Goal: Transaction & Acquisition: Book appointment/travel/reservation

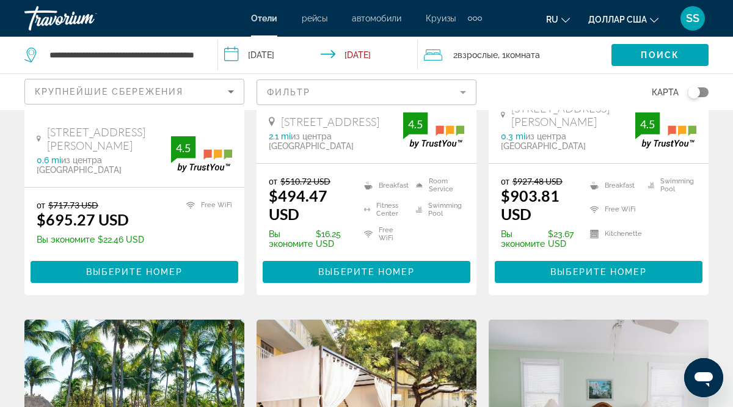
scroll to position [313, 0]
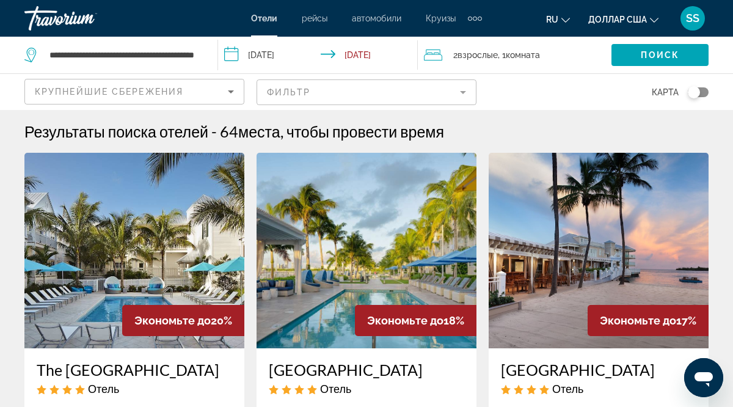
click at [201, 49] on div "**********" at bounding box center [114, 55] width 181 height 37
click at [31, 53] on icon "Search widget" at bounding box center [31, 55] width 15 height 15
click at [199, 52] on div "**********" at bounding box center [114, 55] width 181 height 37
click at [199, 51] on input "**********" at bounding box center [123, 55] width 151 height 18
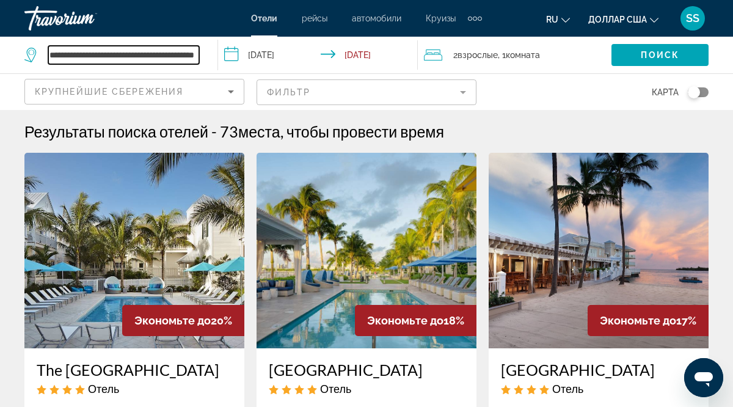
click at [199, 49] on input "**********" at bounding box center [123, 55] width 151 height 18
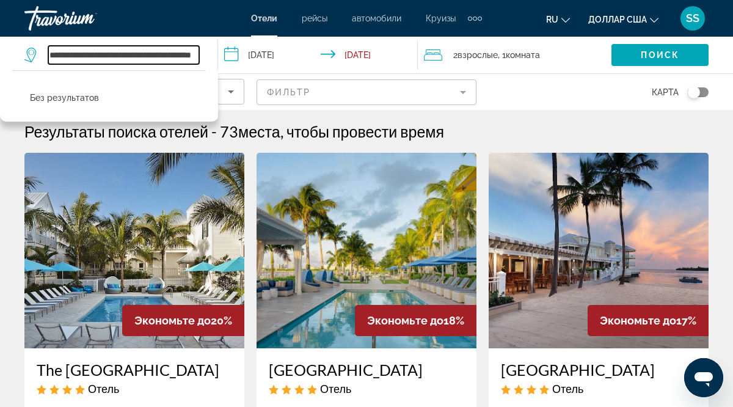
click at [142, 55] on input "**********" at bounding box center [123, 55] width 151 height 18
type input "**********"
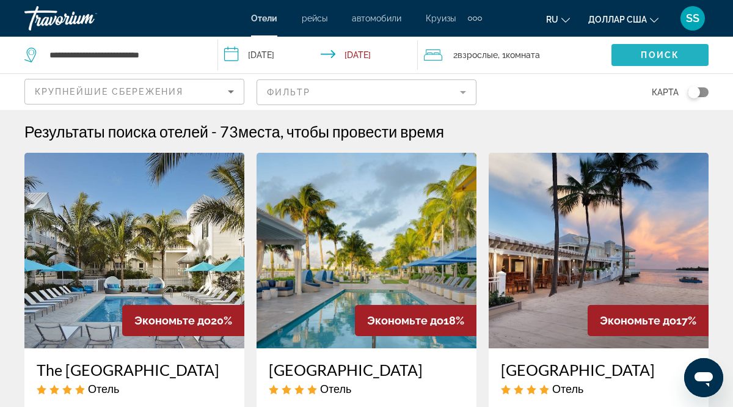
click at [660, 53] on span "Поиск" at bounding box center [660, 55] width 38 height 10
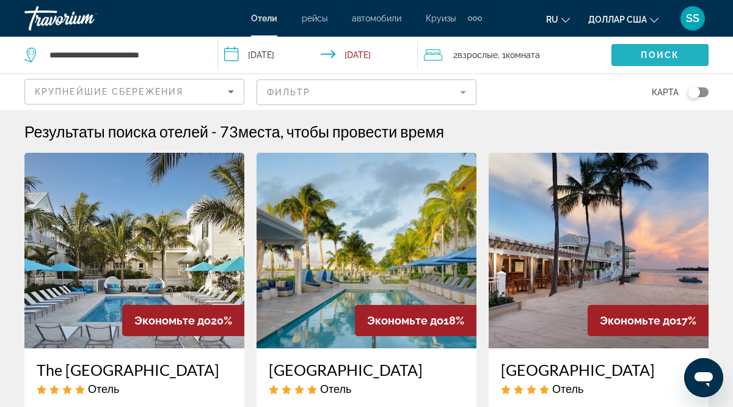
click at [665, 53] on span "Поиск" at bounding box center [660, 55] width 38 height 10
click at [672, 55] on span "Поиск" at bounding box center [660, 55] width 38 height 10
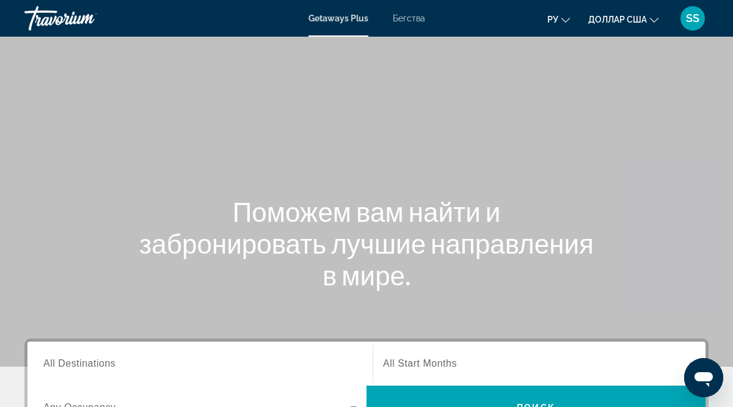
click at [699, 271] on div "Поможем вам найти и забронировать лучшие направления в мире." at bounding box center [366, 242] width 733 height 95
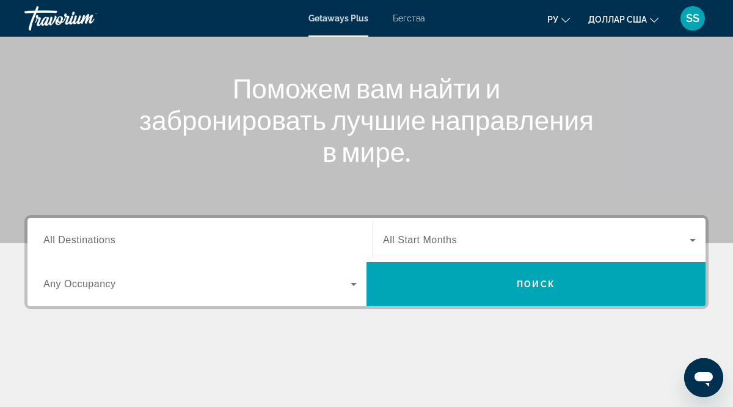
scroll to position [126, 0]
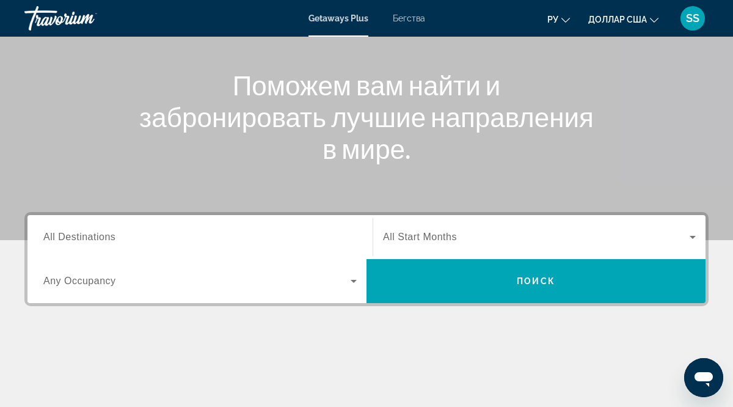
click at [59, 238] on span "All Destinations" at bounding box center [79, 237] width 72 height 10
click at [59, 238] on input "Destination All Destinations" at bounding box center [199, 237] width 313 height 15
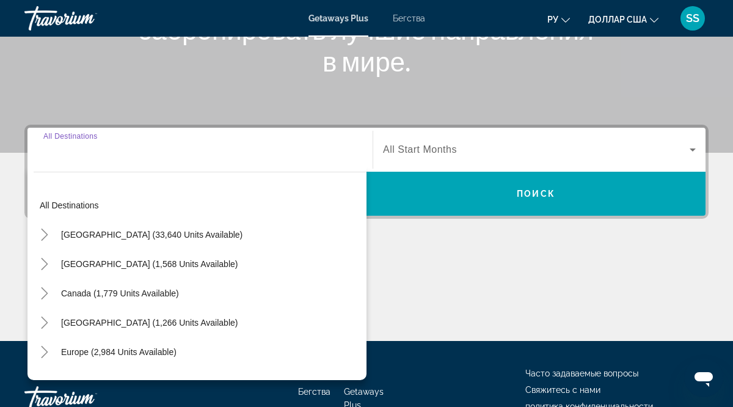
scroll to position [298, 0]
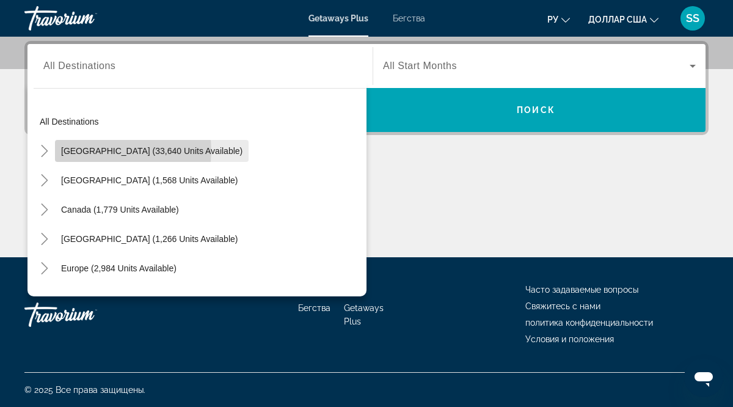
click at [110, 151] on span "United States (33,640 units available)" at bounding box center [151, 151] width 181 height 10
type input "**********"
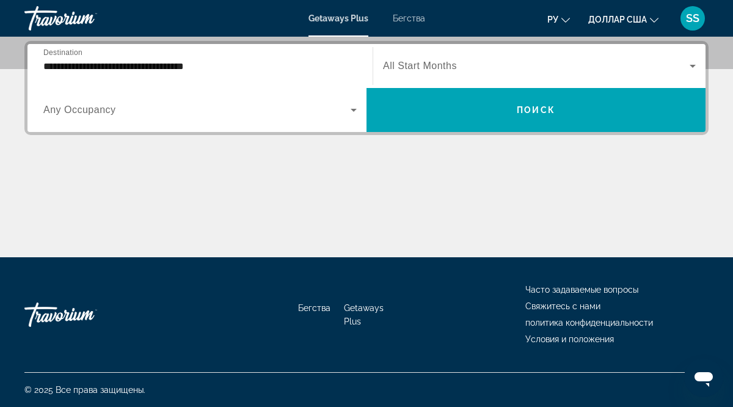
click at [393, 66] on span "All Start Months" at bounding box center [420, 65] width 74 height 10
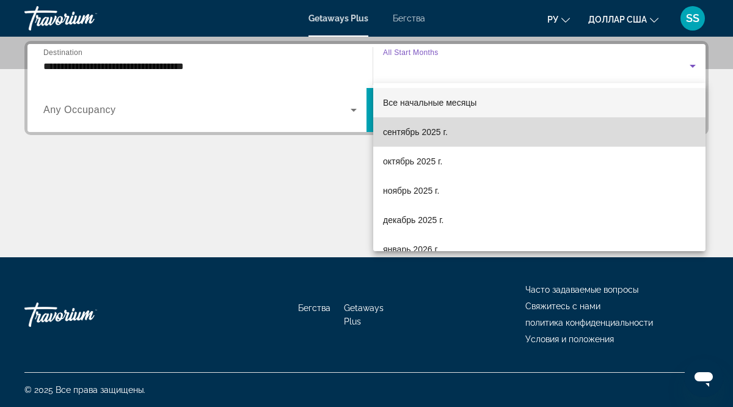
click at [414, 134] on font "сентябрь 2025 г." at bounding box center [415, 132] width 65 height 10
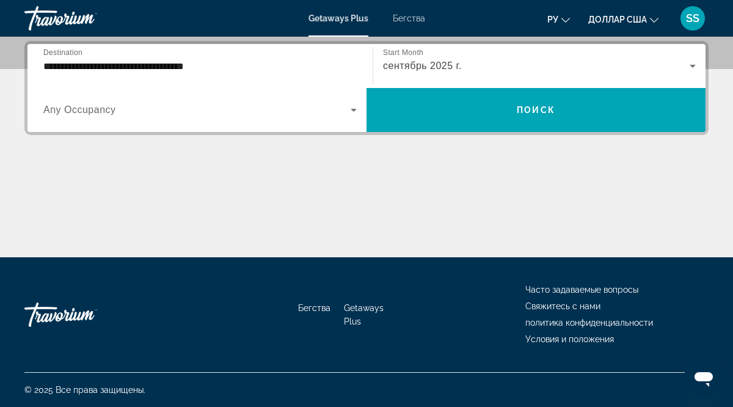
click at [51, 112] on span "Any Occupancy" at bounding box center [79, 109] width 73 height 10
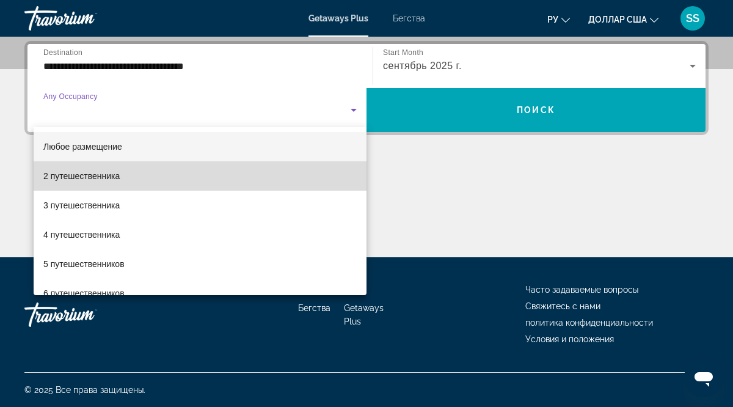
click at [83, 178] on font "2 путешественника" at bounding box center [81, 176] width 76 height 10
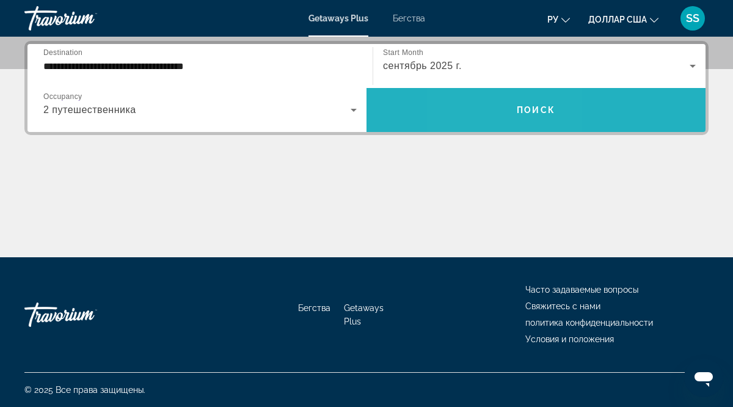
click at [489, 104] on span "Виджет поиска" at bounding box center [536, 109] width 339 height 29
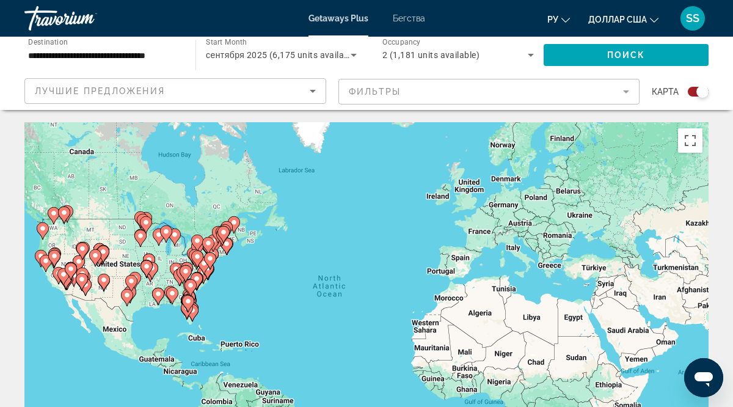
click at [40, 255] on gmp-advanced-marker "Основное содержание" at bounding box center [46, 263] width 12 height 18
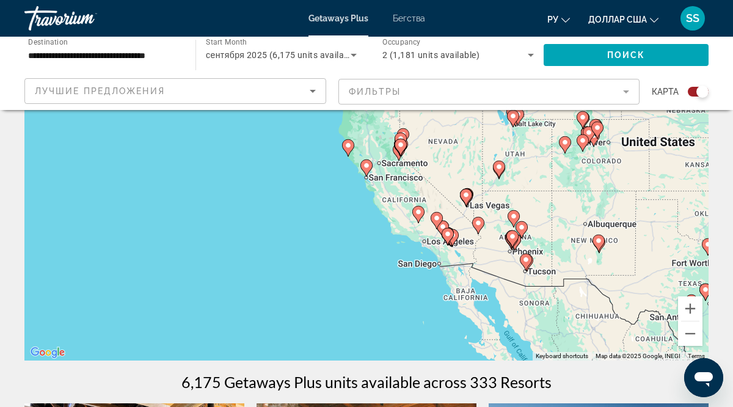
scroll to position [130, 0]
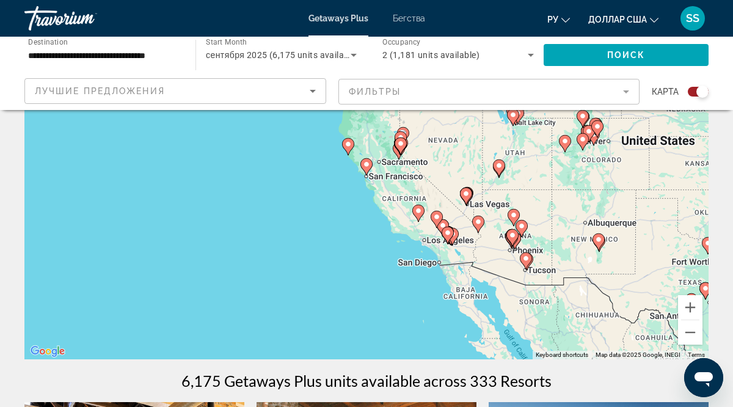
click at [707, 247] on icon "Основное содержание" at bounding box center [708, 246] width 11 height 16
type input "**********"
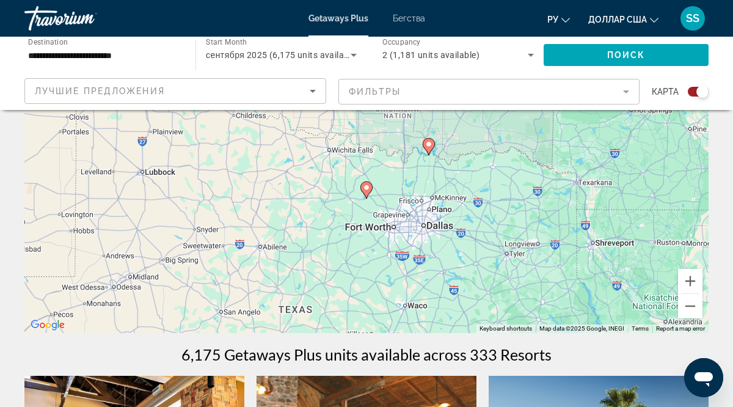
drag, startPoint x: 691, startPoint y: 180, endPoint x: 690, endPoint y: 263, distance: 83.1
click at [690, 263] on div "To navigate, press the arrow keys. To activate drag with keyboard, press Alt + …" at bounding box center [366, 149] width 684 height 367
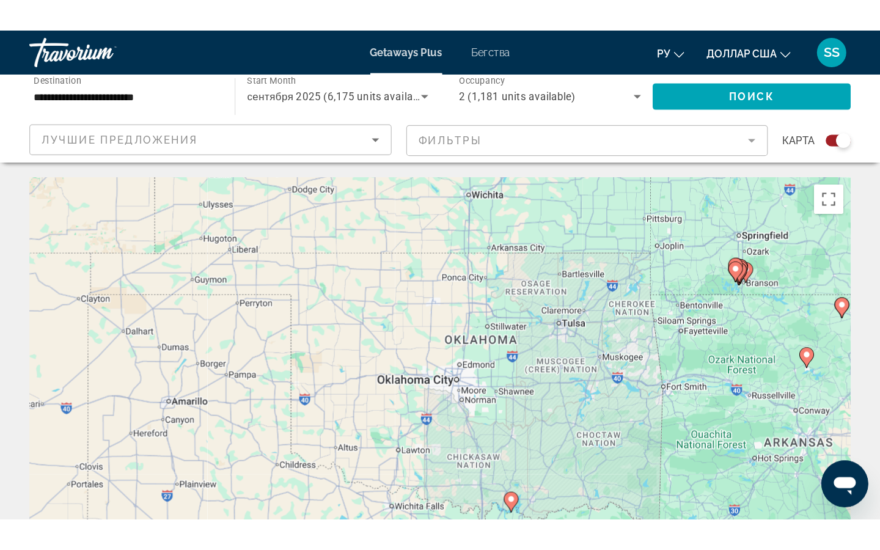
scroll to position [10, 0]
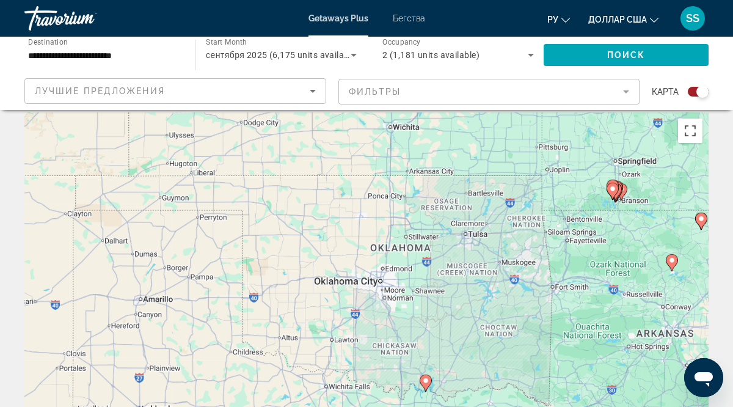
click at [690, 130] on button "Toggle fullscreen view" at bounding box center [690, 131] width 24 height 24
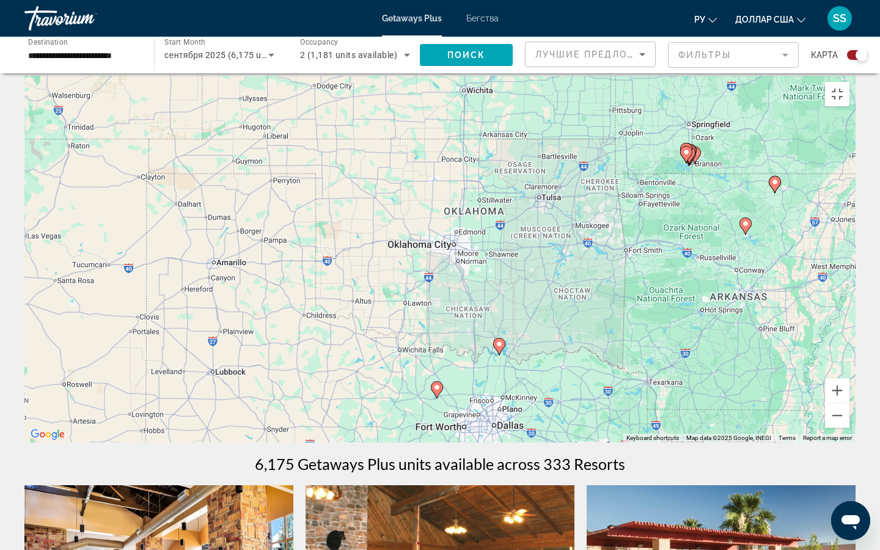
click at [704, 199] on div "To navigate, press the arrow keys. To activate drag with keyboard, press Alt + …" at bounding box center [439, 259] width 831 height 367
click at [733, 406] on button "Zoom out" at bounding box center [837, 415] width 24 height 24
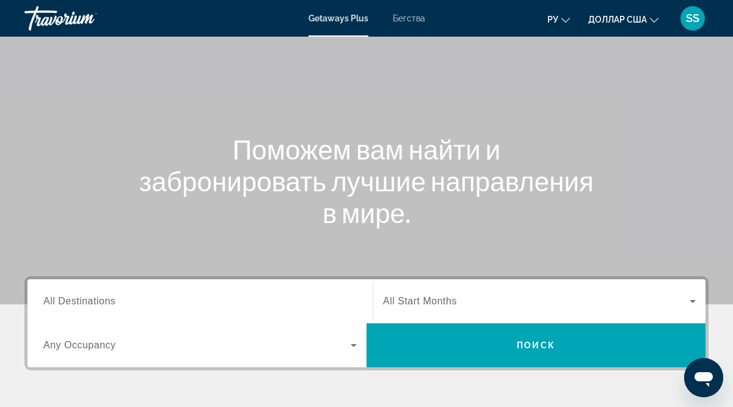
scroll to position [68, 0]
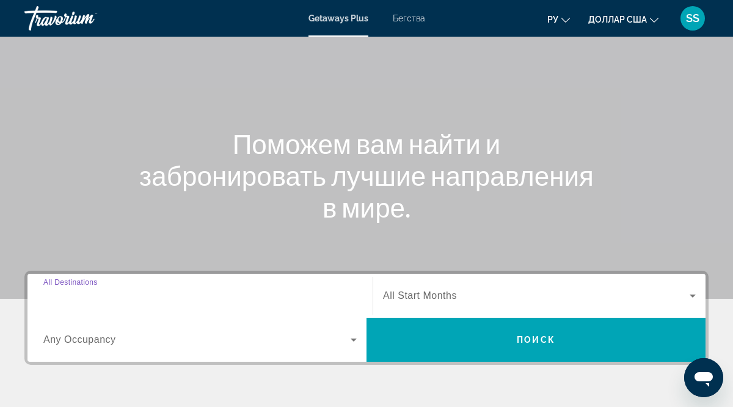
click at [55, 302] on input "Destination All Destinations" at bounding box center [199, 296] width 313 height 15
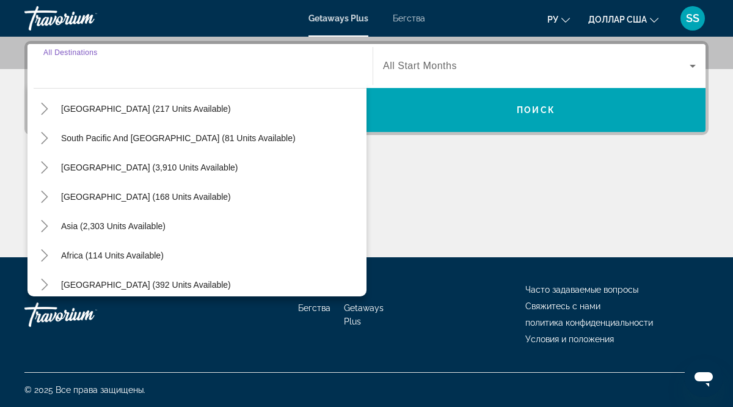
scroll to position [198, 0]
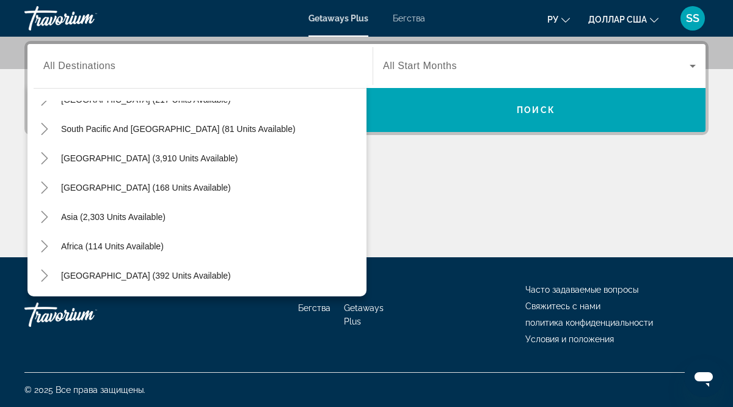
drag, startPoint x: 303, startPoint y: 215, endPoint x: 314, endPoint y: 140, distance: 75.9
click at [314, 140] on mat-tree "All destinations United States (33,640 units available) Mexico (1,568 units ava…" at bounding box center [200, 99] width 333 height 381
click at [334, 157] on div "South America (3,910 units available)" at bounding box center [200, 158] width 333 height 29
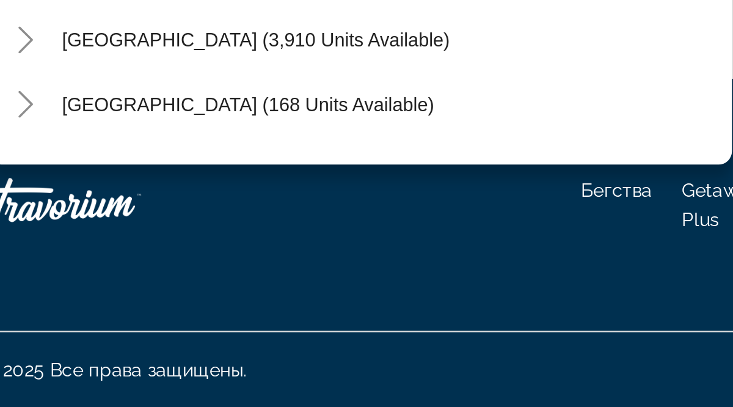
scroll to position [116, 0]
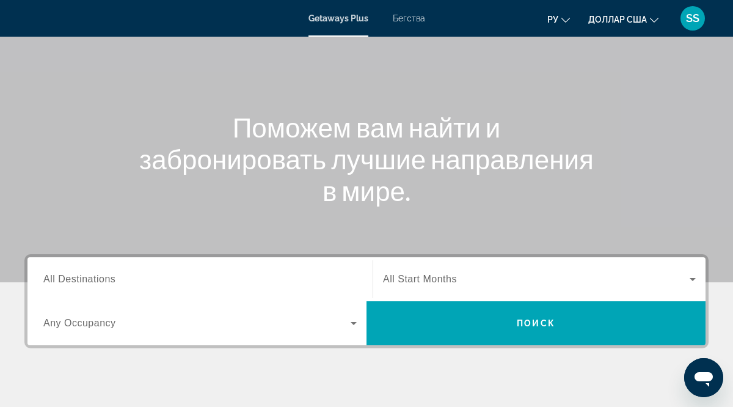
scroll to position [93, 0]
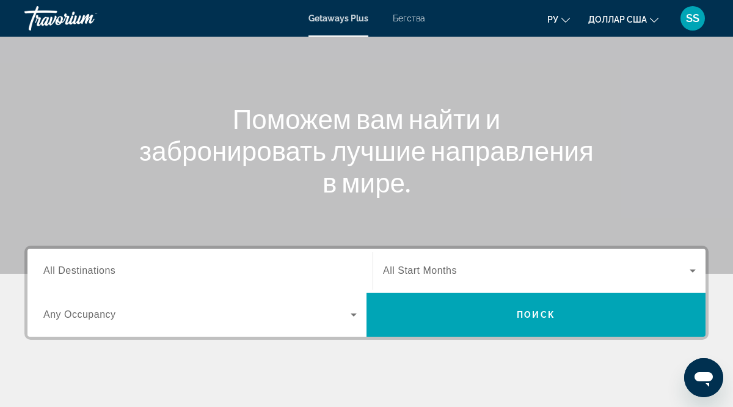
click at [48, 276] on span "All Destinations" at bounding box center [79, 270] width 72 height 10
click at [48, 276] on input "Destination All Destinations" at bounding box center [199, 271] width 313 height 15
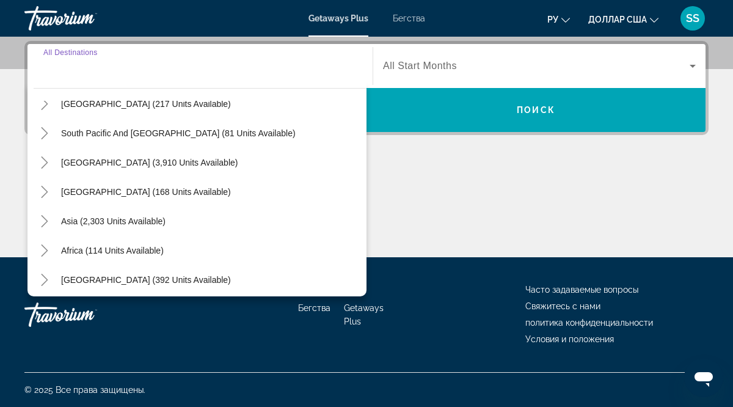
scroll to position [198, 0]
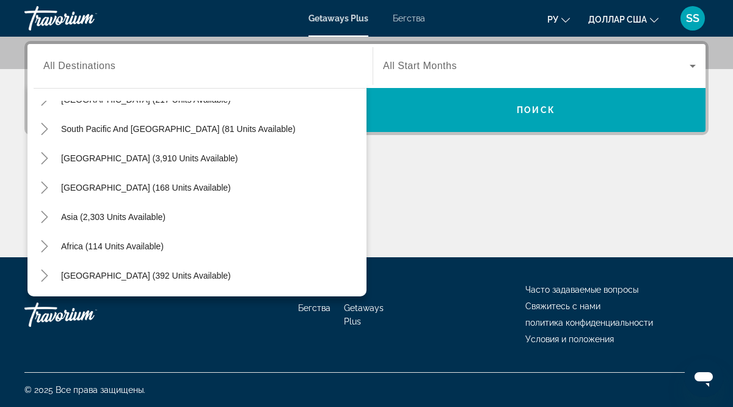
click at [306, 258] on div "Africa (114 units available)" at bounding box center [200, 246] width 333 height 29
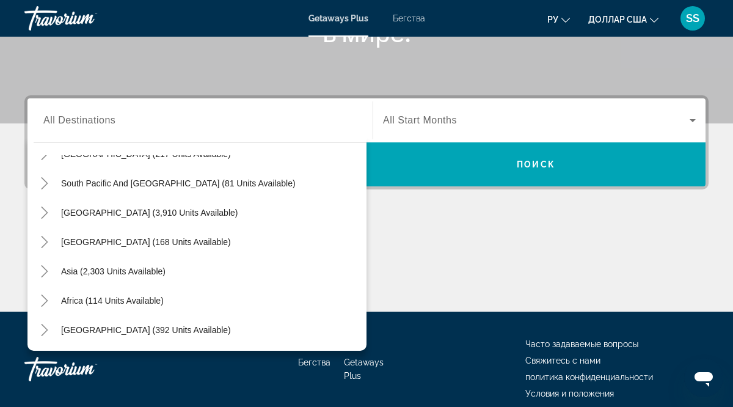
scroll to position [242, 0]
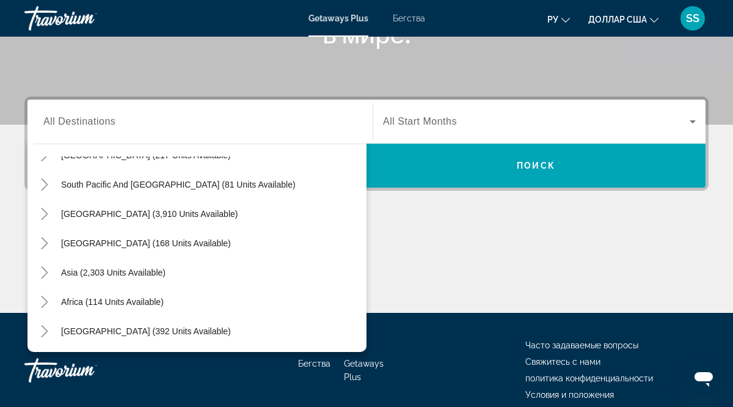
click at [327, 234] on div "Central America (168 units available)" at bounding box center [200, 242] width 333 height 29
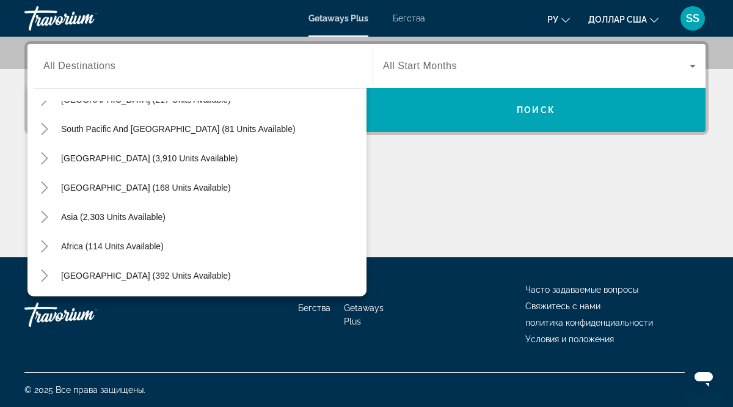
click at [323, 215] on div "Asia (2,303 units available)" at bounding box center [200, 216] width 333 height 29
drag, startPoint x: 337, startPoint y: 278, endPoint x: 337, endPoint y: 250, distance: 27.5
click at [337, 268] on div "Middle East (392 units available)" at bounding box center [200, 275] width 333 height 29
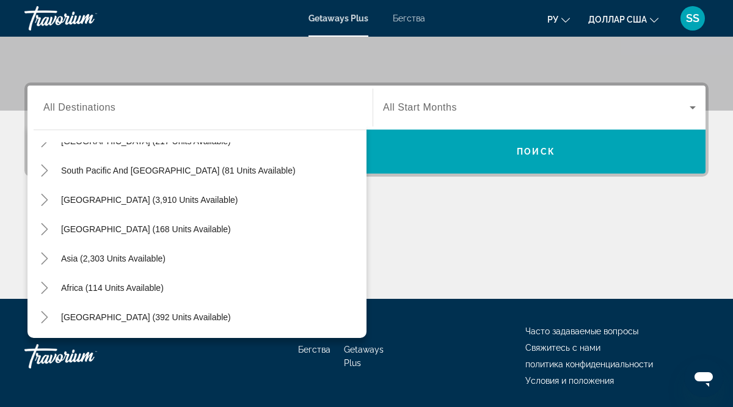
scroll to position [253, 0]
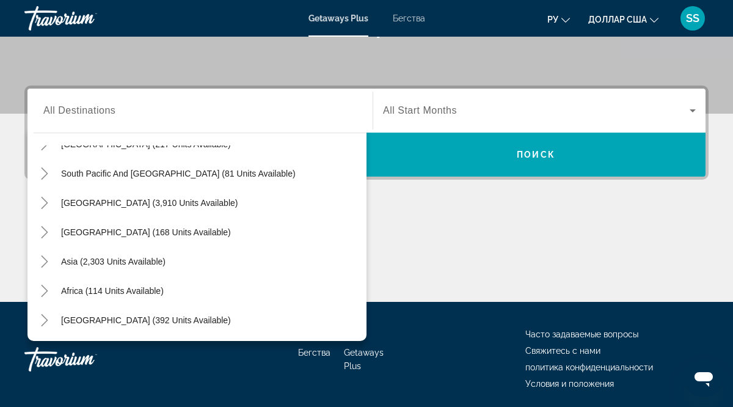
click at [319, 228] on div "[GEOGRAPHIC_DATA] (168 units available)" at bounding box center [200, 231] width 333 height 29
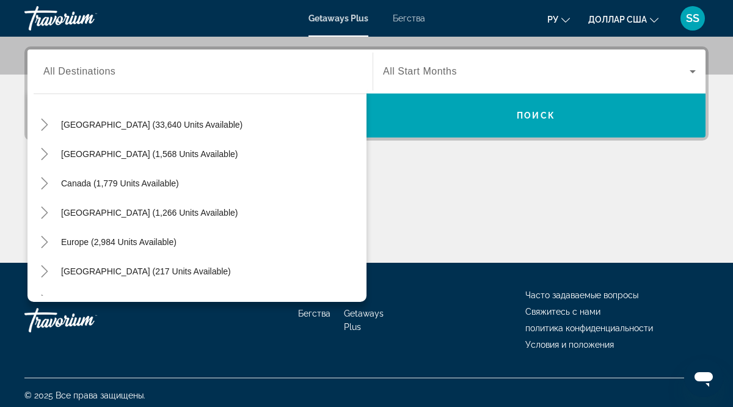
scroll to position [34, 0]
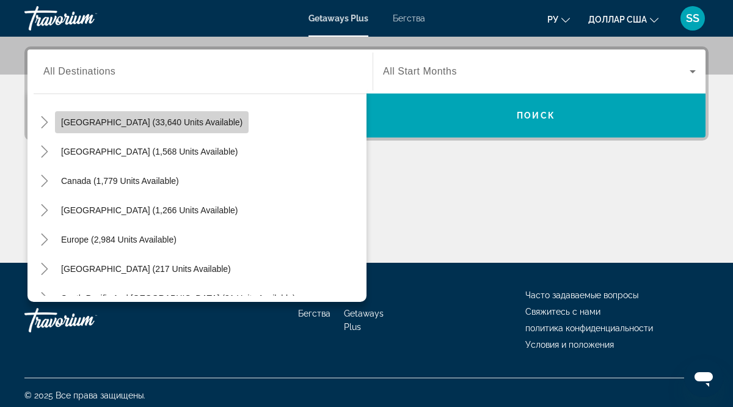
click at [187, 123] on span "[GEOGRAPHIC_DATA] (33,640 units available)" at bounding box center [151, 122] width 181 height 10
type input "**********"
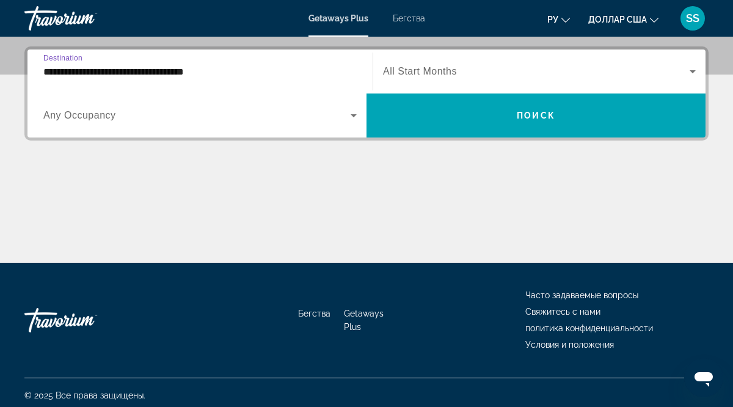
scroll to position [298, 0]
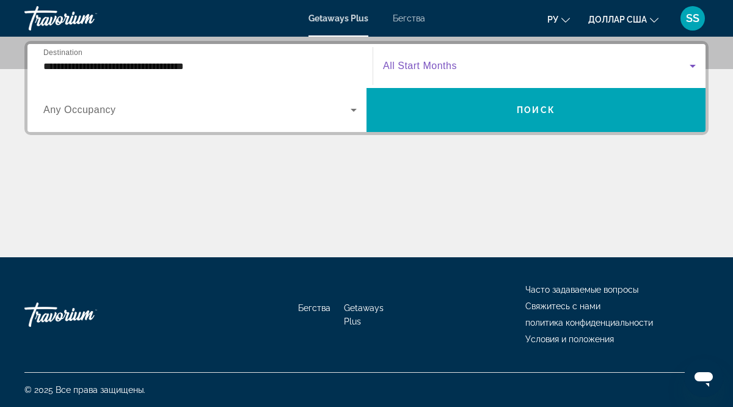
click at [692, 67] on icon "Виджет поиска" at bounding box center [692, 66] width 15 height 15
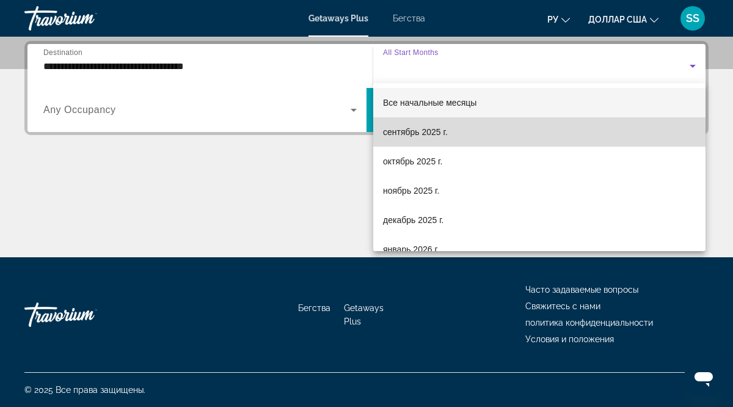
click at [458, 132] on mat-option "сентябрь 2025 г." at bounding box center [539, 131] width 332 height 29
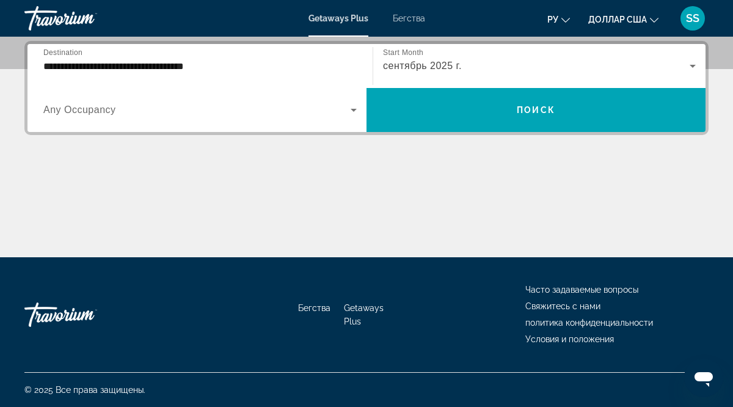
click at [101, 115] on span "Any Occupancy" at bounding box center [79, 109] width 73 height 10
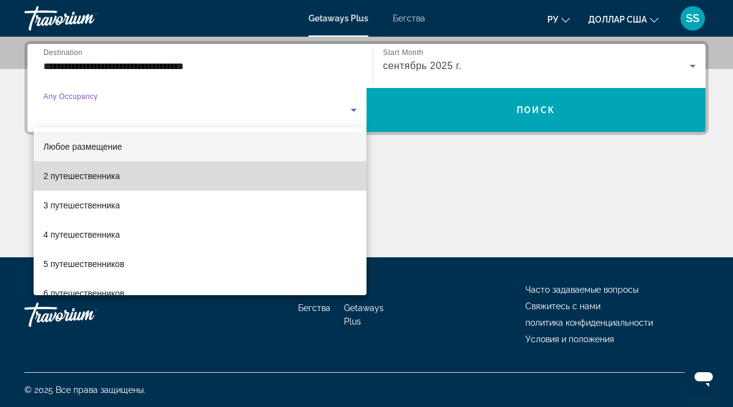
click at [104, 175] on font "2 путешественника" at bounding box center [81, 176] width 76 height 10
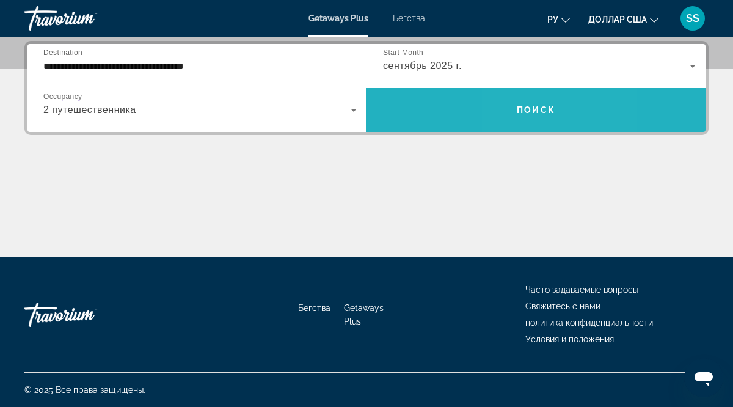
click at [517, 115] on span "Виджет поиска" at bounding box center [536, 109] width 339 height 29
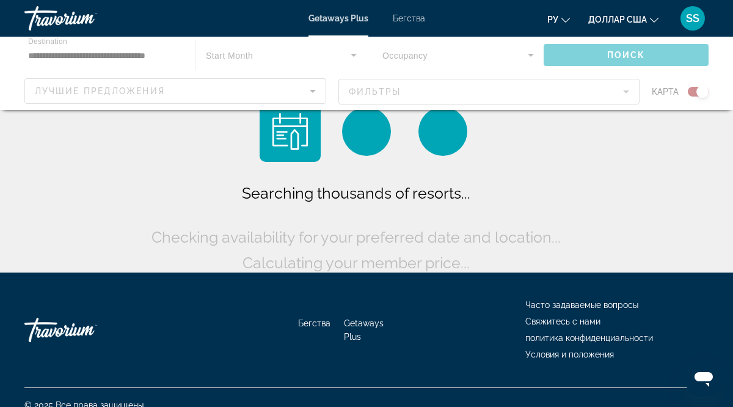
click at [517, 115] on div "Searching thousands of resorts... Checking availability for your preferred date…" at bounding box center [366, 188] width 436 height 175
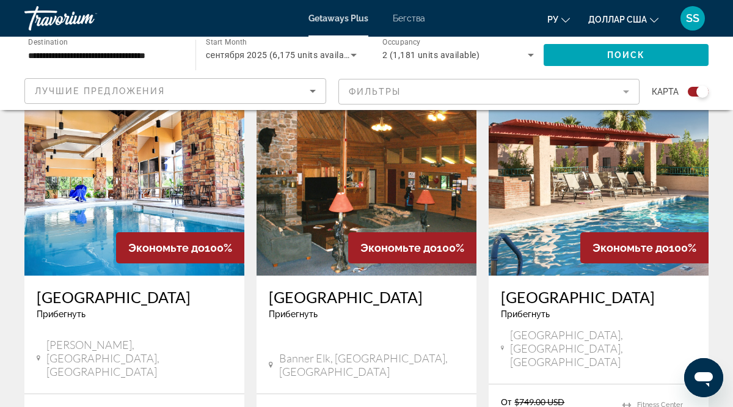
scroll to position [451, 0]
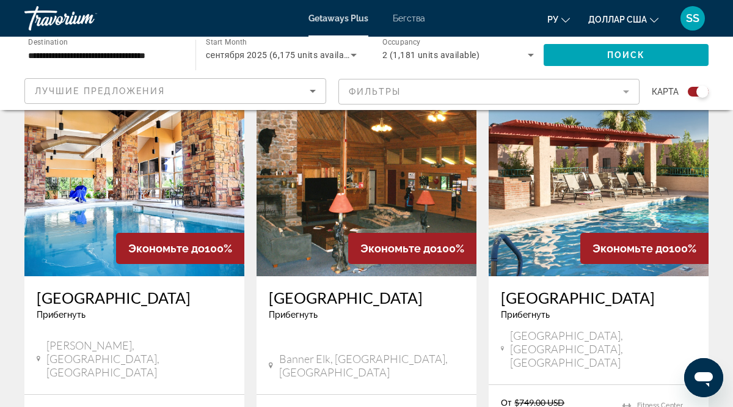
click at [626, 92] on mat-form-field "Фильтры" at bounding box center [489, 92] width 302 height 26
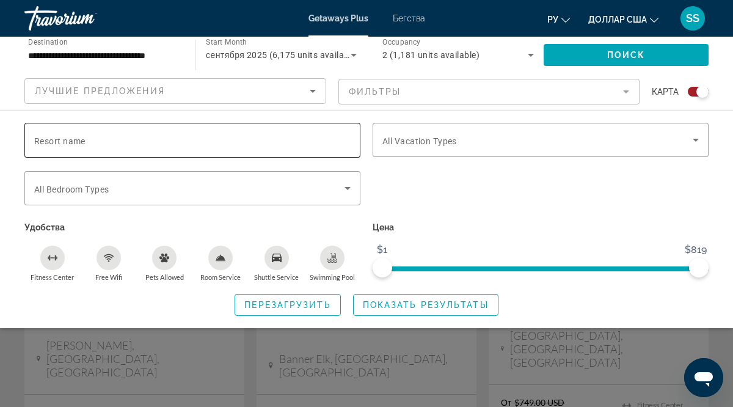
click at [64, 144] on span "Resort name" at bounding box center [59, 141] width 51 height 10
click at [64, 144] on input "Resort name" at bounding box center [192, 140] width 316 height 15
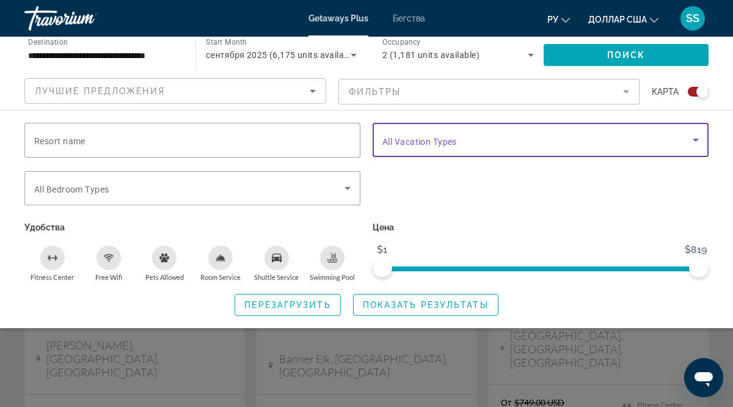
click at [697, 142] on icon "Search widget" at bounding box center [696, 140] width 15 height 15
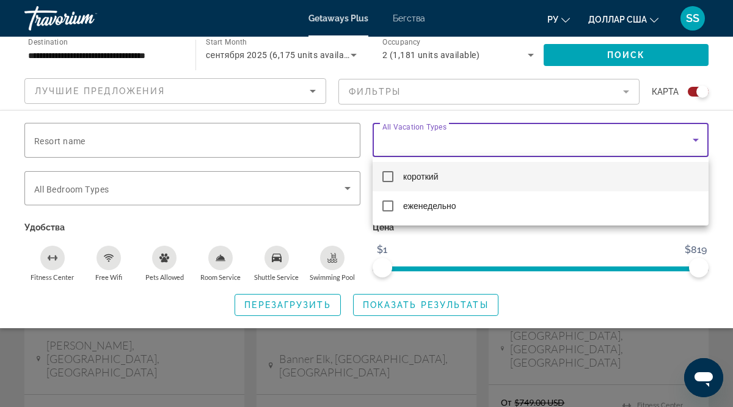
click at [39, 143] on div at bounding box center [366, 203] width 733 height 407
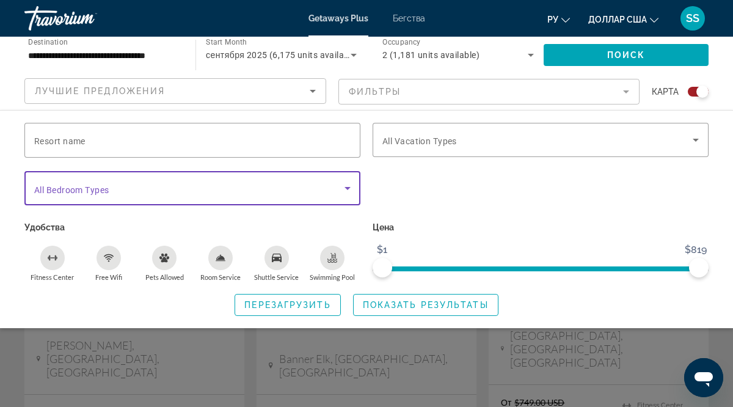
click at [349, 184] on icon "Search widget" at bounding box center [347, 188] width 15 height 15
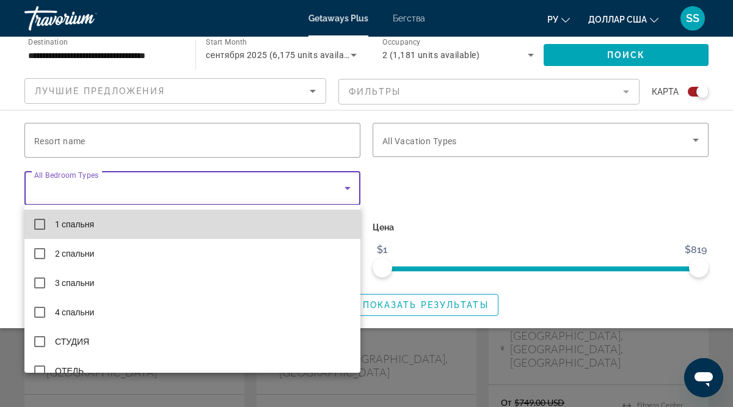
click at [42, 225] on mat-pseudo-checkbox at bounding box center [39, 224] width 11 height 11
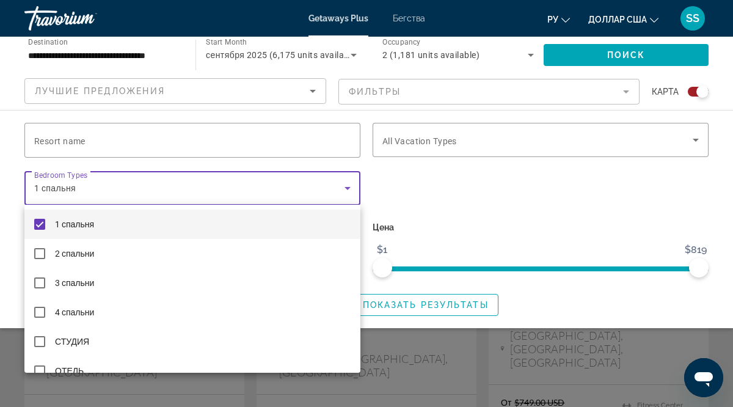
click at [538, 217] on div at bounding box center [366, 203] width 733 height 407
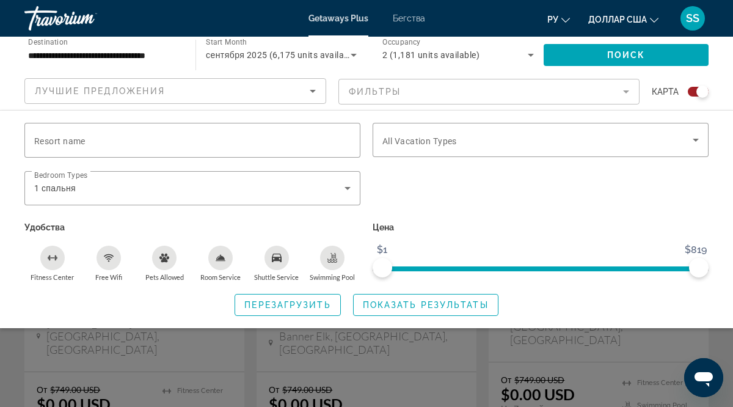
scroll to position [491, 0]
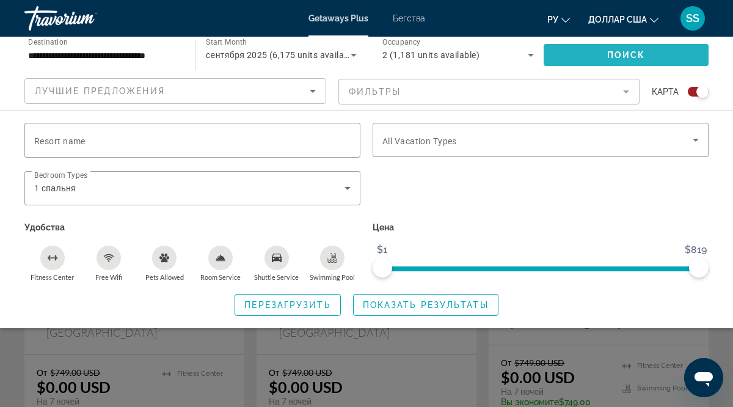
click at [630, 53] on span "Поиск" at bounding box center [626, 55] width 38 height 10
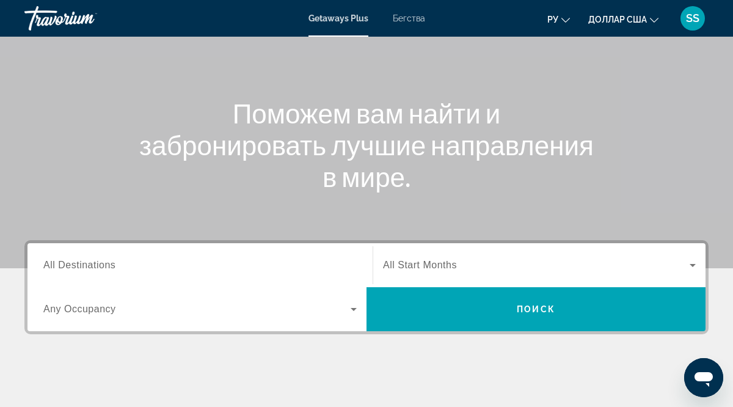
scroll to position [100, 0]
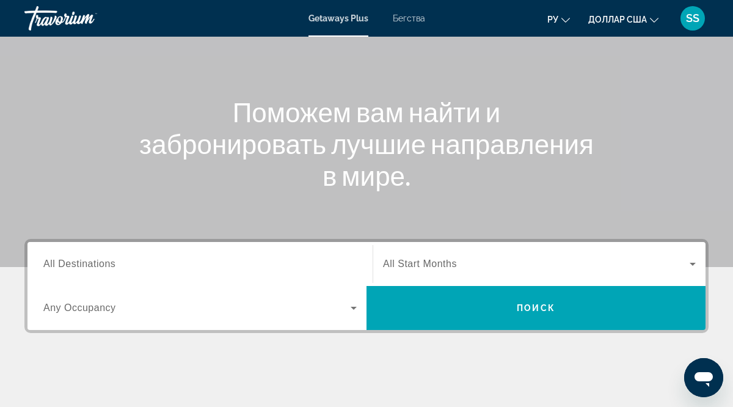
click at [51, 269] on span "All Destinations" at bounding box center [79, 263] width 72 height 10
click at [51, 269] on input "Destination All Destinations" at bounding box center [199, 264] width 313 height 15
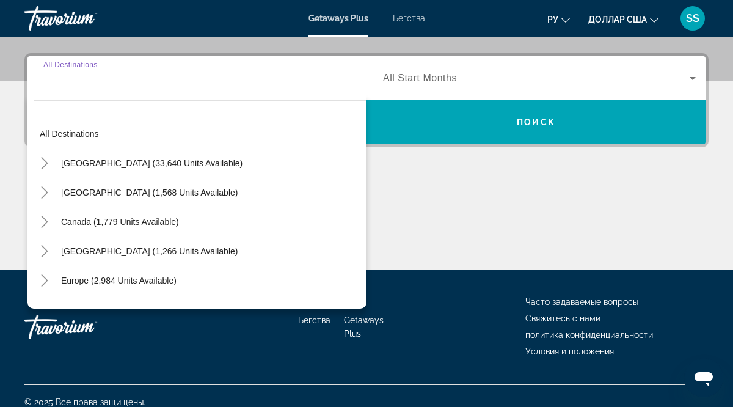
scroll to position [298, 0]
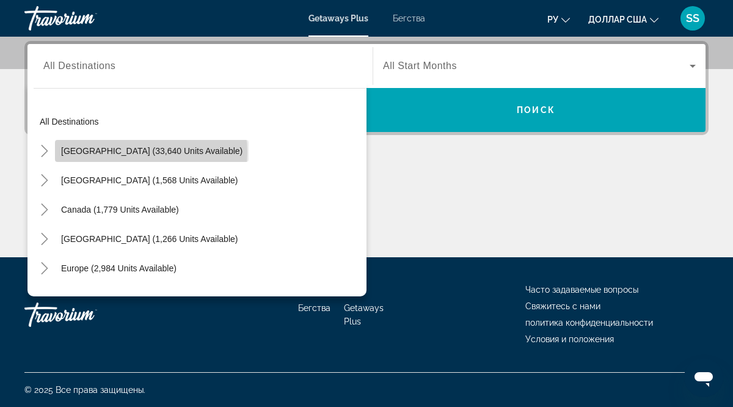
click at [151, 152] on span "[GEOGRAPHIC_DATA] (33,640 units available)" at bounding box center [151, 151] width 181 height 10
type input "**********"
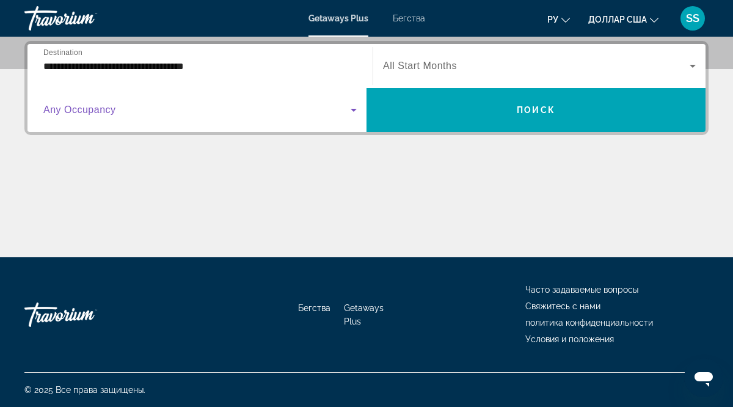
click at [356, 111] on icon "Виджет поиска" at bounding box center [353, 110] width 15 height 15
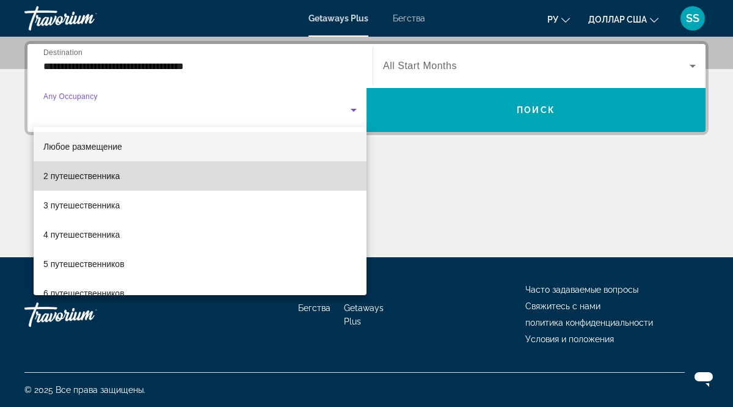
click at [115, 178] on font "2 путешественника" at bounding box center [81, 176] width 76 height 10
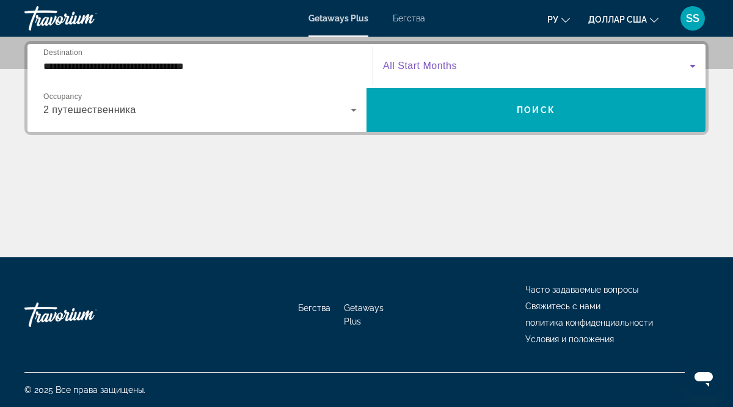
click at [692, 68] on icon "Виджет поиска" at bounding box center [692, 66] width 15 height 15
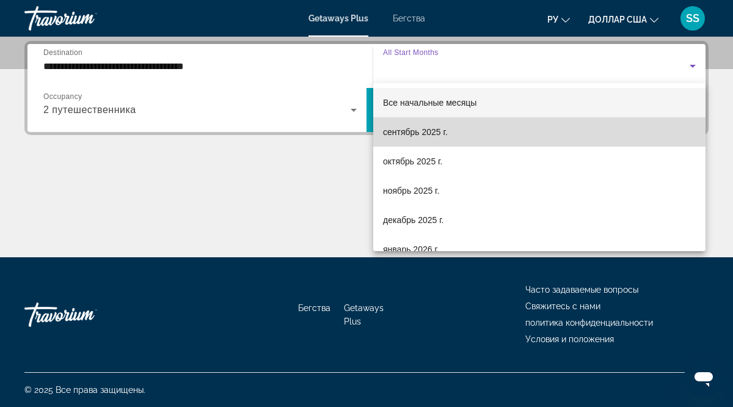
click at [459, 130] on mat-option "сентябрь 2025 г." at bounding box center [539, 131] width 332 height 29
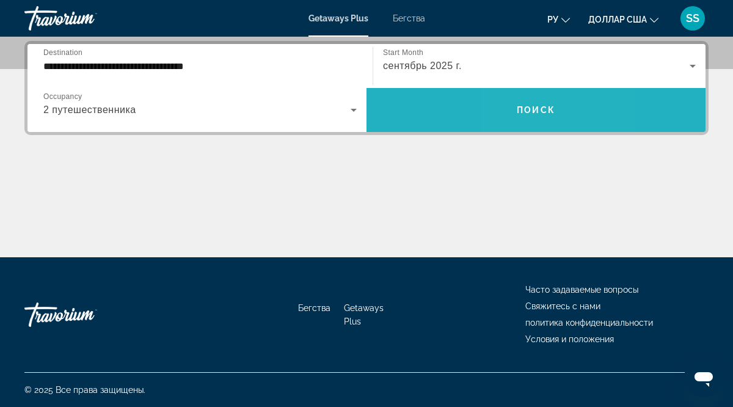
click at [516, 119] on span "Виджет поиска" at bounding box center [536, 109] width 339 height 29
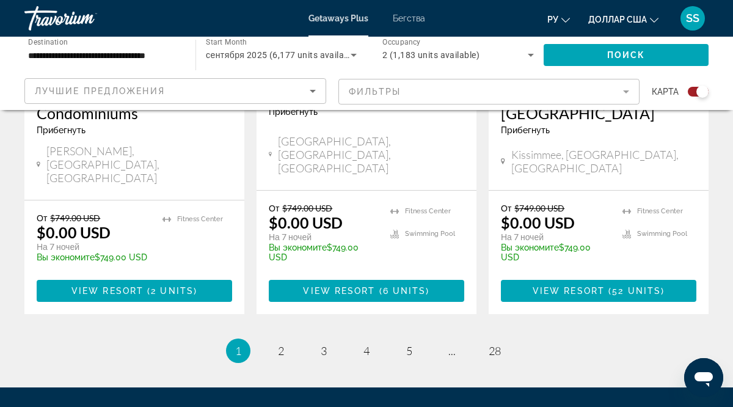
scroll to position [2067, 0]
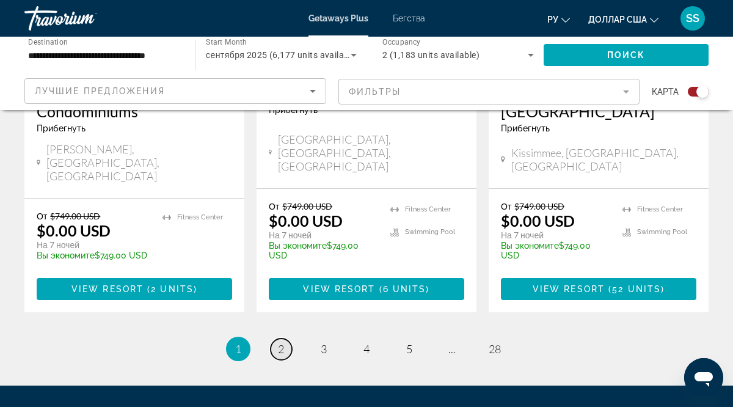
click at [280, 342] on span "2" at bounding box center [281, 348] width 6 height 13
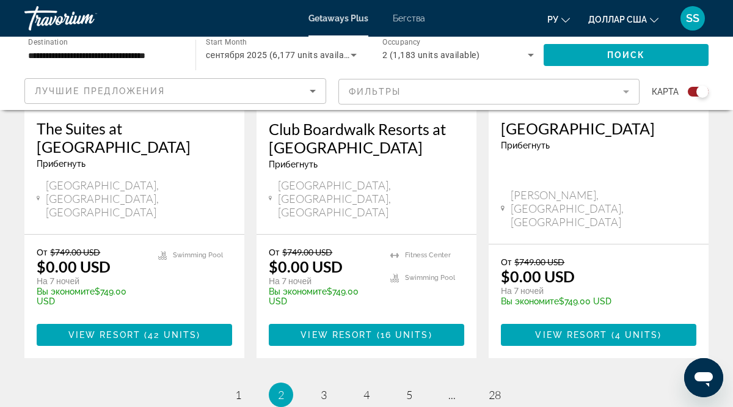
scroll to position [2035, 0]
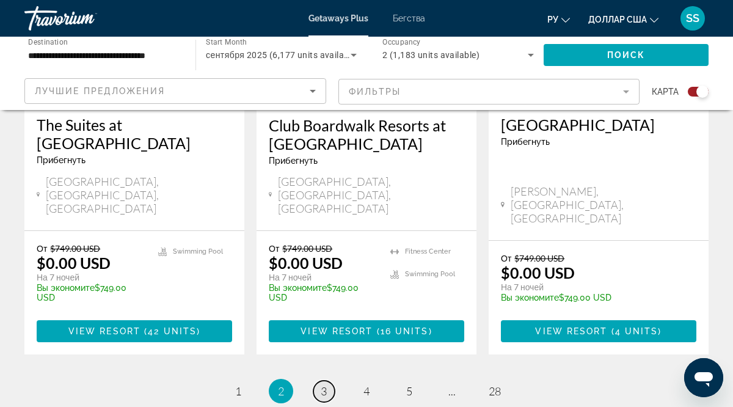
click at [321, 384] on span "3" at bounding box center [324, 390] width 6 height 13
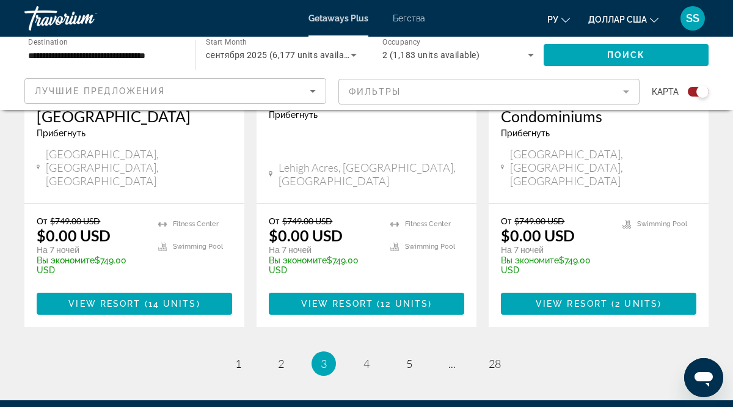
scroll to position [2107, 0]
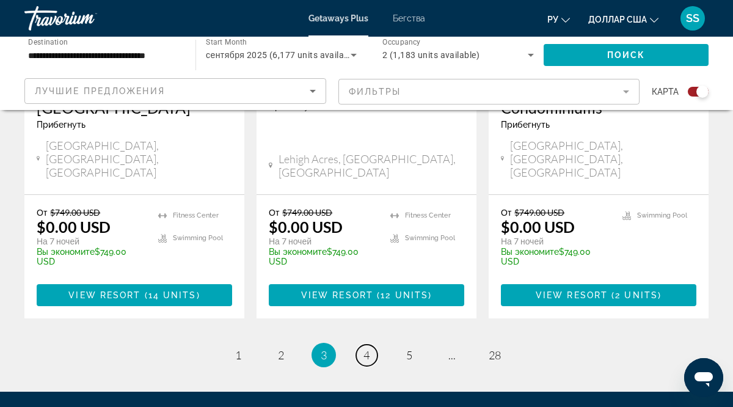
click at [370, 345] on link "page 4" at bounding box center [366, 355] width 21 height 21
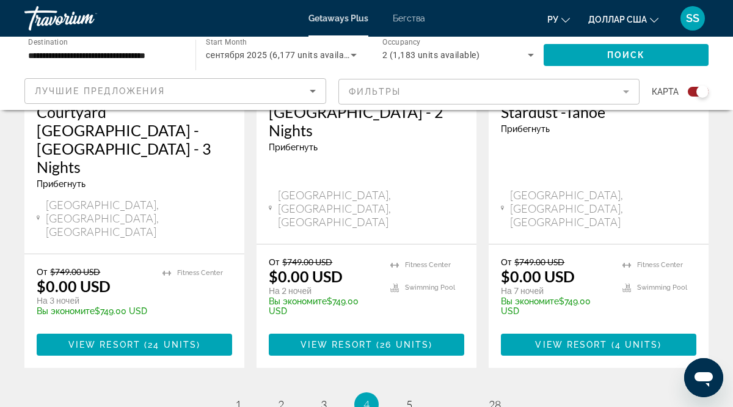
scroll to position [2143, 0]
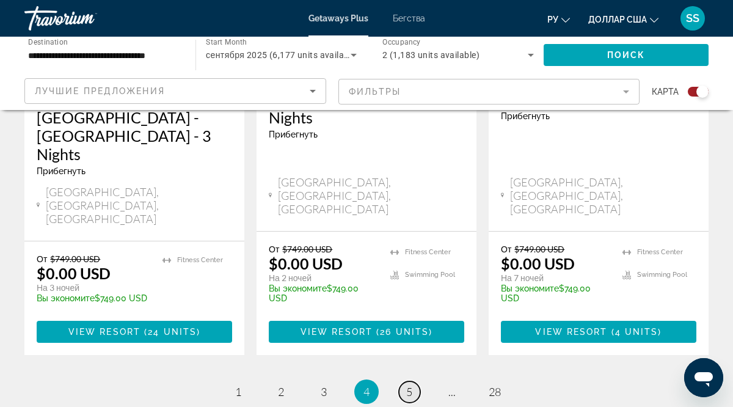
click at [413, 381] on link "page 5" at bounding box center [409, 391] width 21 height 21
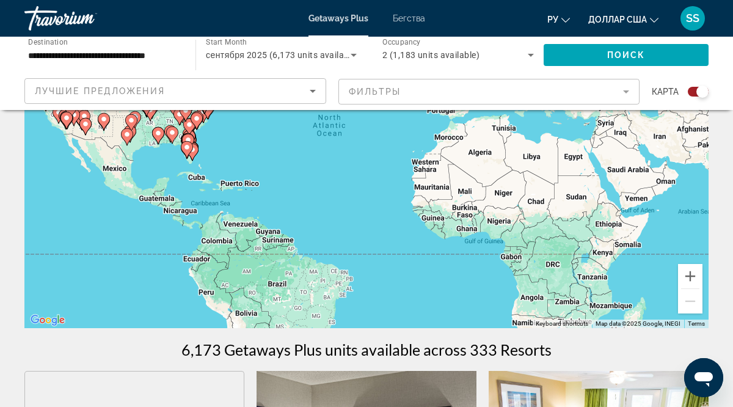
scroll to position [146, 0]
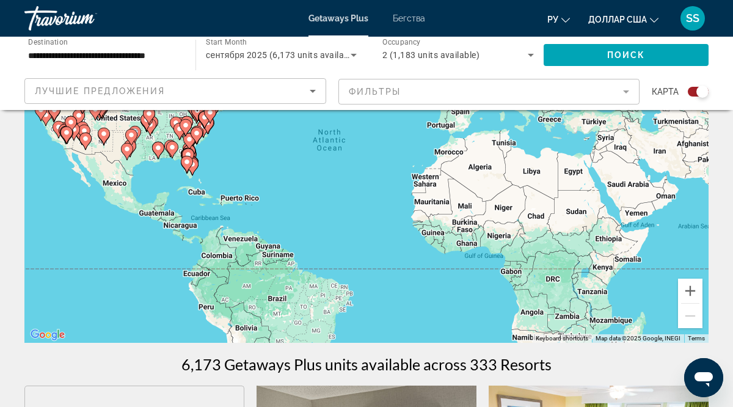
click at [93, 158] on div "To activate drag with keyboard, press Alt + Enter. Once in keyboard drag state,…" at bounding box center [366, 159] width 684 height 367
click at [93, 159] on div "To activate drag with keyboard, press Alt + Enter. Once in keyboard drag state,…" at bounding box center [366, 159] width 684 height 367
click at [690, 288] on button "Zoom in" at bounding box center [690, 291] width 24 height 24
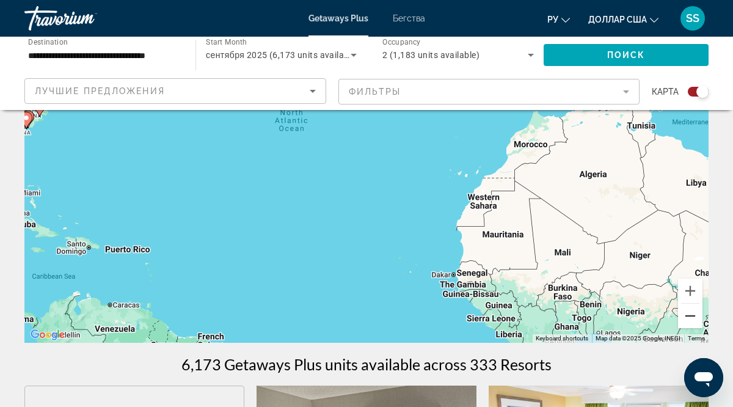
click at [690, 318] on button "Zoom out" at bounding box center [690, 316] width 24 height 24
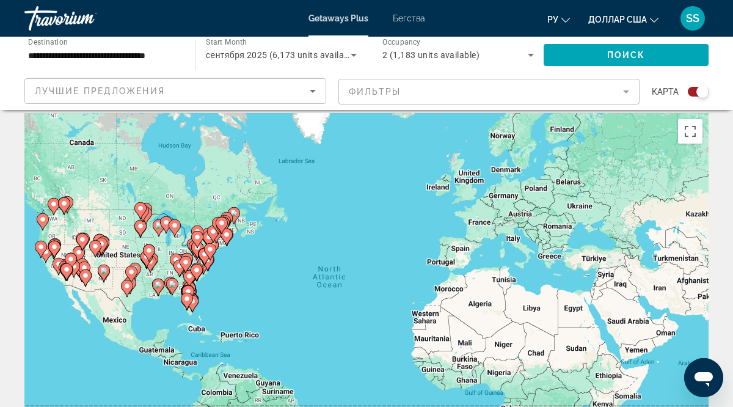
scroll to position [0, 0]
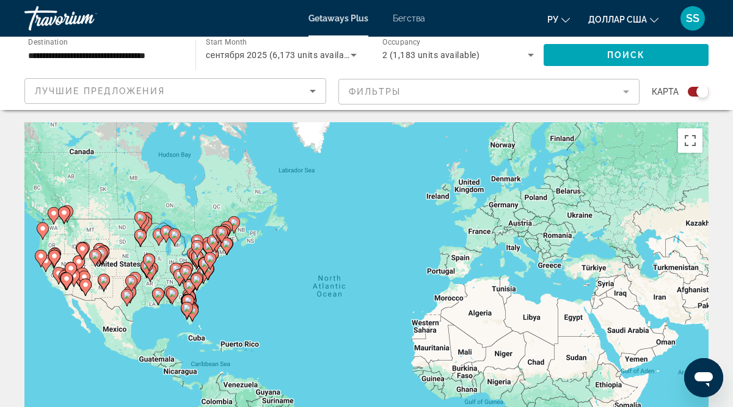
click at [48, 261] on gmp-advanced-marker "Основное содержание" at bounding box center [54, 258] width 12 height 18
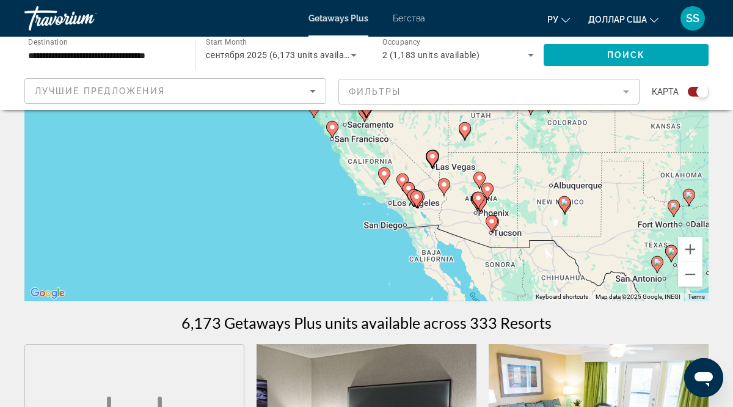
scroll to position [187, 0]
click at [491, 222] on image "Основное содержание" at bounding box center [491, 221] width 7 height 7
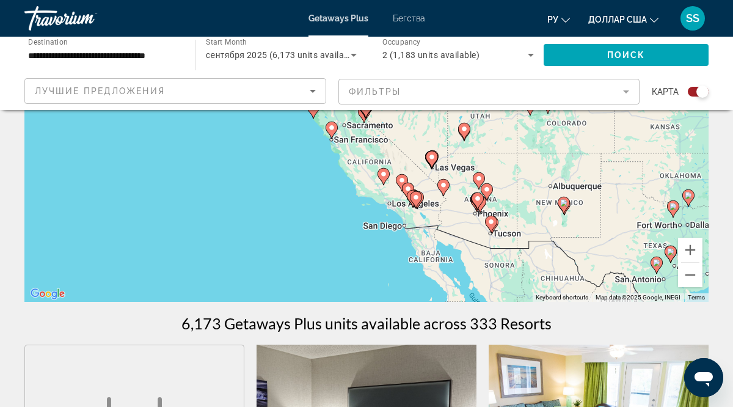
click at [492, 223] on image "Основное содержание" at bounding box center [491, 221] width 7 height 7
type input "**********"
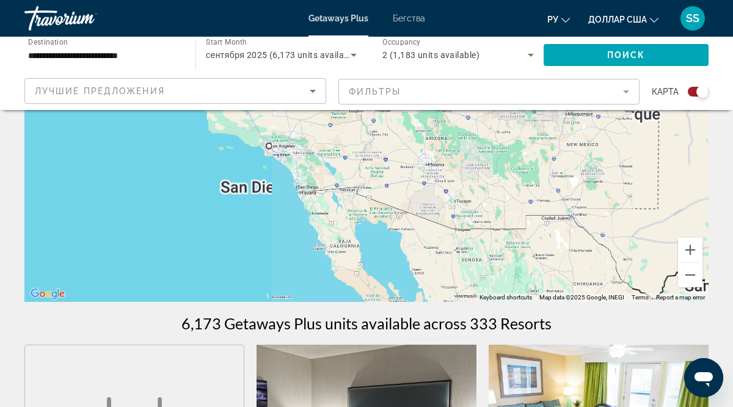
click at [492, 223] on div "To navigate, press the arrow keys. To activate drag with keyboard, press Alt + …" at bounding box center [366, 118] width 684 height 367
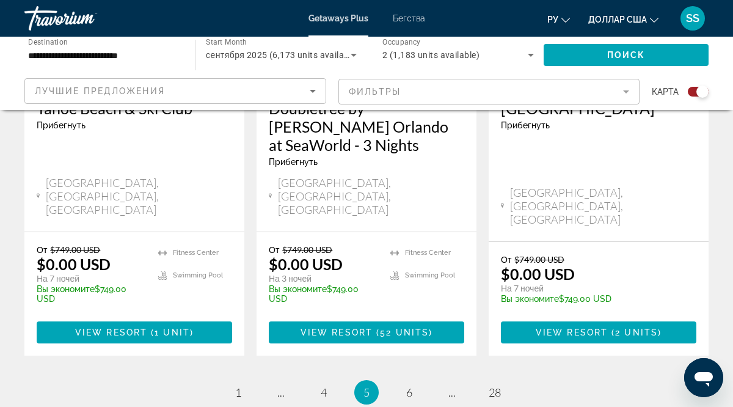
scroll to position [2089, 0]
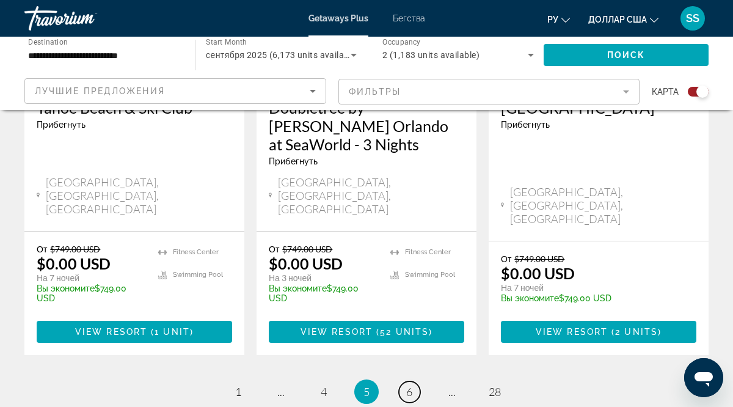
click at [412, 385] on span "6" at bounding box center [409, 391] width 6 height 13
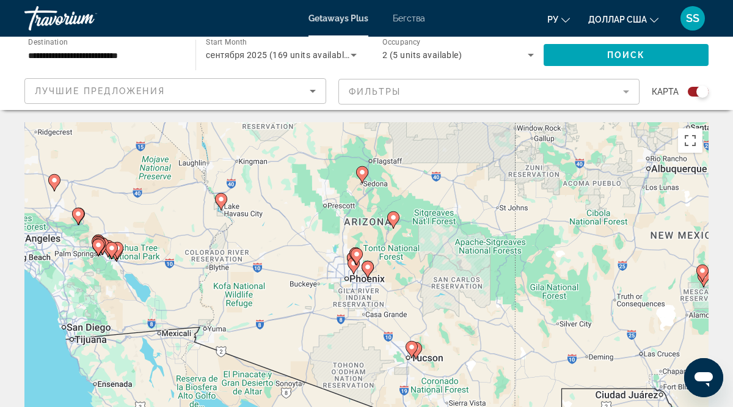
click at [627, 93] on mat-form-field "Фильтры" at bounding box center [489, 92] width 302 height 26
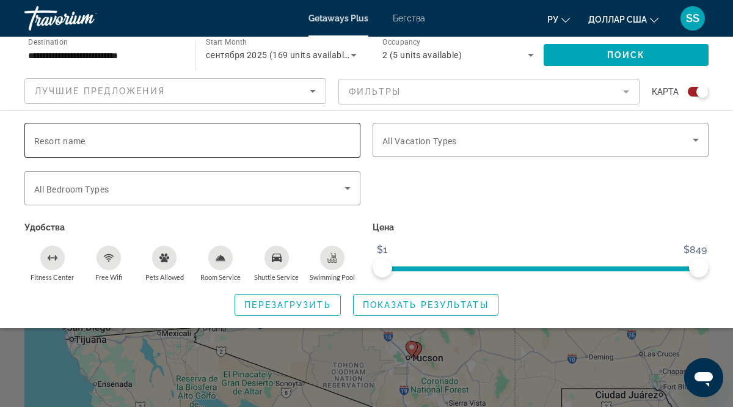
click at [49, 139] on span "Resort name" at bounding box center [59, 141] width 51 height 10
click at [49, 139] on input "Resort name" at bounding box center [192, 140] width 316 height 15
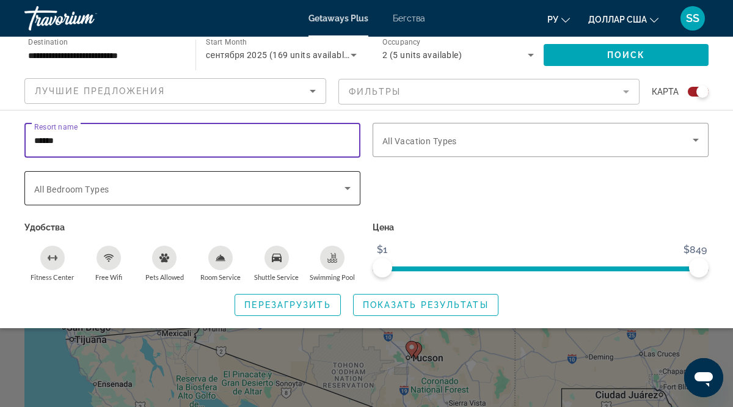
type input "******"
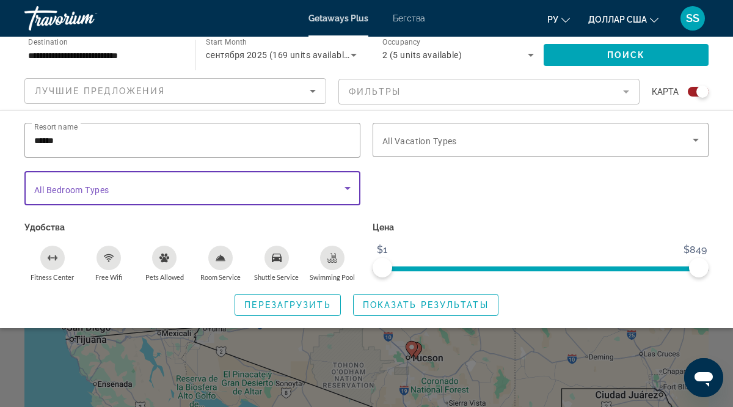
click at [349, 187] on icon "Search widget" at bounding box center [348, 188] width 6 height 3
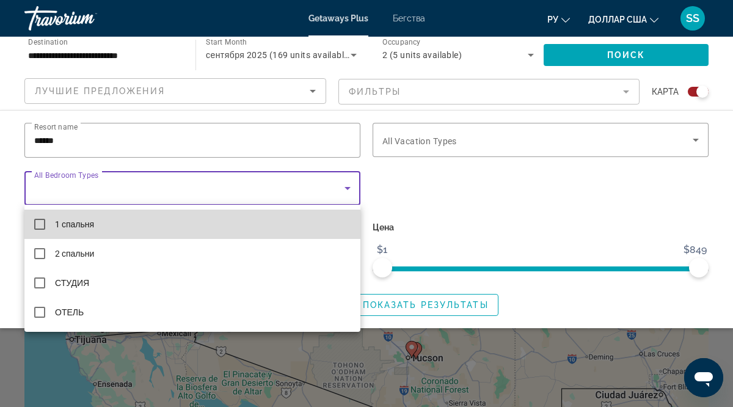
click at [40, 228] on mat-pseudo-checkbox at bounding box center [39, 224] width 11 height 11
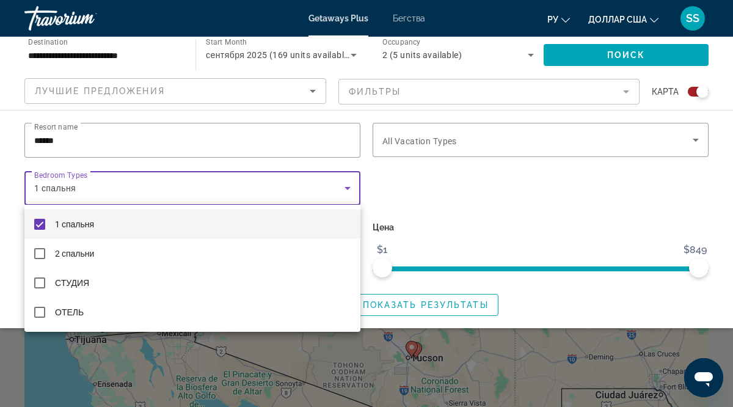
click at [483, 210] on div at bounding box center [366, 203] width 733 height 407
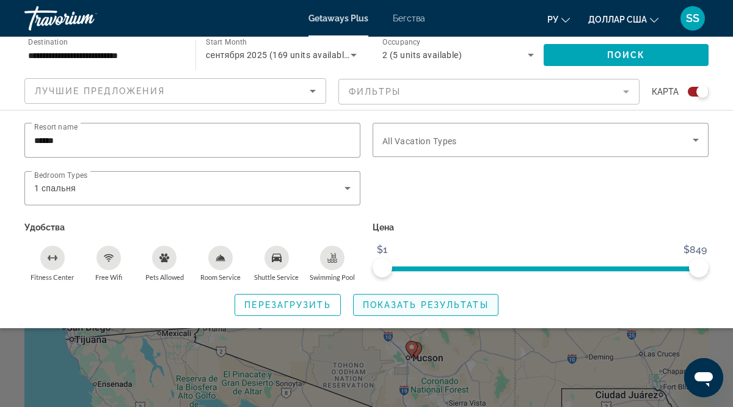
drag, startPoint x: 656, startPoint y: 194, endPoint x: 437, endPoint y: 301, distance: 243.7
click at [437, 301] on div "Resort name ****** Vacation Types All Vacation Types Bedroom Types All Bedroom …" at bounding box center [366, 219] width 733 height 193
click at [437, 301] on span "Показать результаты" at bounding box center [426, 305] width 126 height 10
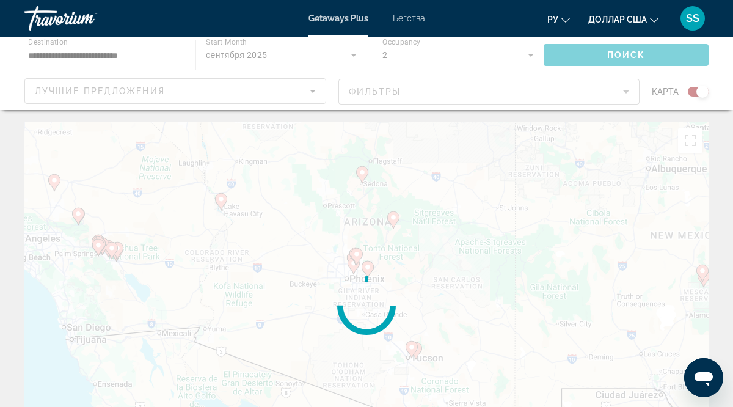
click at [437, 301] on div "Основное содержание" at bounding box center [366, 305] width 684 height 367
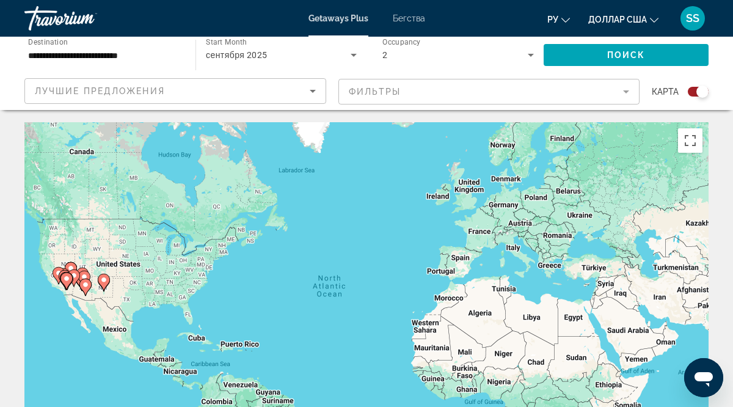
click at [629, 90] on mat-form-field "Фильтры" at bounding box center [489, 92] width 302 height 26
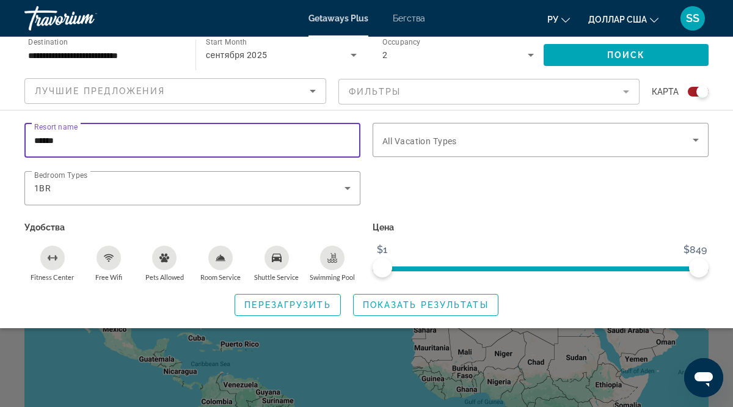
click at [64, 141] on input "******" at bounding box center [192, 140] width 316 height 15
type input "*"
type input "**********"
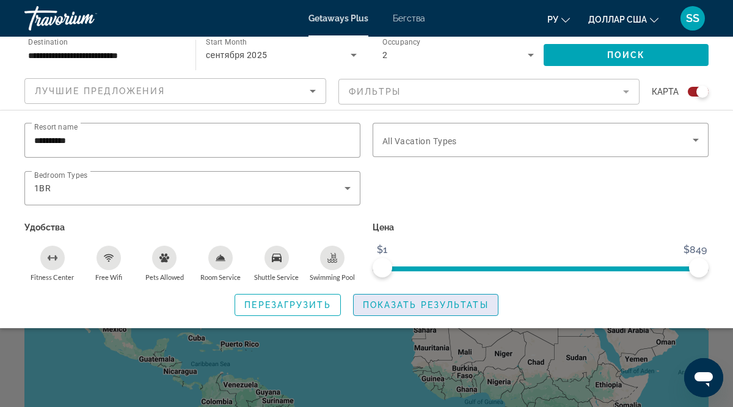
click at [405, 305] on span "Показать результаты" at bounding box center [426, 305] width 126 height 10
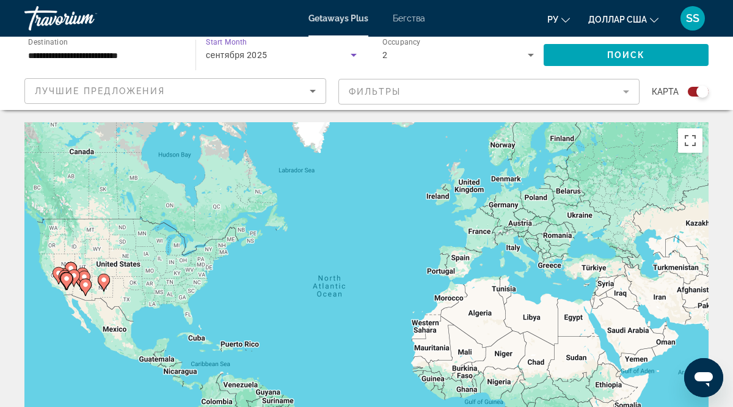
click at [239, 55] on span "сентября 2025" at bounding box center [236, 55] width 61 height 10
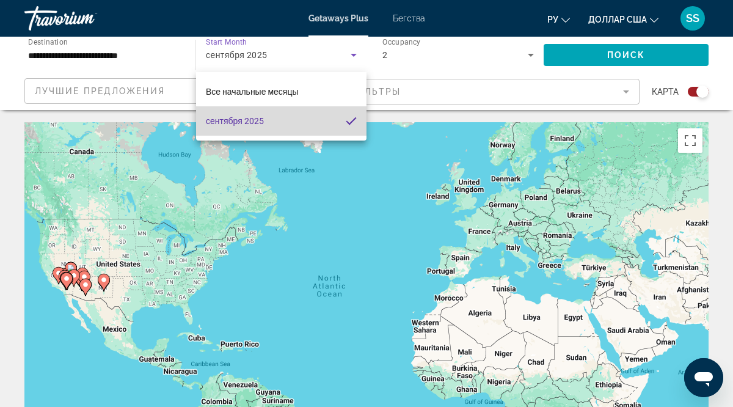
click at [346, 125] on mat-pseudo-checkbox at bounding box center [351, 120] width 11 height 11
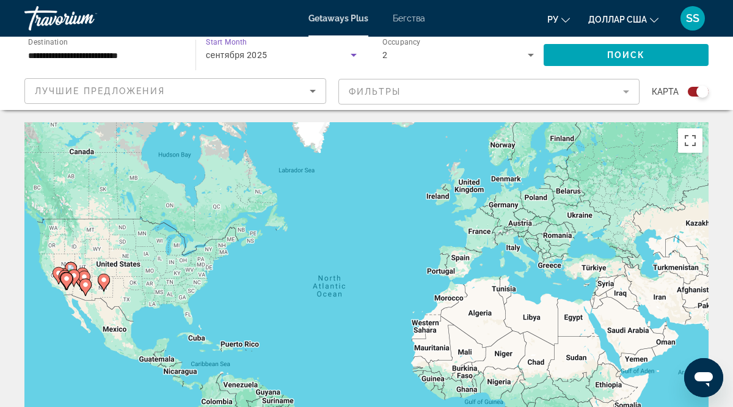
click at [356, 53] on icon "Search widget" at bounding box center [353, 55] width 15 height 15
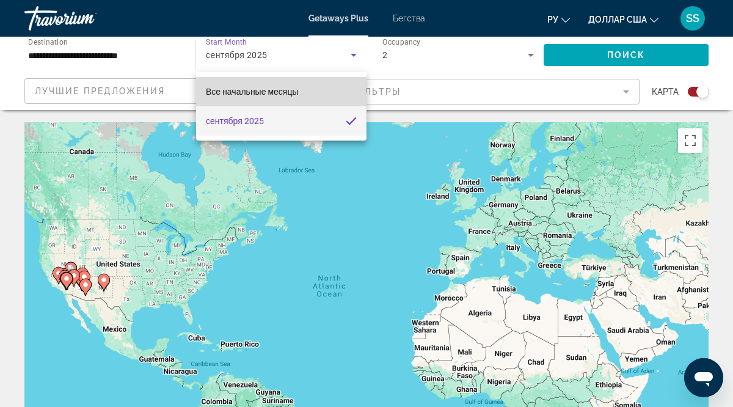
click at [295, 93] on font "Все начальные месяцы" at bounding box center [252, 92] width 93 height 10
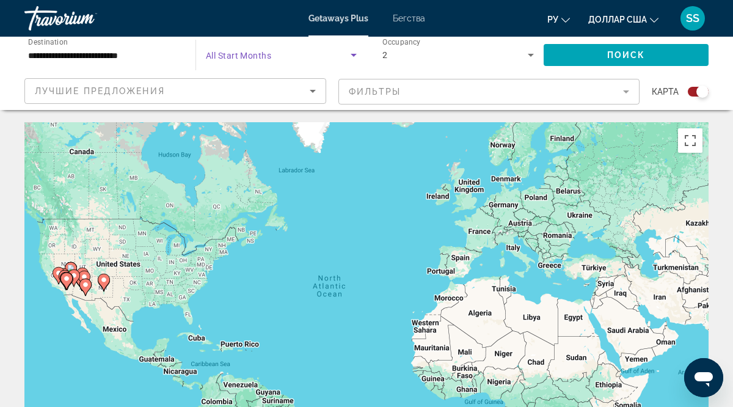
click at [356, 54] on icon "Search widget" at bounding box center [353, 55] width 15 height 15
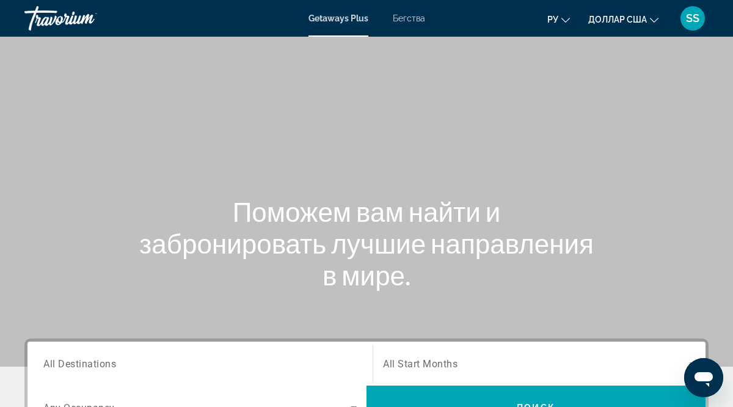
scroll to position [20, 0]
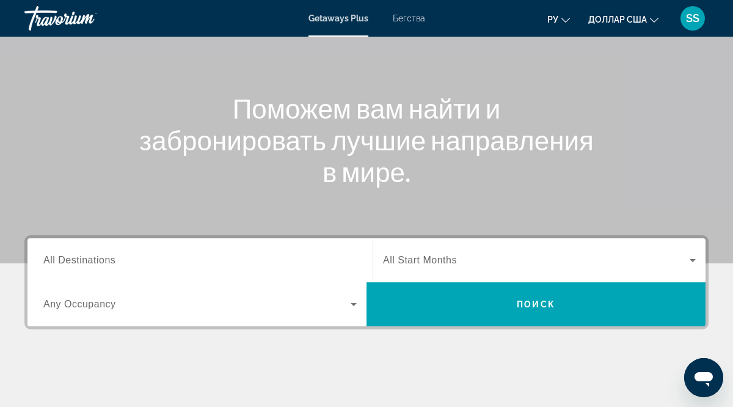
scroll to position [102, 0]
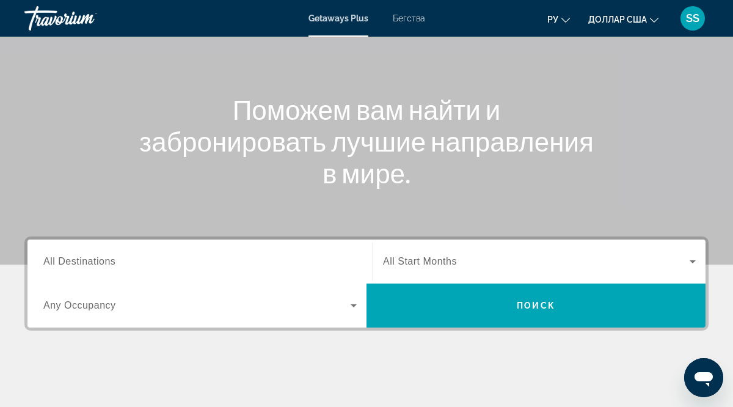
click at [84, 261] on span "All Destinations" at bounding box center [79, 261] width 72 height 10
click at [84, 261] on input "Destination All Destinations" at bounding box center [199, 262] width 313 height 15
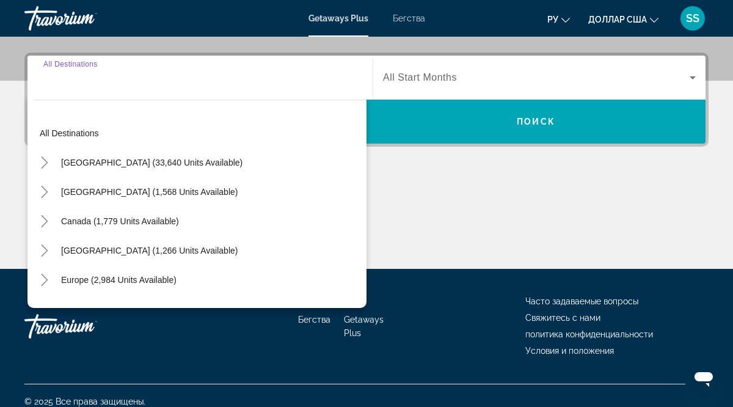
scroll to position [298, 0]
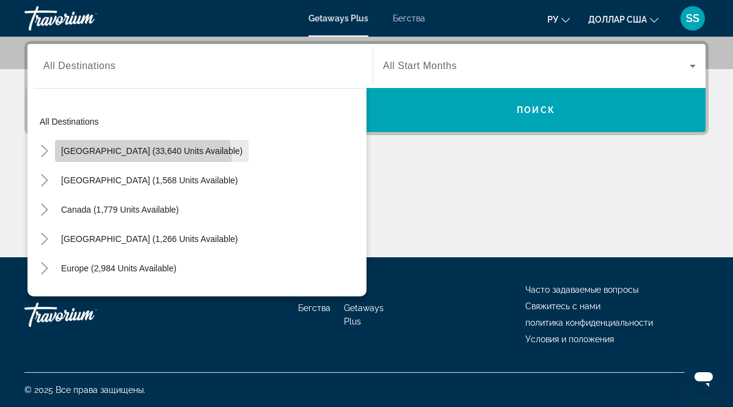
click at [142, 157] on span "Виджет поиска" at bounding box center [152, 150] width 194 height 29
type input "**********"
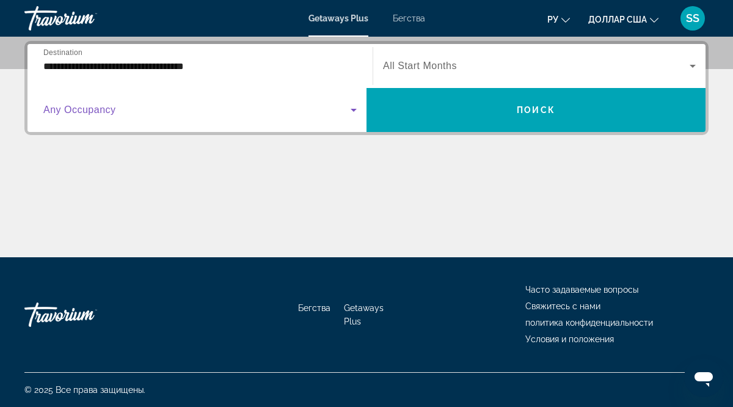
click at [356, 110] on icon "Виджет поиска" at bounding box center [353, 110] width 15 height 15
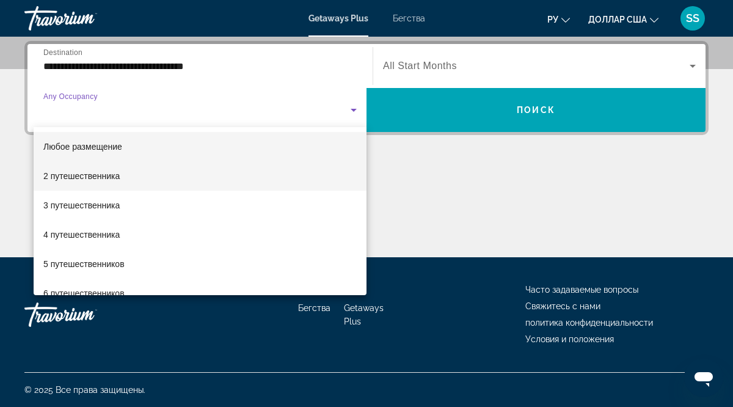
click at [161, 178] on mat-option "2 путешественника" at bounding box center [200, 175] width 333 height 29
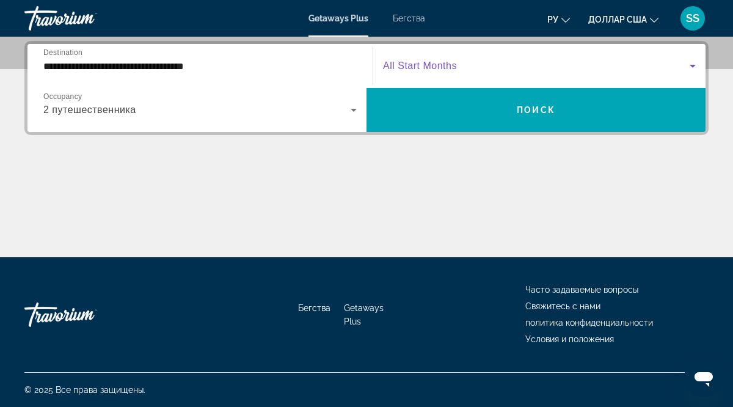
click at [691, 66] on icon "Виджет поиска" at bounding box center [693, 66] width 6 height 3
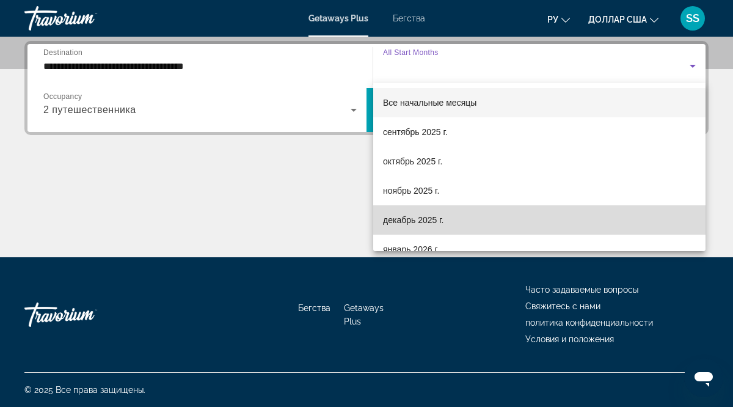
click at [417, 223] on font "декабрь 2025 г." at bounding box center [413, 220] width 60 height 10
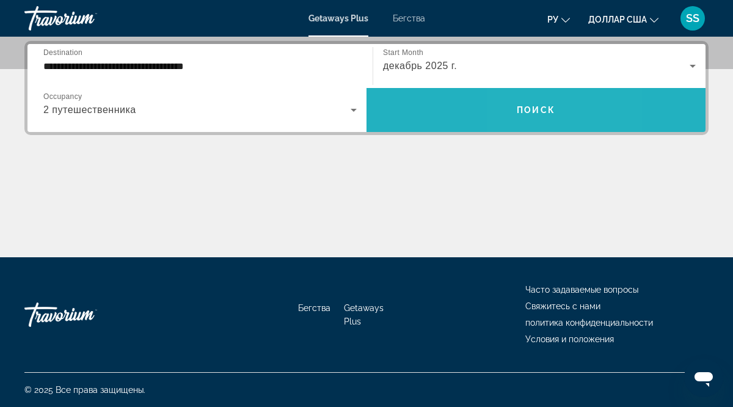
click at [519, 114] on span "Поиск" at bounding box center [536, 110] width 38 height 10
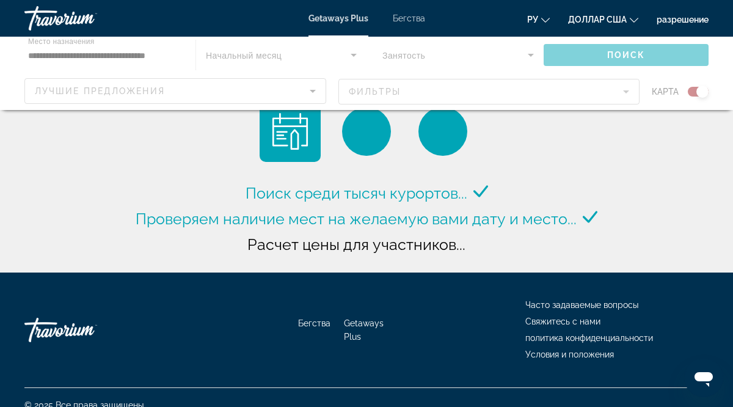
click at [354, 54] on div "Основное содержание" at bounding box center [366, 73] width 733 height 73
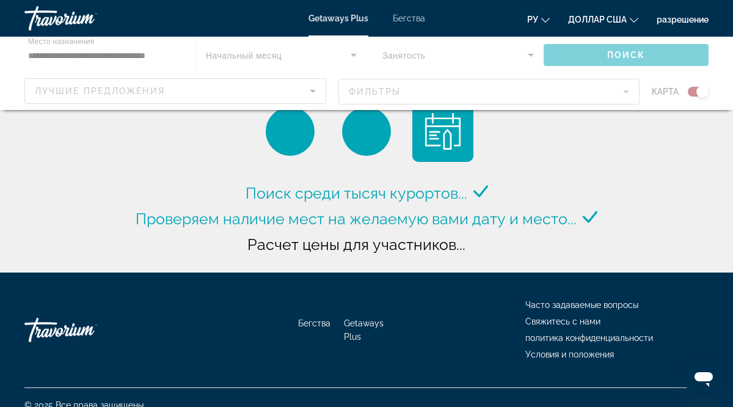
click at [354, 54] on div "Основное содержание" at bounding box center [366, 73] width 733 height 73
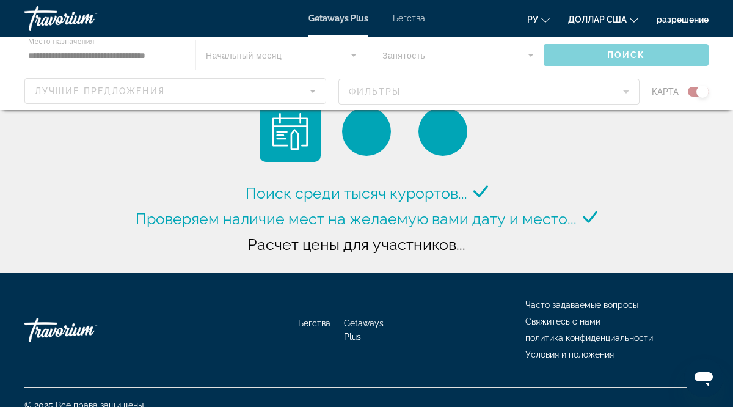
click at [354, 54] on div "Основное содержание" at bounding box center [366, 73] width 733 height 73
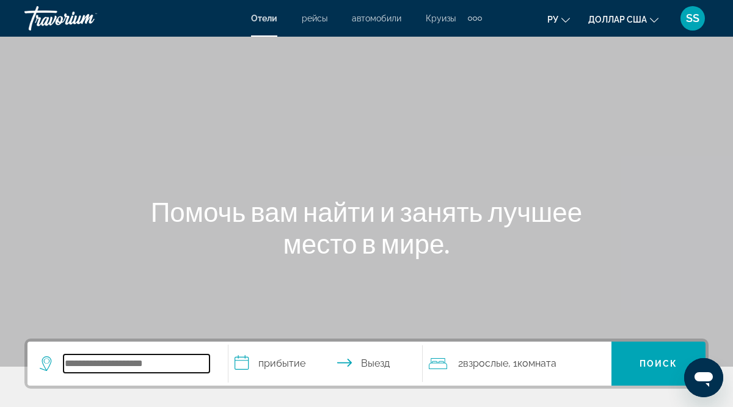
click at [71, 361] on input "Виджет поиска" at bounding box center [137, 363] width 146 height 18
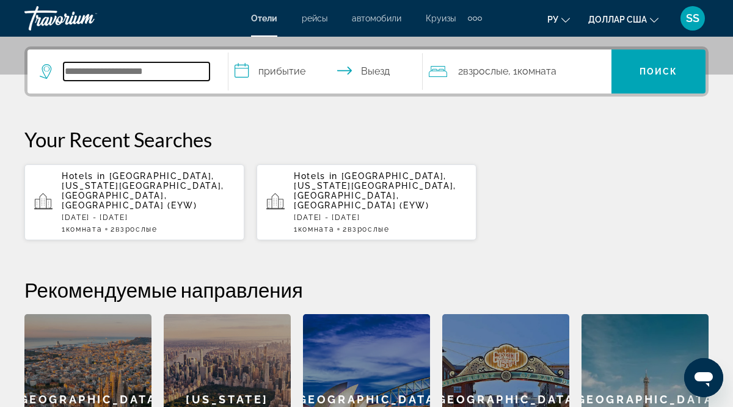
scroll to position [299, 0]
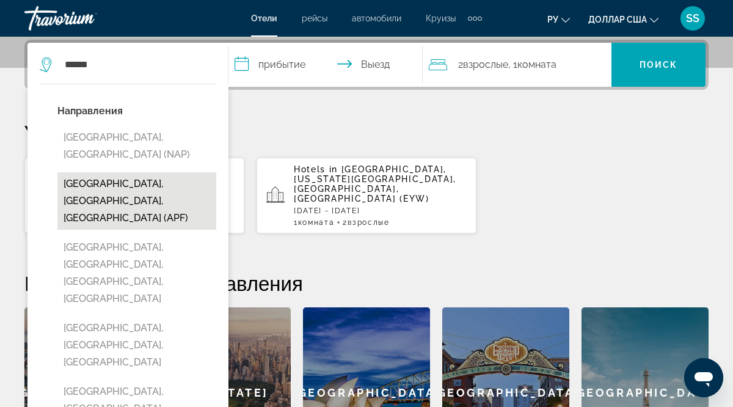
click at [138, 172] on button "Naples, FL, United States (APF)" at bounding box center [136, 200] width 159 height 57
type input "**********"
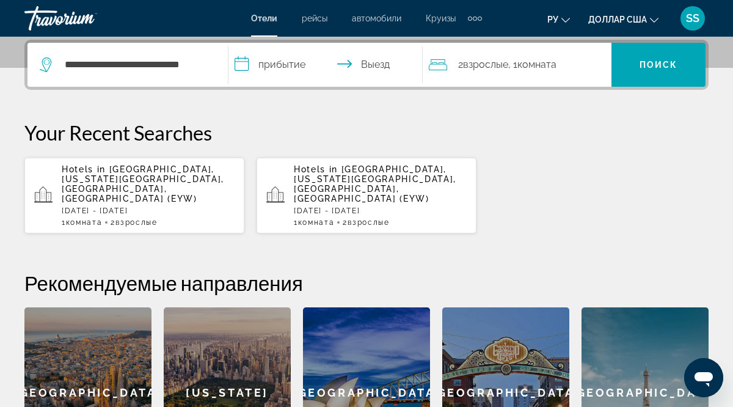
click at [245, 68] on input "**********" at bounding box center [328, 67] width 200 height 48
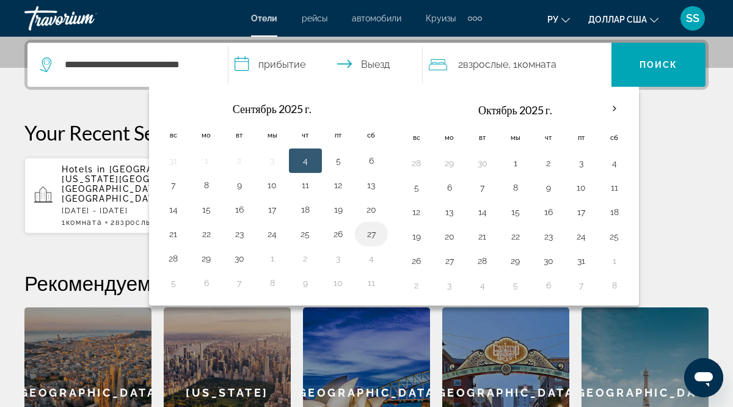
click at [376, 232] on button "27" at bounding box center [372, 233] width 20 height 17
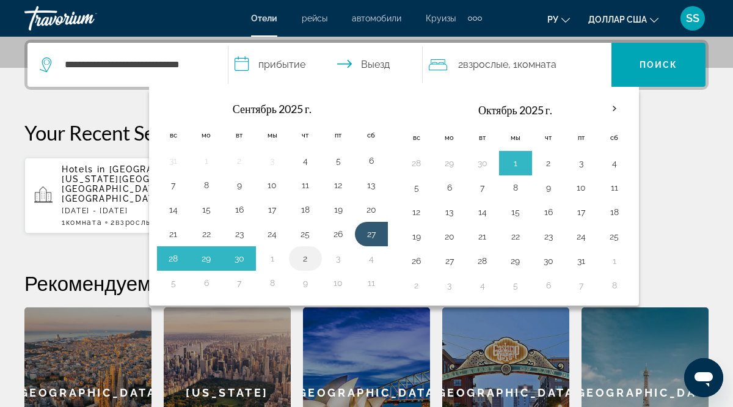
click at [305, 259] on button "2" at bounding box center [306, 258] width 20 height 17
type input "**********"
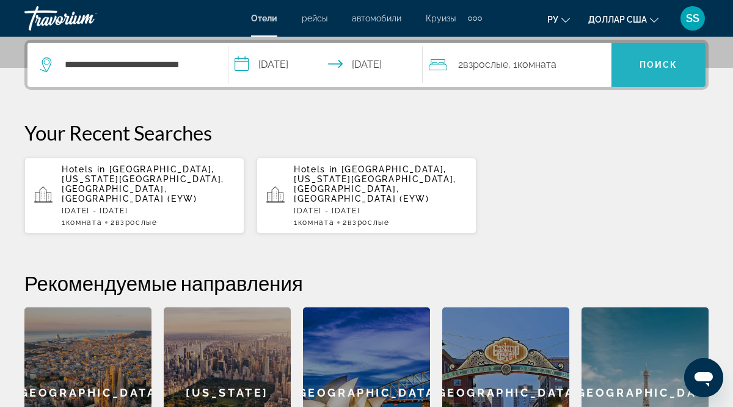
click at [670, 59] on span "Виджет поиска" at bounding box center [659, 64] width 94 height 29
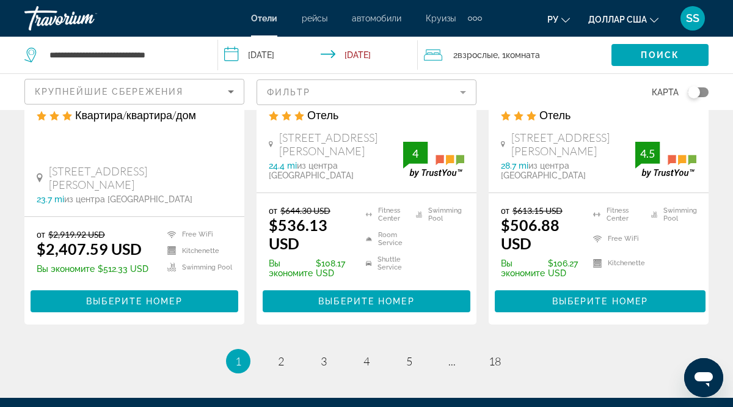
scroll to position [1773, 0]
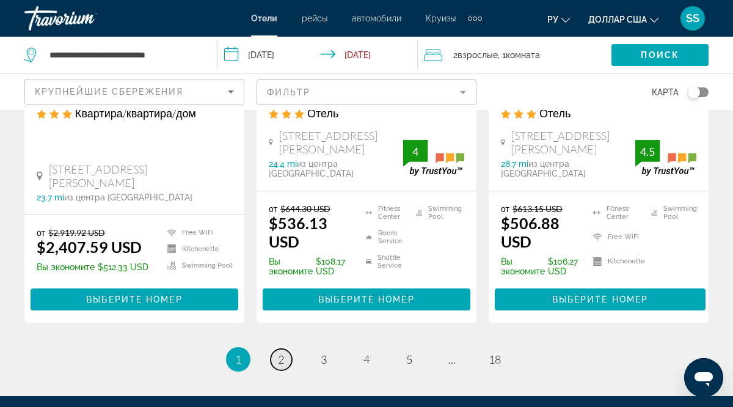
click at [282, 353] on span "2" at bounding box center [281, 359] width 6 height 13
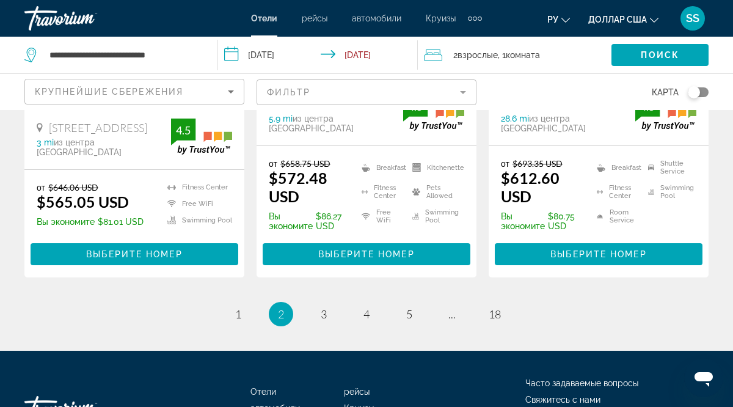
scroll to position [1867, 0]
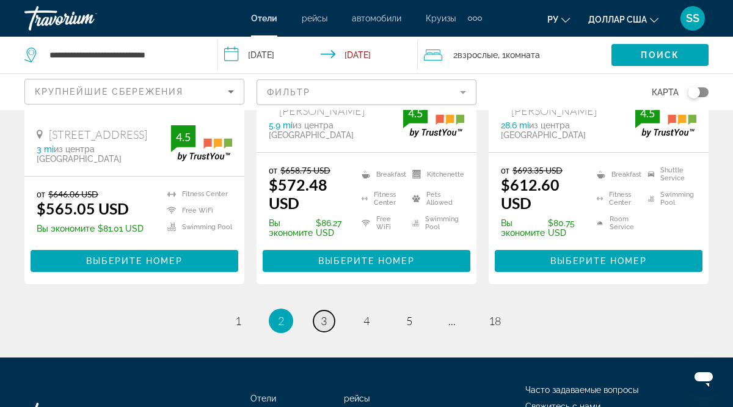
click at [326, 314] on span "3" at bounding box center [324, 320] width 6 height 13
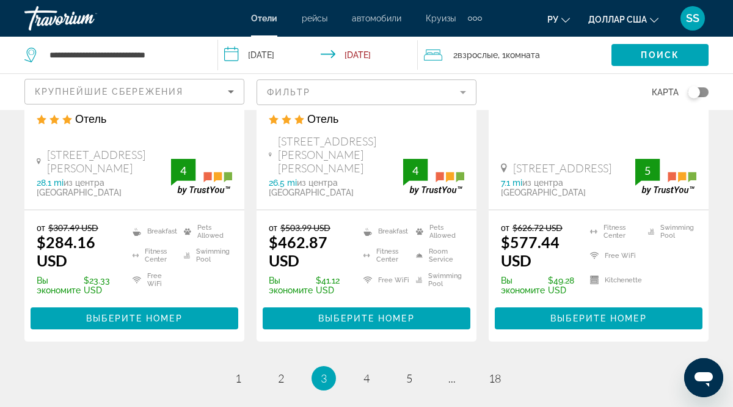
scroll to position [1838, 0]
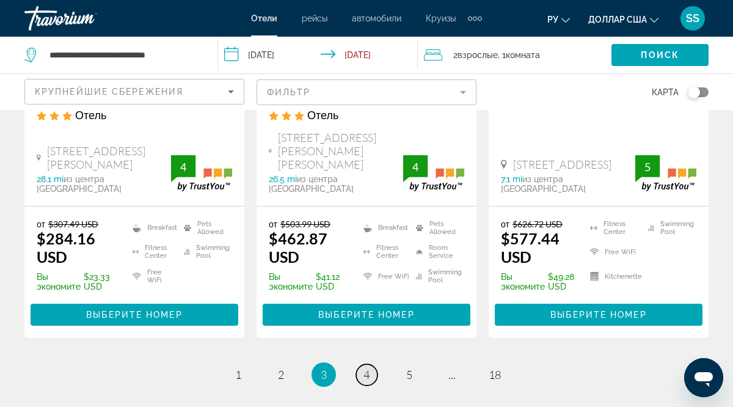
click at [367, 368] on span "4" at bounding box center [367, 374] width 6 height 13
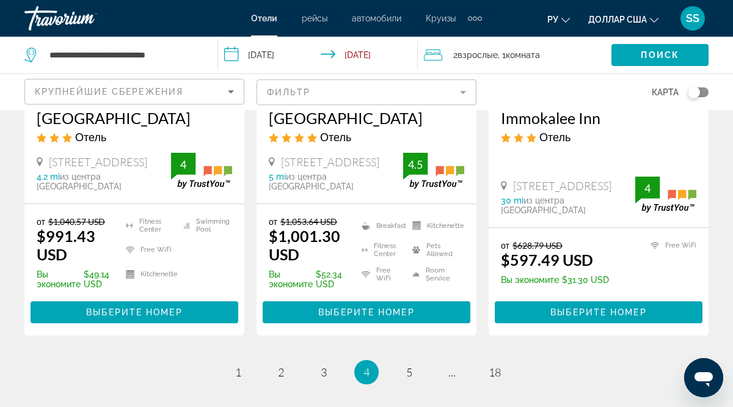
scroll to position [1763, 0]
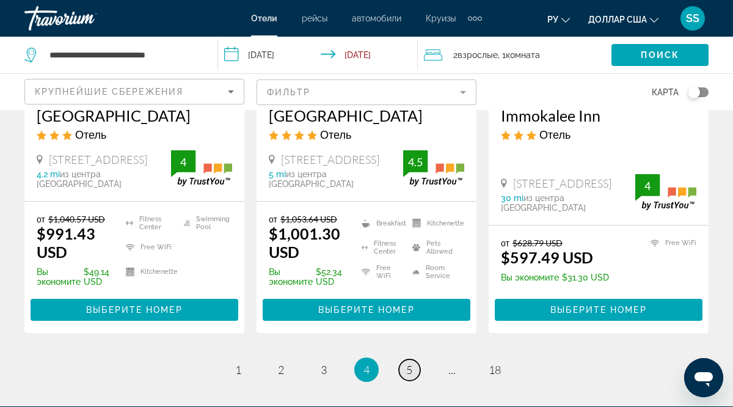
click at [411, 363] on span "5" at bounding box center [409, 369] width 6 height 13
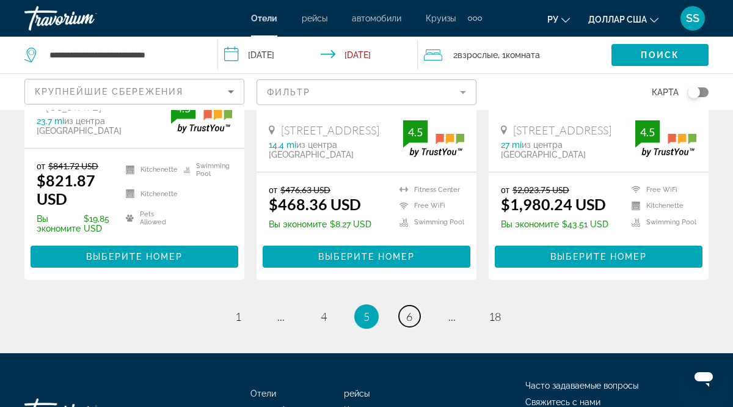
scroll to position [1838, 0]
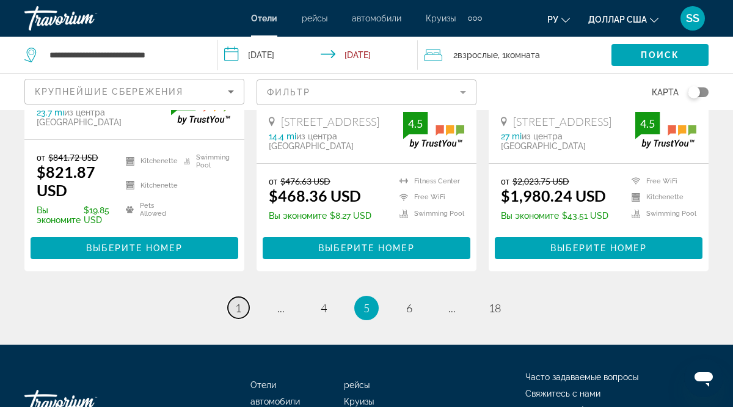
click at [242, 297] on link "page 1" at bounding box center [238, 307] width 21 height 21
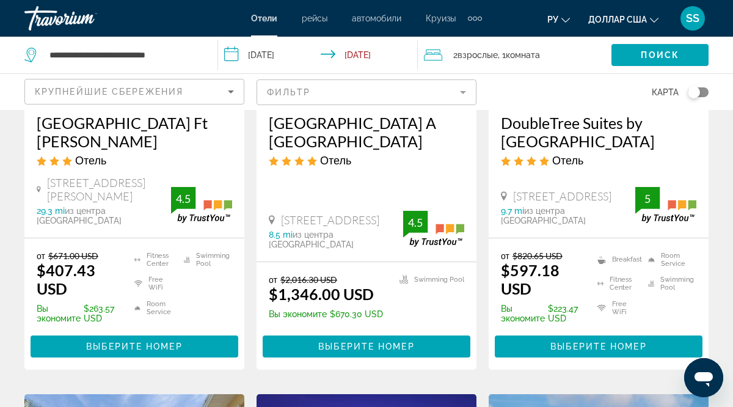
scroll to position [244, 0]
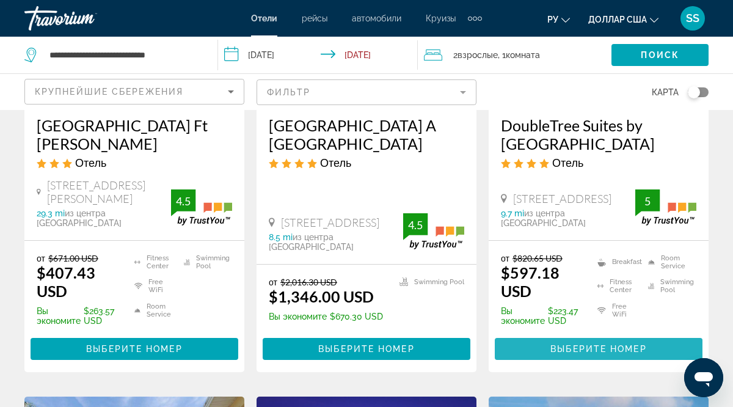
click at [590, 344] on span "Выберите номер" at bounding box center [598, 349] width 96 height 10
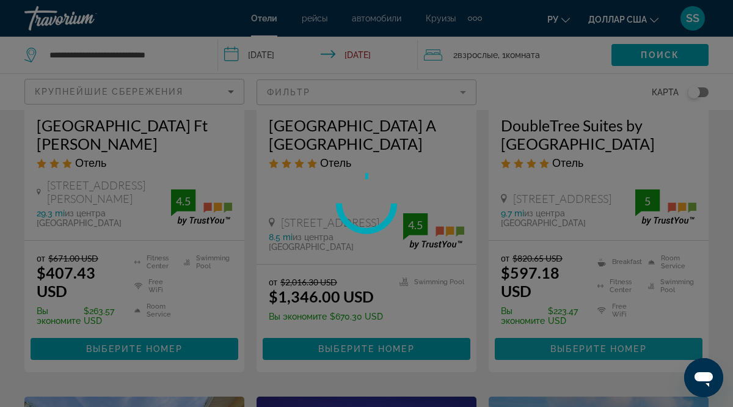
click at [590, 342] on div at bounding box center [366, 203] width 733 height 407
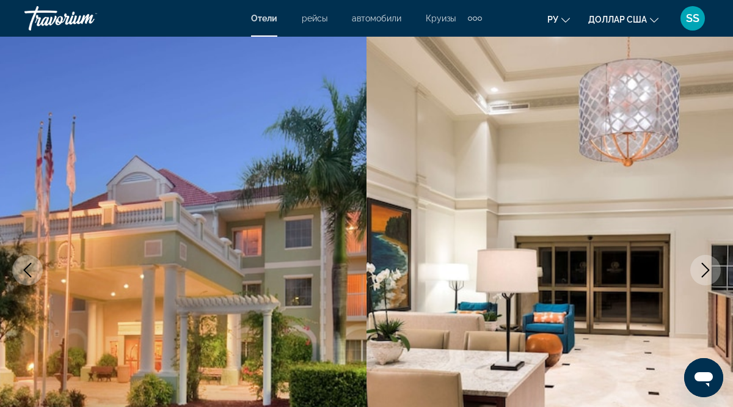
scroll to position [61, 0]
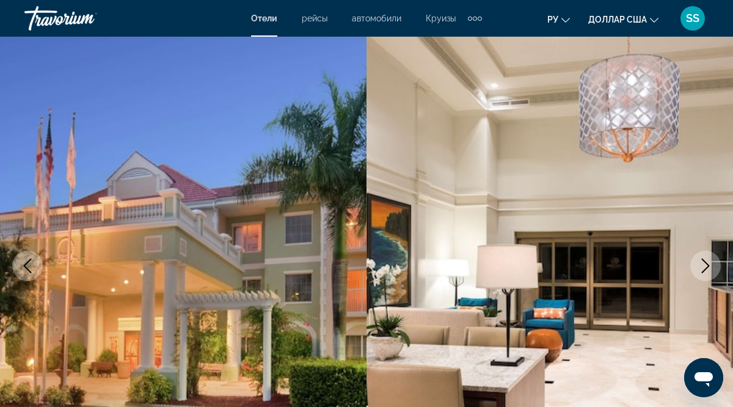
click at [703, 269] on icon "Next image" at bounding box center [705, 265] width 15 height 15
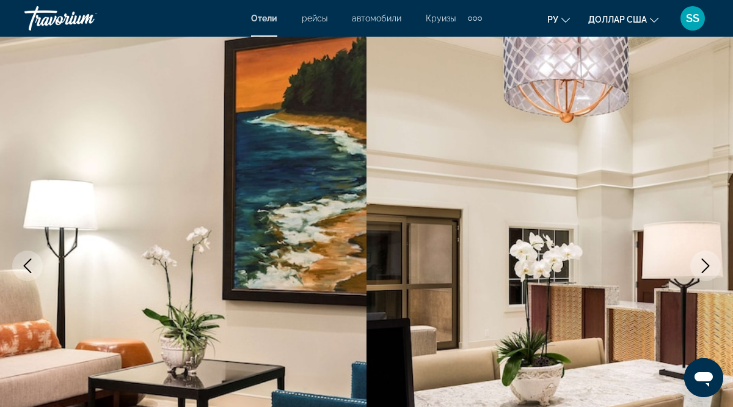
click at [703, 269] on icon "Next image" at bounding box center [705, 265] width 15 height 15
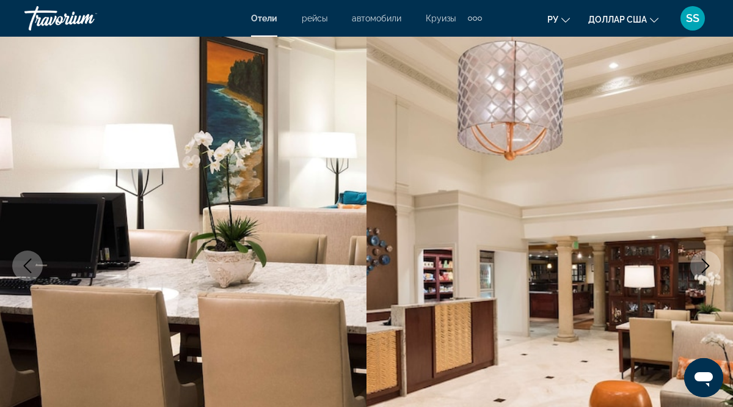
click at [703, 269] on icon "Next image" at bounding box center [705, 265] width 15 height 15
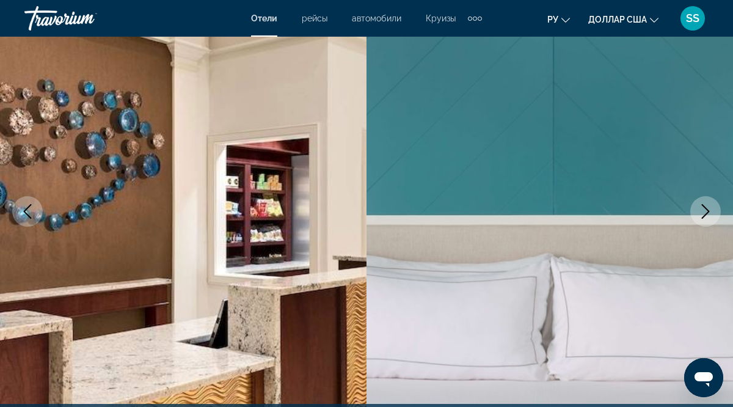
scroll to position [116, 0]
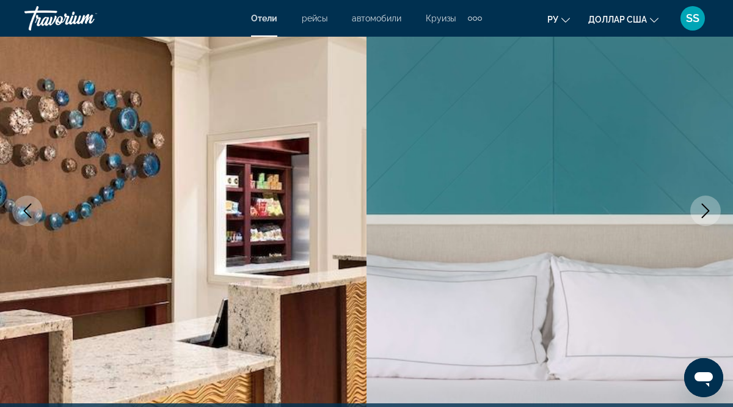
click at [703, 269] on img "Основное содержание" at bounding box center [550, 211] width 367 height 580
click at [707, 207] on icon "Next image" at bounding box center [705, 210] width 15 height 15
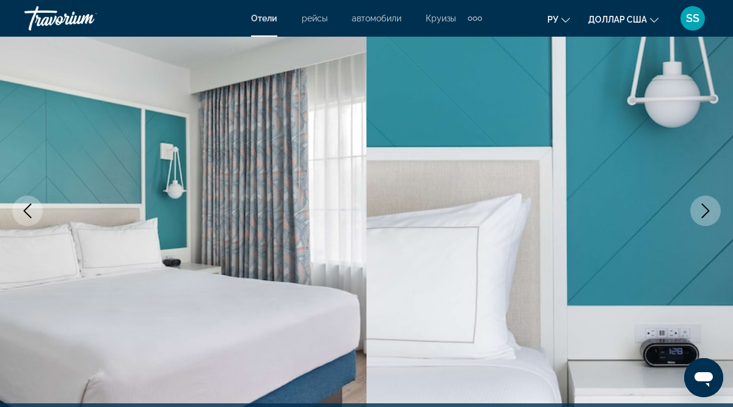
click at [708, 197] on button "Next image" at bounding box center [705, 210] width 31 height 31
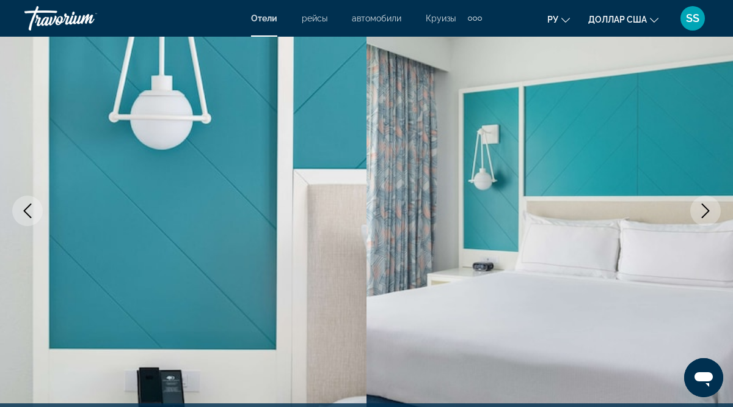
click at [708, 197] on button "Next image" at bounding box center [705, 210] width 31 height 31
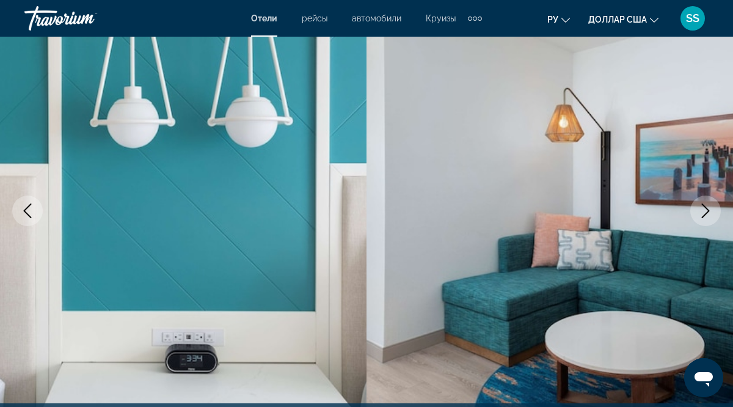
click at [708, 197] on button "Next image" at bounding box center [705, 210] width 31 height 31
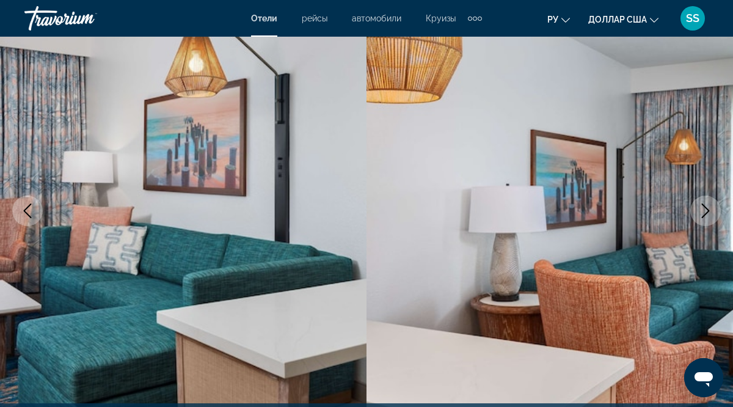
click at [708, 197] on button "Next image" at bounding box center [705, 210] width 31 height 31
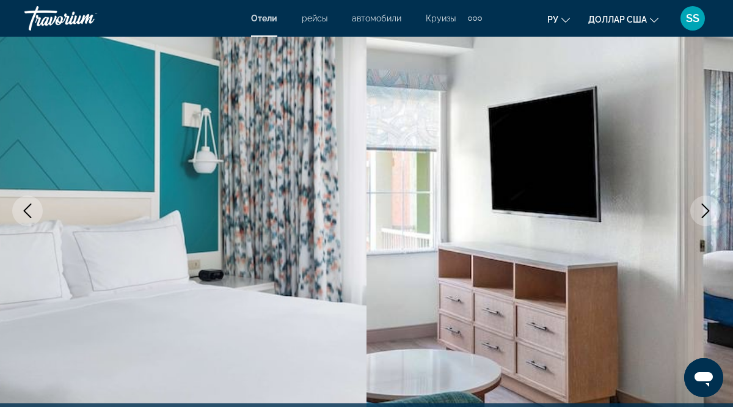
click at [708, 197] on button "Next image" at bounding box center [705, 210] width 31 height 31
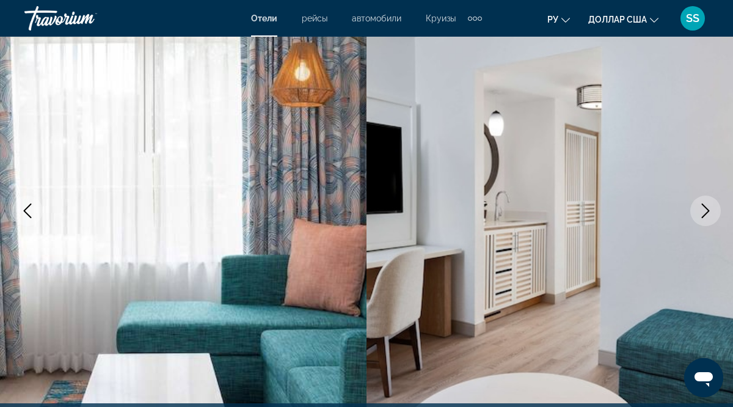
click at [708, 197] on button "Next image" at bounding box center [705, 210] width 31 height 31
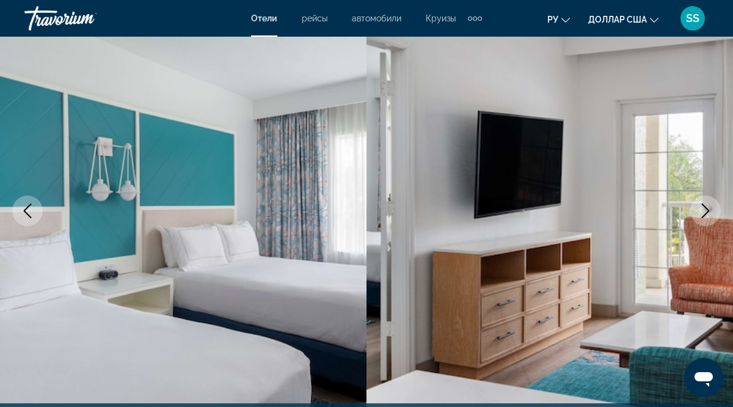
click at [708, 197] on button "Next image" at bounding box center [705, 210] width 31 height 31
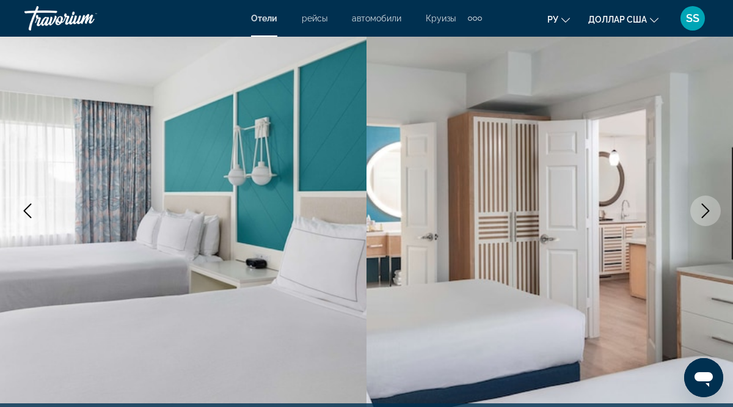
click at [708, 197] on button "Next image" at bounding box center [705, 210] width 31 height 31
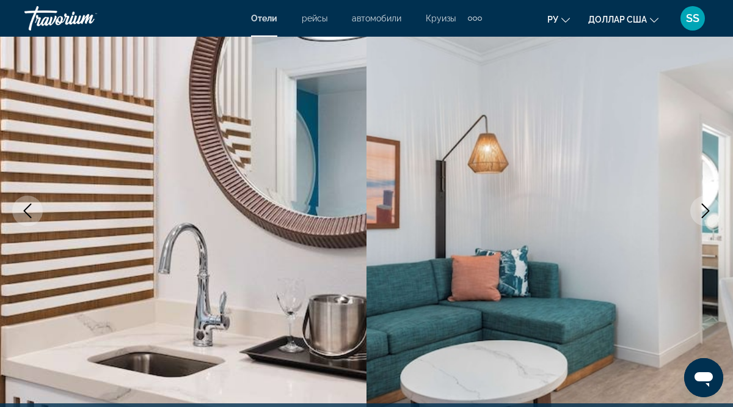
click at [708, 197] on button "Next image" at bounding box center [705, 210] width 31 height 31
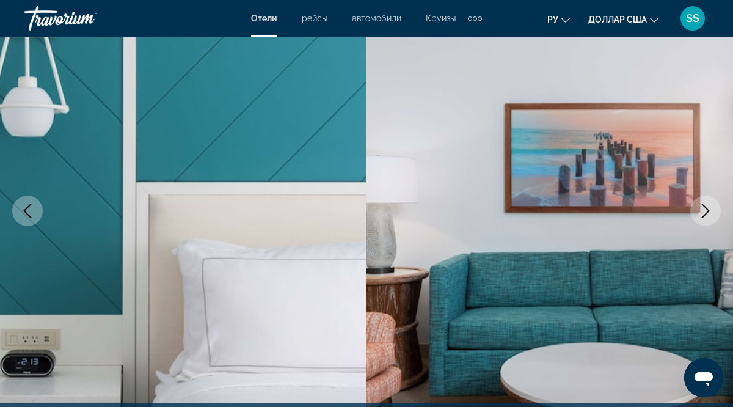
click at [708, 197] on button "Next image" at bounding box center [705, 210] width 31 height 31
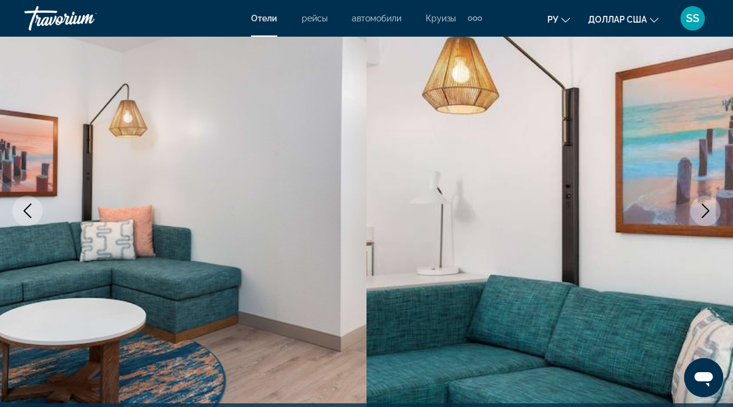
click at [708, 197] on button "Next image" at bounding box center [705, 210] width 31 height 31
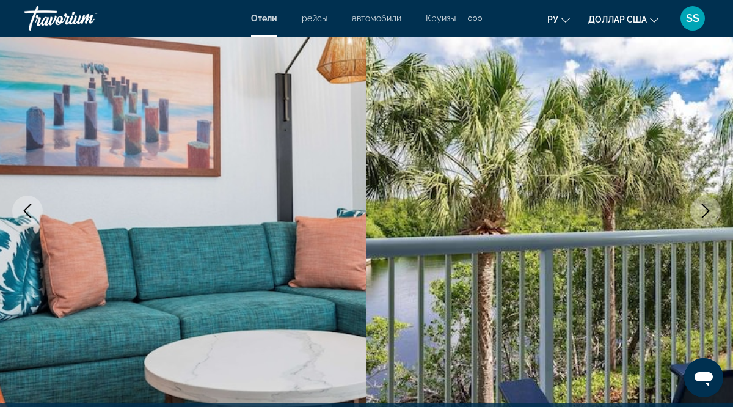
click at [708, 197] on button "Next image" at bounding box center [705, 210] width 31 height 31
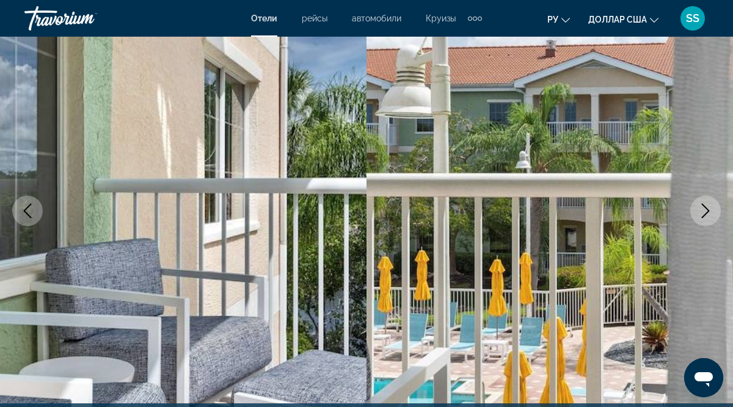
click at [708, 197] on button "Next image" at bounding box center [705, 210] width 31 height 31
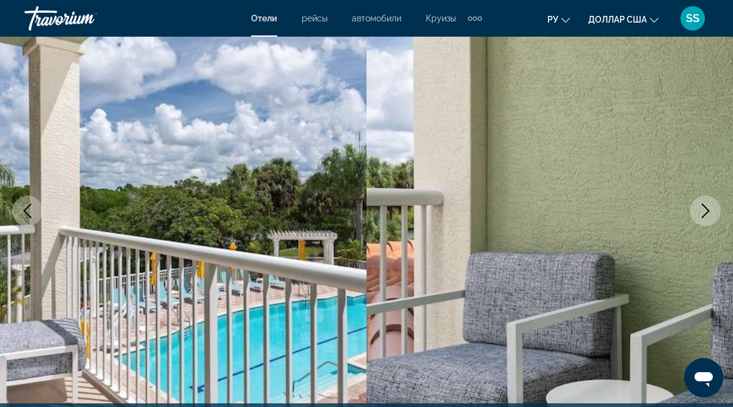
click at [708, 197] on button "Next image" at bounding box center [705, 210] width 31 height 31
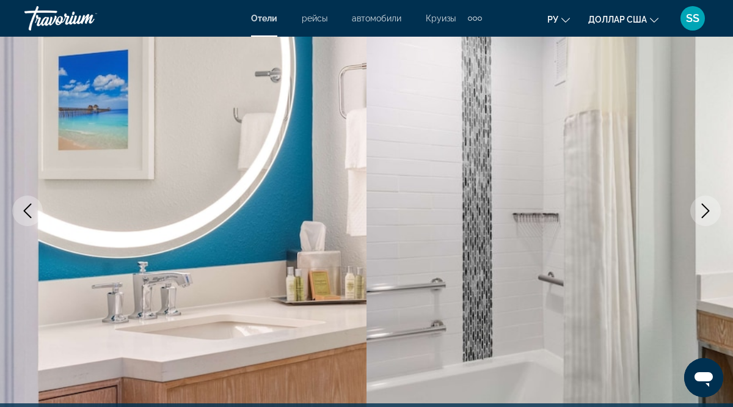
click at [708, 197] on button "Next image" at bounding box center [705, 210] width 31 height 31
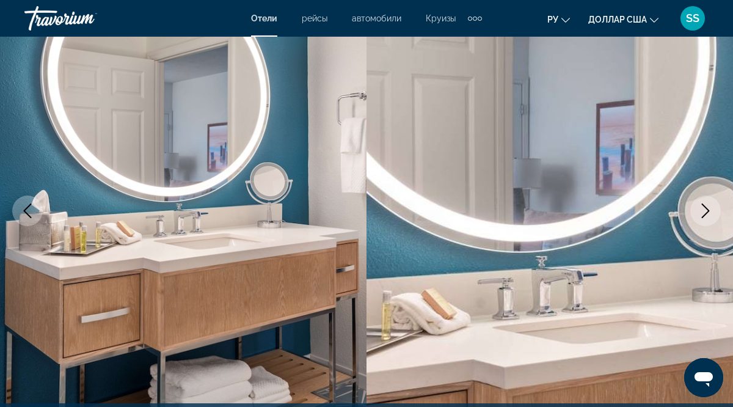
click at [708, 197] on button "Next image" at bounding box center [705, 210] width 31 height 31
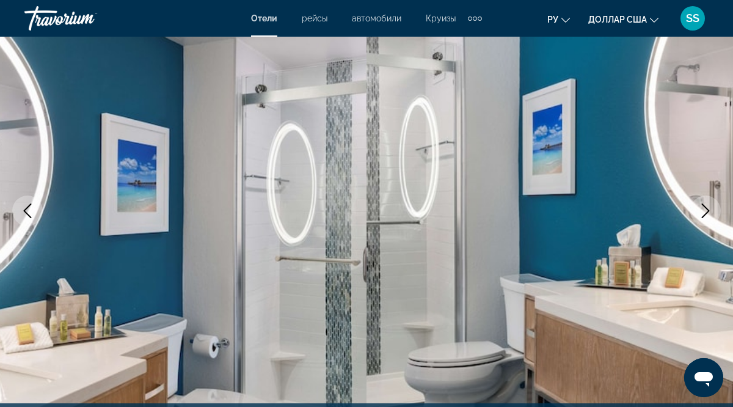
click at [708, 197] on button "Next image" at bounding box center [705, 210] width 31 height 31
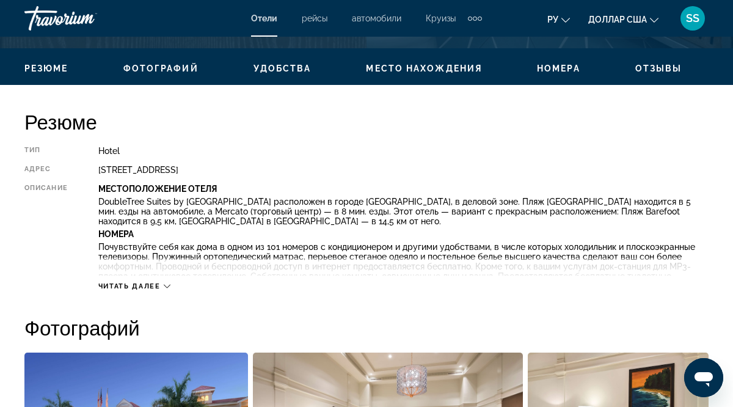
scroll to position [572, 0]
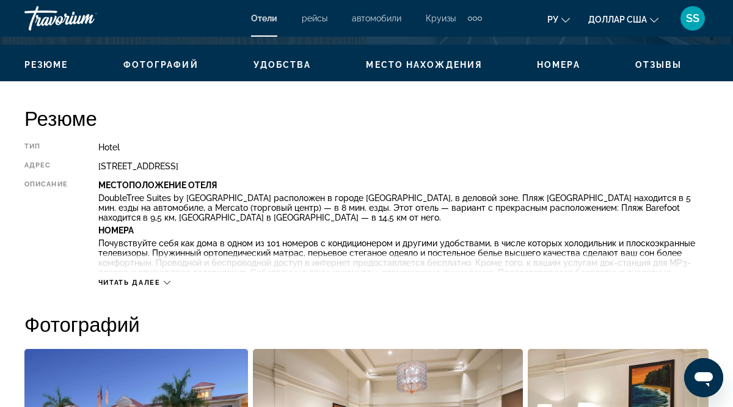
click at [154, 281] on span "Читать далее" at bounding box center [129, 283] width 62 height 8
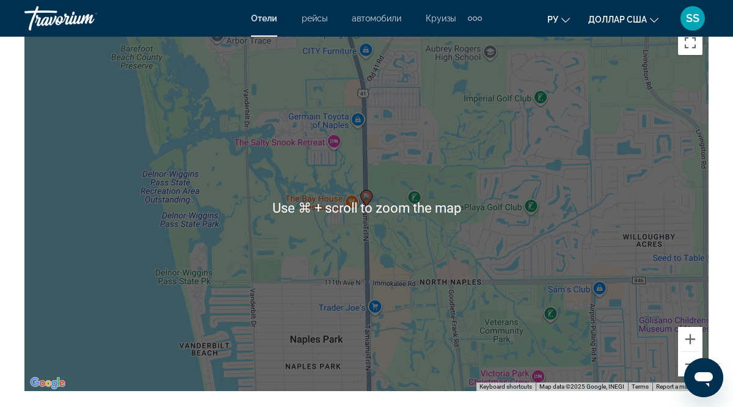
scroll to position [1576, 0]
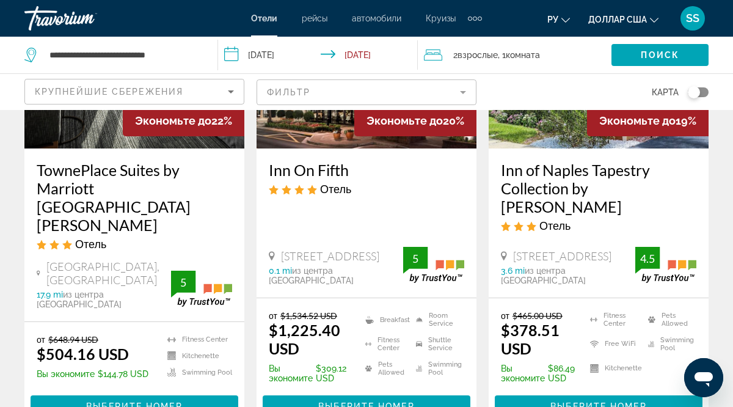
scroll to position [1164, 0]
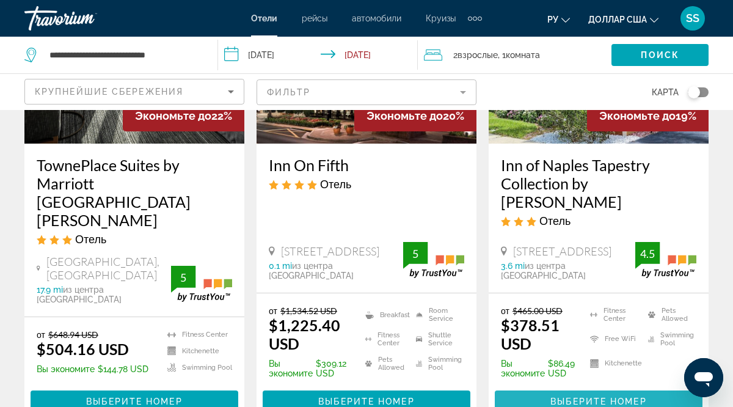
click at [613, 396] on span "Выберите номер" at bounding box center [598, 401] width 96 height 10
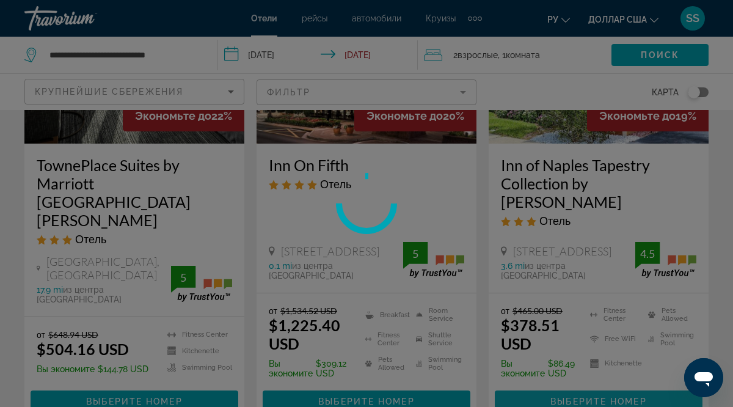
click at [613, 356] on div at bounding box center [366, 203] width 733 height 407
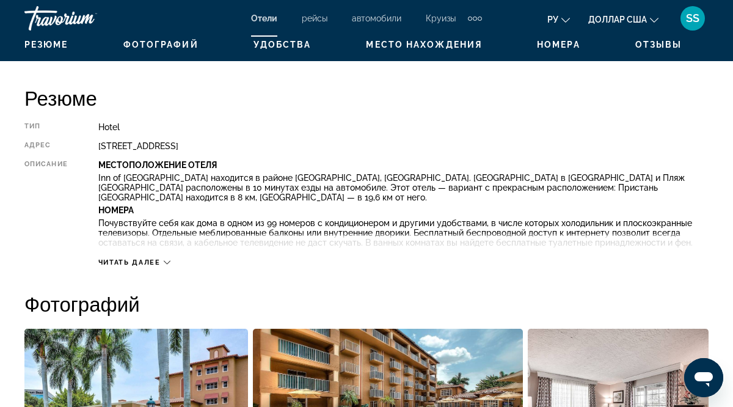
scroll to position [596, 0]
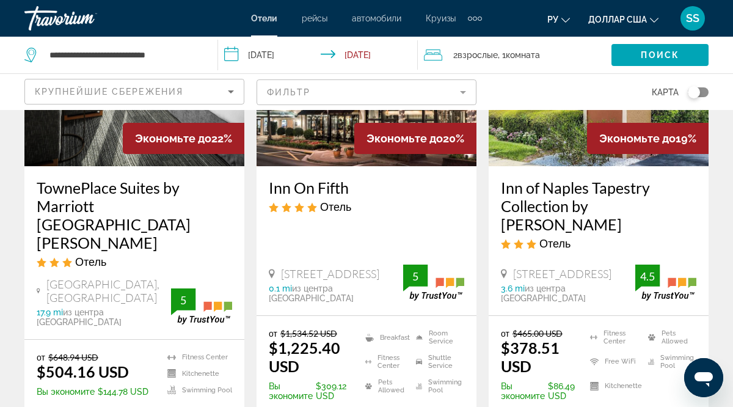
scroll to position [1145, 0]
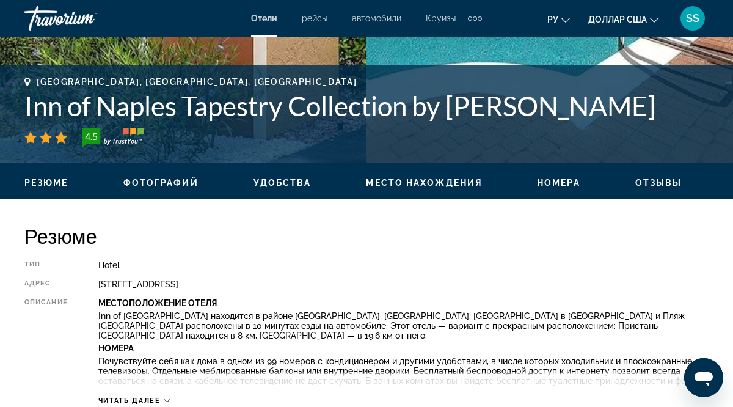
scroll to position [453, 0]
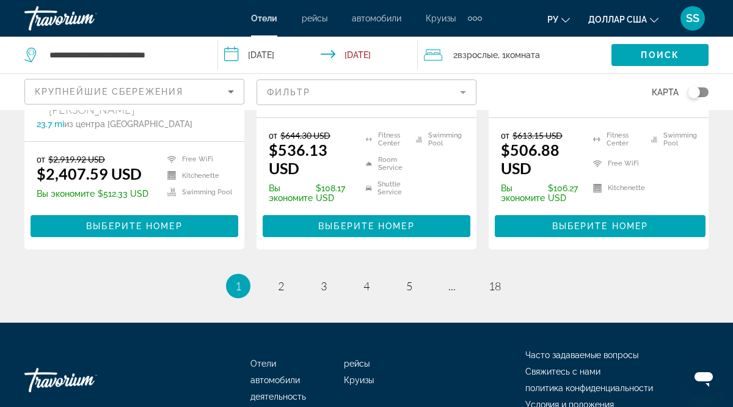
scroll to position [1852, 0]
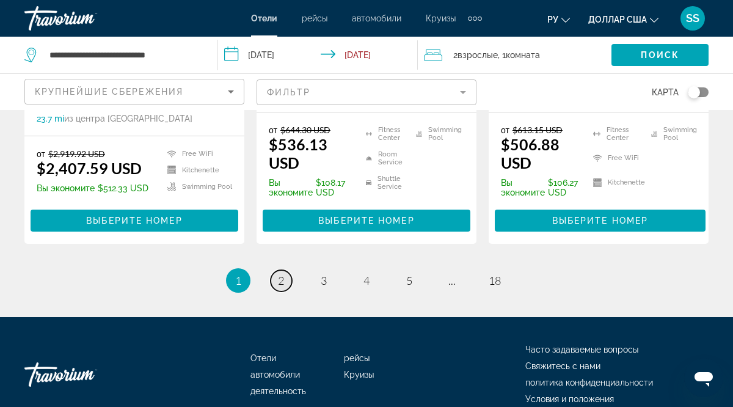
click at [283, 274] on span "2" at bounding box center [281, 280] width 6 height 13
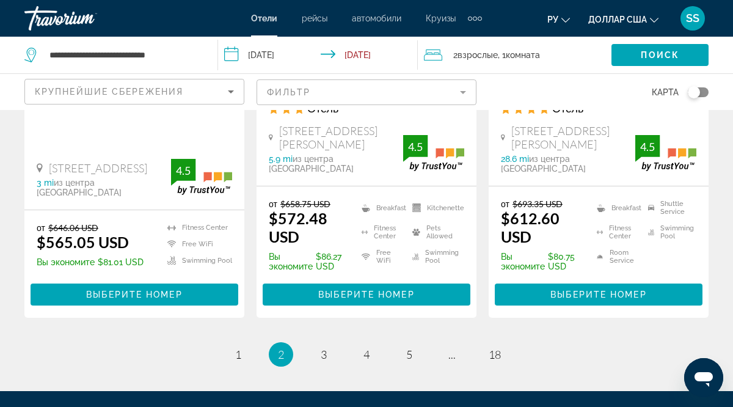
scroll to position [1830, 0]
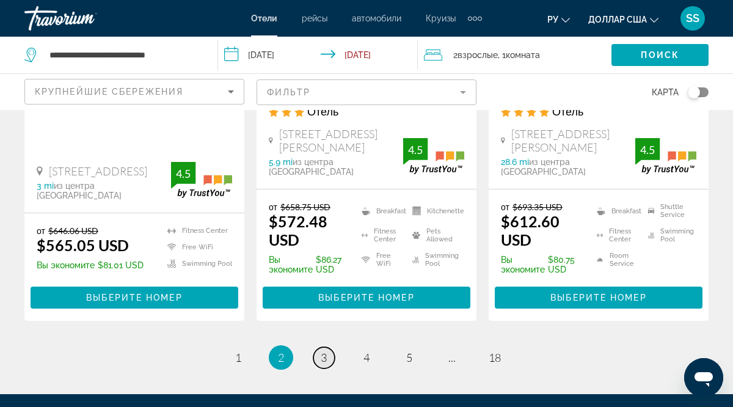
click at [323, 351] on span "3" at bounding box center [324, 357] width 6 height 13
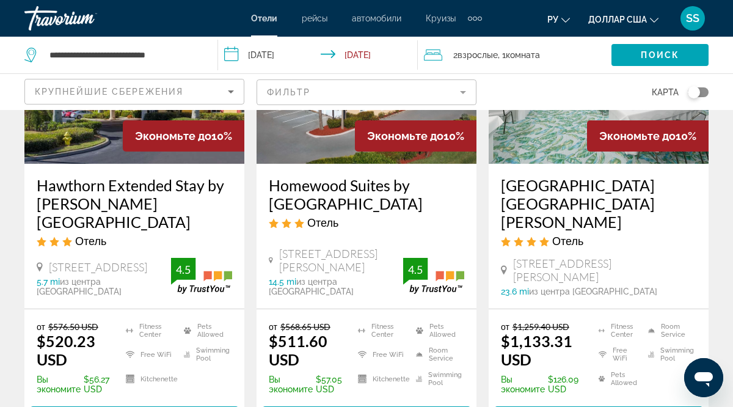
scroll to position [1199, 0]
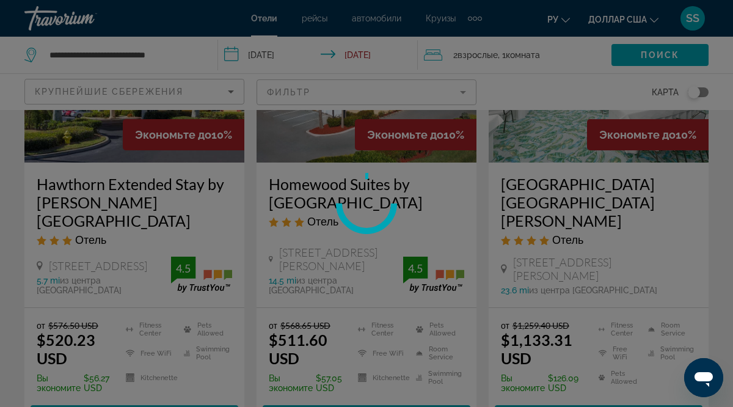
click at [147, 337] on div at bounding box center [366, 203] width 733 height 407
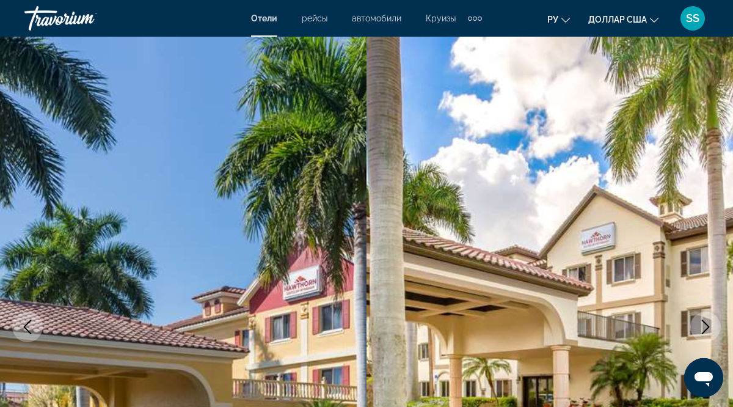
click at [720, 220] on img "Основное содержание" at bounding box center [550, 327] width 367 height 580
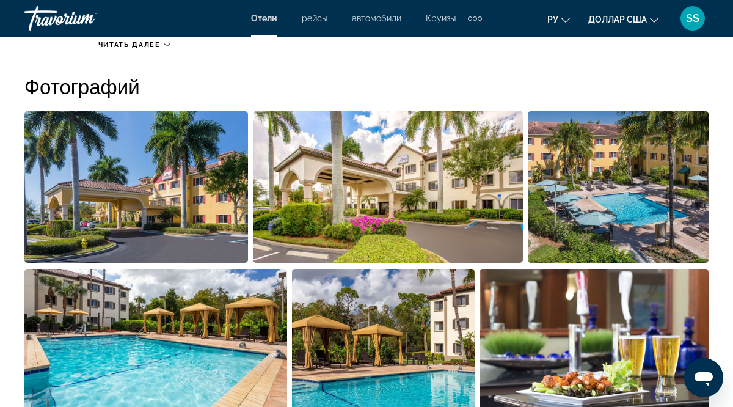
scroll to position [809, 0]
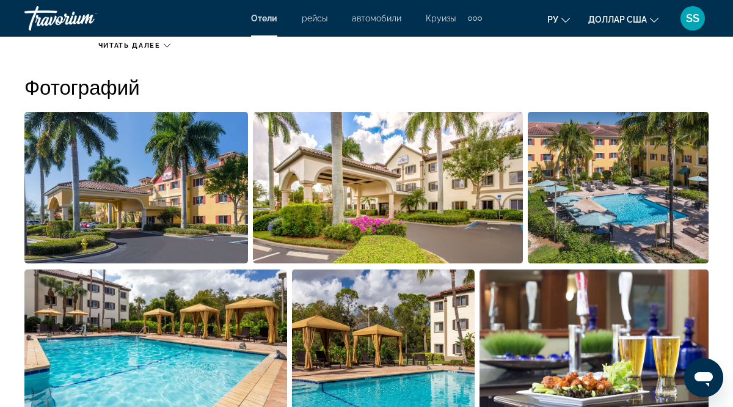
click at [142, 181] on img "Open full-screen image slider" at bounding box center [136, 188] width 224 height 152
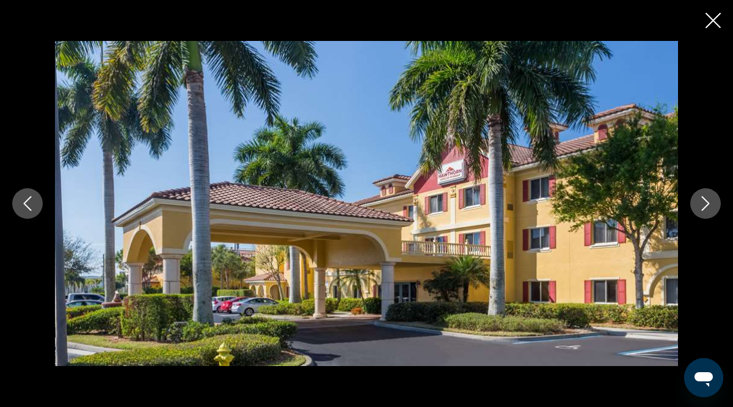
click at [702, 202] on icon "Next image" at bounding box center [705, 203] width 15 height 15
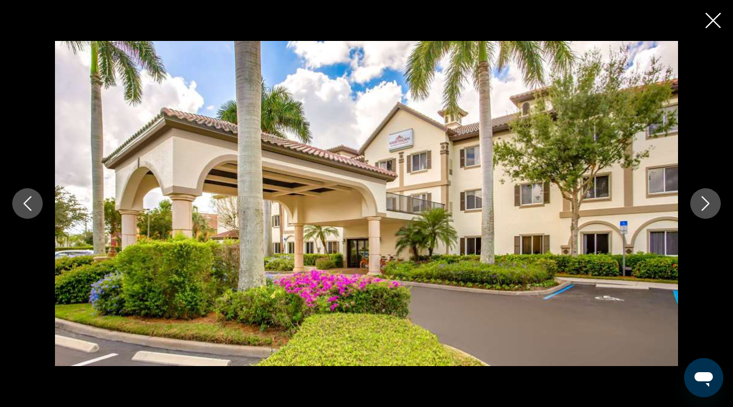
click at [702, 202] on icon "Next image" at bounding box center [705, 203] width 15 height 15
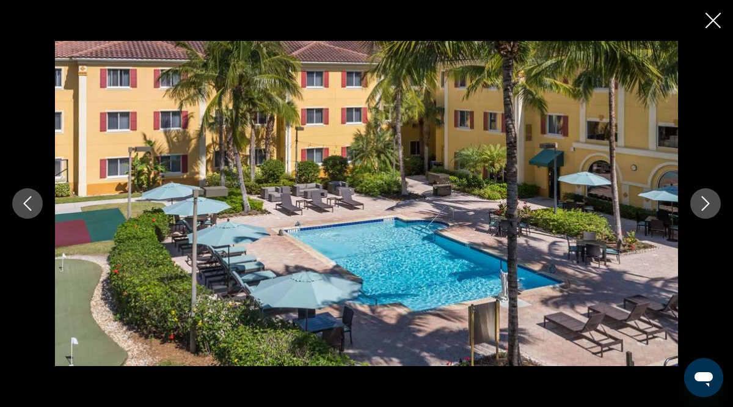
click at [702, 202] on icon "Next image" at bounding box center [705, 203] width 15 height 15
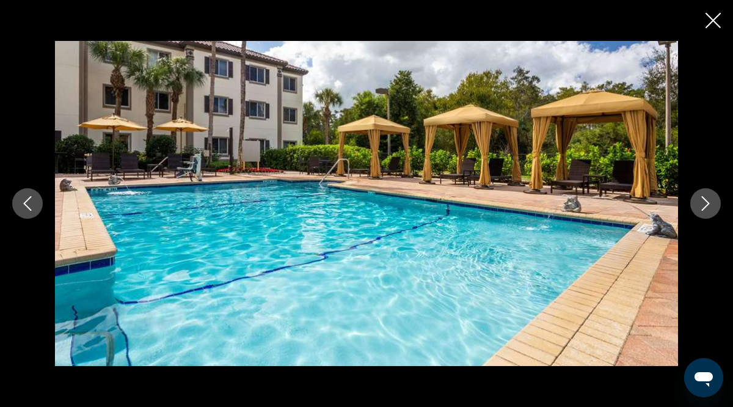
click at [702, 202] on icon "Next image" at bounding box center [705, 203] width 15 height 15
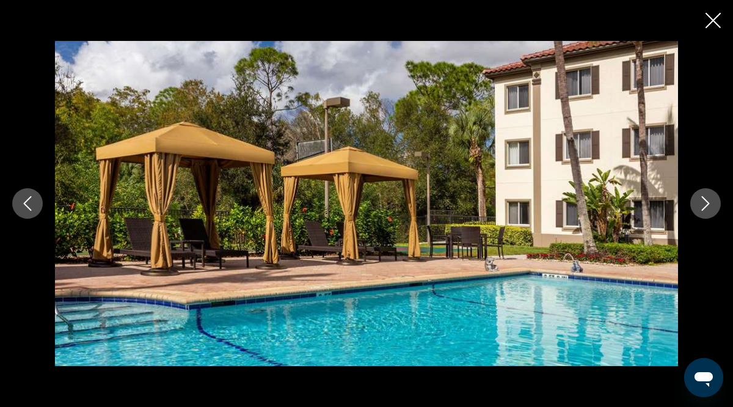
click at [702, 202] on icon "Next image" at bounding box center [705, 203] width 15 height 15
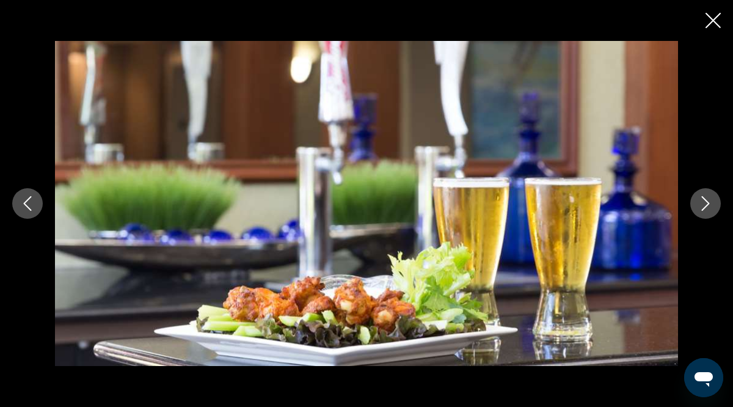
click at [702, 202] on icon "Next image" at bounding box center [705, 203] width 15 height 15
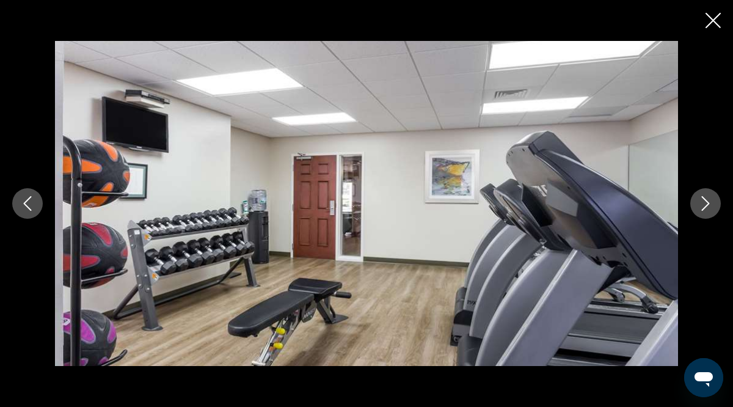
click at [702, 202] on icon "Next image" at bounding box center [705, 203] width 15 height 15
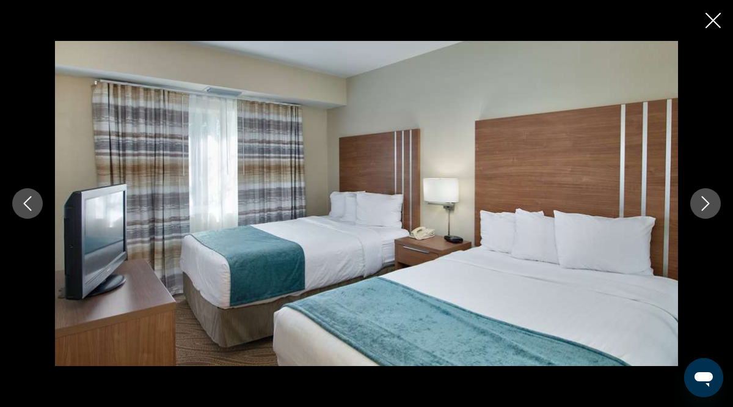
click at [702, 202] on icon "Next image" at bounding box center [705, 203] width 15 height 15
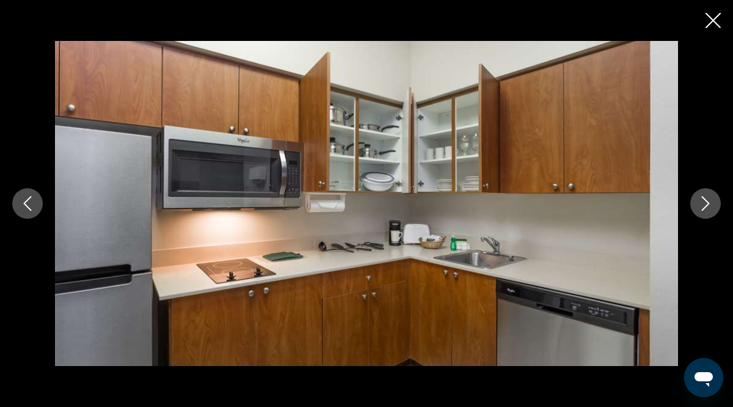
click at [702, 202] on icon "Next image" at bounding box center [705, 203] width 15 height 15
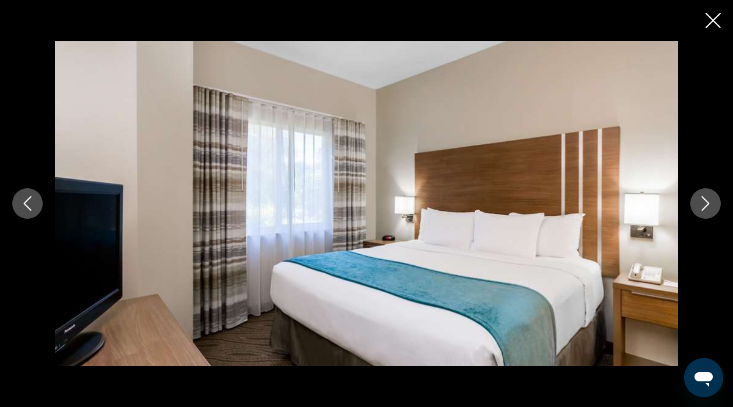
click at [702, 202] on icon "Next image" at bounding box center [705, 203] width 15 height 15
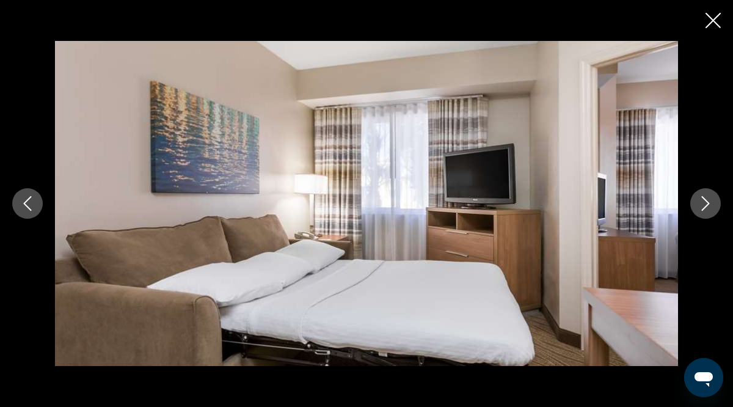
click at [702, 202] on icon "Next image" at bounding box center [705, 203] width 15 height 15
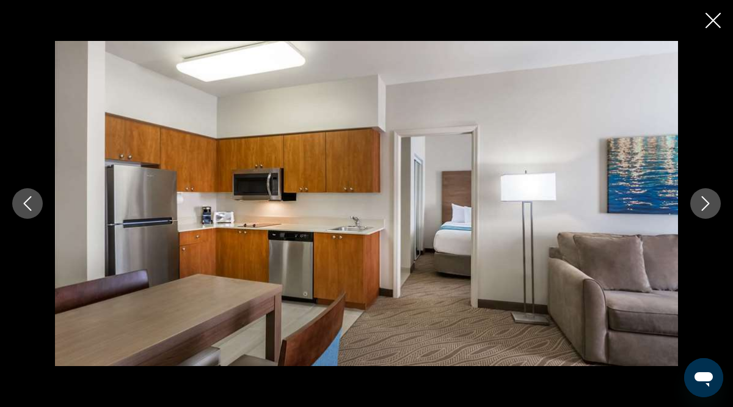
click at [702, 202] on icon "Next image" at bounding box center [705, 203] width 15 height 15
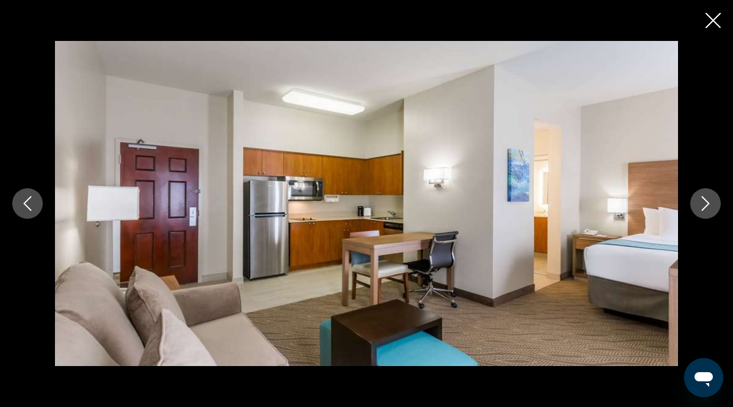
scroll to position [656, 0]
click at [715, 20] on icon "Close slideshow" at bounding box center [713, 20] width 15 height 15
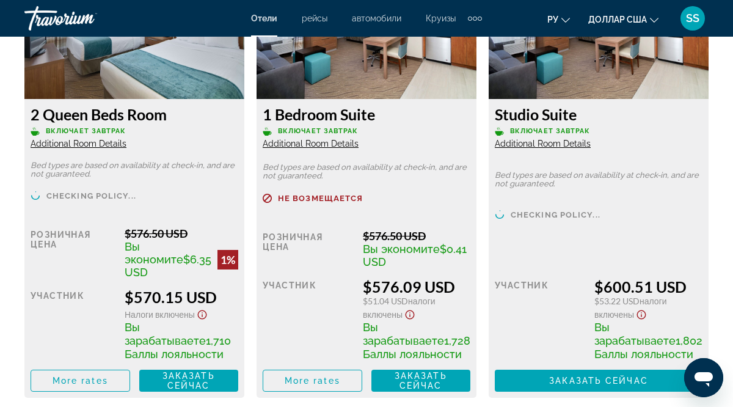
scroll to position [2491, 0]
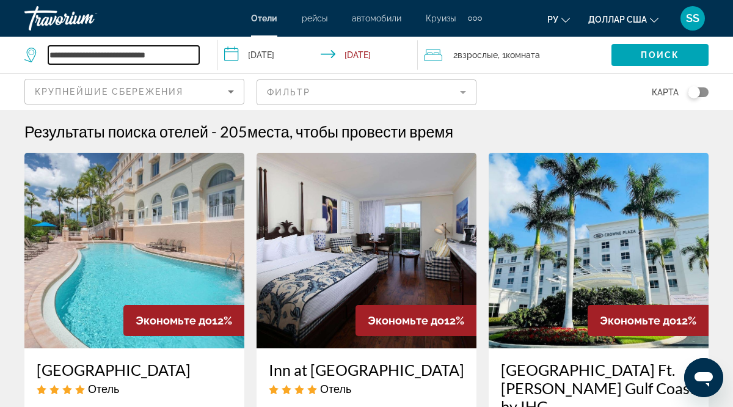
click at [175, 54] on input "**********" at bounding box center [123, 55] width 151 height 18
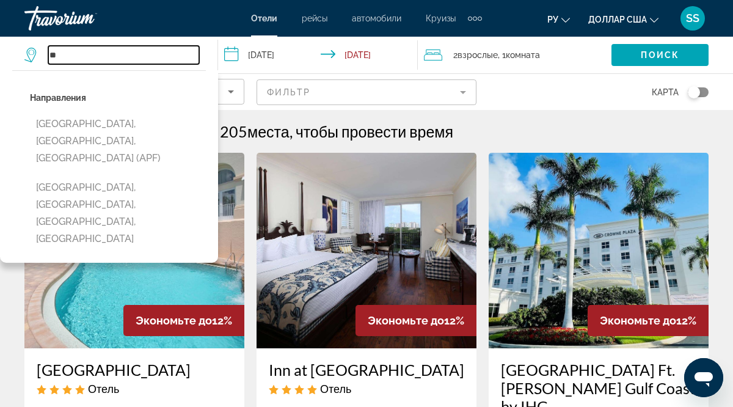
type input "*"
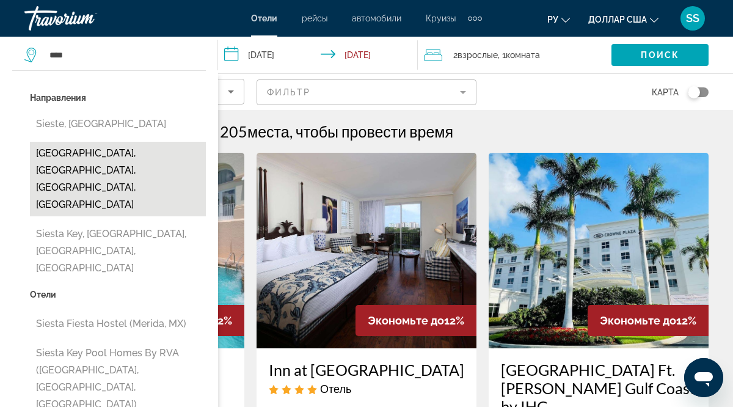
click at [86, 147] on button "[GEOGRAPHIC_DATA], [GEOGRAPHIC_DATA], [GEOGRAPHIC_DATA], [GEOGRAPHIC_DATA]" at bounding box center [118, 179] width 176 height 75
type input "**********"
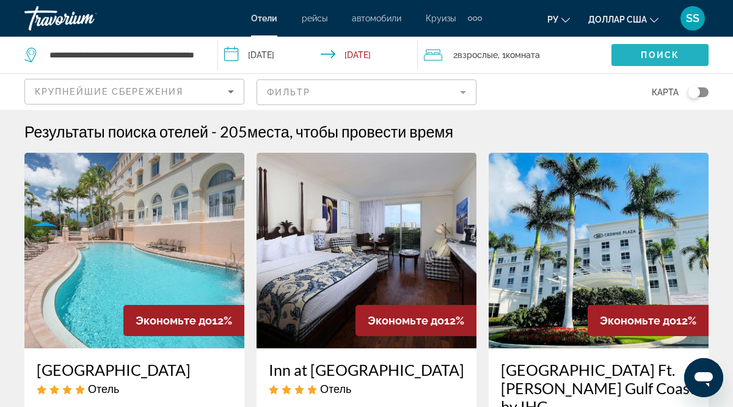
click at [669, 57] on span "Поиск" at bounding box center [660, 55] width 38 height 10
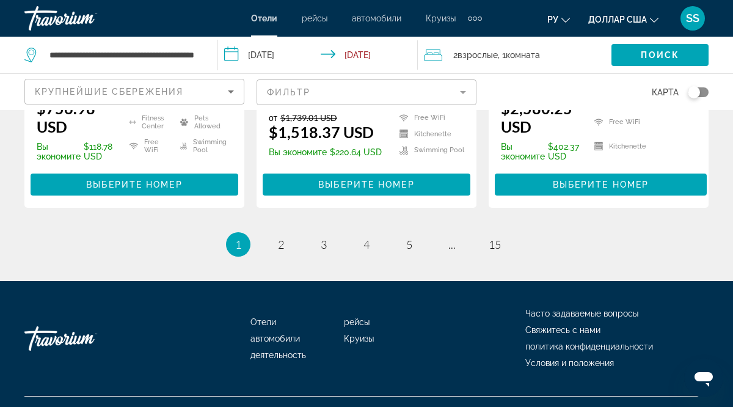
scroll to position [1897, 0]
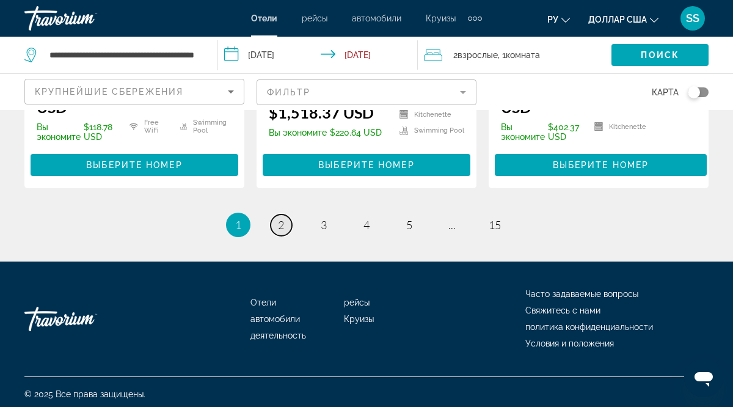
click at [280, 222] on span "2" at bounding box center [281, 224] width 6 height 13
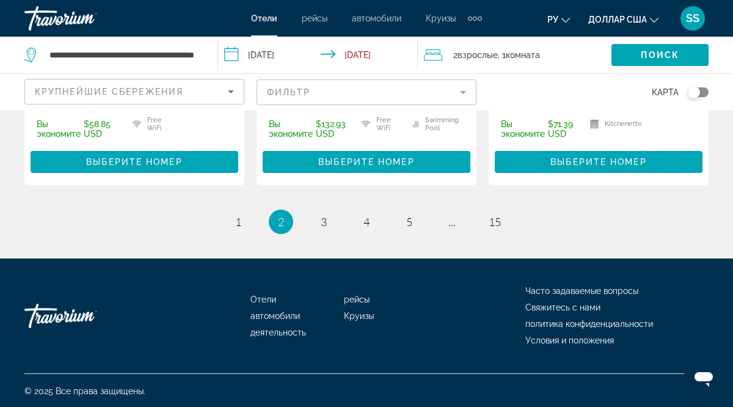
scroll to position [1915, 0]
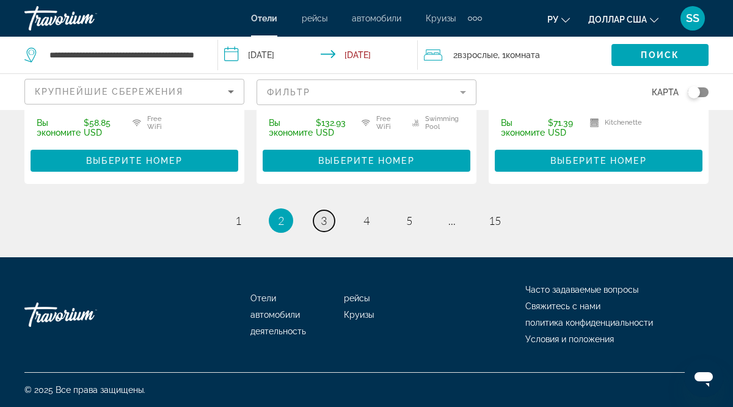
click at [327, 222] on link "page 3" at bounding box center [323, 220] width 21 height 21
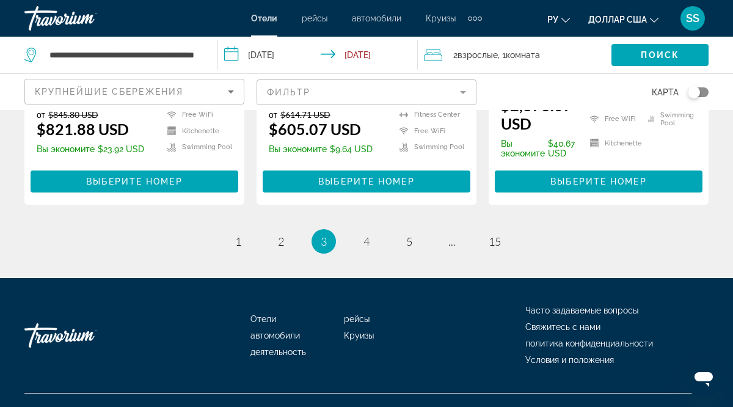
scroll to position [1855, 0]
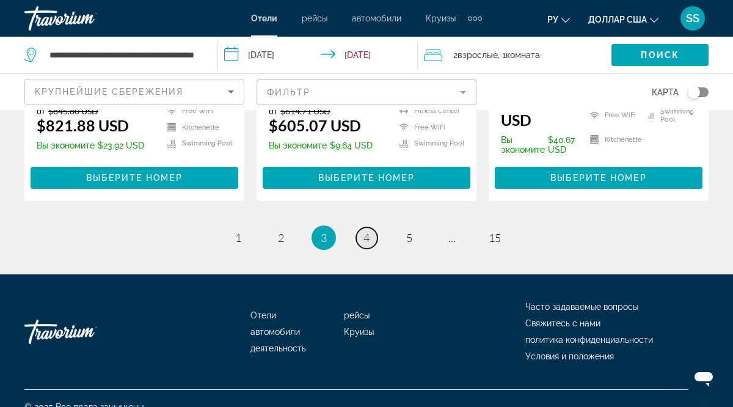
click at [369, 231] on span "4" at bounding box center [367, 237] width 6 height 13
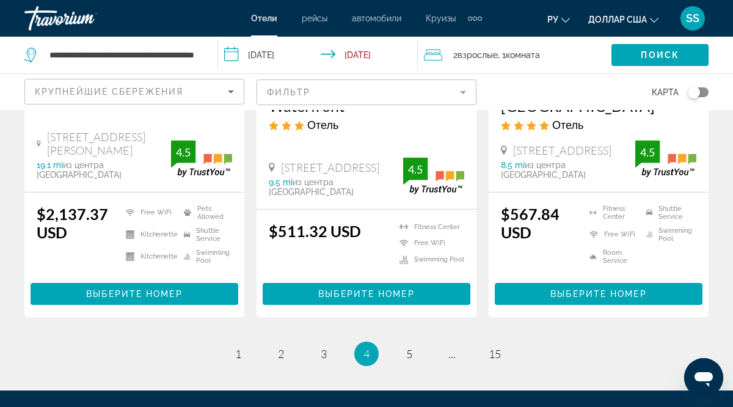
scroll to position [1737, 0]
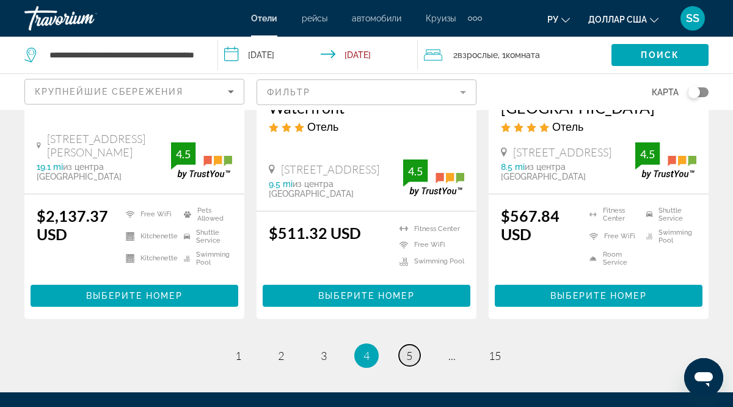
click at [408, 349] on span "5" at bounding box center [409, 355] width 6 height 13
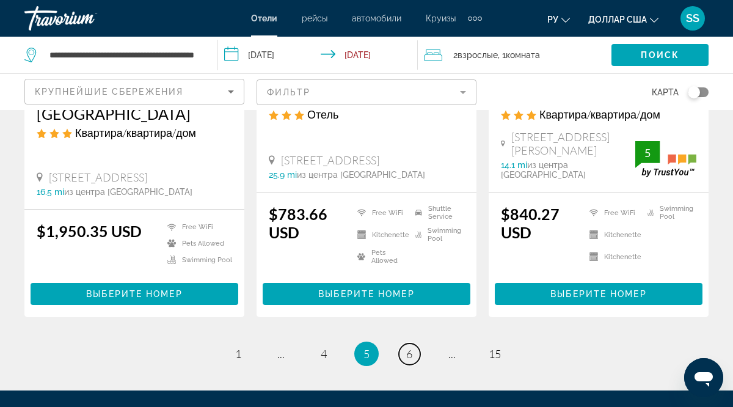
scroll to position [1745, 0]
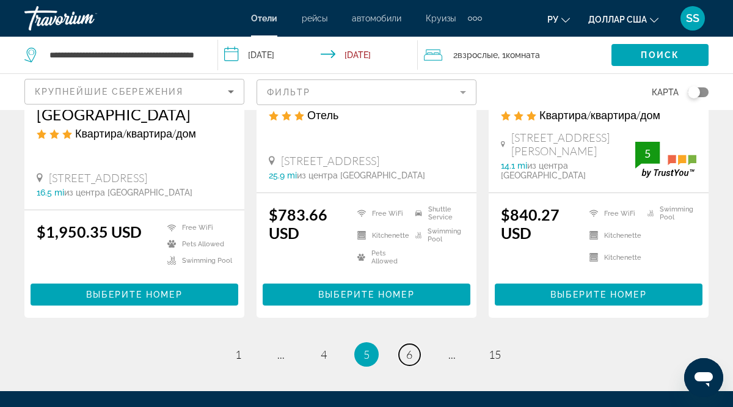
click at [408, 348] on span "6" at bounding box center [409, 354] width 6 height 13
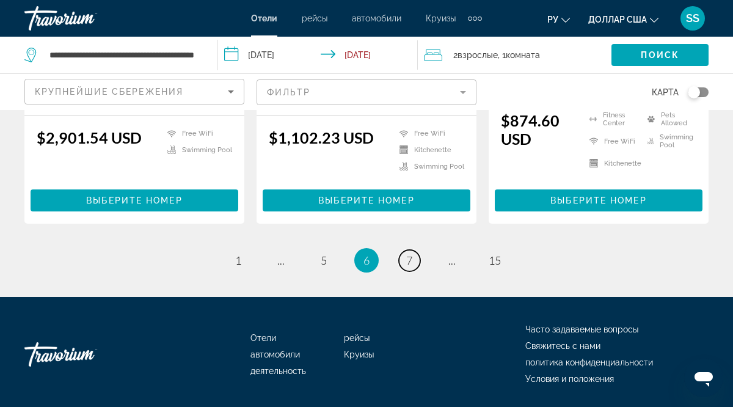
scroll to position [1767, 0]
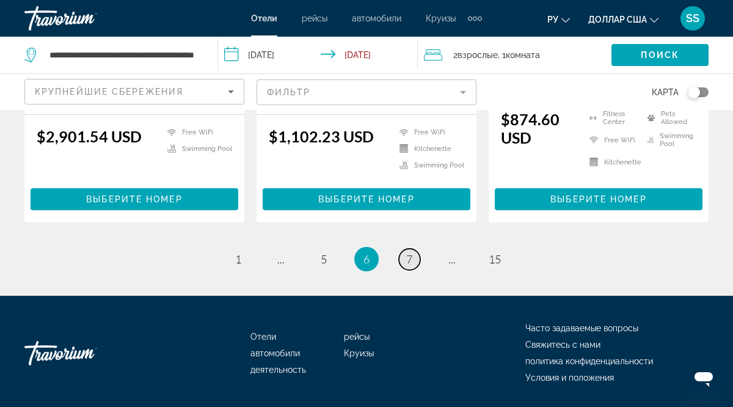
click at [411, 266] on span "7" at bounding box center [409, 258] width 6 height 13
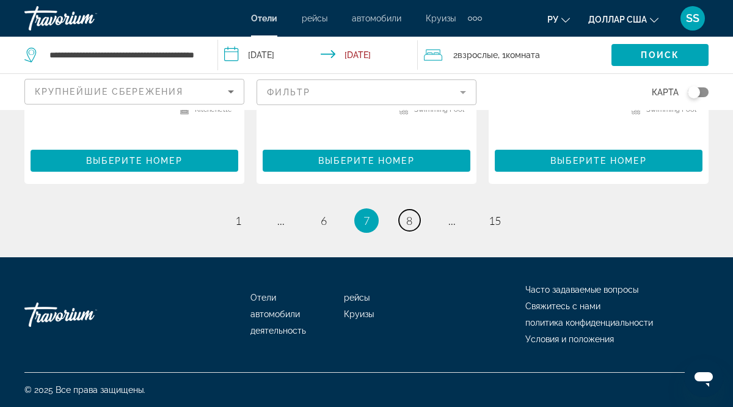
scroll to position [1792, 0]
click at [411, 222] on span "8" at bounding box center [409, 220] width 6 height 13
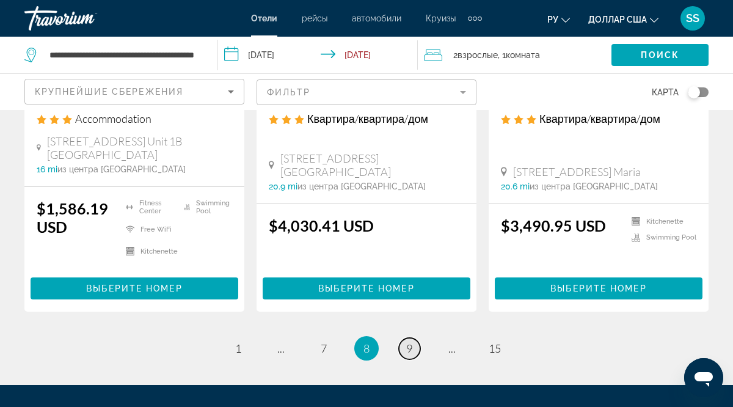
scroll to position [1668, 0]
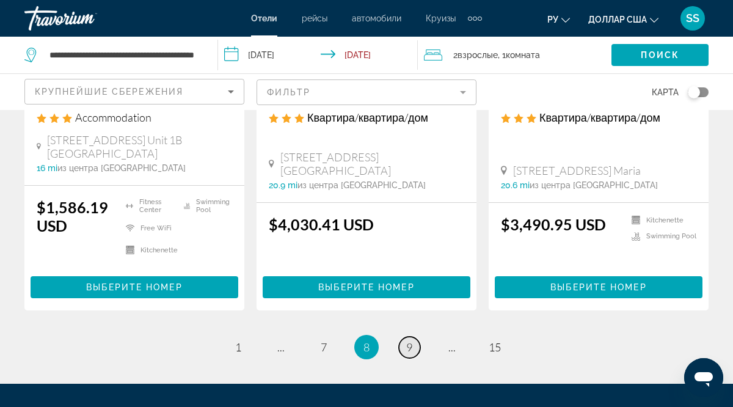
click at [408, 354] on span "9" at bounding box center [409, 346] width 6 height 13
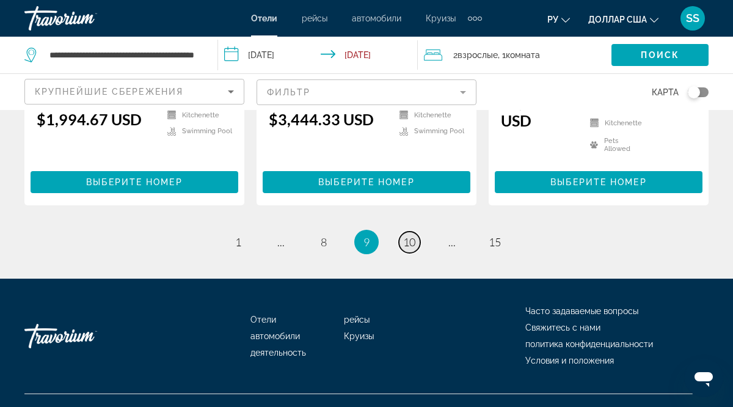
scroll to position [1758, 0]
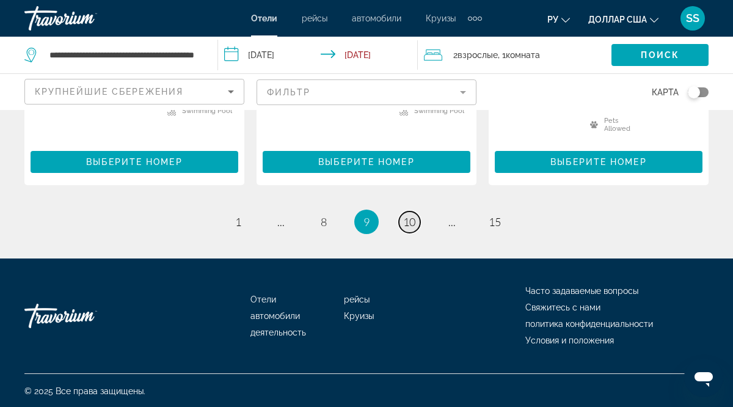
click at [414, 220] on span "10" at bounding box center [409, 221] width 12 height 13
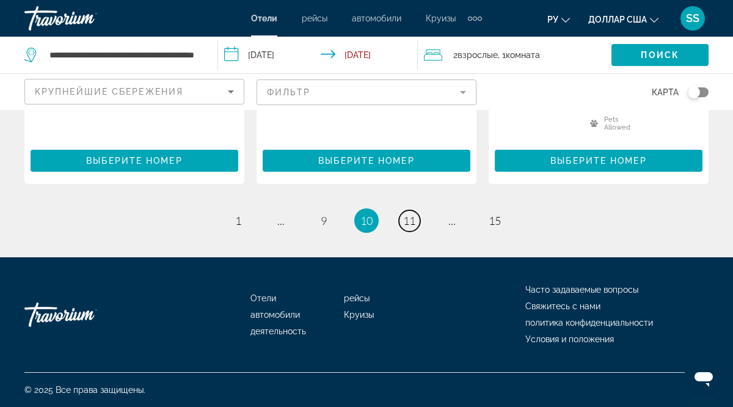
scroll to position [1792, 0]
click at [412, 221] on span "11" at bounding box center [409, 220] width 12 height 13
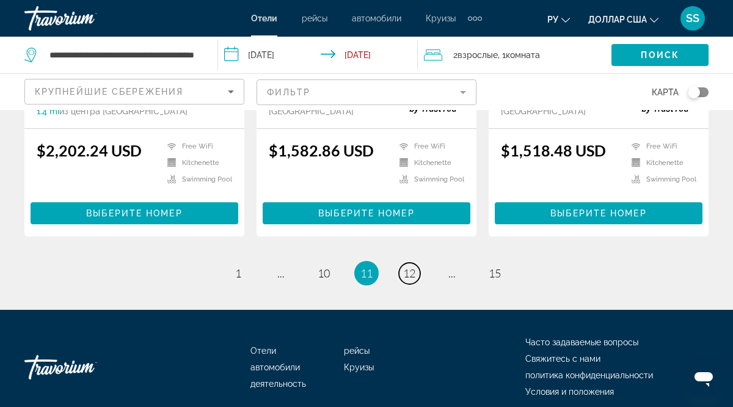
scroll to position [1728, 0]
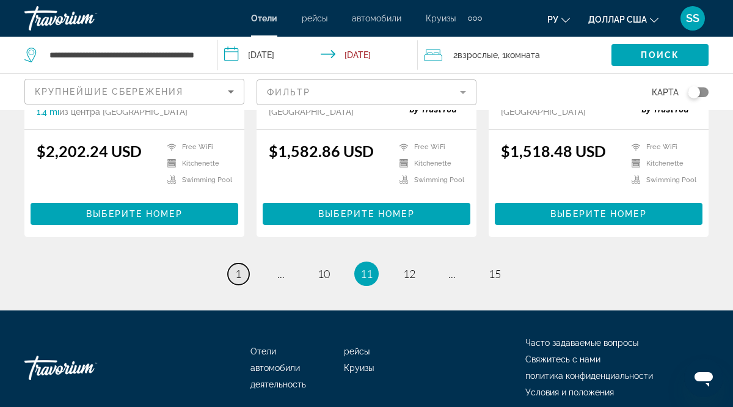
click at [238, 267] on span "1" at bounding box center [238, 273] width 6 height 13
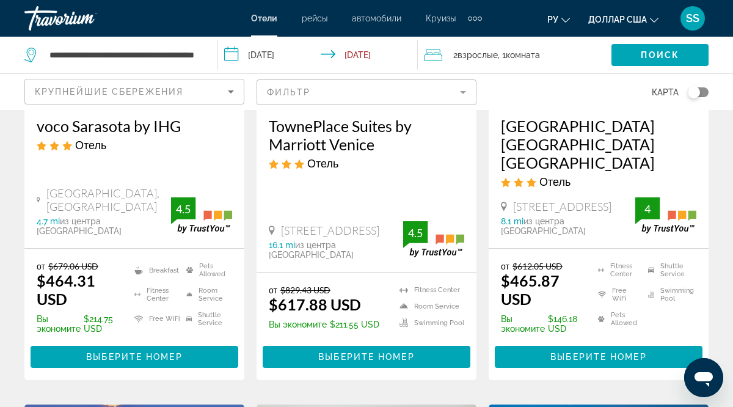
scroll to position [247, 0]
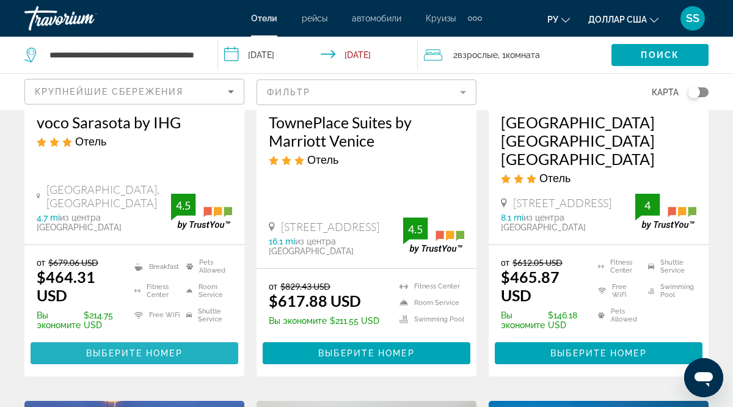
click at [135, 348] on span "Выберите номер" at bounding box center [134, 353] width 96 height 10
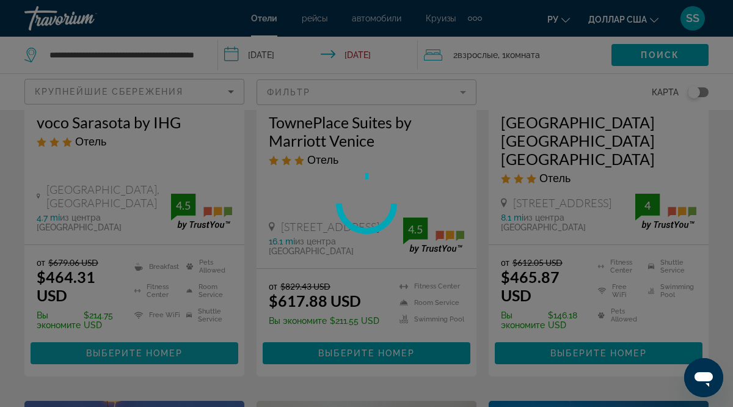
click at [135, 346] on div at bounding box center [366, 203] width 733 height 407
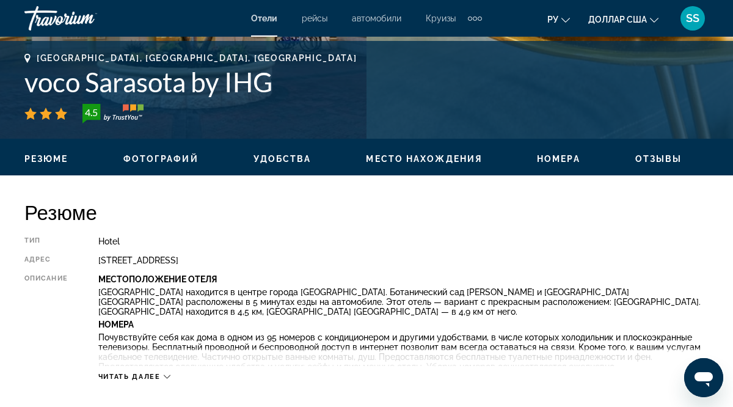
scroll to position [489, 0]
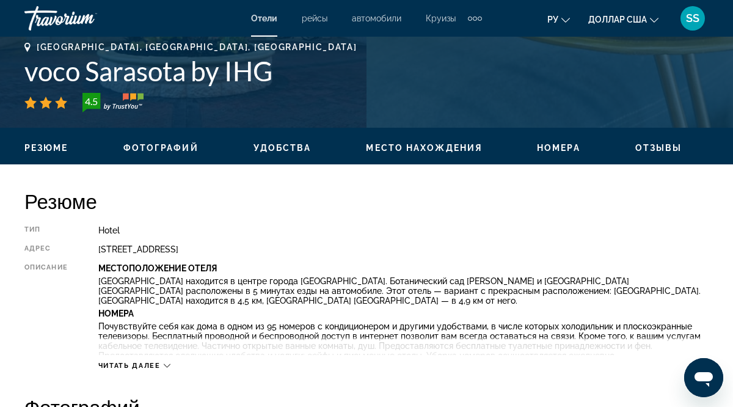
click at [150, 368] on span "Читать далее" at bounding box center [129, 366] width 62 height 8
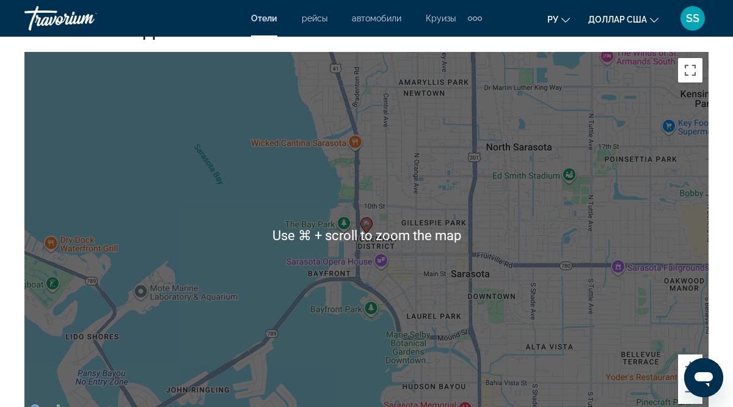
scroll to position [1527, 0]
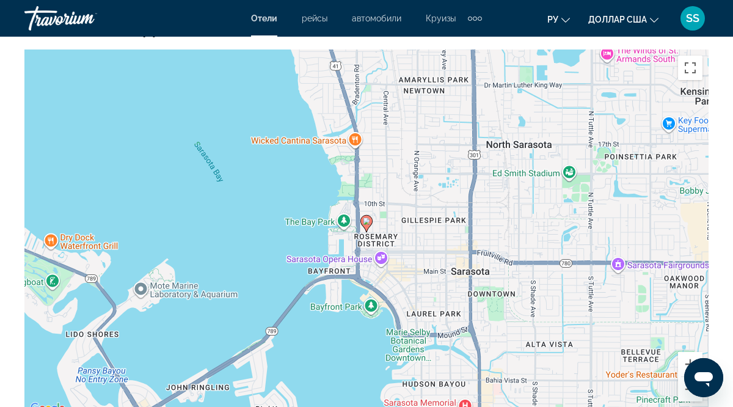
click at [365, 221] on image "Основное содержание" at bounding box center [366, 220] width 7 height 7
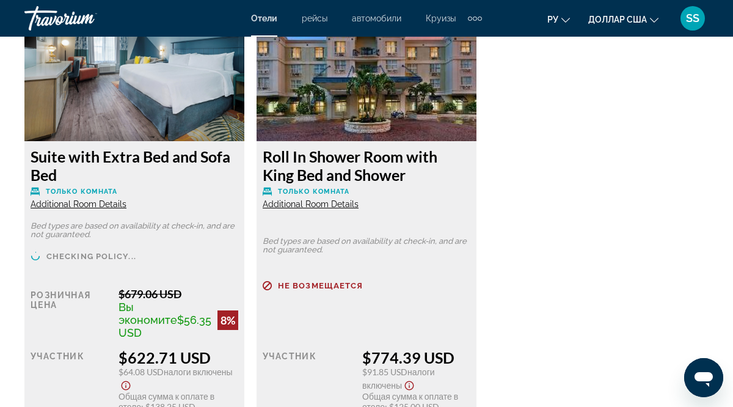
scroll to position [4566, 0]
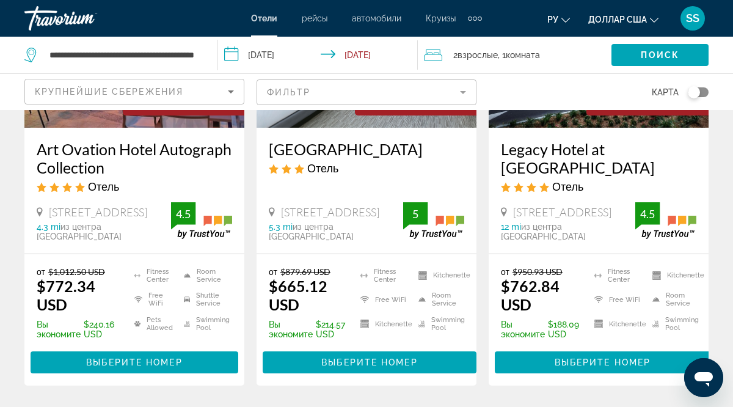
scroll to position [717, 0]
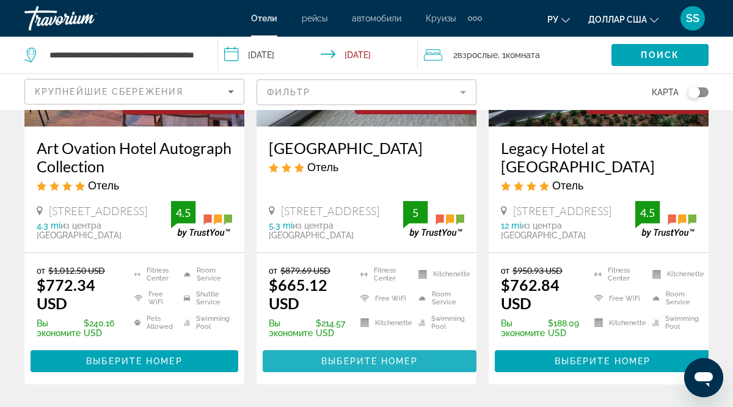
click at [382, 366] on span "Выберите номер" at bounding box center [369, 361] width 96 height 10
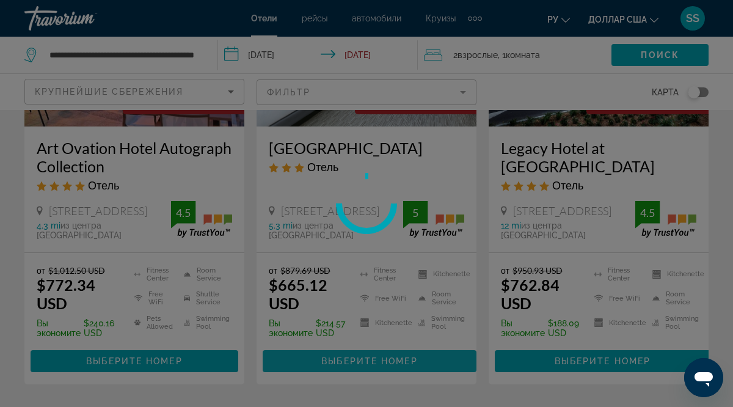
click at [382, 367] on div at bounding box center [366, 203] width 733 height 407
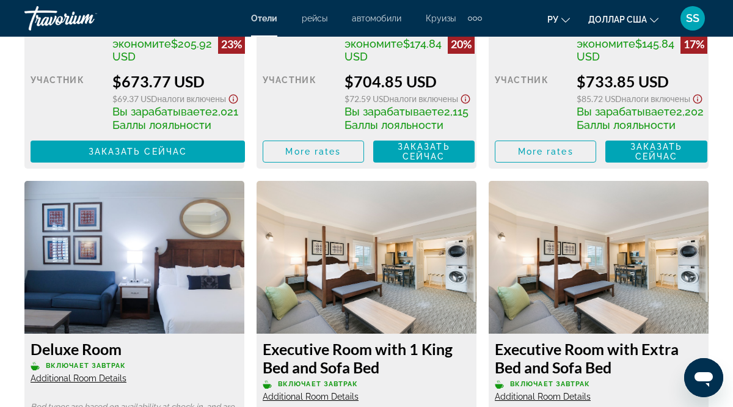
scroll to position [2618, 0]
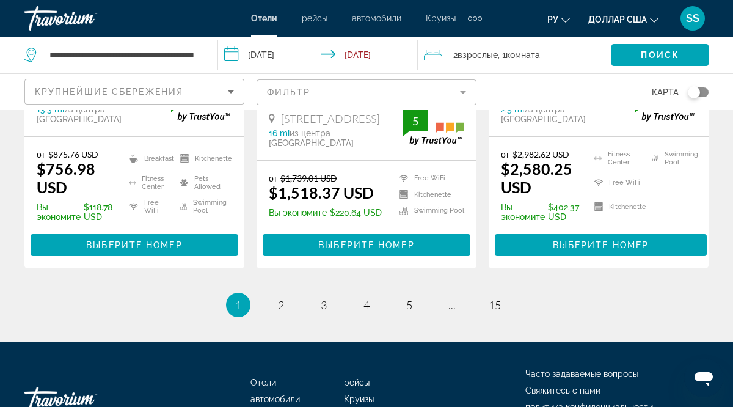
scroll to position [1818, 0]
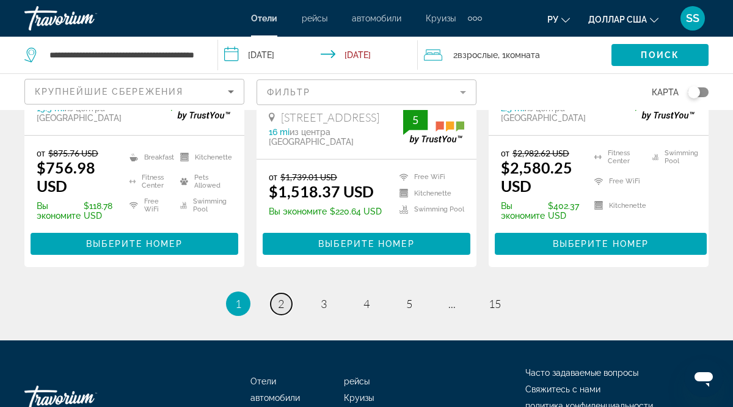
click at [283, 300] on span "2" at bounding box center [281, 303] width 6 height 13
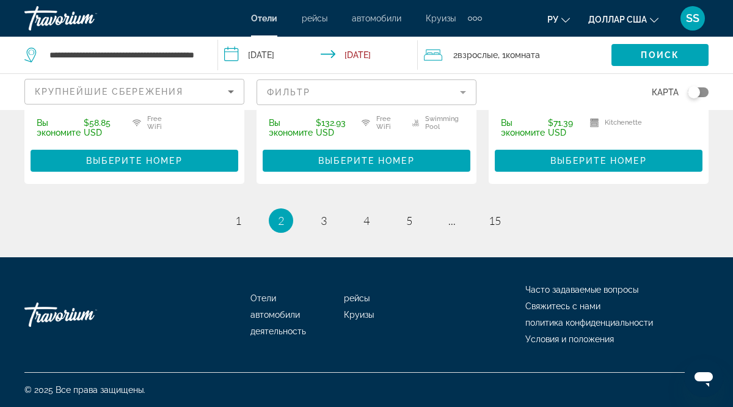
scroll to position [1915, 0]
click at [324, 224] on span "3" at bounding box center [324, 220] width 6 height 13
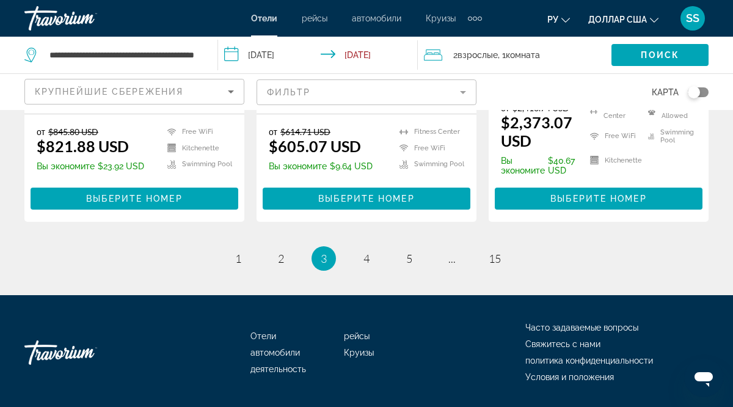
scroll to position [1843, 0]
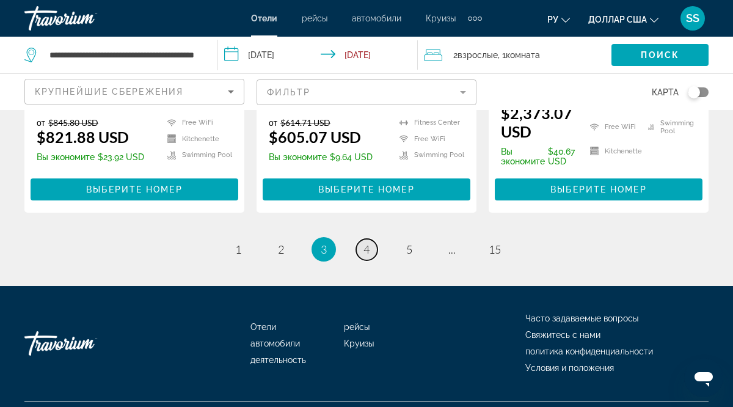
click at [366, 243] on span "4" at bounding box center [367, 249] width 6 height 13
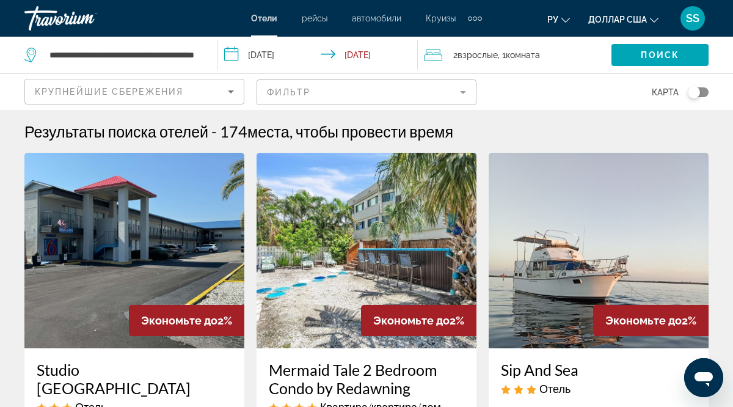
click at [366, 232] on img "Основное содержание" at bounding box center [367, 250] width 220 height 195
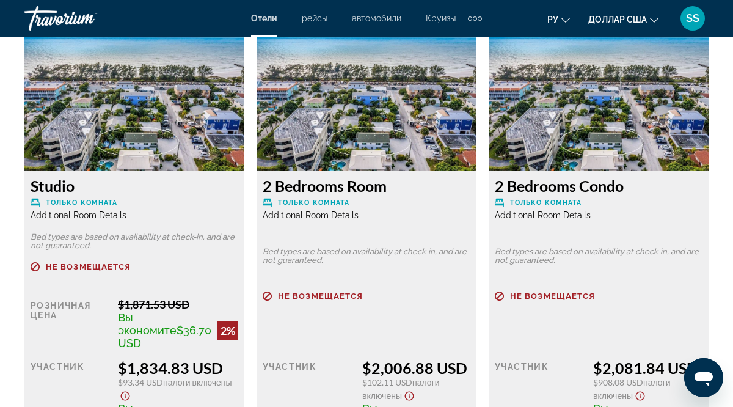
scroll to position [1841, 0]
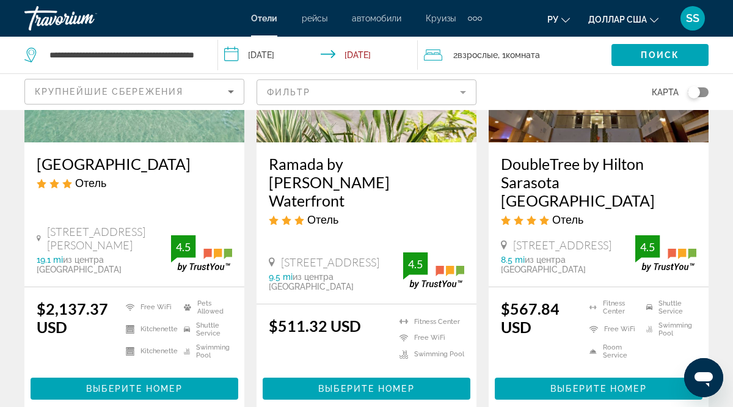
scroll to position [1648, 0]
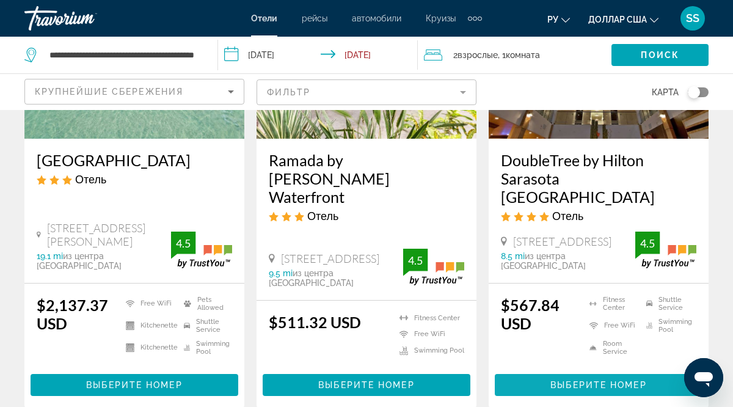
click at [582, 380] on span "Выберите номер" at bounding box center [598, 385] width 96 height 10
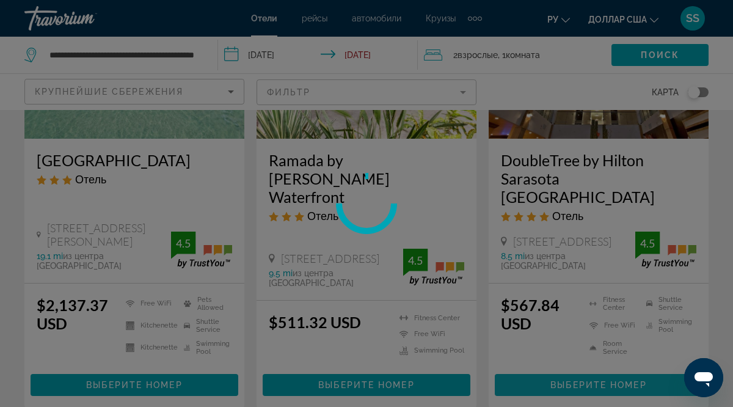
click at [582, 367] on div at bounding box center [366, 203] width 733 height 407
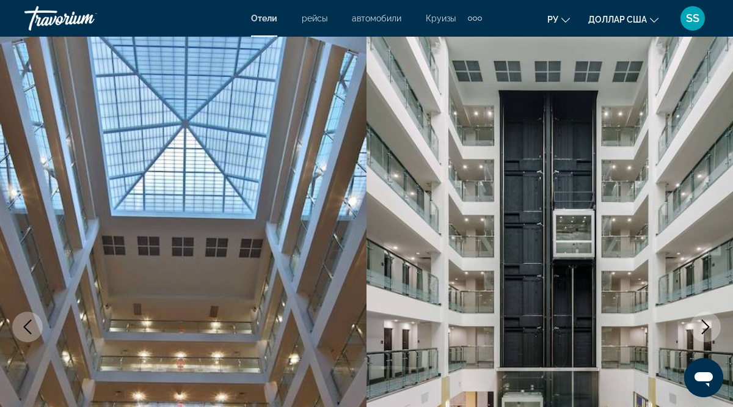
click at [707, 327] on icon "Next image" at bounding box center [705, 327] width 15 height 15
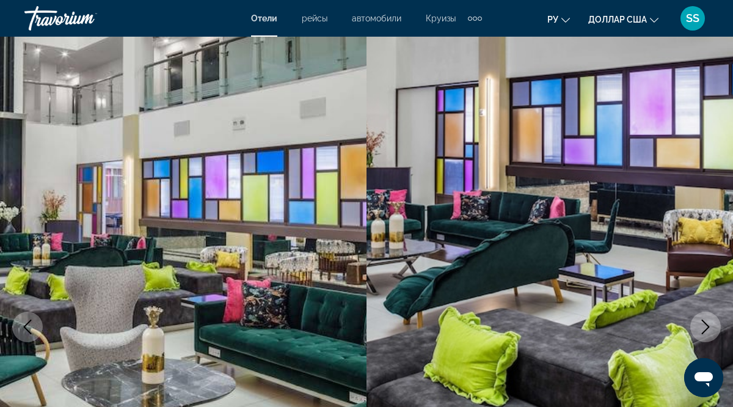
click at [707, 327] on icon "Next image" at bounding box center [705, 327] width 15 height 15
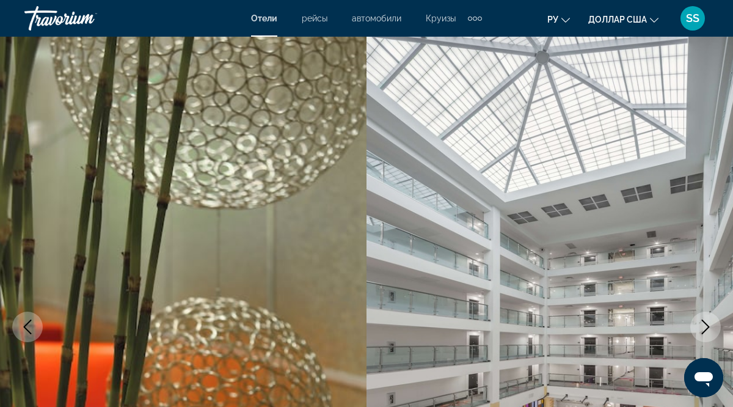
click at [707, 327] on icon "Next image" at bounding box center [705, 327] width 15 height 15
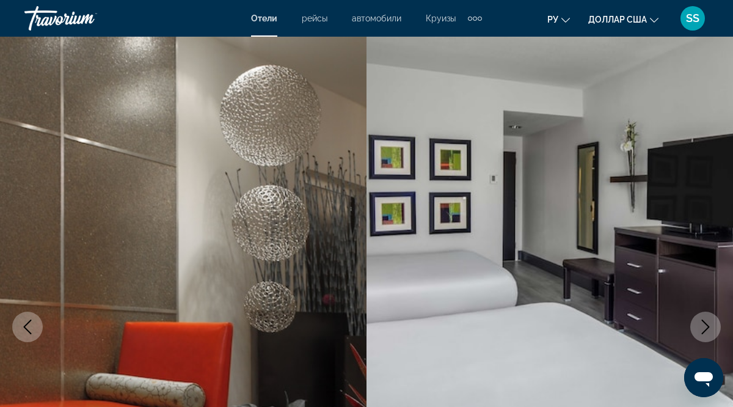
click at [707, 327] on icon "Next image" at bounding box center [705, 327] width 15 height 15
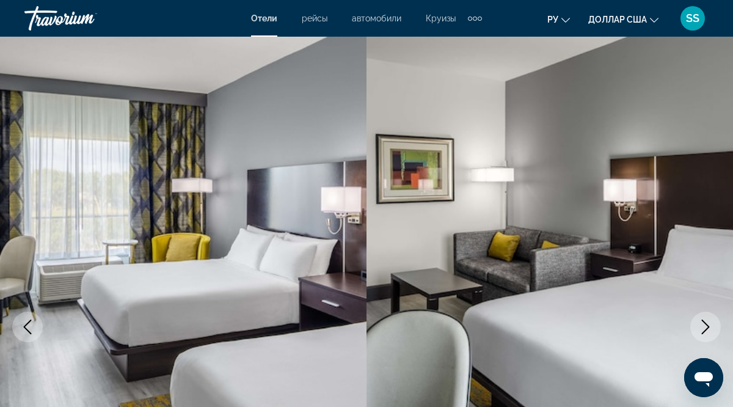
click at [707, 327] on icon "Next image" at bounding box center [705, 327] width 15 height 15
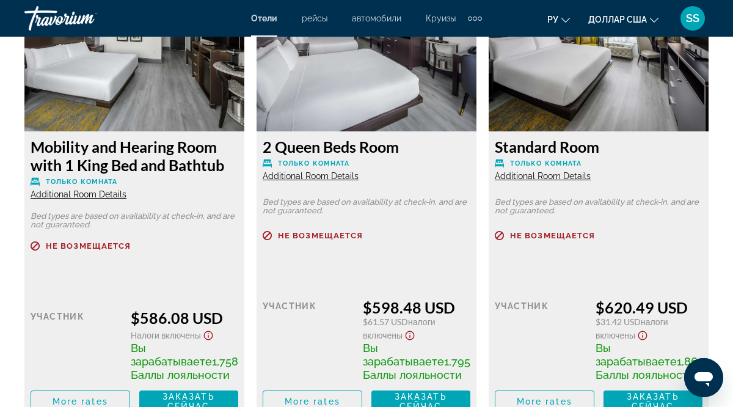
scroll to position [2413, 0]
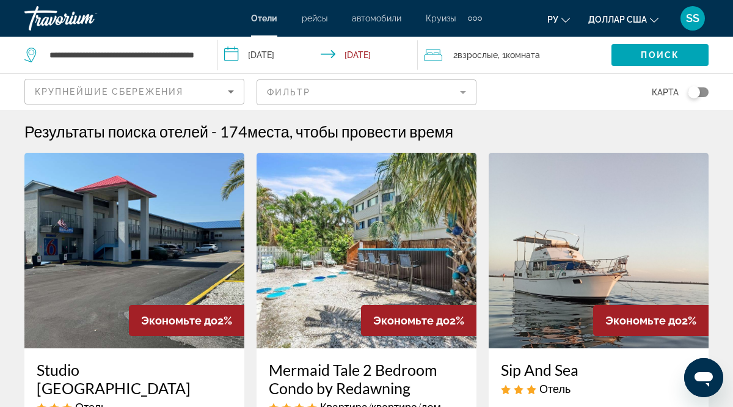
click at [696, 217] on img "Основное содержание" at bounding box center [599, 250] width 220 height 195
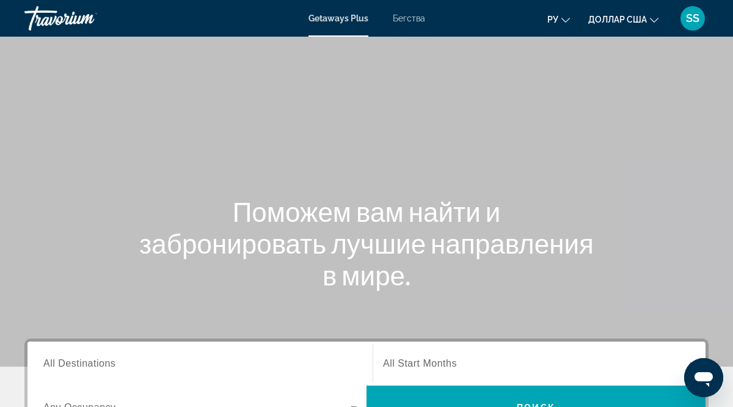
click at [50, 367] on span "All Destinations" at bounding box center [79, 363] width 72 height 10
click at [50, 367] on input "Destination All Destinations" at bounding box center [199, 364] width 313 height 15
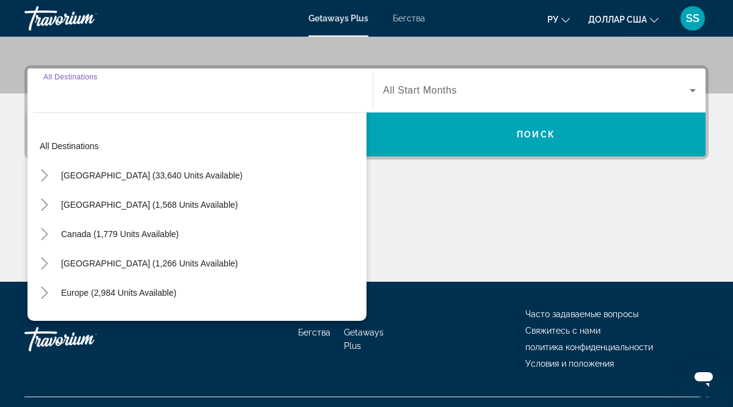
scroll to position [298, 0]
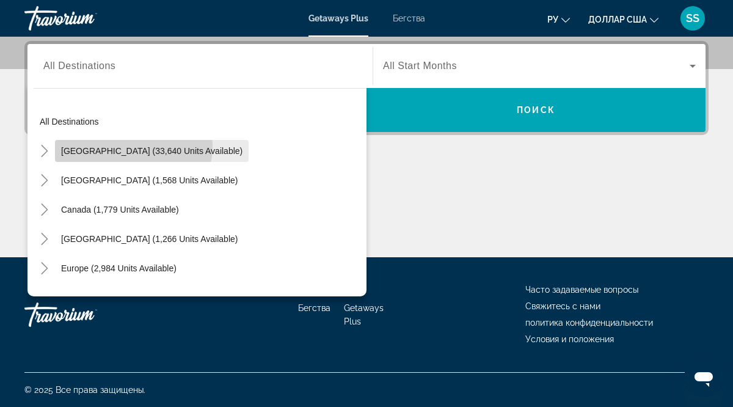
click at [129, 146] on span "[GEOGRAPHIC_DATA] (33,640 units available)" at bounding box center [151, 151] width 181 height 10
type input "**********"
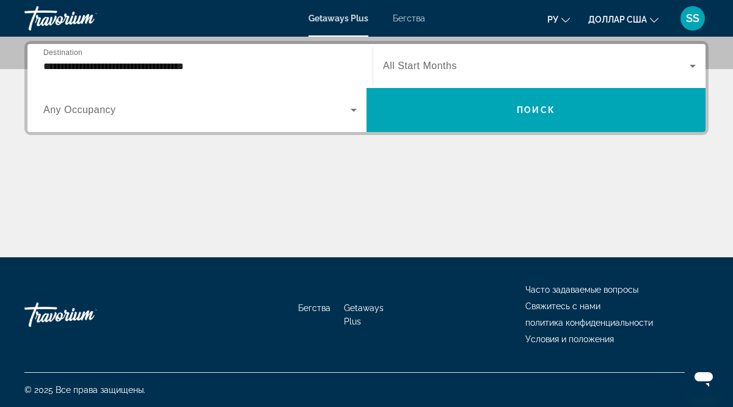
click at [111, 112] on span "Any Occupancy" at bounding box center [79, 109] width 73 height 10
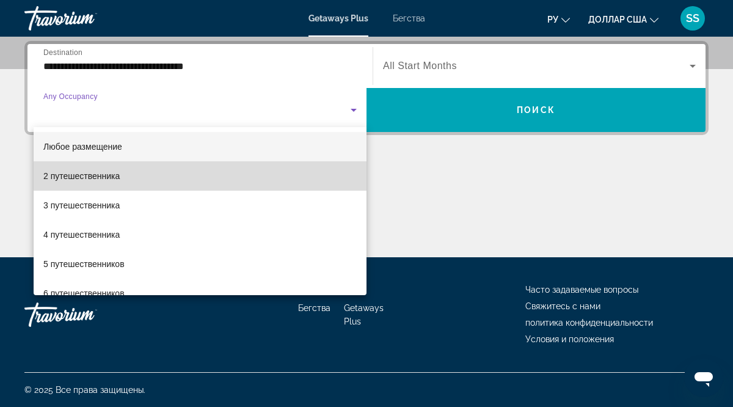
click at [115, 178] on font "2 путешественника" at bounding box center [81, 176] width 76 height 10
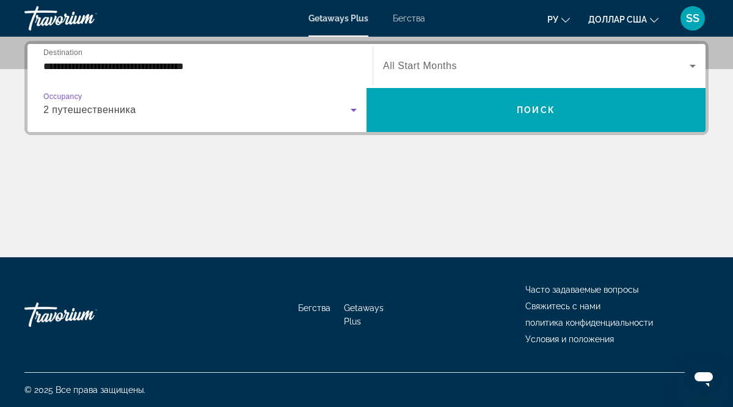
click at [388, 67] on span "All Start Months" at bounding box center [420, 65] width 74 height 10
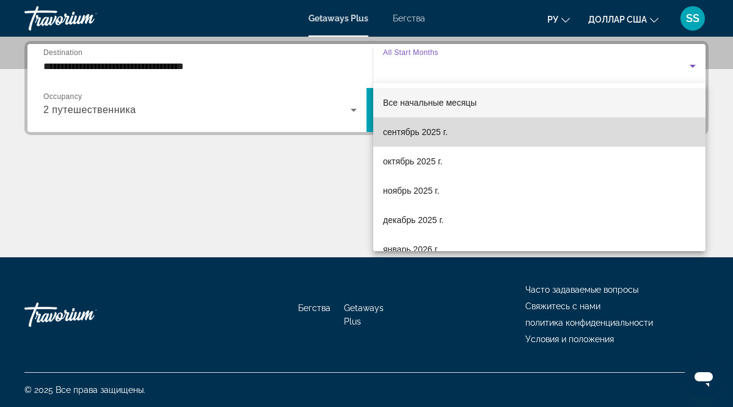
click at [433, 133] on font "сентябрь 2025 г." at bounding box center [415, 132] width 65 height 10
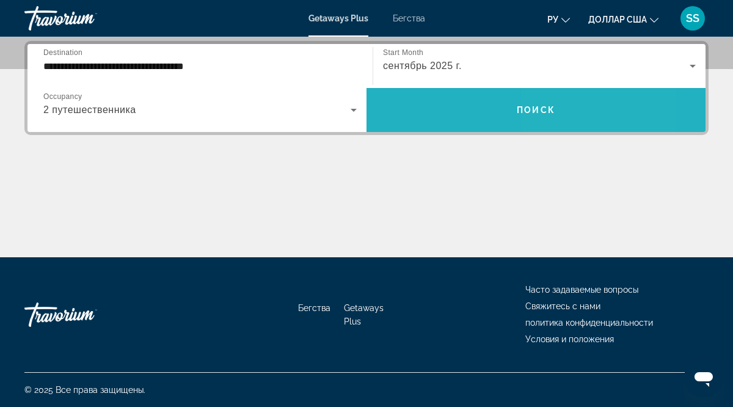
click at [551, 109] on span "Поиск" at bounding box center [536, 110] width 38 height 10
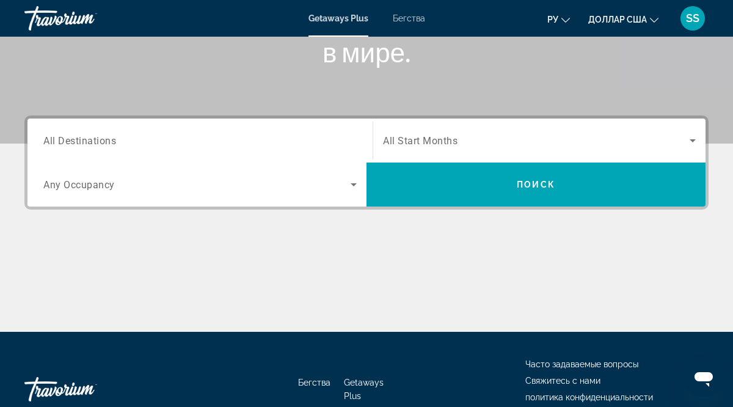
scroll to position [224, 0]
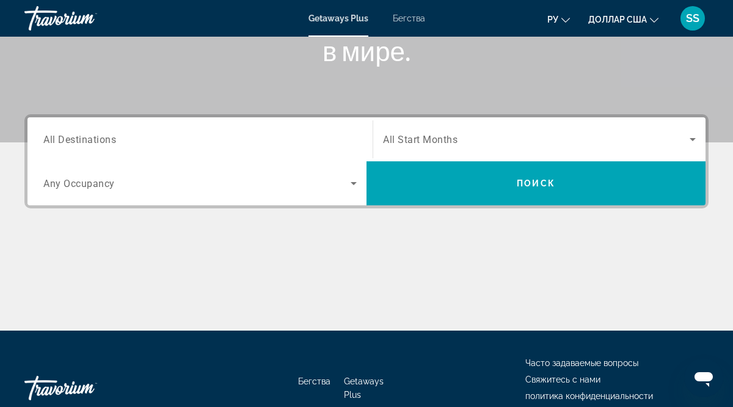
click at [62, 143] on span "All Destinations" at bounding box center [79, 139] width 73 height 12
click at [62, 143] on input "Destination All Destinations" at bounding box center [199, 140] width 313 height 15
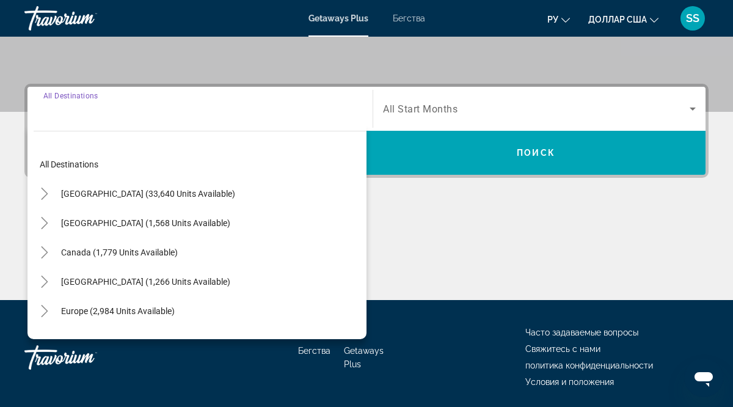
scroll to position [298, 0]
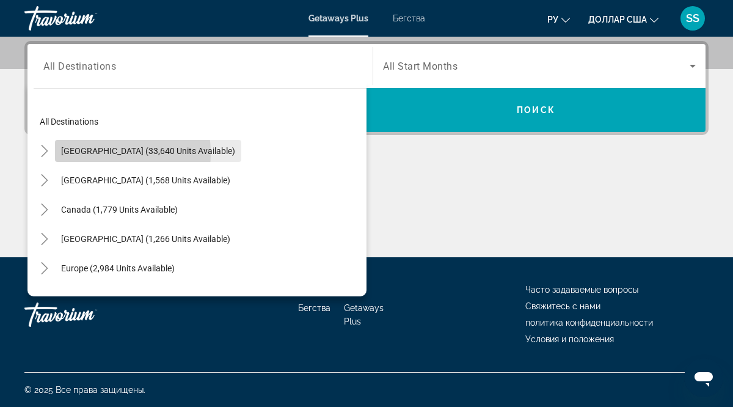
click at [82, 153] on span "United States (33,640 units available)" at bounding box center [148, 151] width 174 height 10
type input "**********"
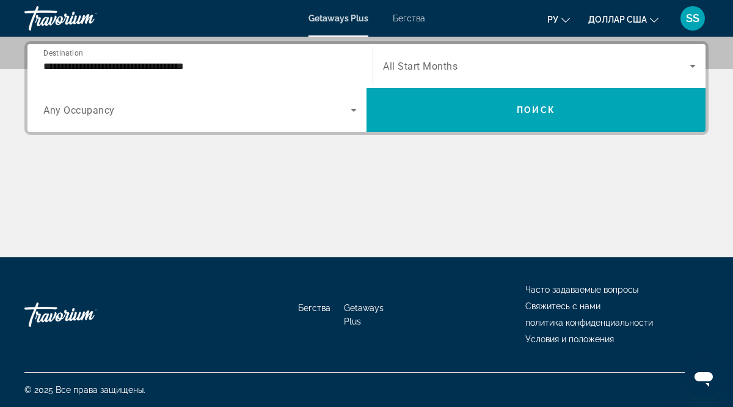
click at [100, 114] on span "Any Occupancy" at bounding box center [78, 110] width 71 height 12
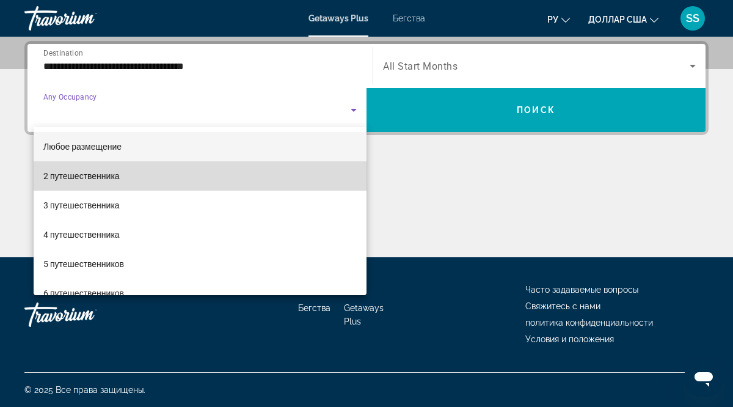
click at [105, 178] on font "2 путешественника" at bounding box center [81, 176] width 76 height 10
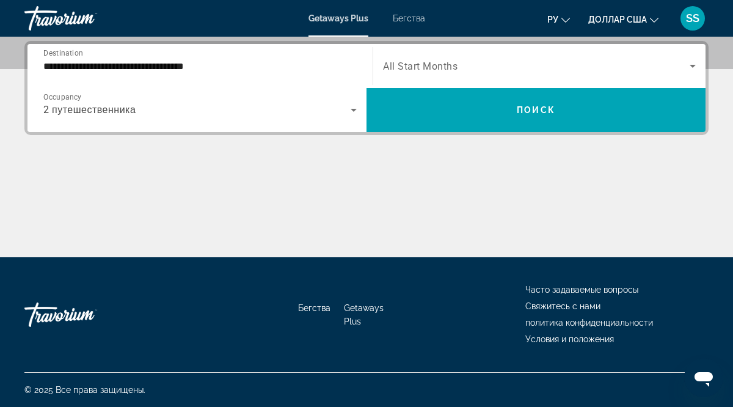
click at [445, 69] on span "All Start Months" at bounding box center [420, 66] width 75 height 12
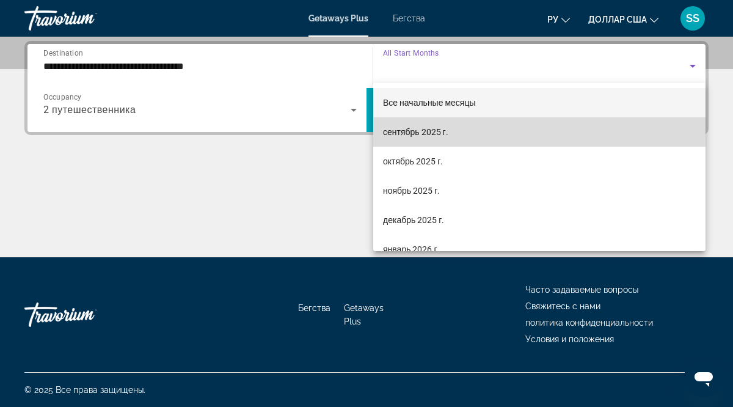
click at [429, 130] on font "сентябрь 2025 г." at bounding box center [415, 132] width 65 height 10
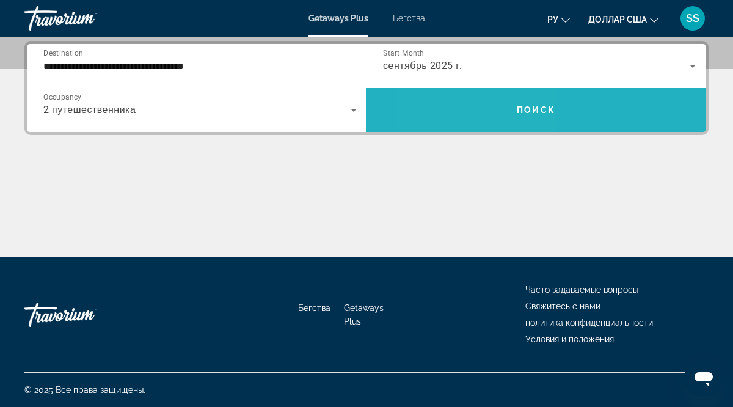
click at [475, 114] on span "Search widget" at bounding box center [536, 109] width 339 height 29
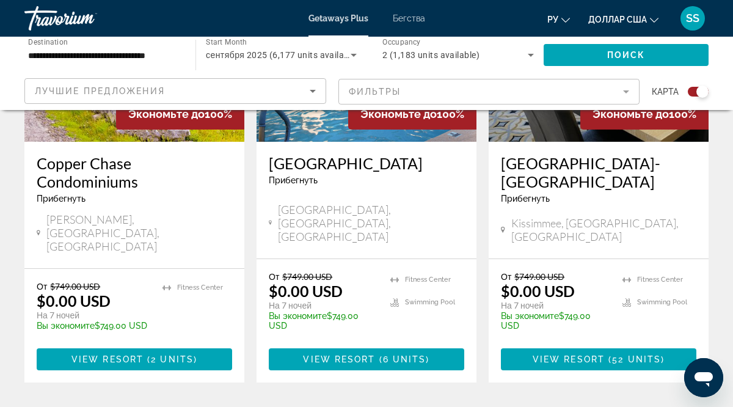
scroll to position [1989, 0]
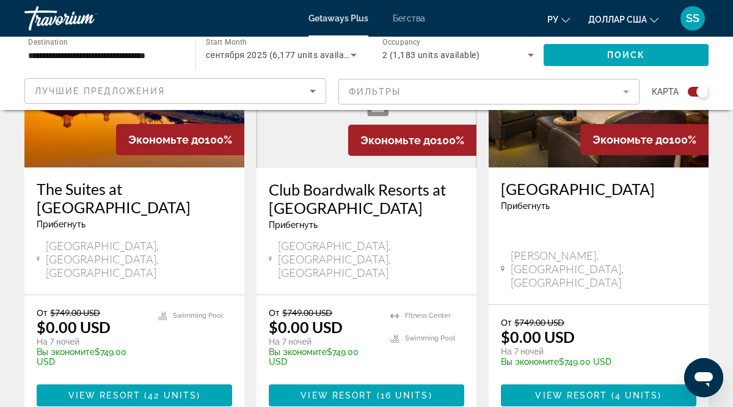
scroll to position [1973, 0]
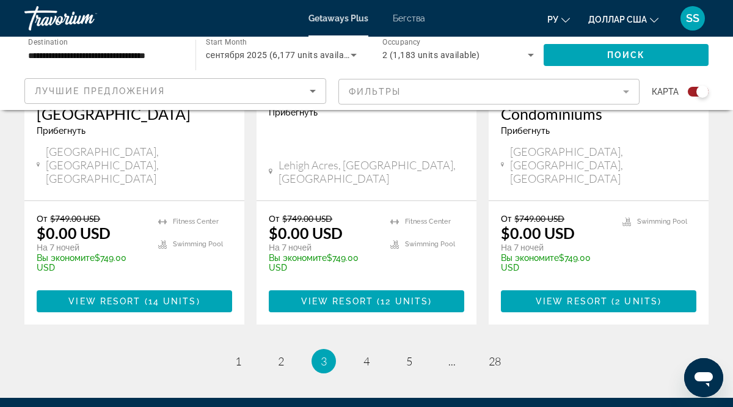
scroll to position [2103, 0]
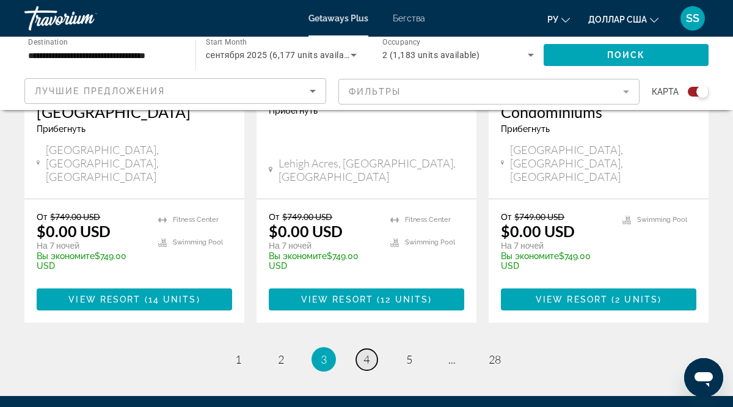
click at [367, 353] on span "4" at bounding box center [367, 359] width 6 height 13
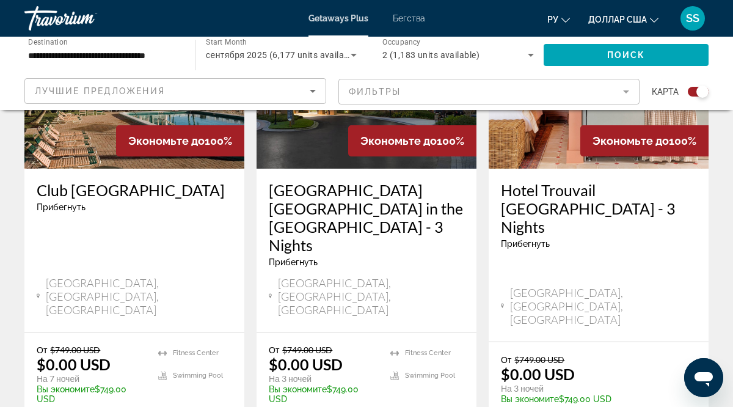
scroll to position [1548, 0]
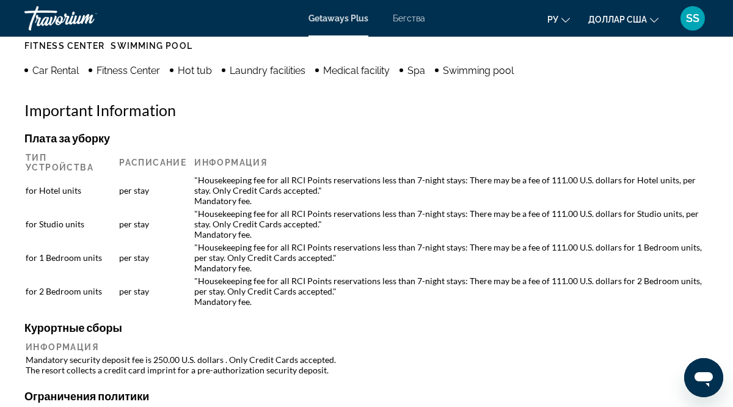
scroll to position [1270, 0]
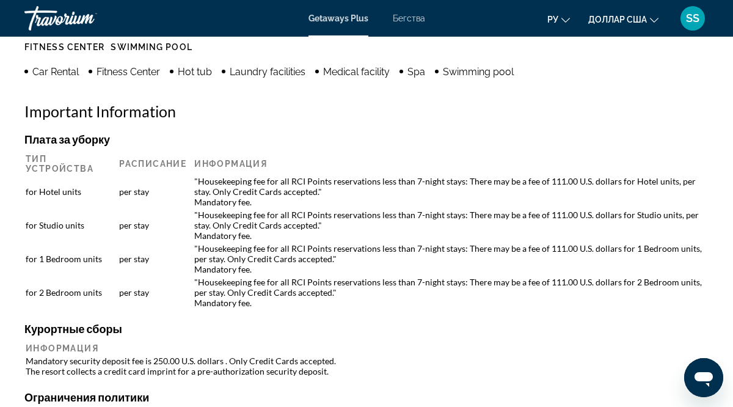
click at [567, 20] on icon "Изменить язык" at bounding box center [565, 20] width 9 height 5
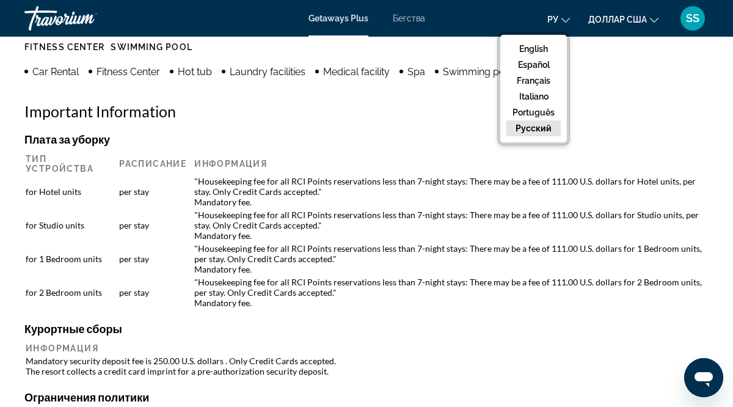
click at [538, 123] on button "русский" at bounding box center [533, 128] width 54 height 16
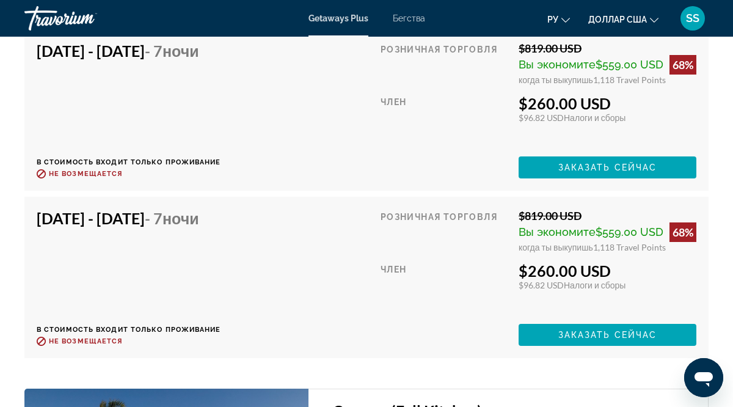
scroll to position [3796, 0]
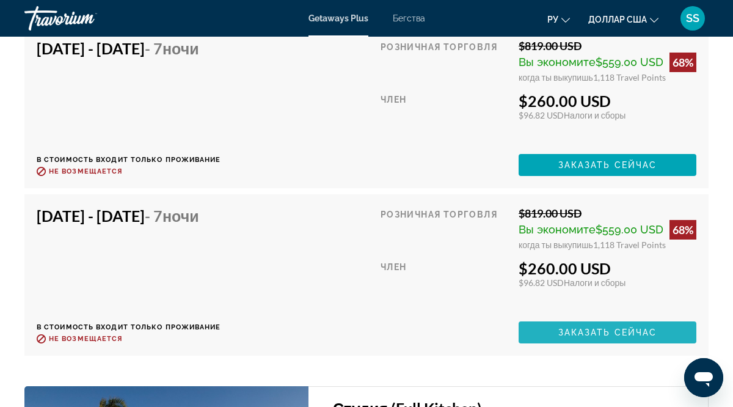
click at [635, 321] on span "Основное содержание" at bounding box center [608, 332] width 178 height 29
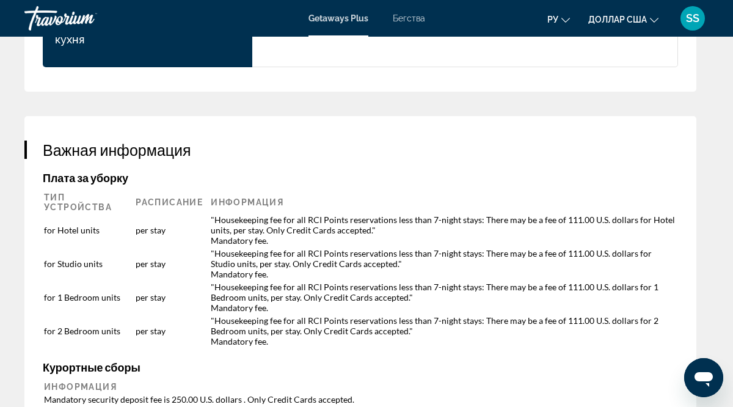
scroll to position [2091, 0]
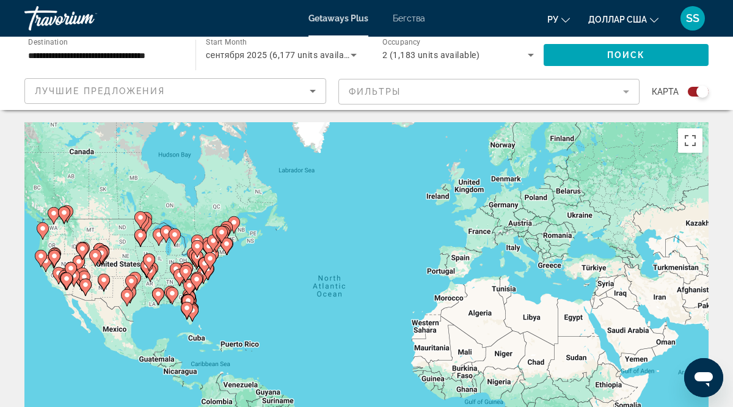
click at [41, 255] on image "Основное содержание" at bounding box center [40, 255] width 7 height 7
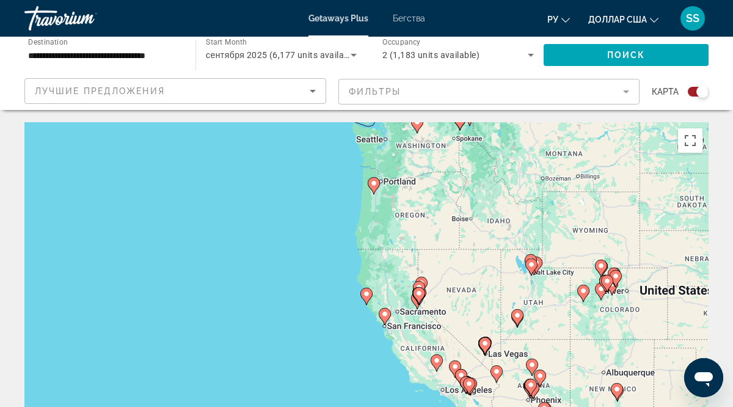
click at [419, 295] on image "Основное содержание" at bounding box center [418, 293] width 7 height 7
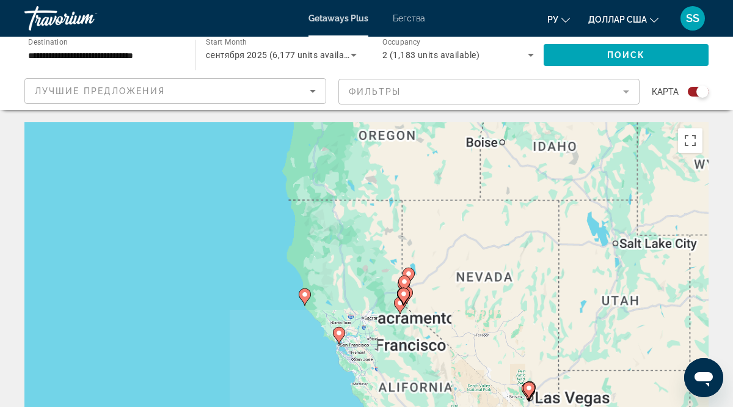
click at [419, 295] on div "To navigate, press the arrow keys. To activate drag with keyboard, press Alt + …" at bounding box center [366, 305] width 684 height 367
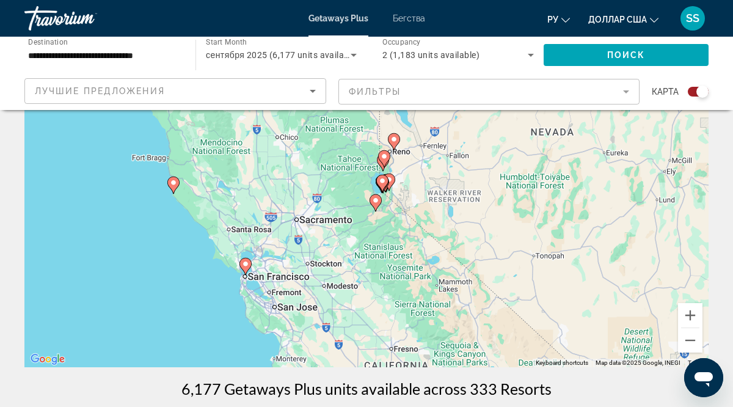
scroll to position [123, 0]
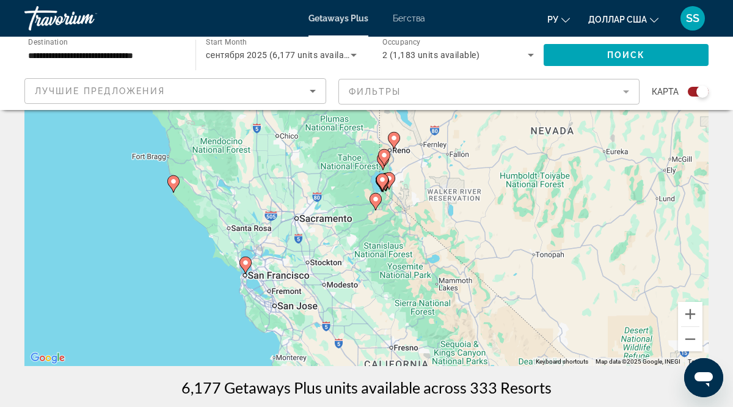
click at [172, 183] on image "Основное содержание" at bounding box center [173, 181] width 7 height 7
type input "**********"
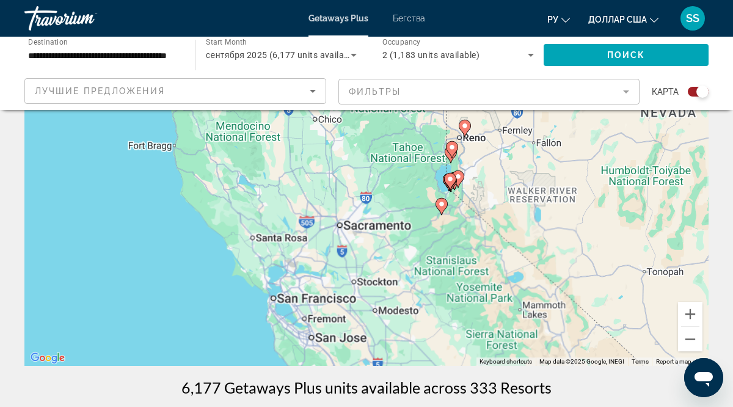
click at [172, 183] on div "To navigate, press the arrow keys. To activate drag with keyboard, press Alt + …" at bounding box center [366, 182] width 684 height 367
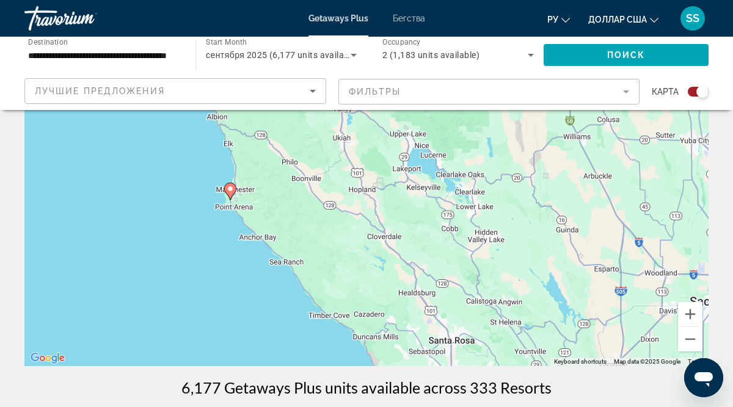
click at [230, 192] on image "Основное содержание" at bounding box center [230, 188] width 7 height 7
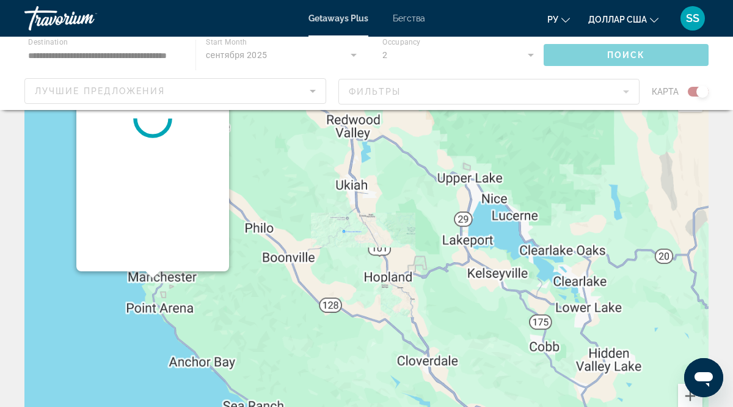
click at [230, 192] on div "Основное содержание" at bounding box center [366, 264] width 684 height 367
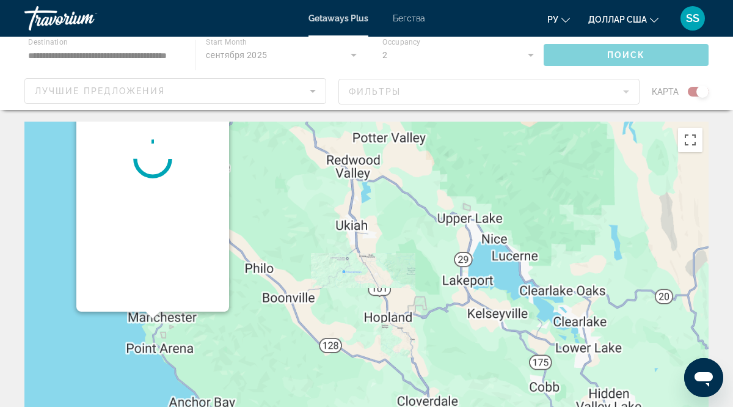
scroll to position [0, 0]
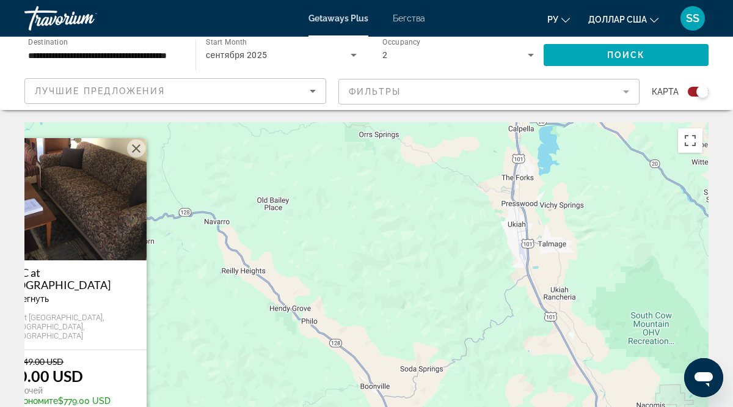
click at [93, 226] on img "Основное содержание" at bounding box center [70, 199] width 153 height 122
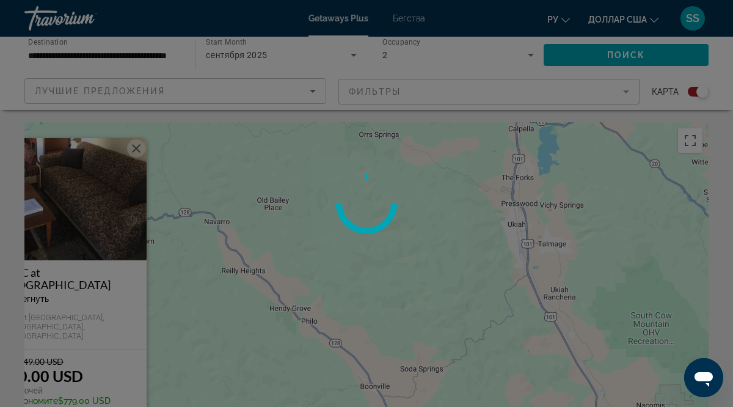
click at [93, 226] on div at bounding box center [366, 203] width 733 height 407
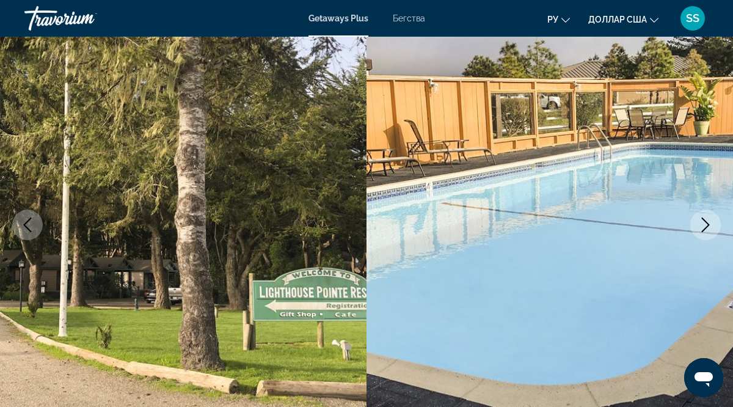
scroll to position [105, 0]
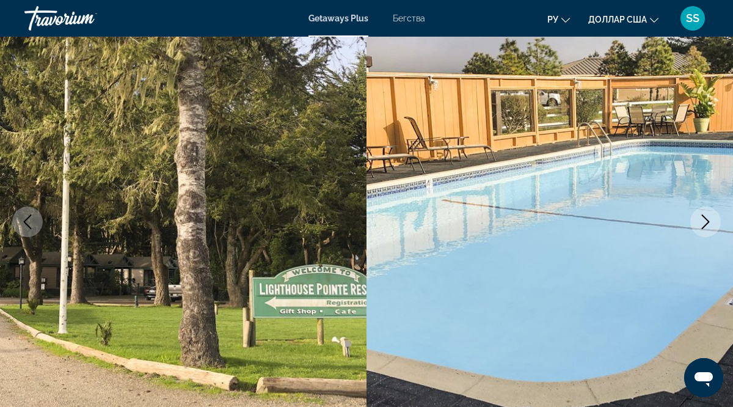
click at [706, 220] on icon "Next image" at bounding box center [705, 221] width 15 height 15
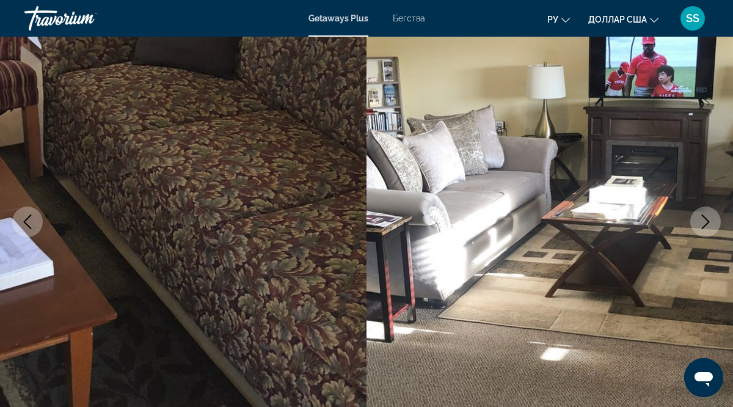
click at [706, 220] on icon "Next image" at bounding box center [705, 221] width 15 height 15
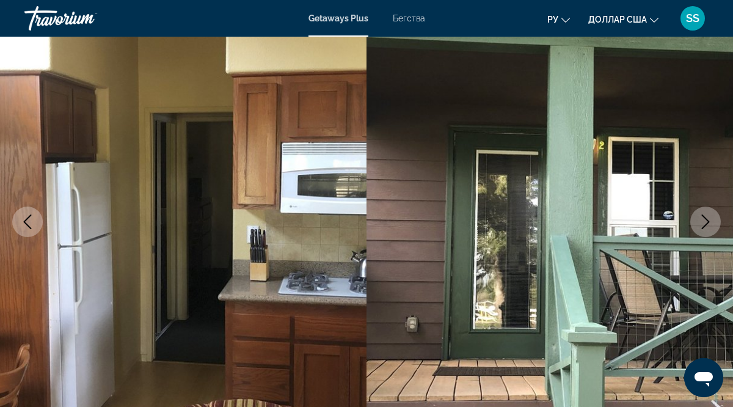
click at [706, 220] on icon "Next image" at bounding box center [705, 221] width 15 height 15
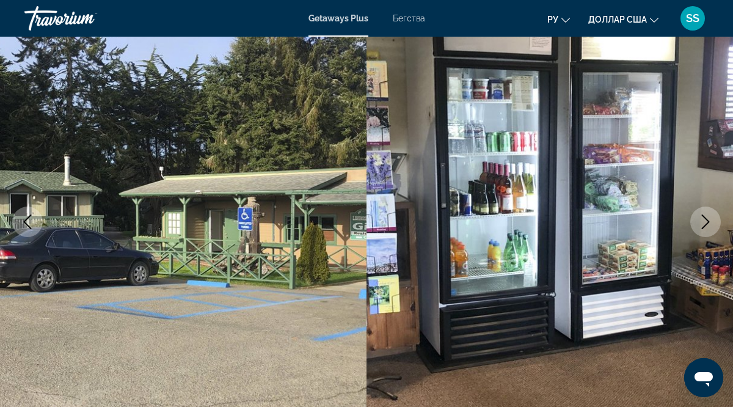
click at [706, 220] on icon "Next image" at bounding box center [705, 221] width 15 height 15
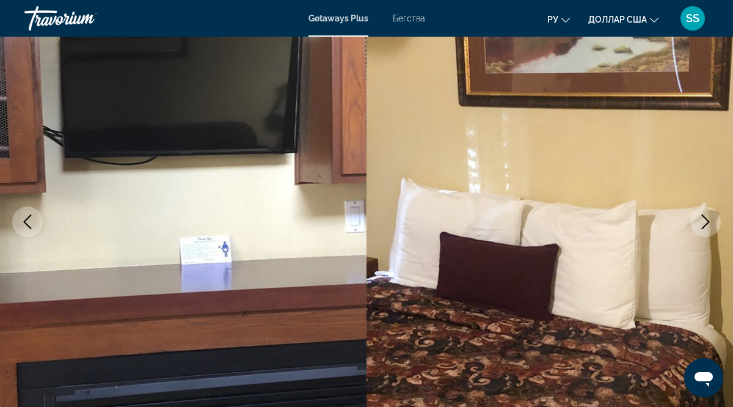
click at [706, 220] on icon "Next image" at bounding box center [705, 221] width 15 height 15
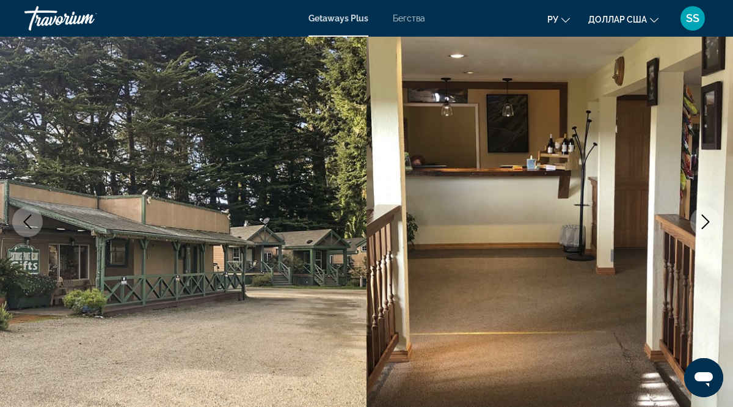
click at [706, 220] on icon "Next image" at bounding box center [705, 221] width 15 height 15
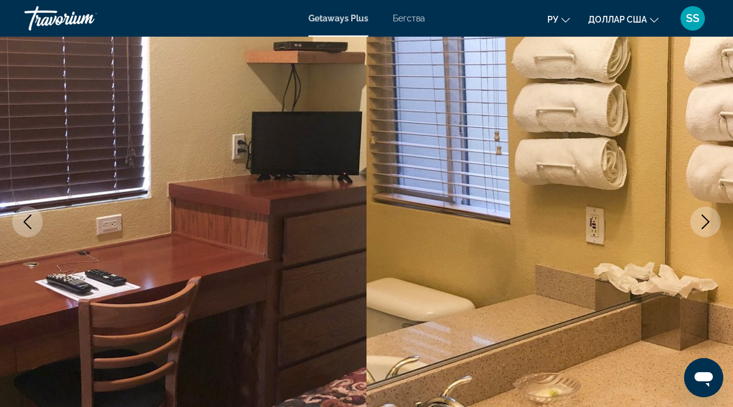
click at [706, 220] on icon "Next image" at bounding box center [705, 221] width 15 height 15
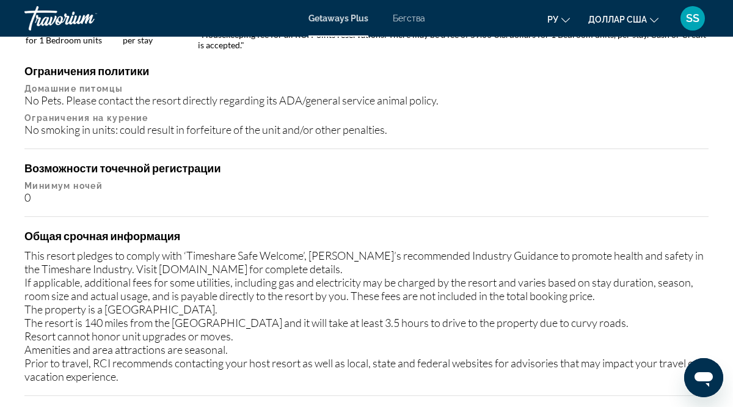
scroll to position [1484, 0]
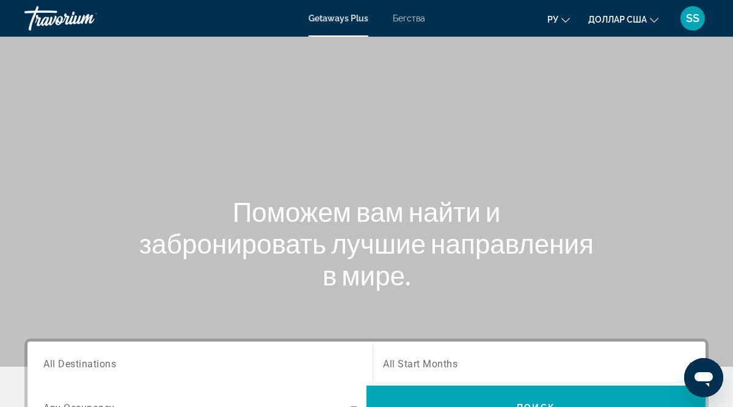
click at [437, 364] on span "All Start Months" at bounding box center [420, 364] width 75 height 12
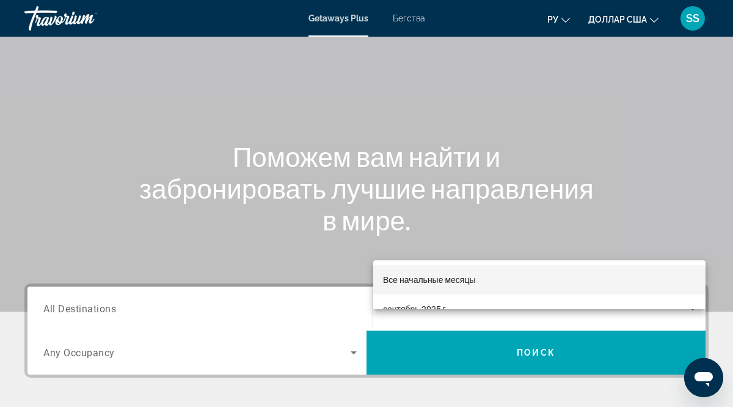
scroll to position [37, 0]
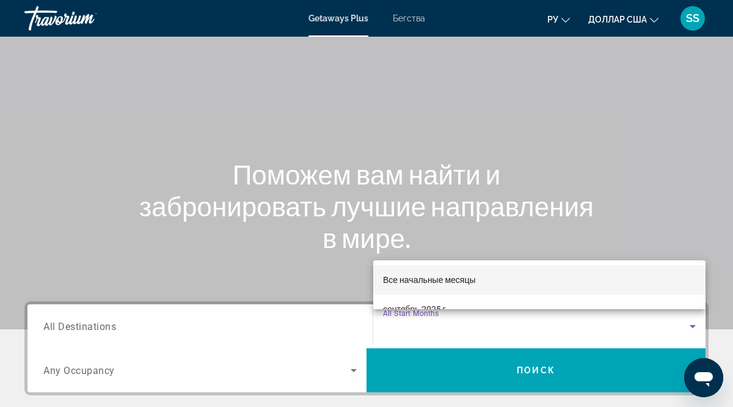
click at [693, 327] on div at bounding box center [366, 203] width 733 height 407
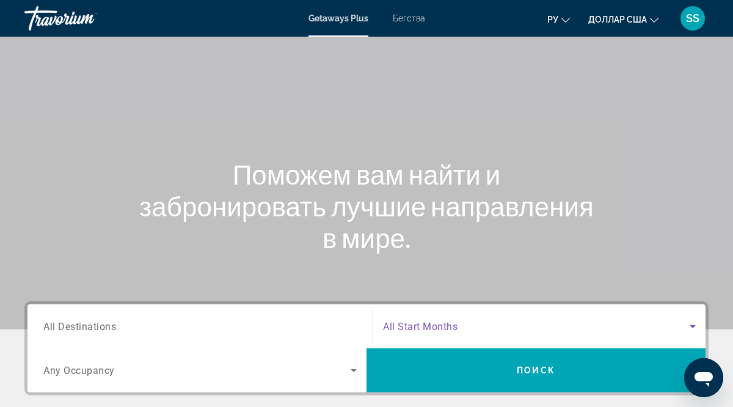
click at [693, 327] on icon "Search widget" at bounding box center [693, 326] width 6 height 3
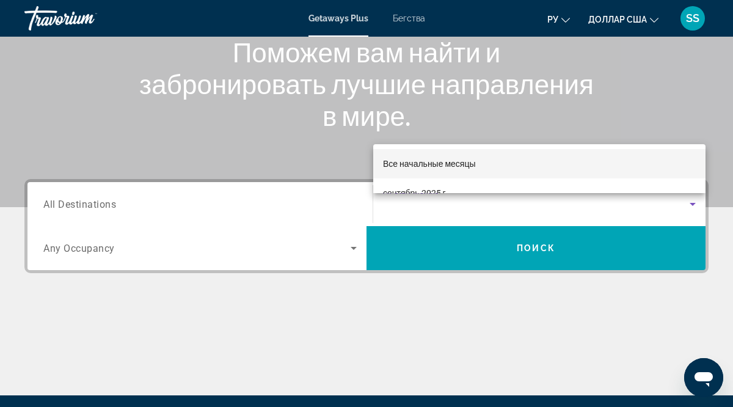
scroll to position [153, 0]
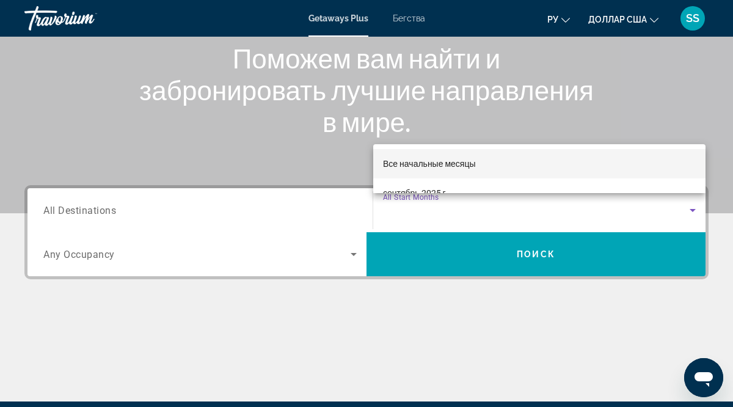
click at [420, 198] on div at bounding box center [366, 203] width 733 height 407
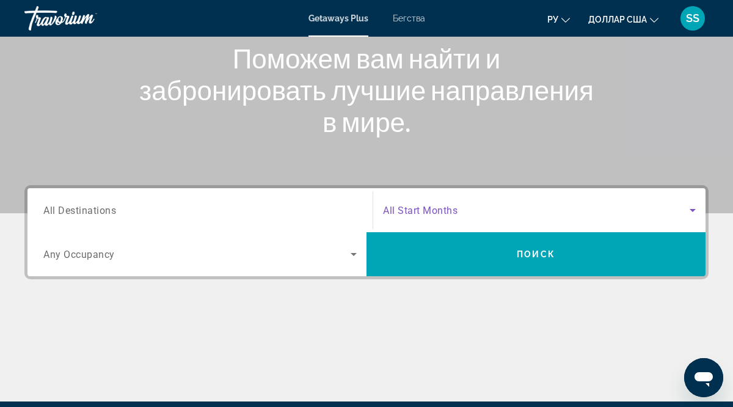
click at [693, 208] on icon "Search widget" at bounding box center [692, 210] width 15 height 15
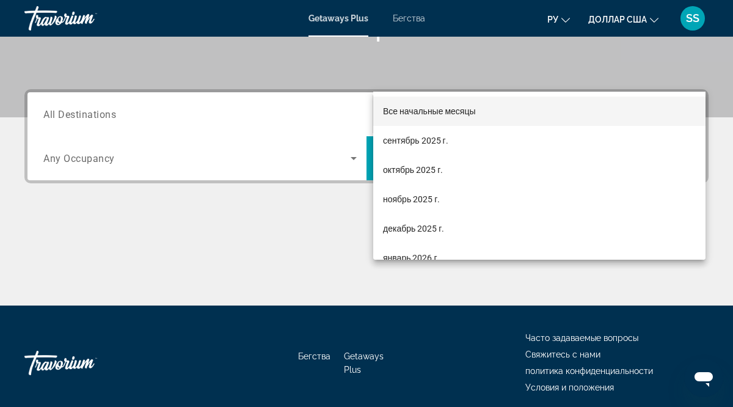
scroll to position [298, 0]
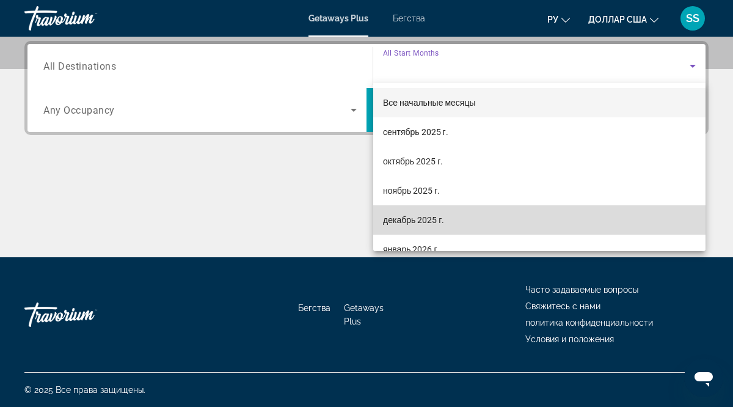
click at [415, 217] on font "декабрь 2025 г." at bounding box center [413, 220] width 61 height 10
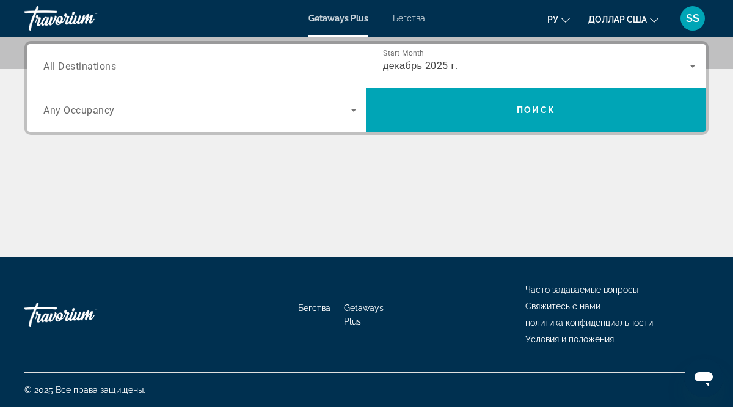
click at [64, 70] on span "All Destinations" at bounding box center [79, 66] width 73 height 12
click at [64, 70] on input "Destination All Destinations" at bounding box center [199, 66] width 313 height 15
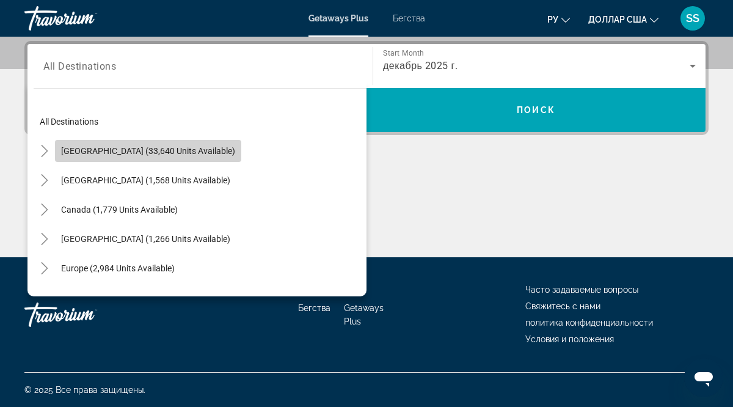
click at [156, 150] on span "United States (33,640 units available)" at bounding box center [148, 151] width 174 height 10
type input "**********"
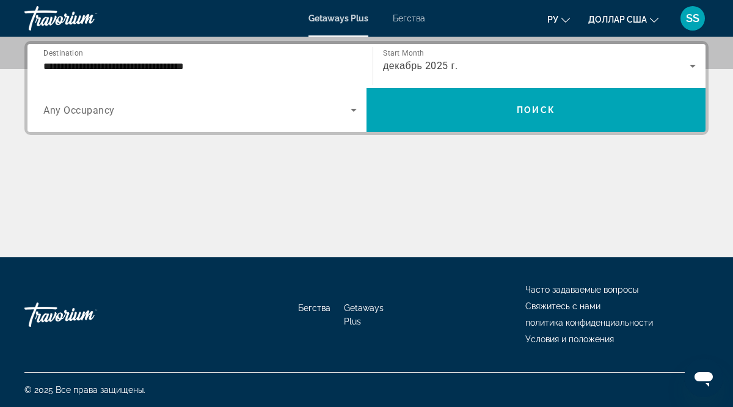
click at [98, 106] on span "Any Occupancy" at bounding box center [78, 110] width 71 height 12
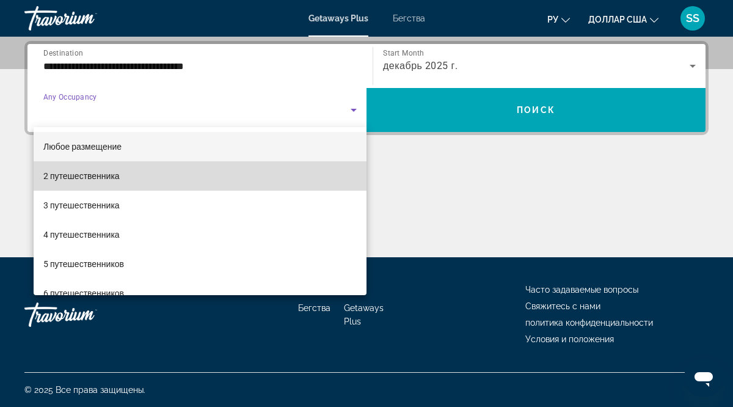
click at [106, 176] on font "2 путешественника" at bounding box center [81, 176] width 76 height 10
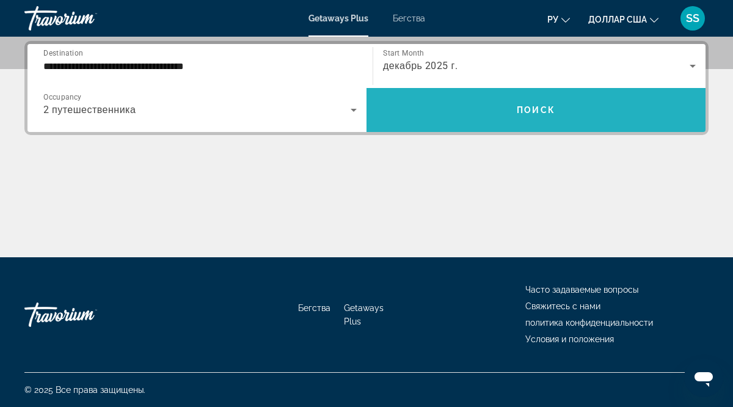
click at [528, 109] on span "Поиск" at bounding box center [536, 110] width 38 height 10
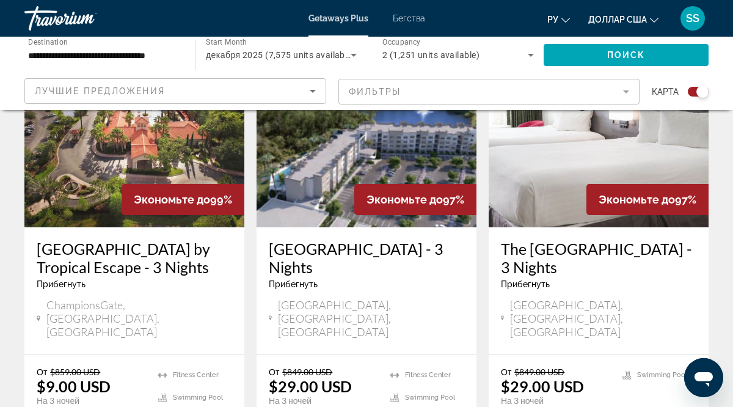
scroll to position [2022, 0]
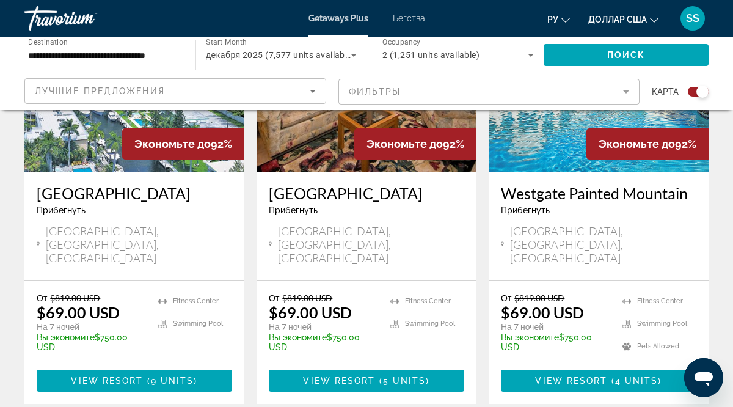
scroll to position [1505, 0]
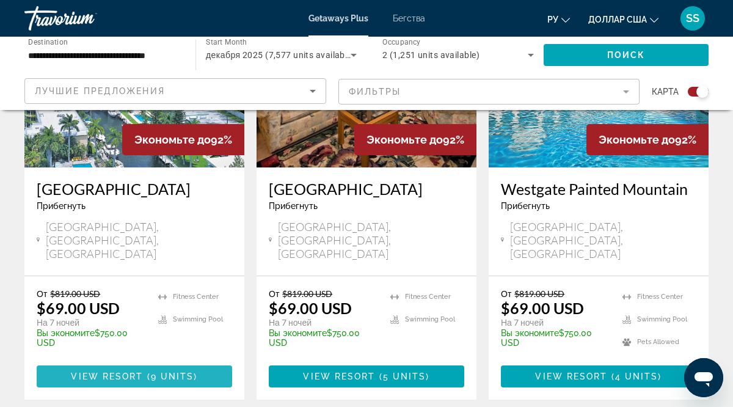
click at [133, 362] on span "Основное содержание" at bounding box center [134, 376] width 195 height 29
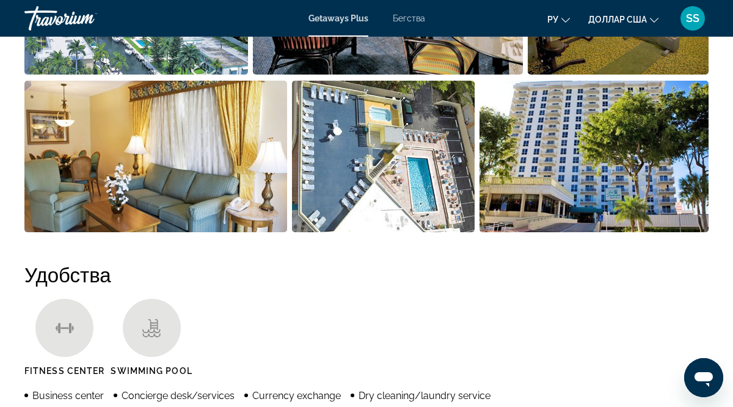
scroll to position [953, 0]
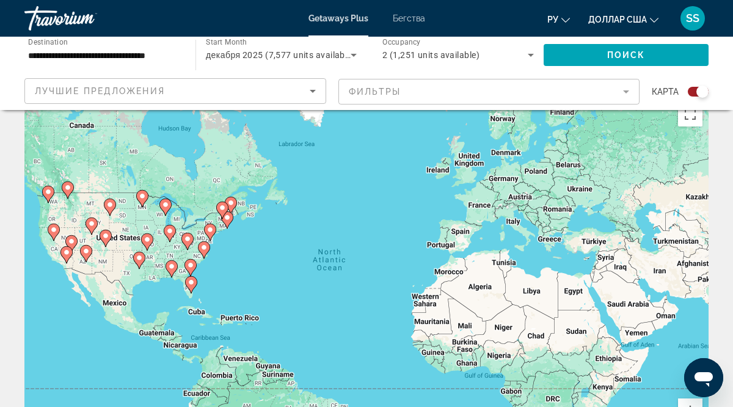
scroll to position [30, 0]
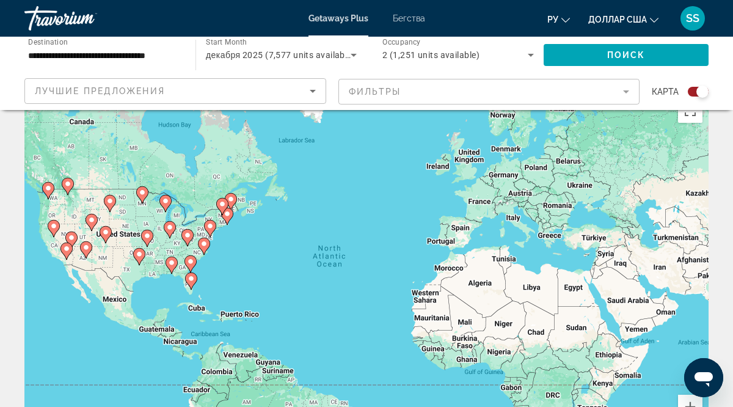
click at [192, 279] on image "Основное содержание" at bounding box center [191, 278] width 7 height 7
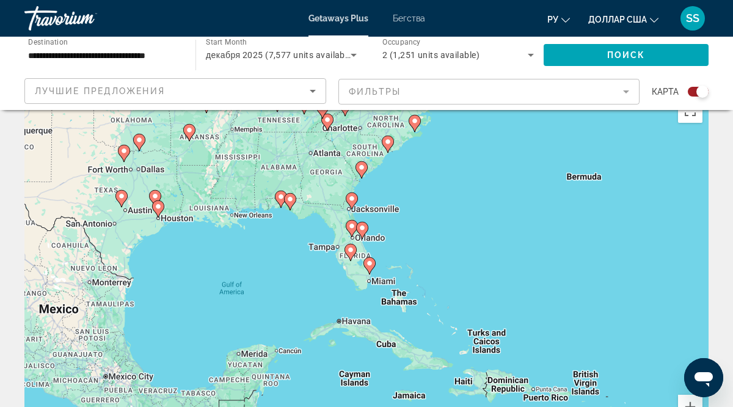
click at [370, 263] on image "Основное содержание" at bounding box center [369, 263] width 7 height 7
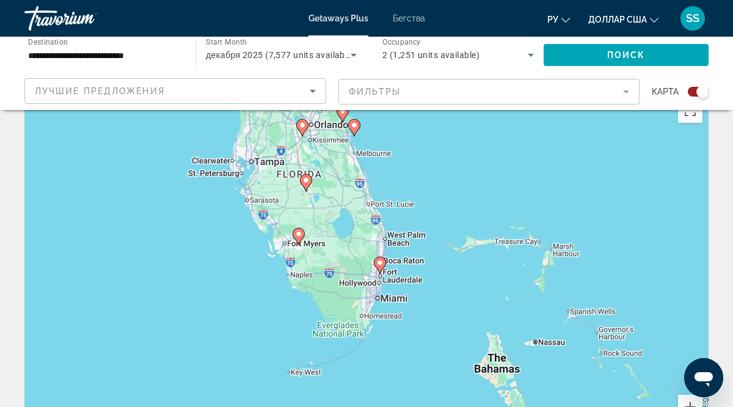
click at [381, 265] on image "Основное содержание" at bounding box center [379, 262] width 7 height 7
type input "**********"
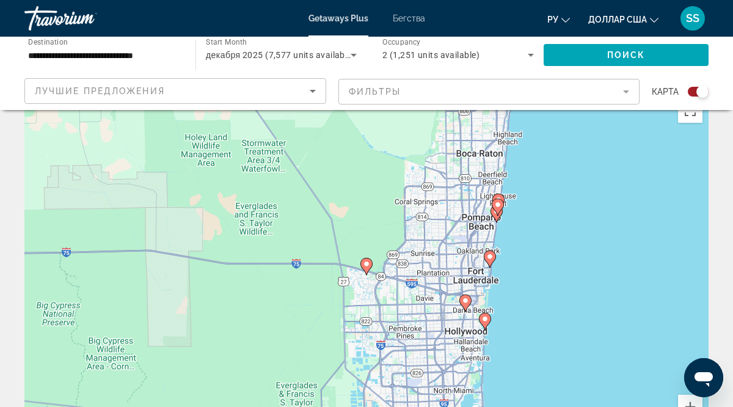
click at [490, 256] on image "Основное содержание" at bounding box center [489, 256] width 7 height 7
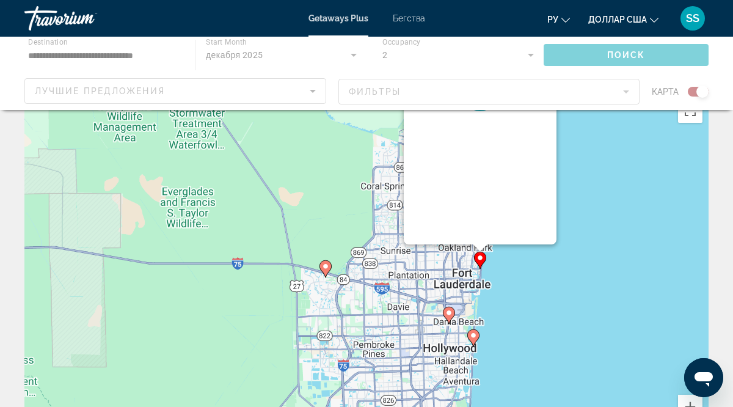
scroll to position [0, 0]
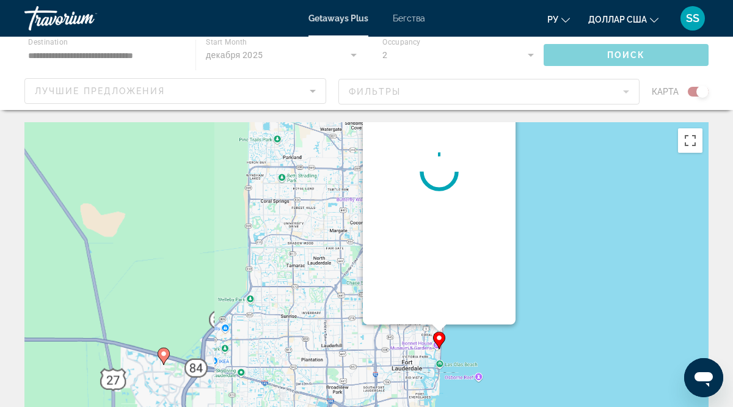
click at [490, 256] on div "Основное содержание" at bounding box center [439, 171] width 153 height 305
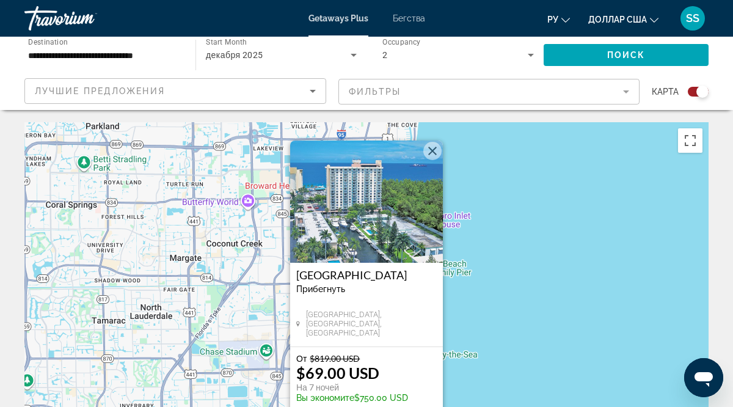
click at [416, 318] on div "Fort Lauderdale Beach Resort Прибегнуть - Это курорт только для взрослых Fort L…" at bounding box center [366, 305] width 153 height 84
click at [389, 208] on img "Основное содержание" at bounding box center [366, 202] width 153 height 122
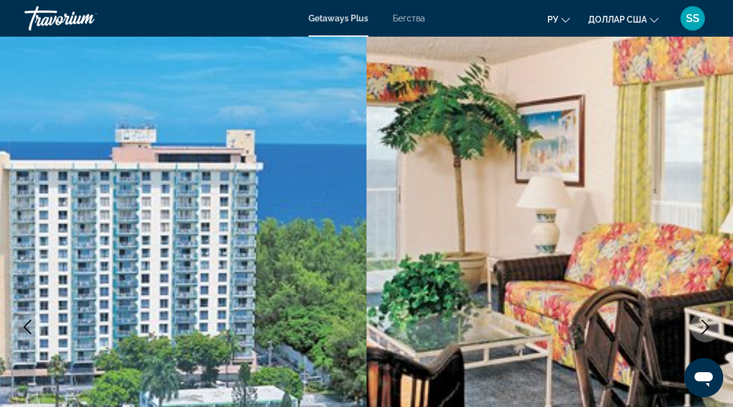
click at [651, 211] on img "Основное содержание" at bounding box center [550, 327] width 367 height 580
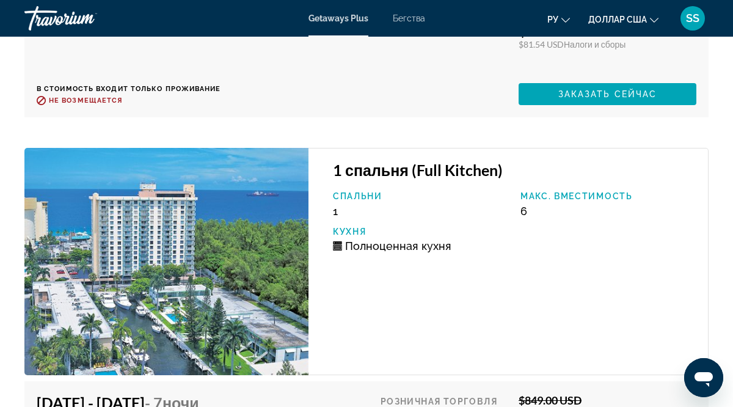
scroll to position [3473, 0]
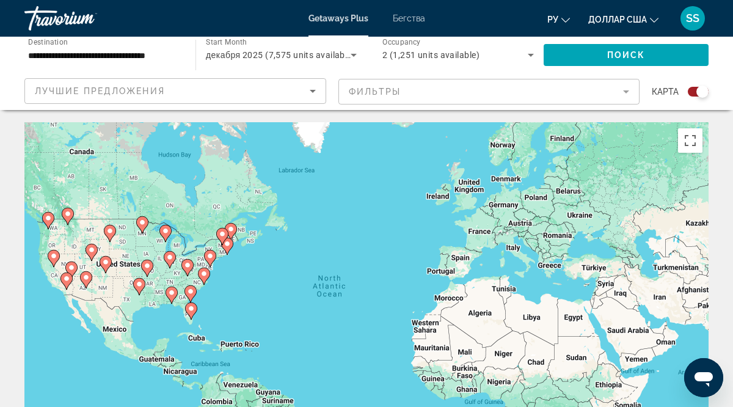
click at [191, 310] on image "Основное содержание" at bounding box center [191, 308] width 7 height 7
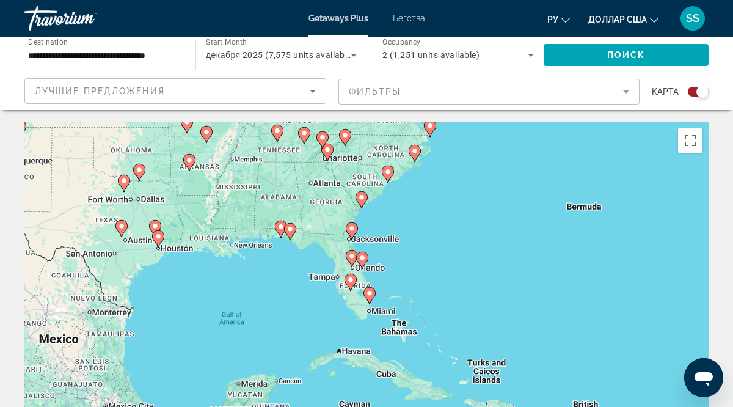
click at [371, 297] on icon "Основное содержание" at bounding box center [369, 296] width 11 height 16
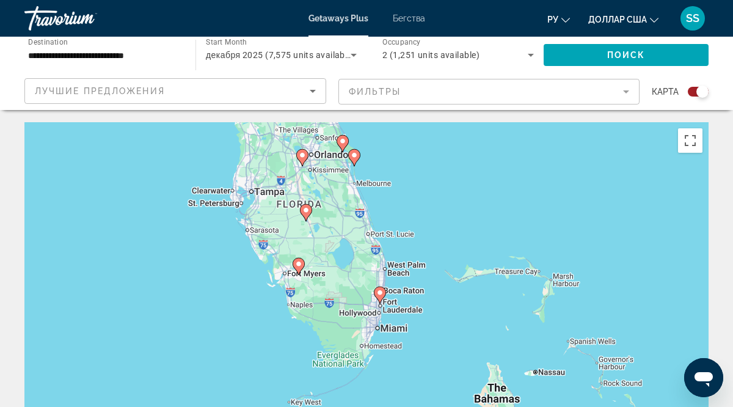
click at [298, 263] on image "Основное содержание" at bounding box center [298, 263] width 7 height 7
type input "**********"
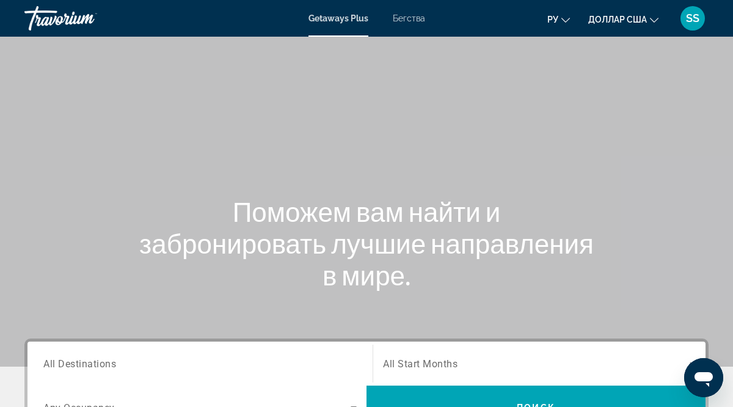
click at [431, 362] on span "All Start Months" at bounding box center [420, 364] width 75 height 12
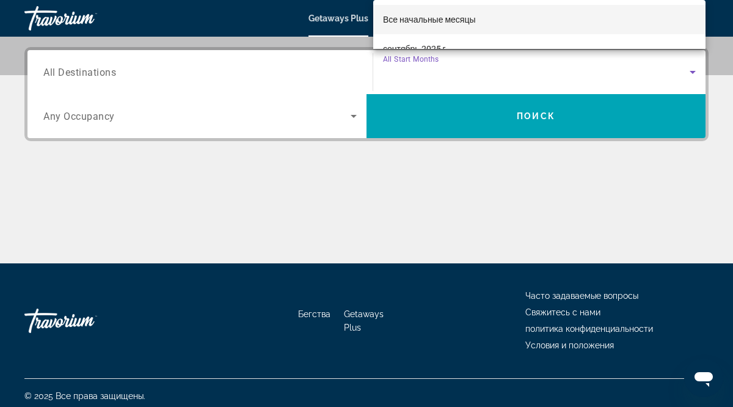
scroll to position [298, 0]
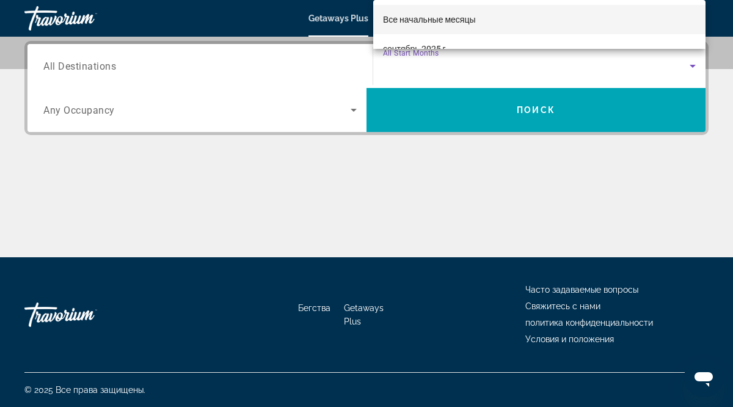
click at [96, 65] on div at bounding box center [366, 203] width 733 height 407
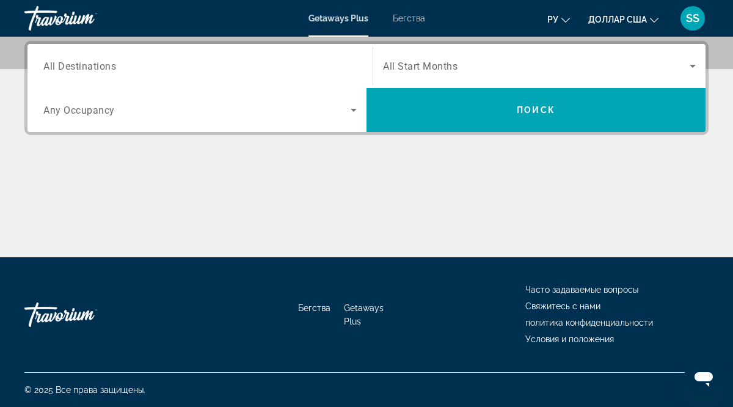
click at [96, 65] on span "All Destinations" at bounding box center [79, 66] width 73 height 12
click at [96, 65] on input "Destination All Destinations" at bounding box center [199, 66] width 313 height 15
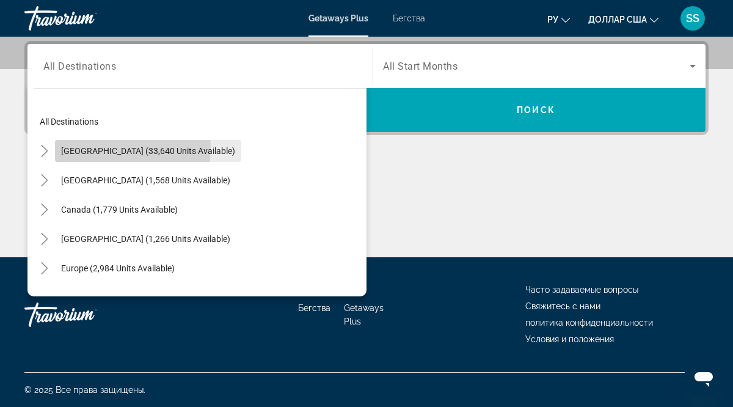
click at [109, 148] on span "United States (33,640 units available)" at bounding box center [148, 151] width 174 height 10
type input "**********"
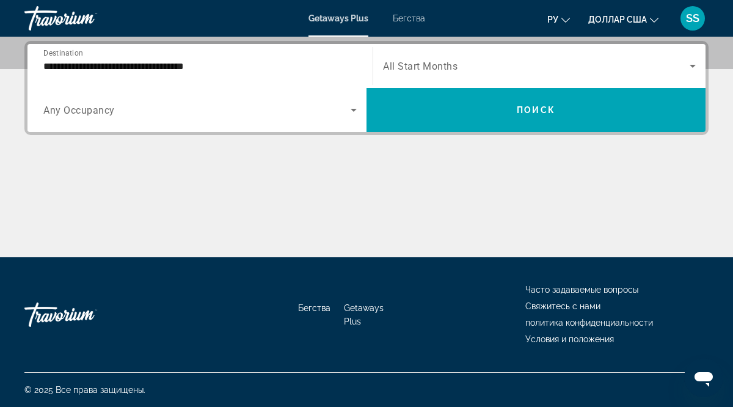
click at [81, 110] on span "Any Occupancy" at bounding box center [78, 110] width 71 height 12
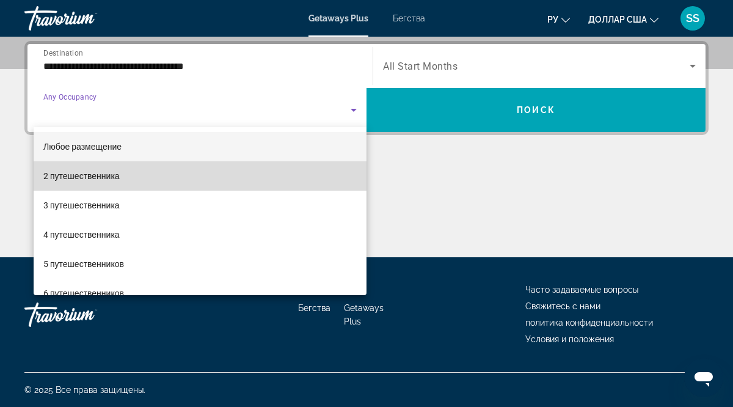
click at [117, 177] on font "2 путешественника" at bounding box center [81, 176] width 76 height 10
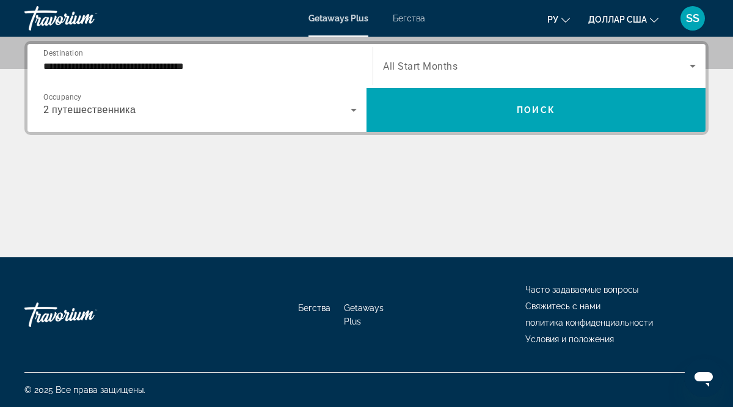
click at [438, 68] on span "All Start Months" at bounding box center [420, 66] width 75 height 12
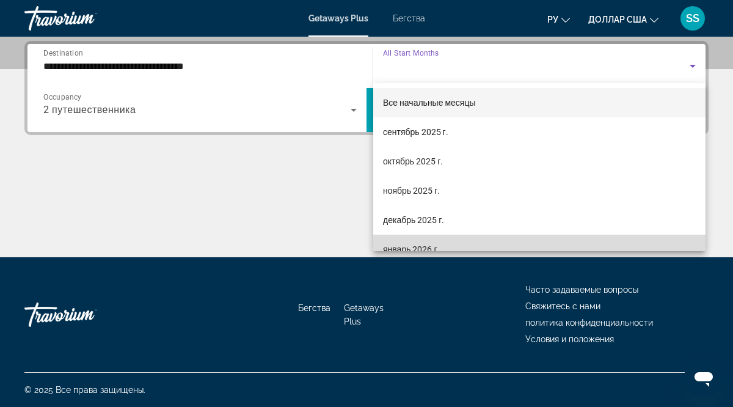
click at [417, 247] on font "январь 2026 г." at bounding box center [411, 249] width 57 height 10
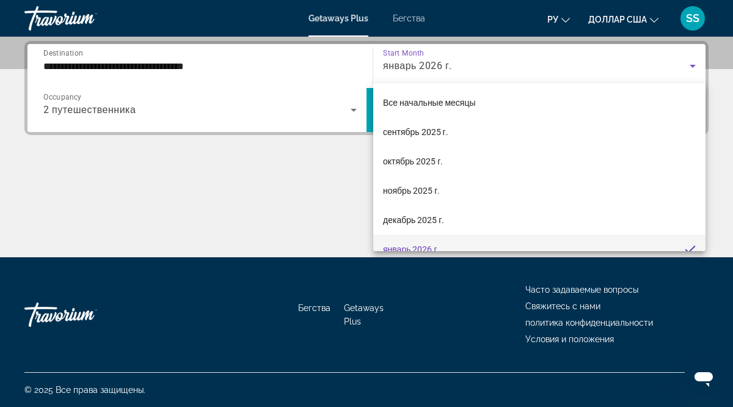
scroll to position [0, 0]
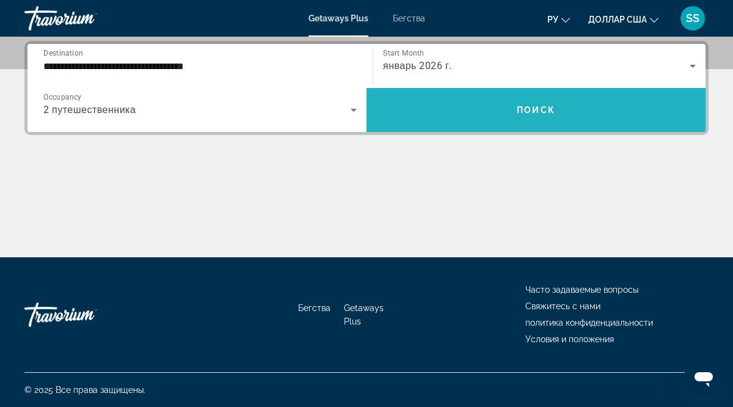
click at [543, 109] on span "Поиск" at bounding box center [536, 110] width 38 height 10
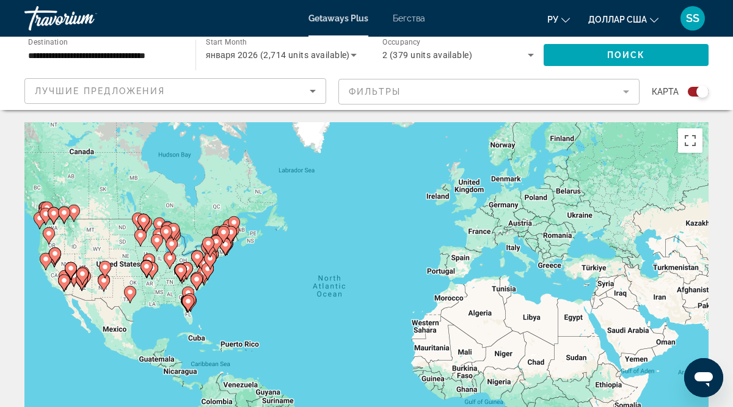
click at [189, 301] on image "Основное содержание" at bounding box center [188, 301] width 7 height 7
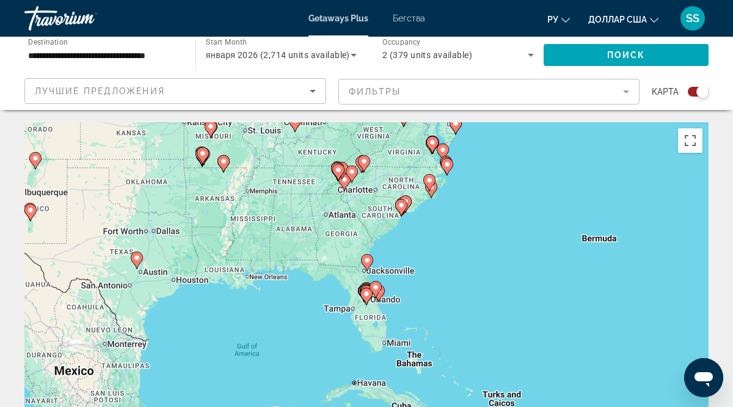
click at [381, 294] on gmp-advanced-marker "Основное содержание" at bounding box center [376, 289] width 12 height 18
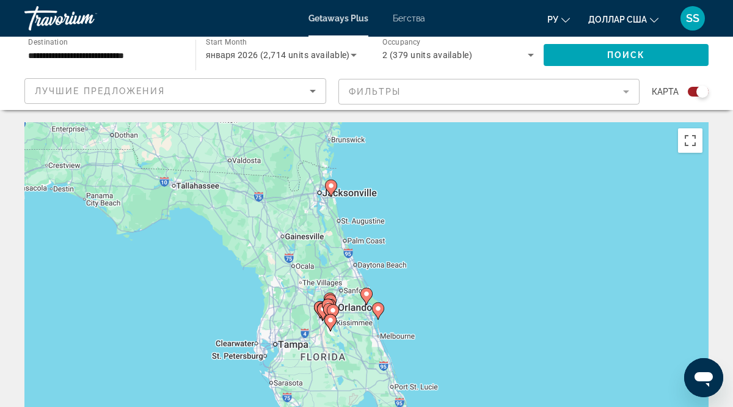
click at [379, 310] on image "Основное содержание" at bounding box center [377, 308] width 7 height 7
type input "**********"
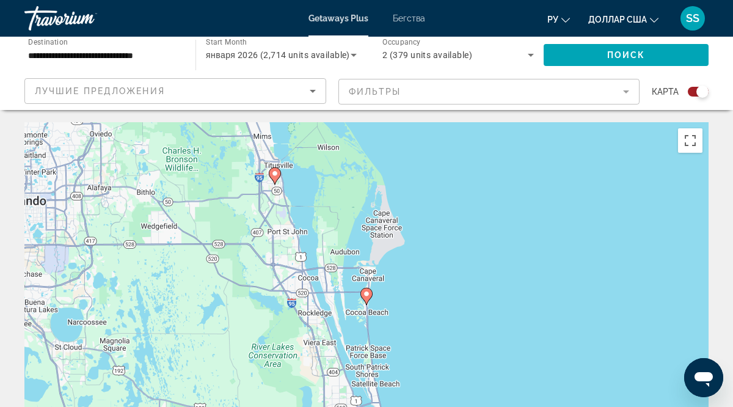
click at [367, 302] on icon "Основное содержание" at bounding box center [366, 296] width 11 height 16
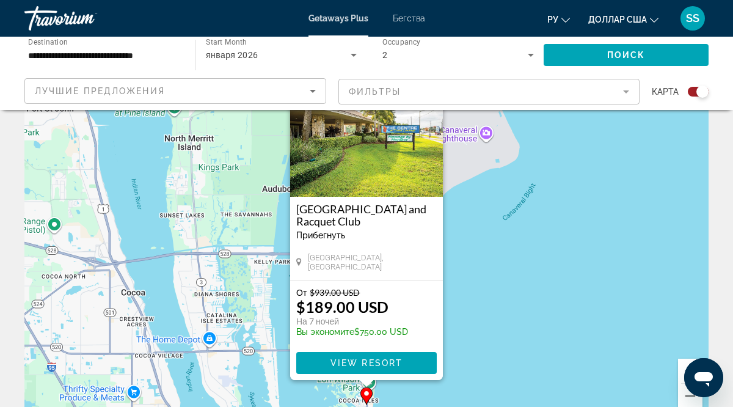
scroll to position [63, 0]
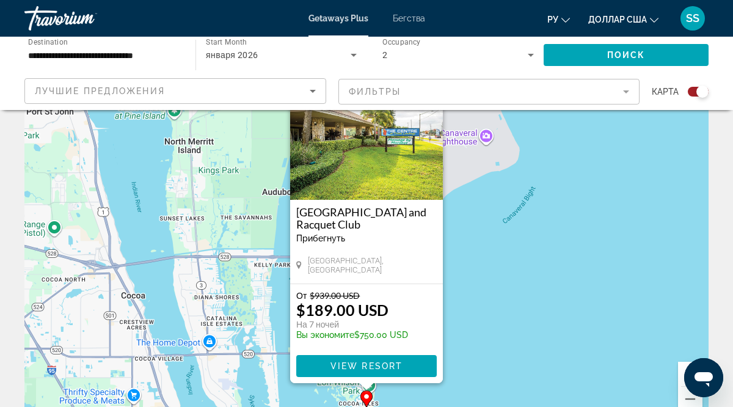
click at [368, 146] on img "Основное содержание" at bounding box center [366, 139] width 153 height 122
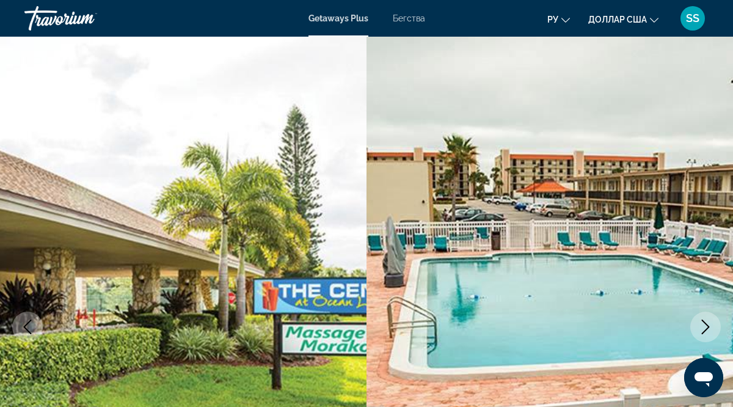
click at [704, 326] on icon "Next image" at bounding box center [705, 327] width 15 height 15
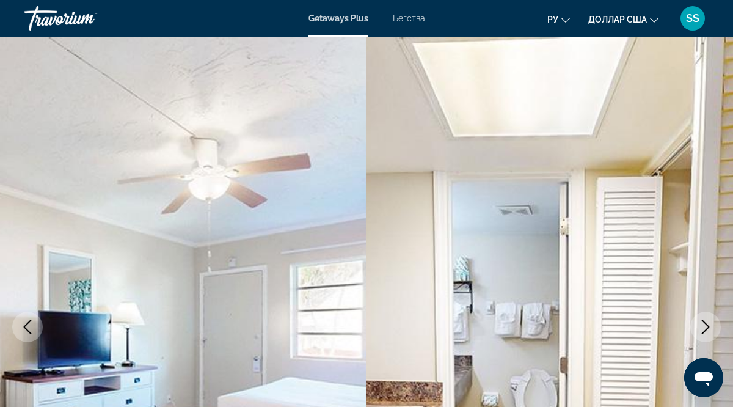
click at [704, 326] on icon "Next image" at bounding box center [705, 327] width 15 height 15
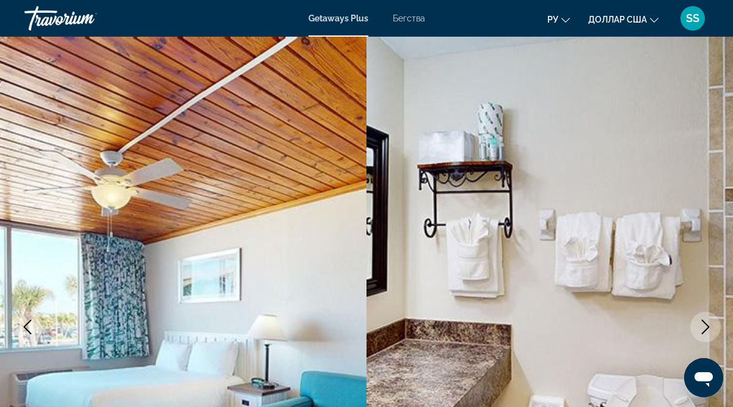
click at [704, 326] on icon "Next image" at bounding box center [705, 327] width 15 height 15
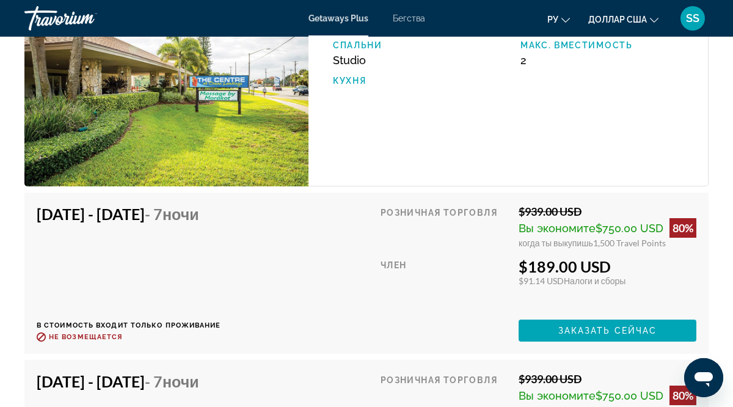
scroll to position [2276, 0]
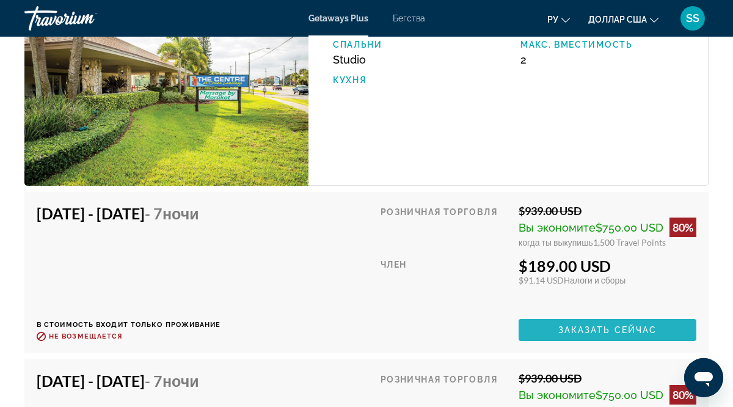
click at [614, 340] on span "Основное содержание" at bounding box center [608, 329] width 178 height 29
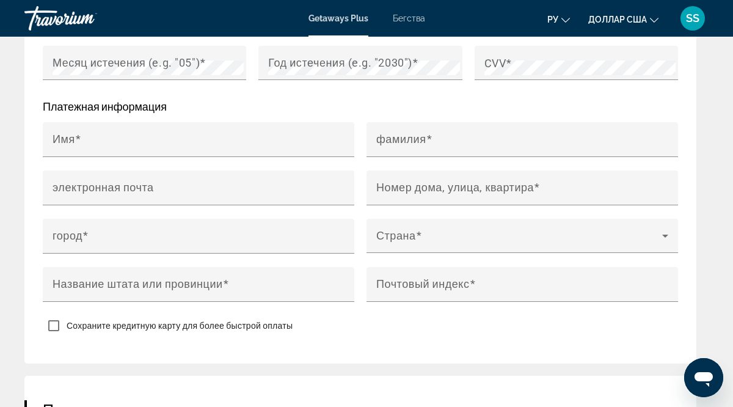
scroll to position [1508, 0]
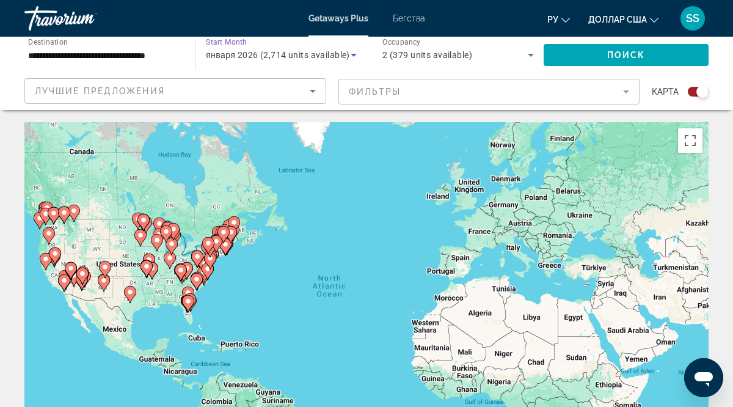
click at [354, 54] on icon "Search widget" at bounding box center [354, 55] width 6 height 3
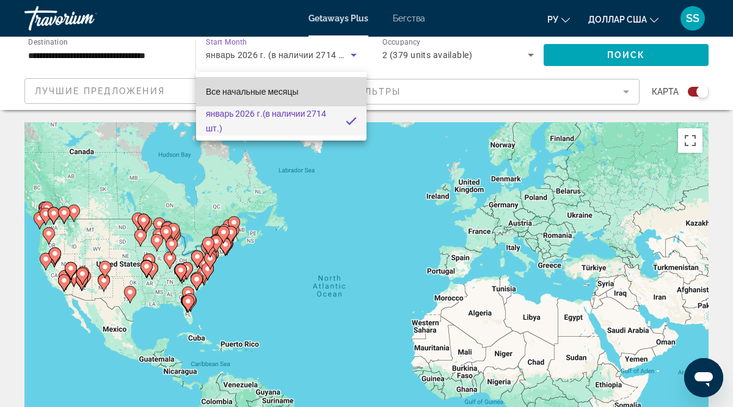
click at [263, 87] on font "Все начальные месяцы" at bounding box center [252, 92] width 93 height 10
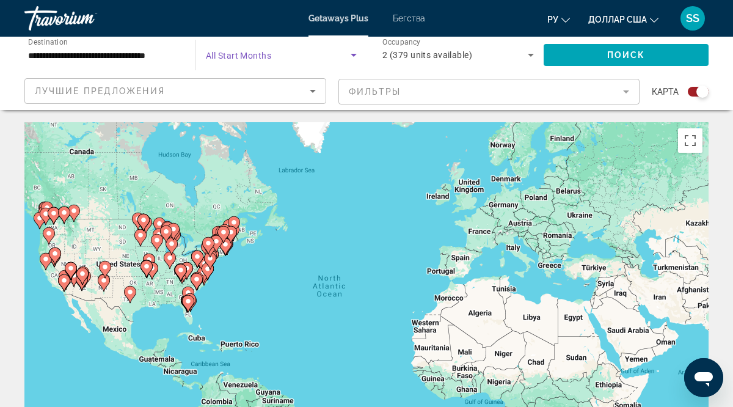
click at [353, 57] on icon "Search widget" at bounding box center [353, 55] width 15 height 15
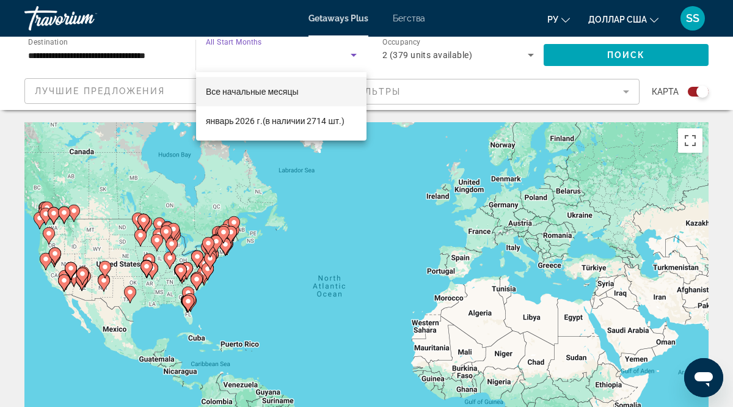
click at [38, 221] on div at bounding box center [366, 203] width 733 height 407
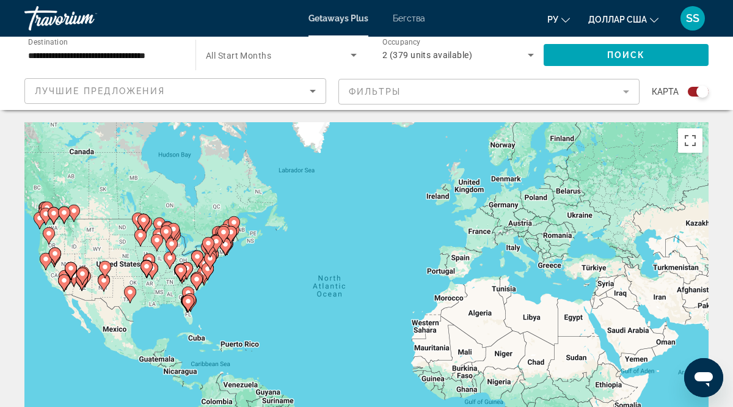
click at [38, 221] on image "Основное содержание" at bounding box center [39, 217] width 7 height 7
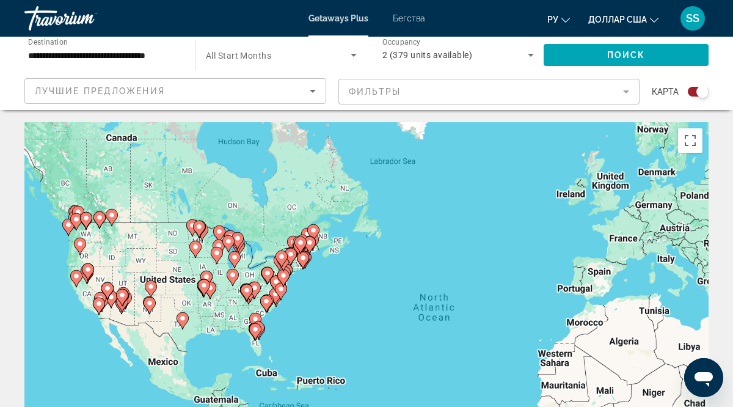
click at [38, 221] on div "To activate drag with keyboard, press Alt + Enter. Once in keyboard drag state,…" at bounding box center [366, 305] width 684 height 367
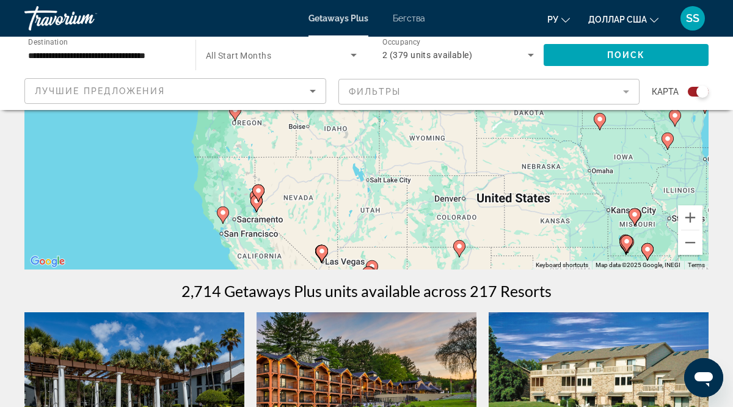
scroll to position [217, 0]
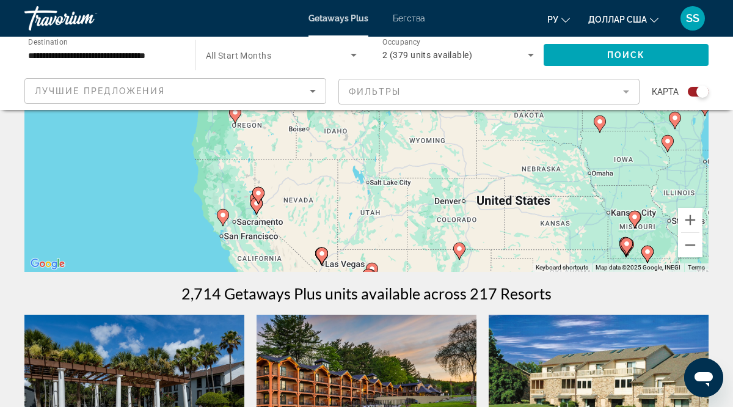
click at [705, 110] on icon "Основное содержание" at bounding box center [705, 108] width 11 height 16
type input "**********"
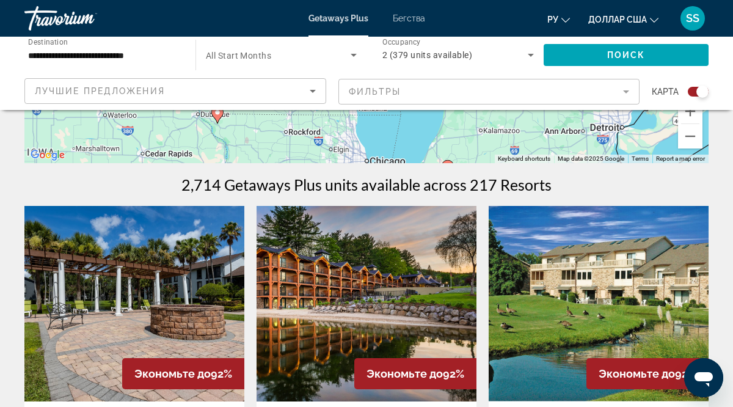
scroll to position [334, 0]
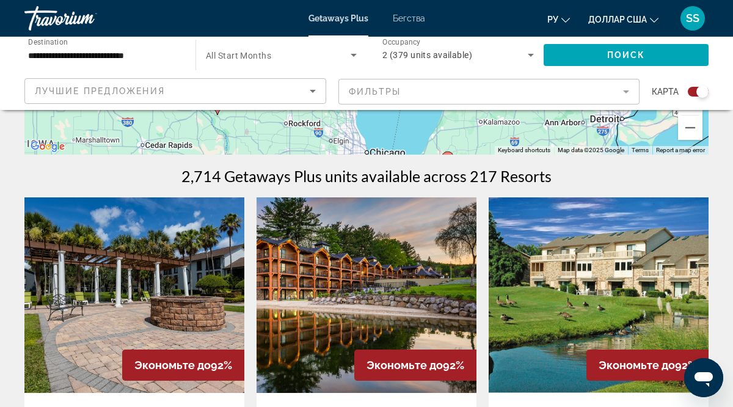
click at [704, 167] on div "2,714 Getaways Plus units available across 217 Resorts" at bounding box center [366, 176] width 684 height 18
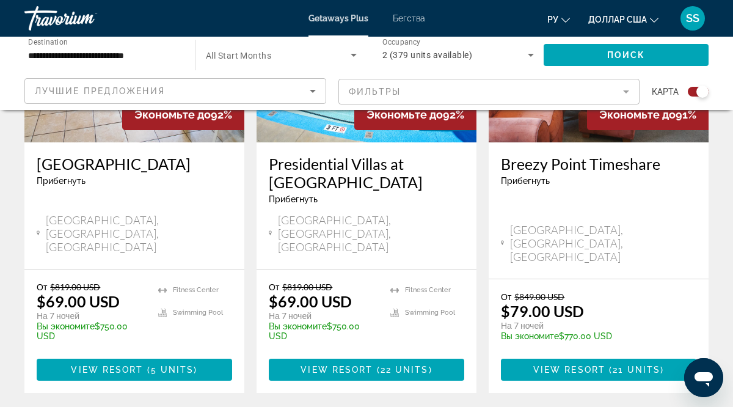
scroll to position [2061, 0]
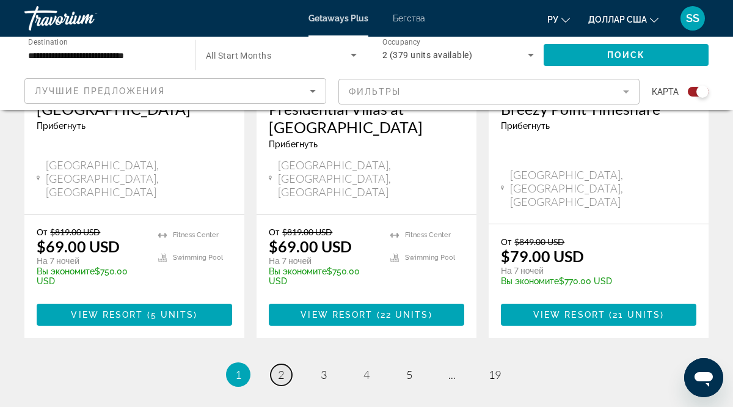
click at [283, 368] on span "2" at bounding box center [281, 374] width 6 height 13
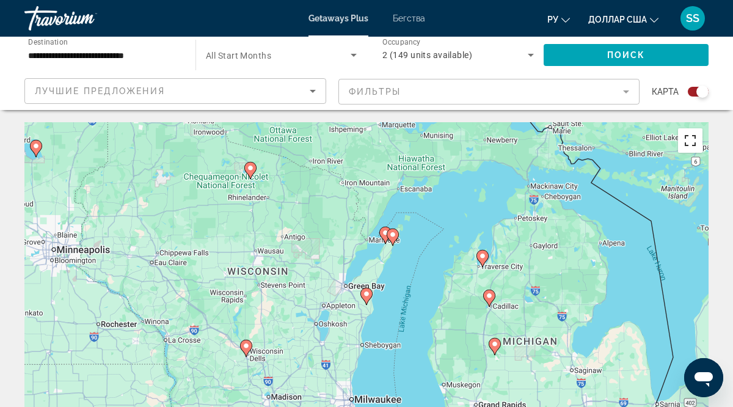
click at [690, 142] on button "Toggle fullscreen view" at bounding box center [690, 140] width 24 height 24
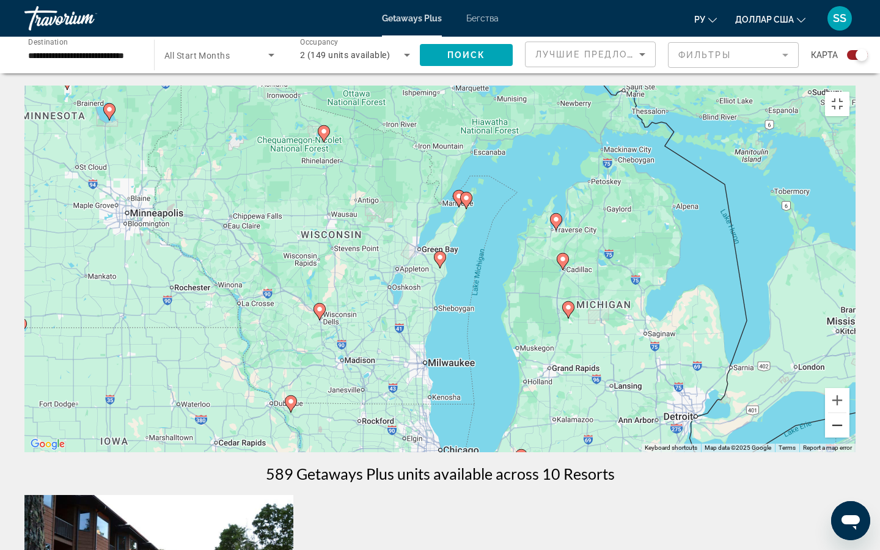
click at [733, 406] on button "Zoom out" at bounding box center [837, 425] width 24 height 24
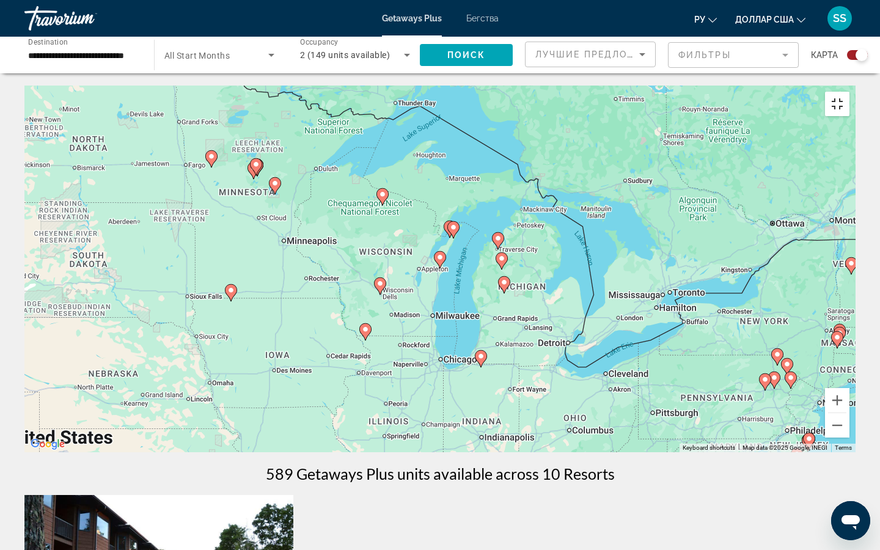
click at [733, 92] on button "Toggle fullscreen view" at bounding box center [837, 104] width 24 height 24
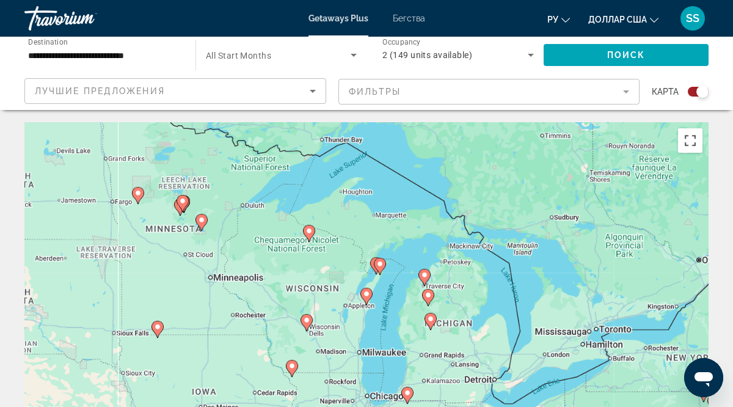
click at [692, 139] on button "Toggle fullscreen view" at bounding box center [690, 140] width 24 height 24
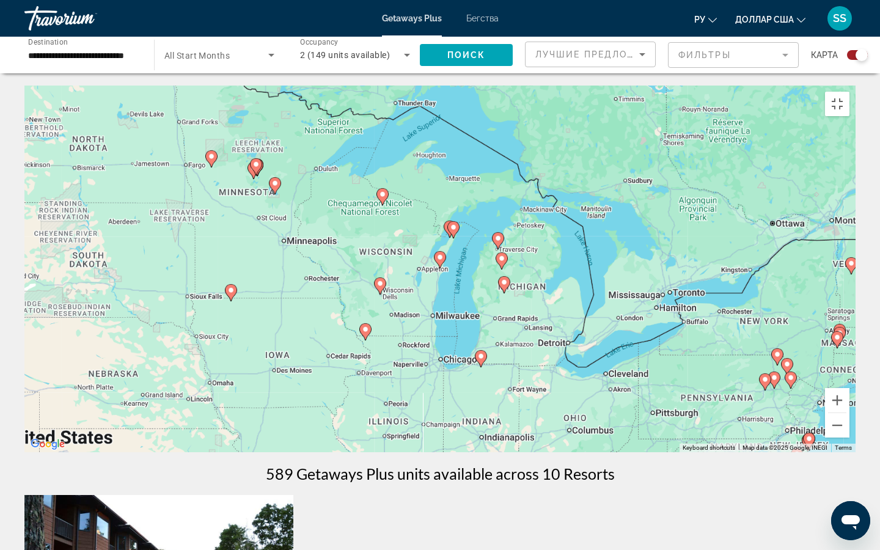
click at [705, 209] on div "To navigate, press the arrow keys. To activate drag with keyboard, press Alt + …" at bounding box center [439, 269] width 831 height 367
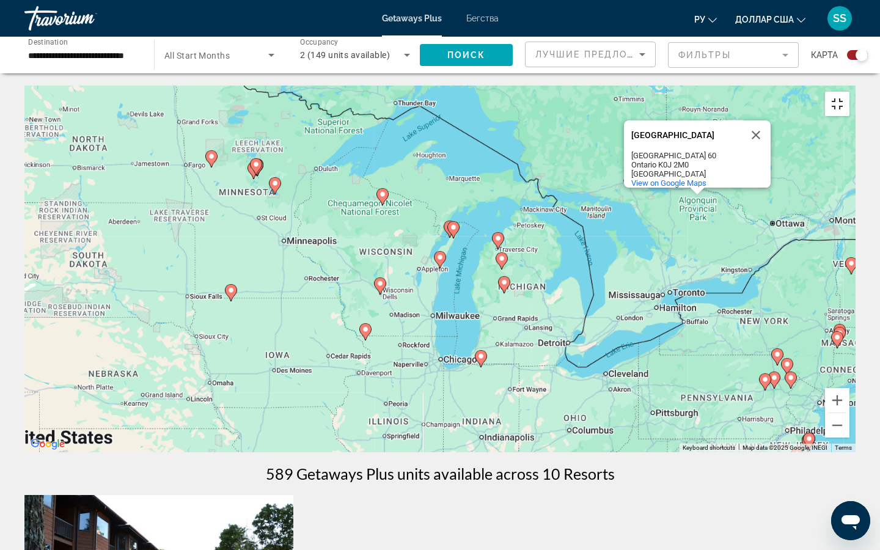
click at [733, 92] on button "Toggle fullscreen view" at bounding box center [837, 104] width 24 height 24
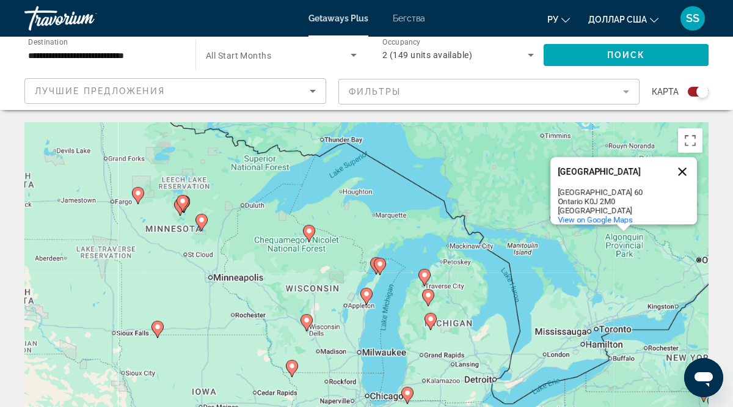
click at [684, 165] on button "Close" at bounding box center [682, 171] width 29 height 29
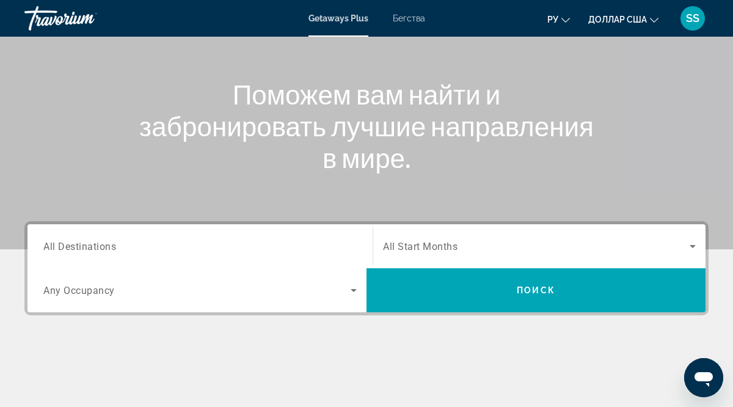
scroll to position [111, 0]
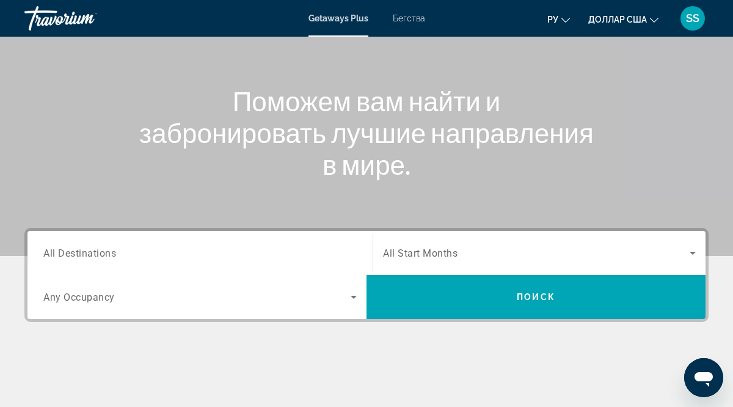
click at [73, 255] on span "All Destinations" at bounding box center [79, 253] width 73 height 12
click at [73, 255] on input "Destination All Destinations" at bounding box center [199, 253] width 313 height 15
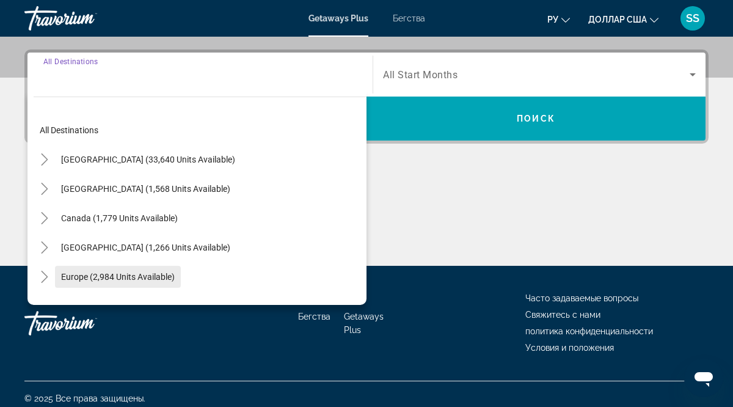
scroll to position [298, 0]
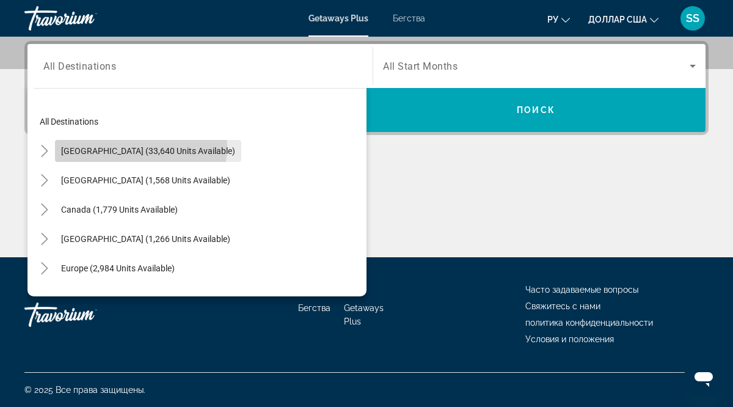
click at [141, 147] on span "United States (33,640 units available)" at bounding box center [148, 151] width 174 height 10
type input "**********"
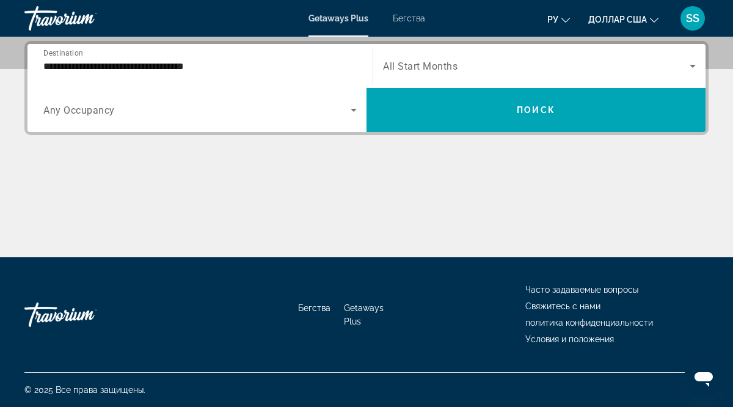
click at [430, 67] on span "All Start Months" at bounding box center [420, 66] width 75 height 12
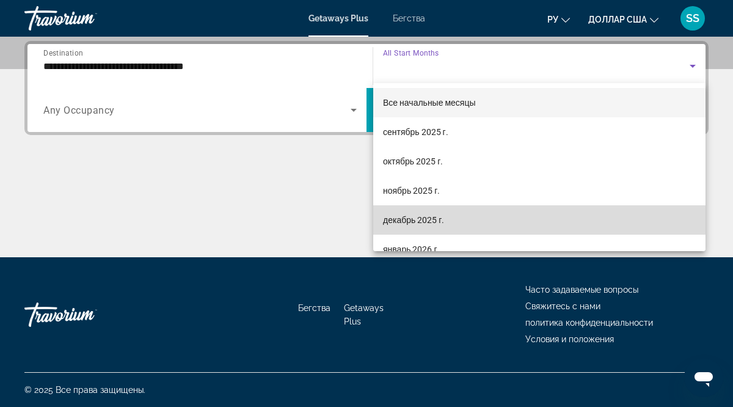
click at [407, 219] on font "декабрь 2025 г." at bounding box center [413, 220] width 61 height 10
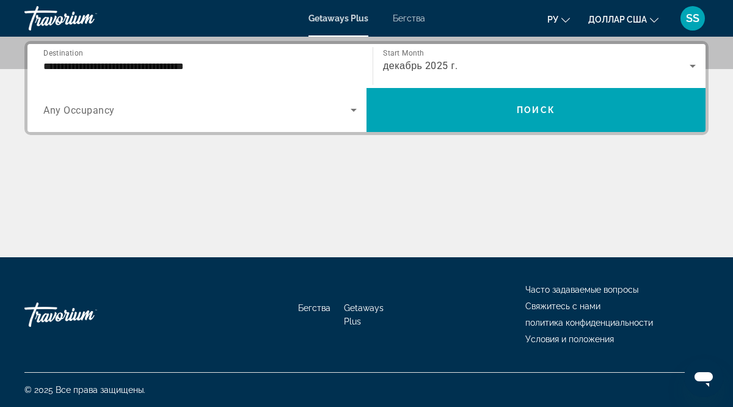
click at [94, 109] on span "Any Occupancy" at bounding box center [78, 110] width 71 height 12
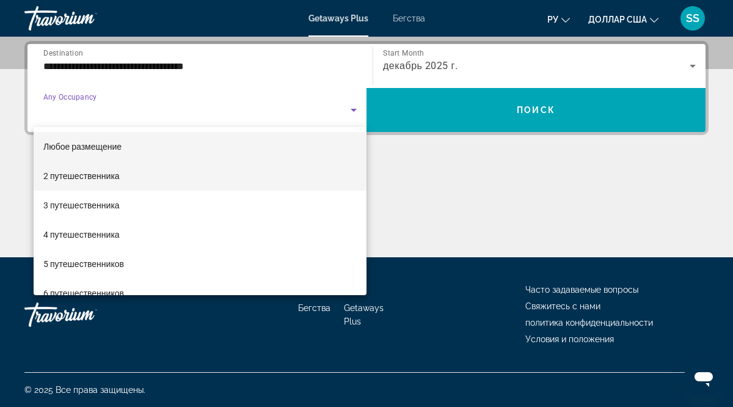
click at [108, 175] on font "2 путешественника" at bounding box center [81, 176] width 76 height 10
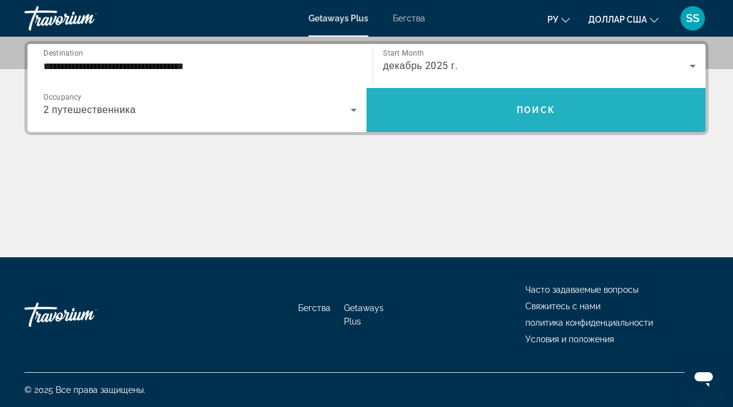
click at [543, 109] on span "Поиск" at bounding box center [536, 110] width 38 height 10
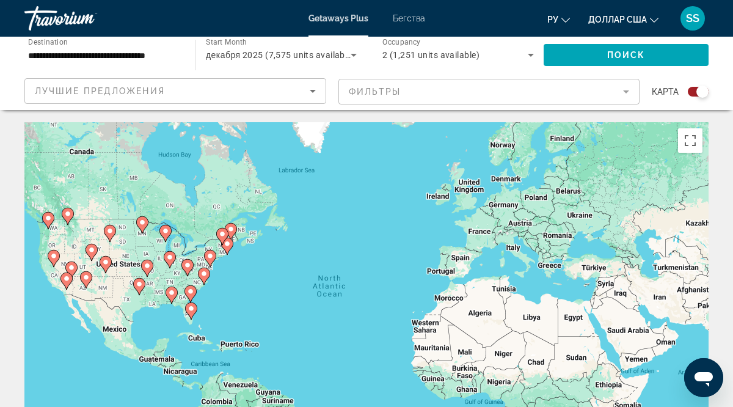
click at [192, 291] on image "Основное содержание" at bounding box center [190, 291] width 7 height 7
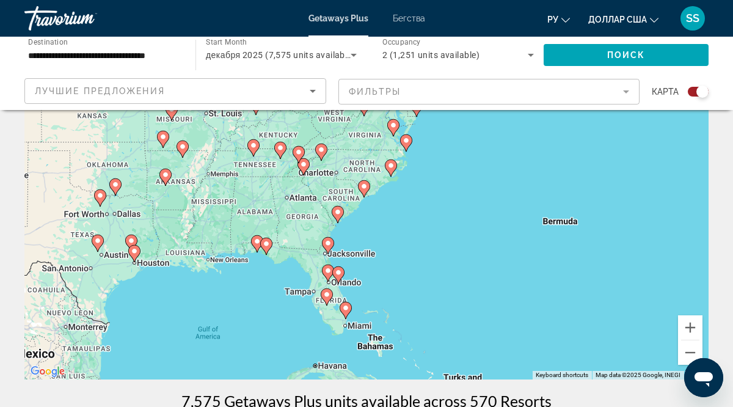
scroll to position [111, 0]
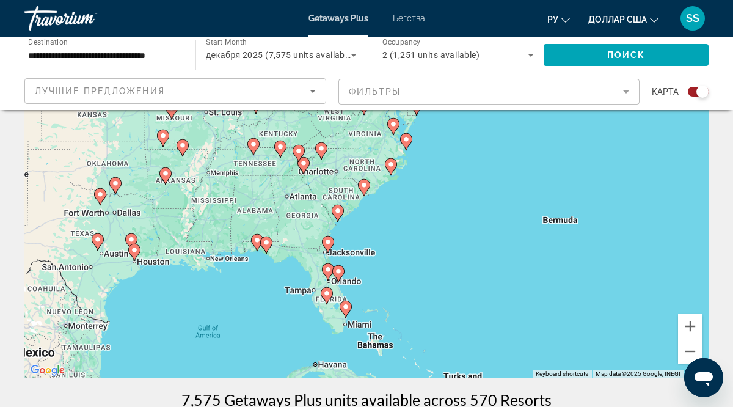
click at [268, 246] on icon "Основное содержание" at bounding box center [266, 245] width 11 height 16
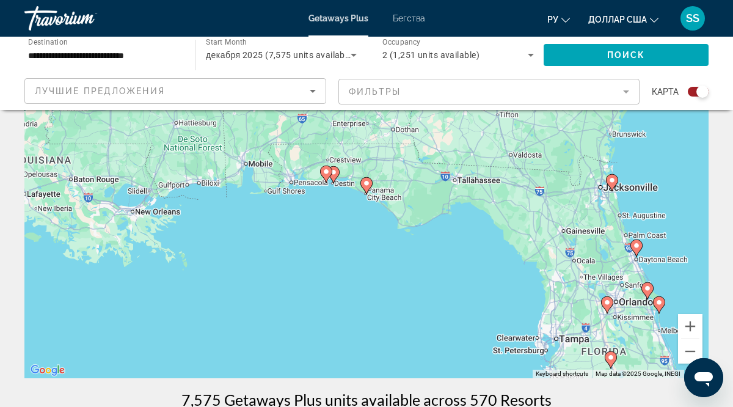
click at [367, 187] on icon "Основное содержание" at bounding box center [366, 186] width 11 height 16
type input "**********"
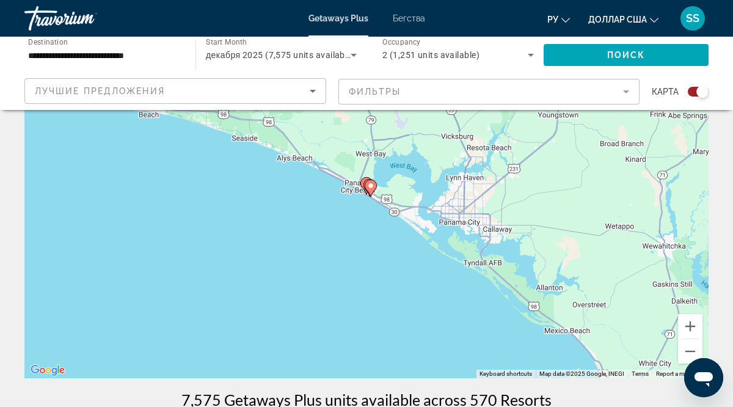
click at [373, 187] on image "Основное содержание" at bounding box center [370, 185] width 7 height 7
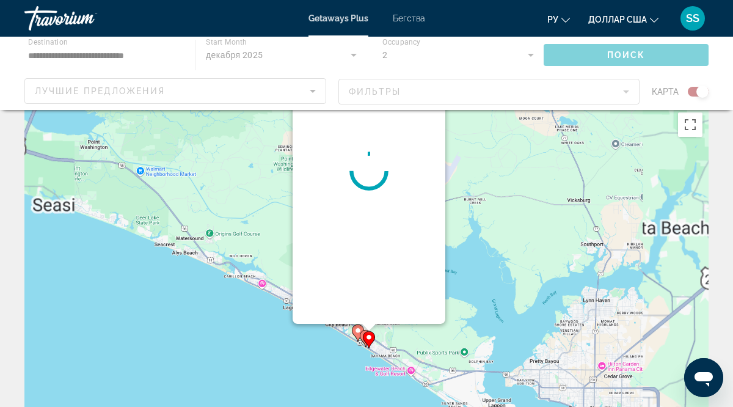
scroll to position [0, 0]
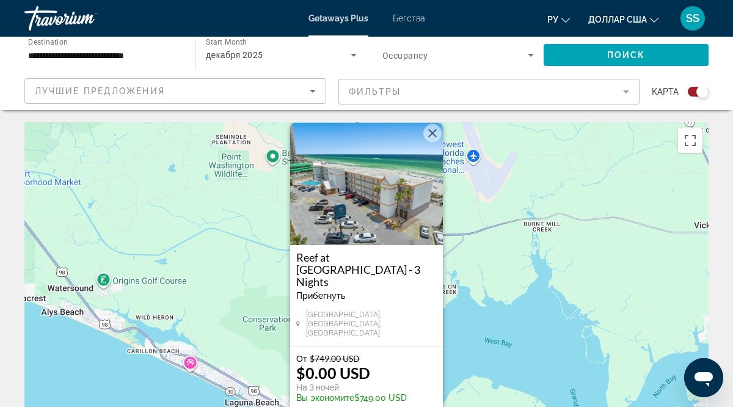
click at [432, 142] on button "Close" at bounding box center [432, 133] width 18 height 18
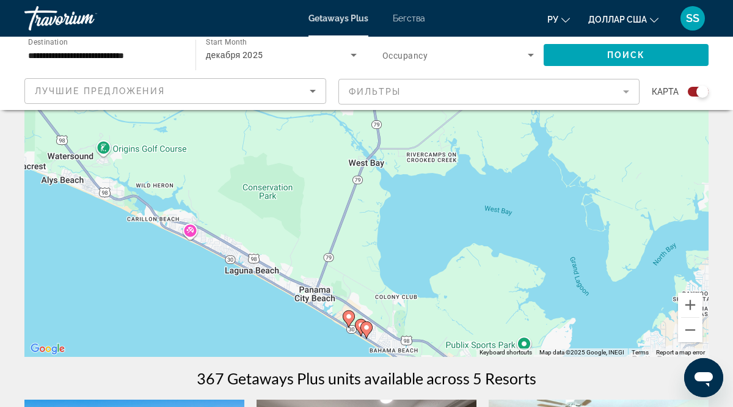
scroll to position [129, 0]
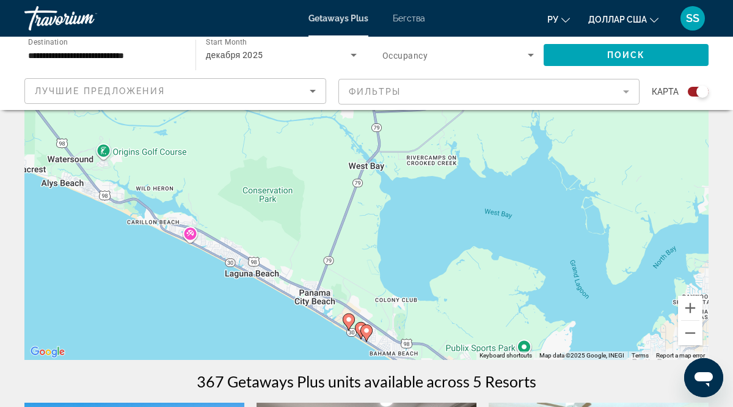
click at [348, 320] on image "Основное содержание" at bounding box center [348, 319] width 7 height 7
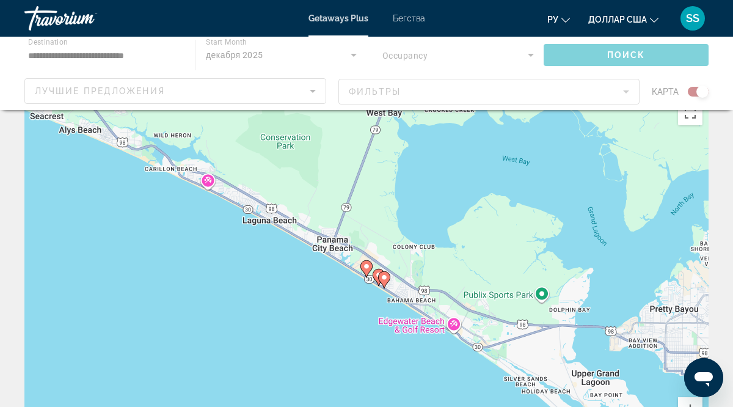
scroll to position [0, 0]
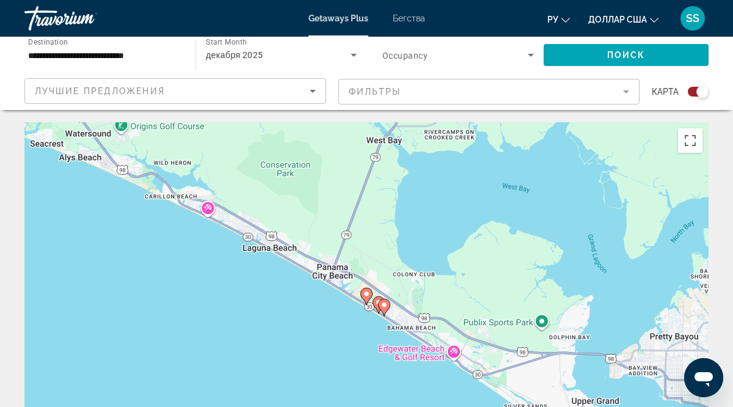
click at [367, 293] on image "Основное содержание" at bounding box center [366, 293] width 7 height 7
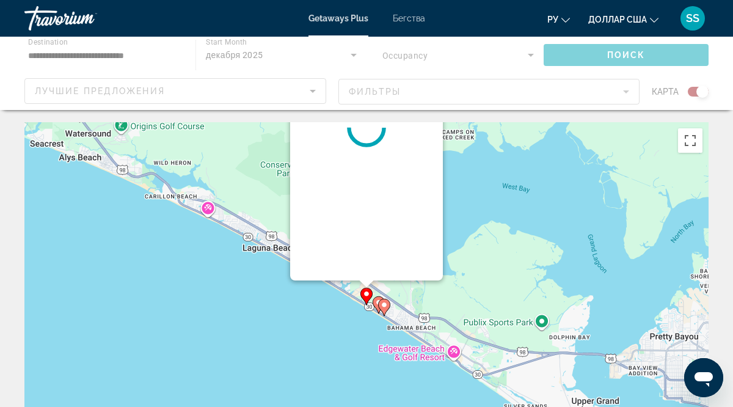
click at [367, 305] on div "To navigate, press the arrow keys. To activate drag with keyboard, press Alt + …" at bounding box center [709, 305] width 684 height 0
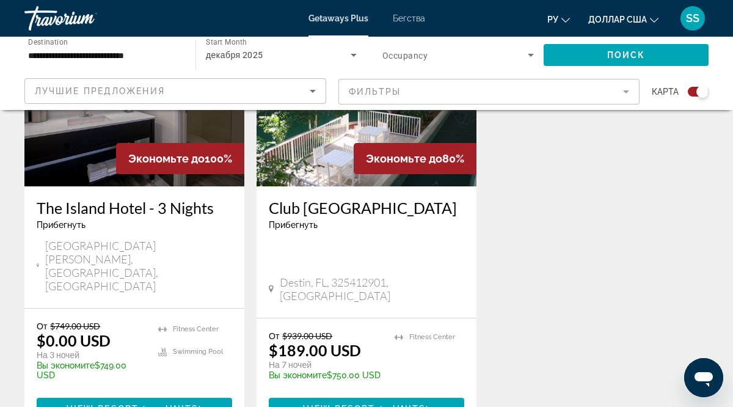
scroll to position [1031, 0]
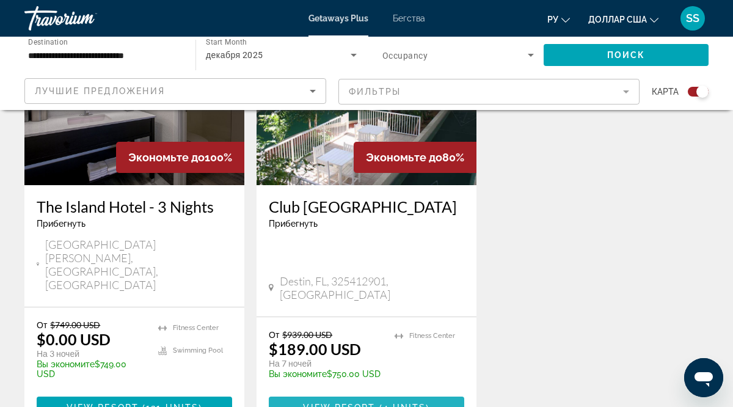
click at [376, 403] on span "Основное содержание" at bounding box center [378, 408] width 4 height 10
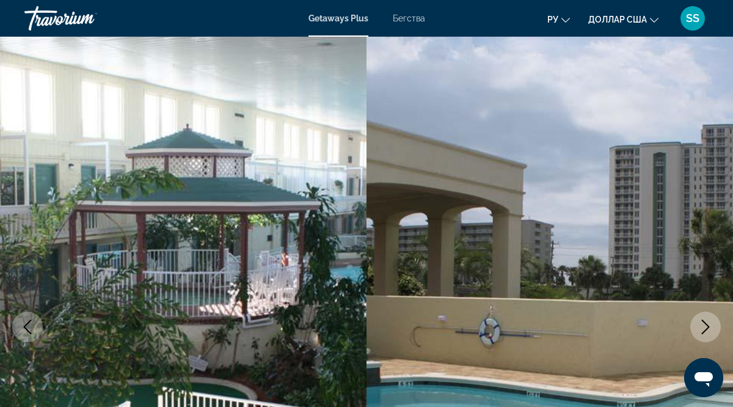
click at [690, 341] on img "Основное содержание" at bounding box center [550, 327] width 367 height 580
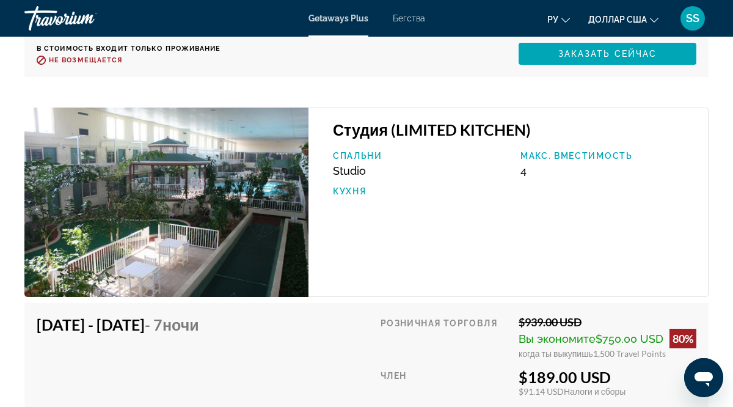
scroll to position [2775, 0]
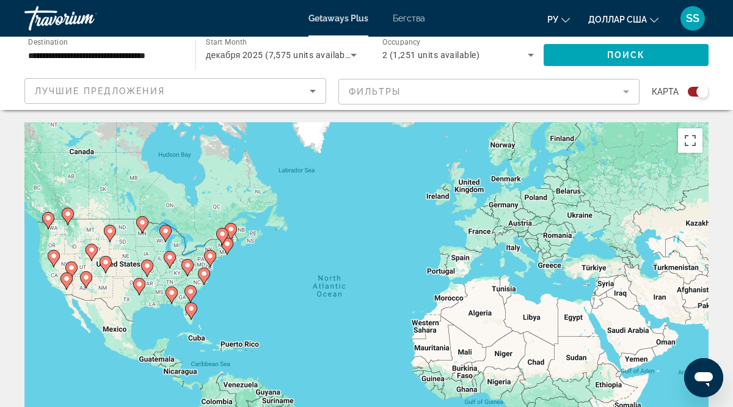
click at [194, 291] on image "Основное содержание" at bounding box center [190, 291] width 7 height 7
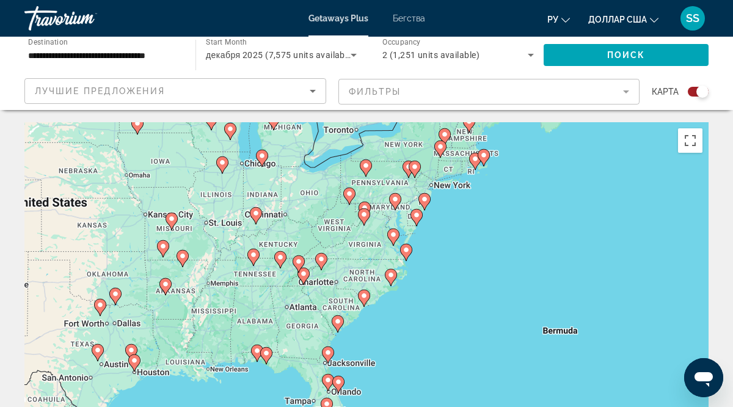
click at [341, 382] on image "Основное содержание" at bounding box center [338, 381] width 7 height 7
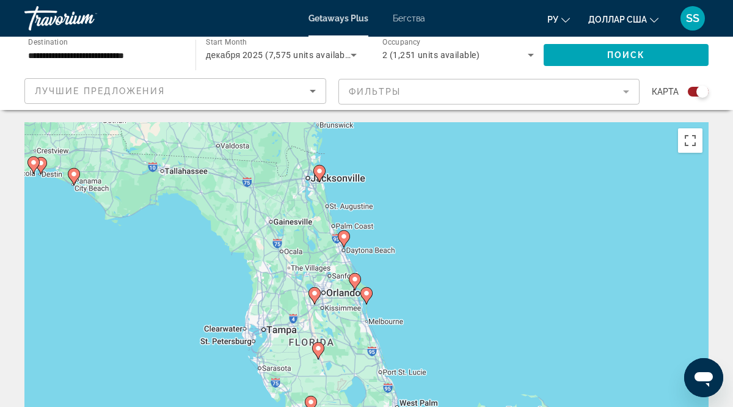
click at [356, 279] on image "Основное содержание" at bounding box center [354, 279] width 7 height 7
type input "**********"
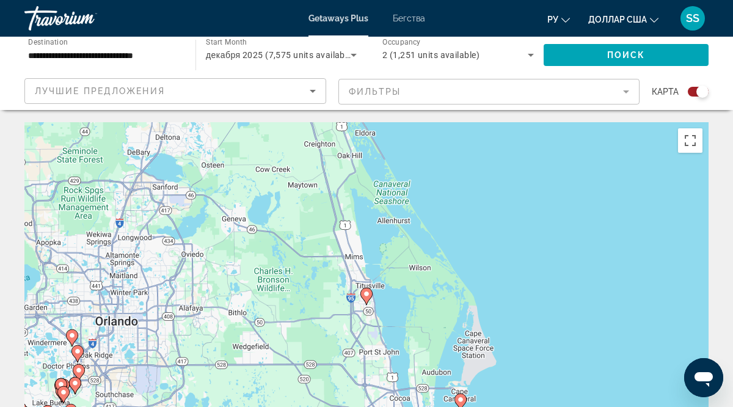
click at [356, 279] on div "To navigate, press the arrow keys. To activate drag with keyboard, press Alt + …" at bounding box center [366, 305] width 684 height 367
click at [368, 296] on image "Основное содержание" at bounding box center [366, 293] width 7 height 7
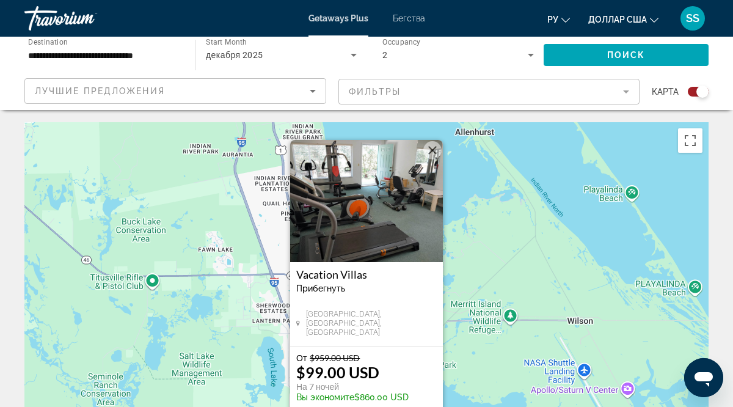
click at [376, 224] on img "Основное содержание" at bounding box center [366, 201] width 153 height 122
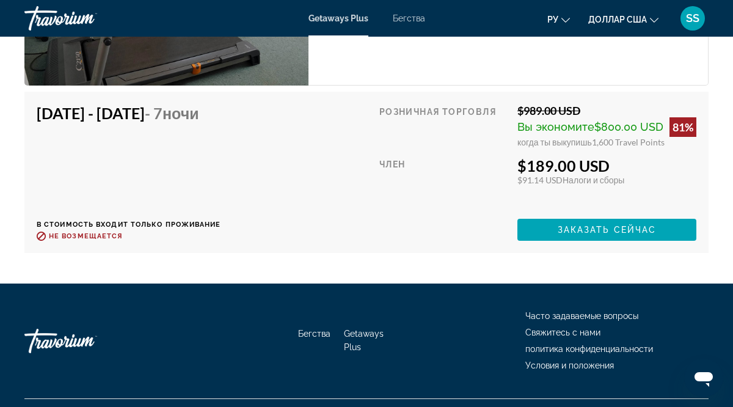
scroll to position [3539, 0]
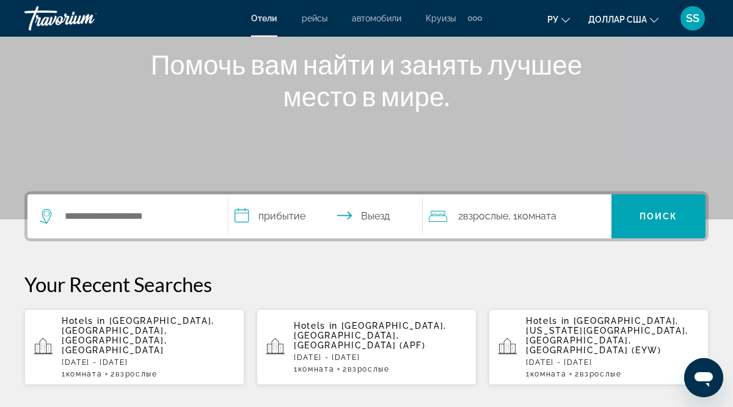
scroll to position [150, 0]
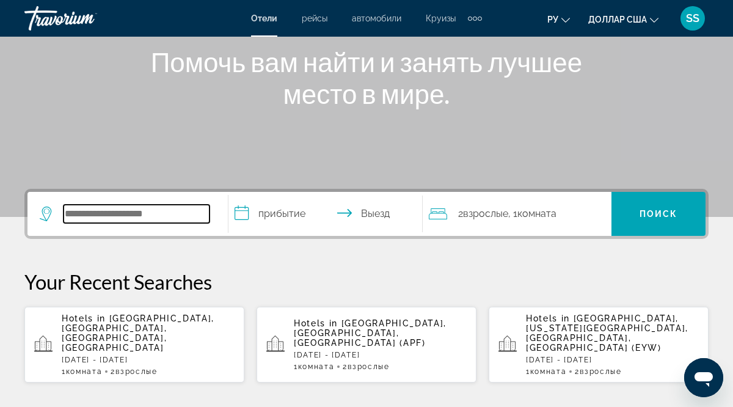
click at [65, 213] on input "Виджет поиска" at bounding box center [137, 214] width 146 height 18
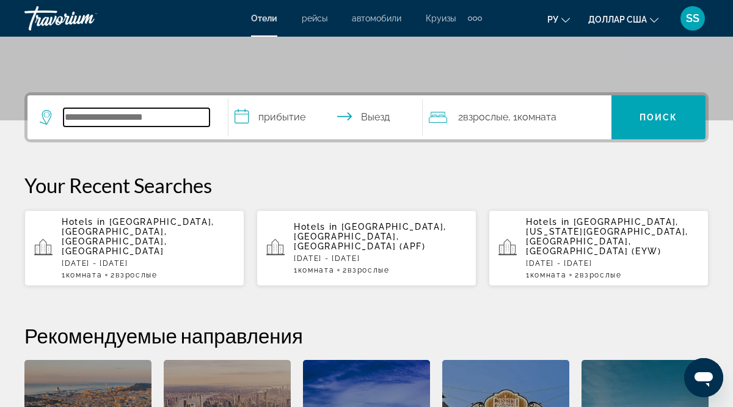
scroll to position [299, 0]
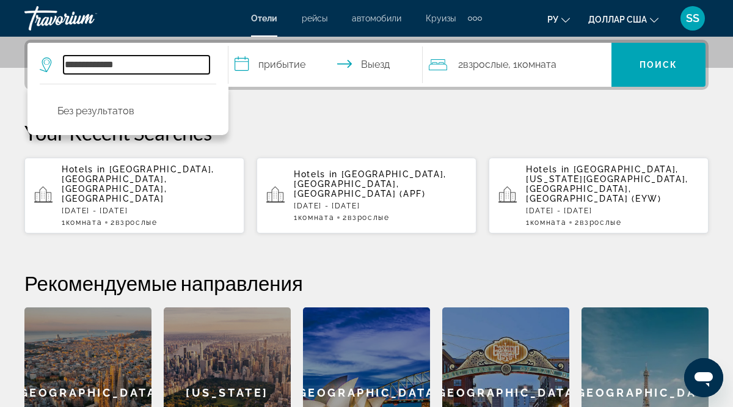
type input "**********"
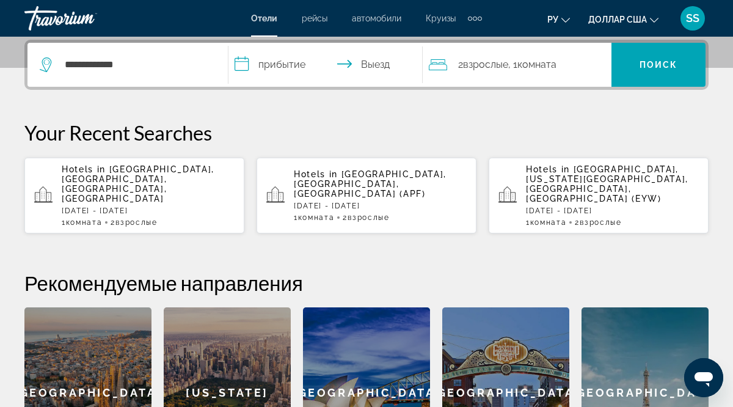
click at [246, 66] on input "**********" at bounding box center [328, 67] width 200 height 48
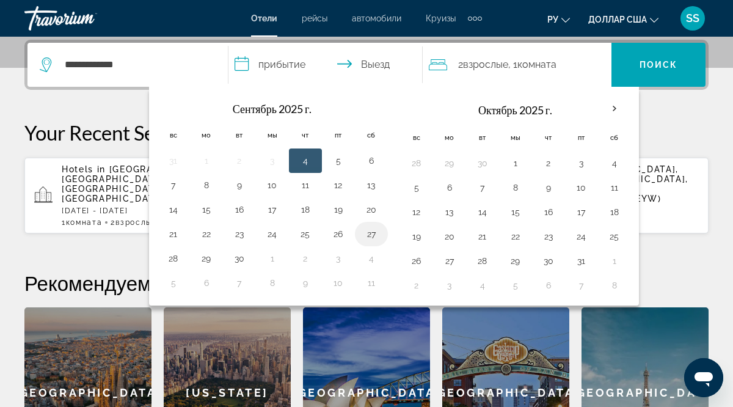
click at [370, 236] on button "27" at bounding box center [372, 233] width 20 height 17
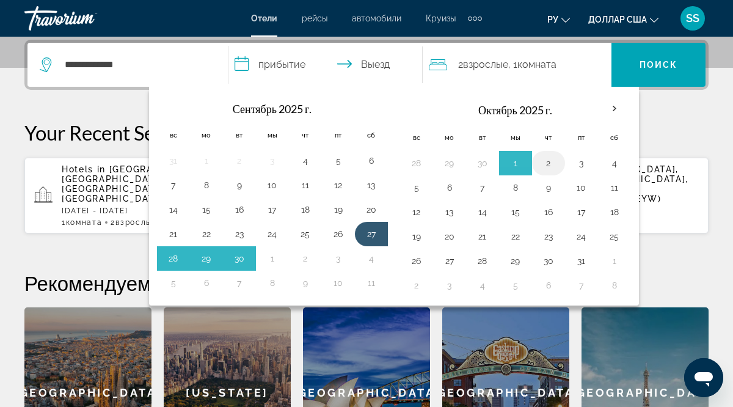
click at [554, 162] on button "2" at bounding box center [549, 163] width 20 height 17
type input "**********"
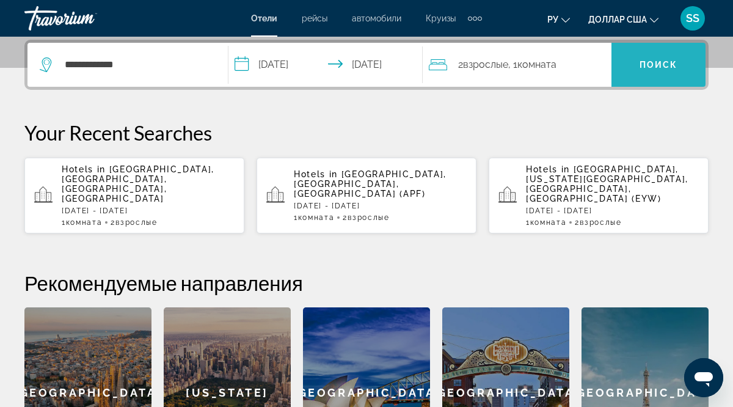
click at [642, 65] on font "Поиск" at bounding box center [659, 65] width 38 height 10
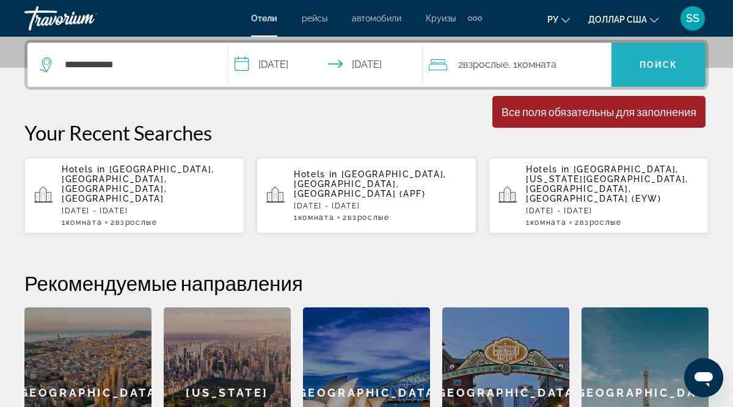
click at [642, 65] on font "Поиск" at bounding box center [659, 65] width 38 height 10
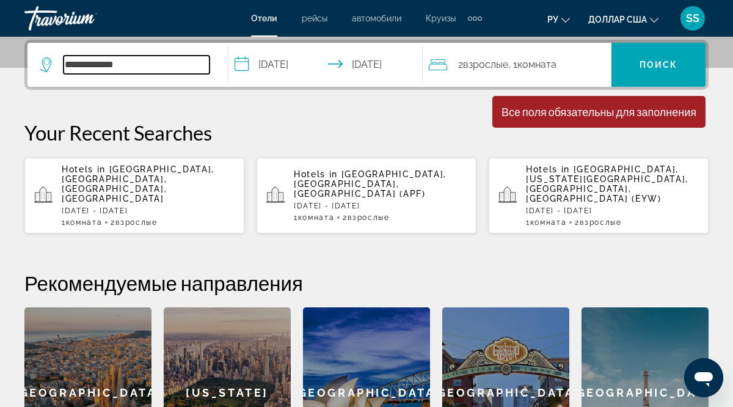
click at [138, 67] on input "**********" at bounding box center [137, 65] width 146 height 18
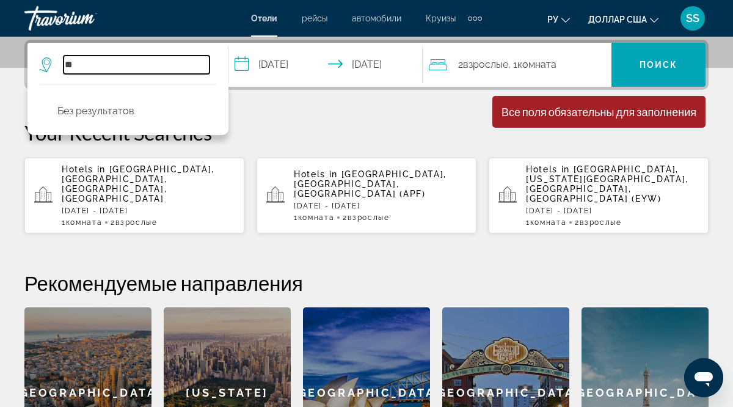
type input "*"
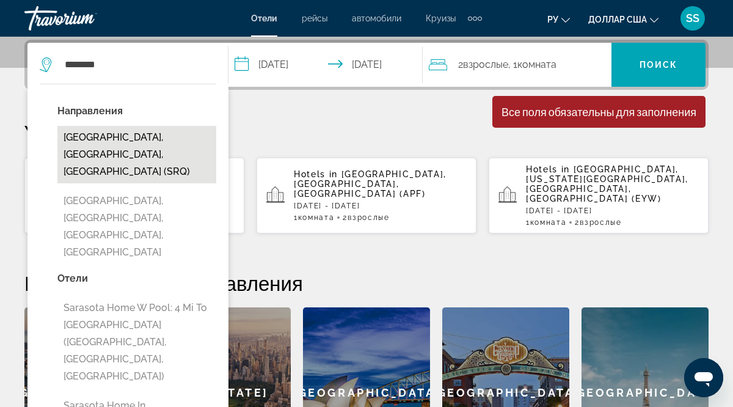
click at [97, 136] on button "[GEOGRAPHIC_DATA], [GEOGRAPHIC_DATA], [GEOGRAPHIC_DATA] (SRQ)" at bounding box center [136, 154] width 159 height 57
type input "**********"
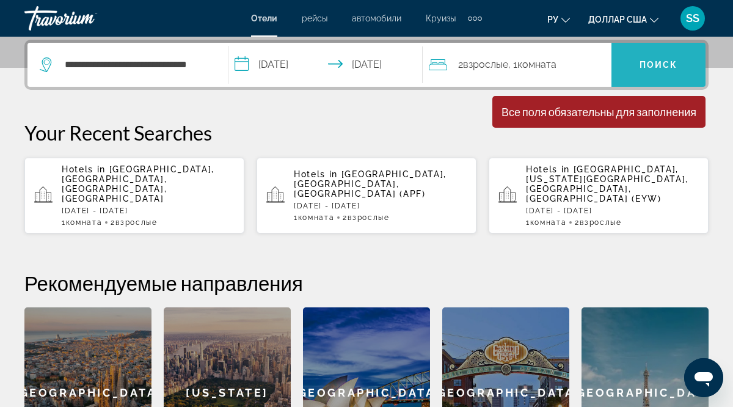
click at [656, 60] on font "Поиск" at bounding box center [659, 65] width 38 height 10
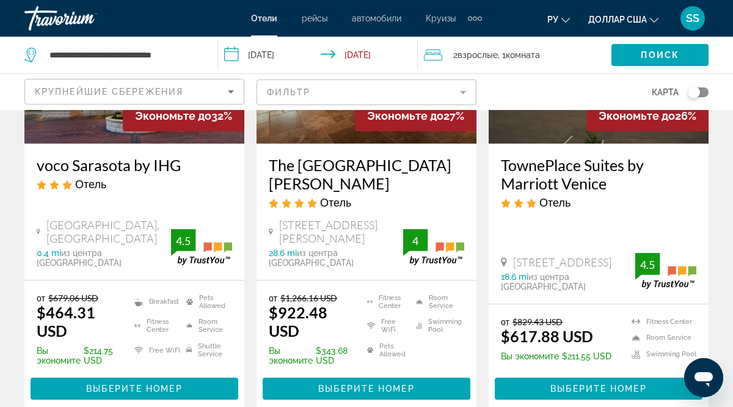
scroll to position [213, 0]
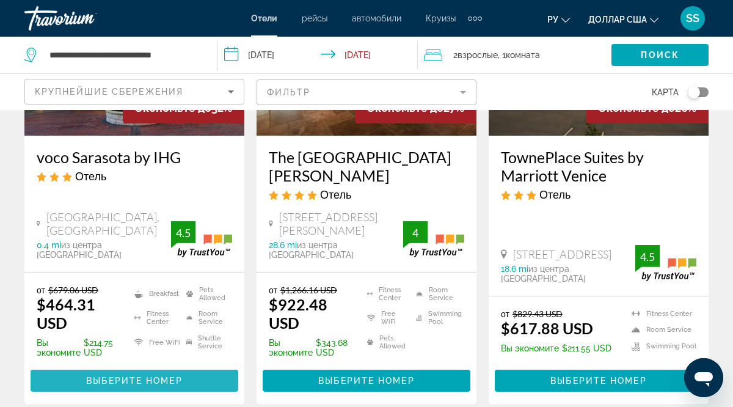
click at [192, 366] on span "Основное содержание" at bounding box center [135, 380] width 208 height 29
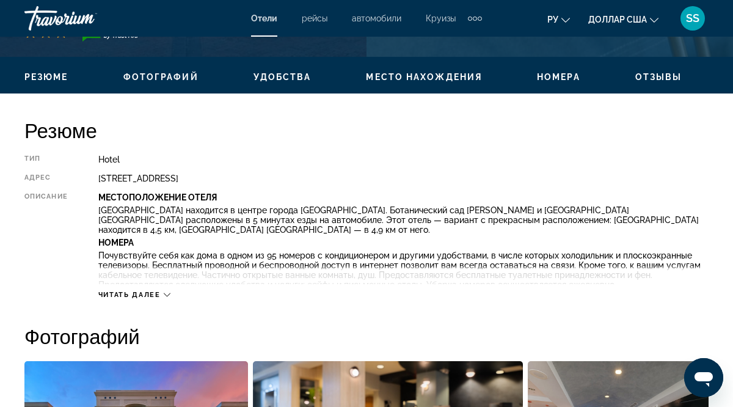
scroll to position [563, 0]
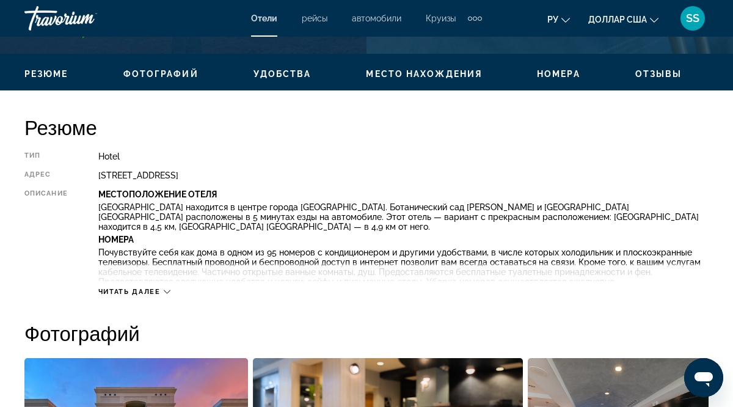
click at [130, 291] on span "Читать далее" at bounding box center [129, 292] width 62 height 8
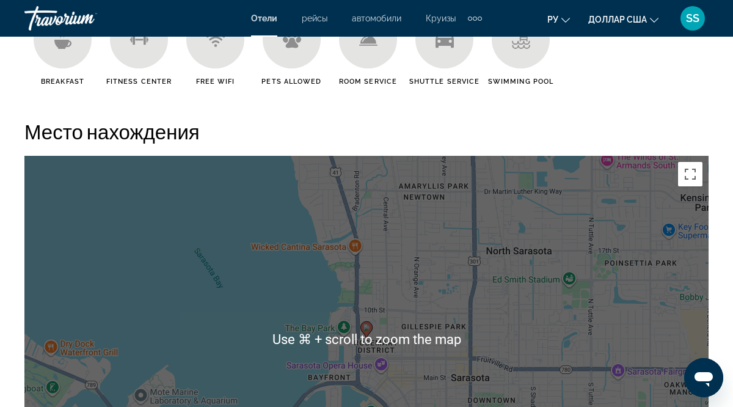
scroll to position [1420, 0]
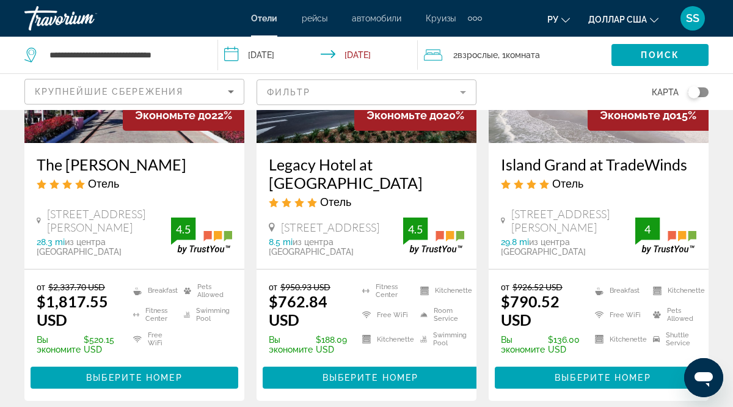
scroll to position [1190, 0]
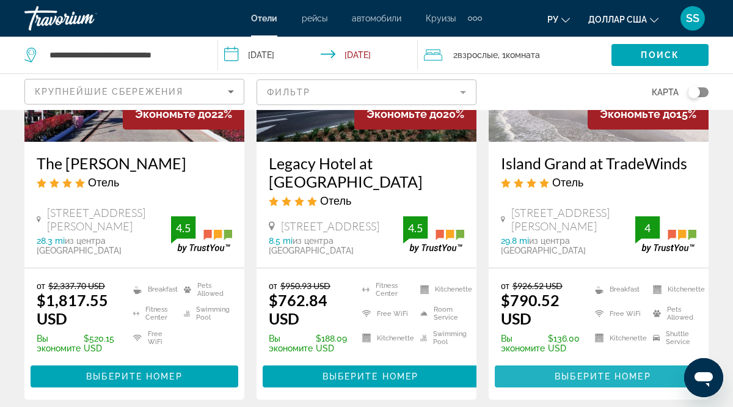
click at [592, 371] on span "Выберите номер" at bounding box center [603, 376] width 96 height 10
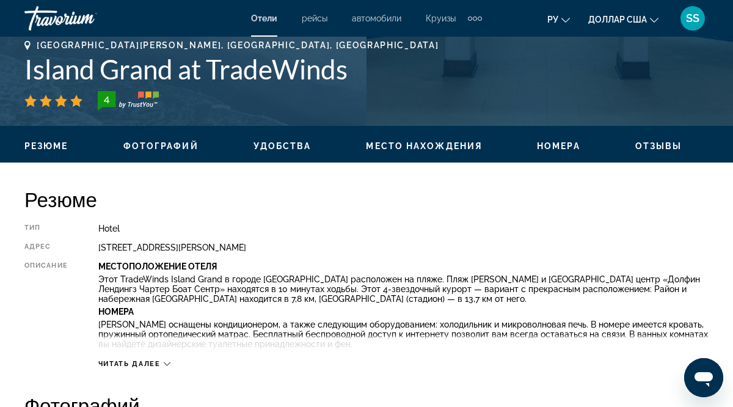
scroll to position [495, 0]
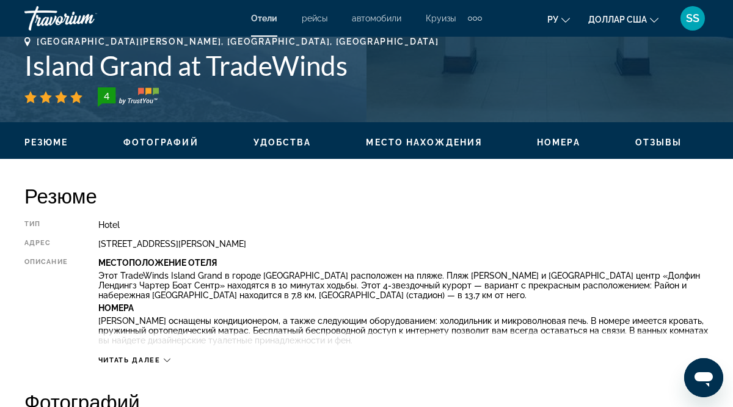
click at [155, 359] on span "Читать далее" at bounding box center [129, 360] width 62 height 8
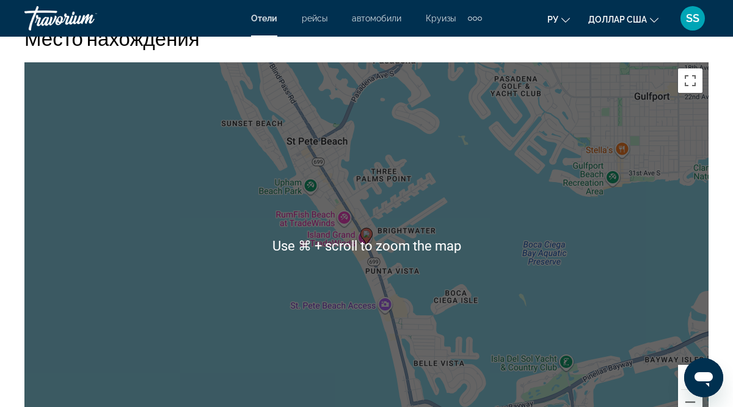
scroll to position [1533, 0]
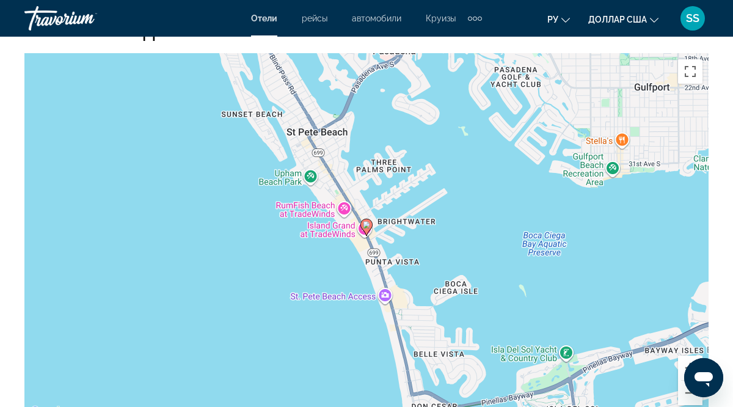
click at [248, 324] on div "To activate drag with keyboard, press Alt + Enter. Once in keyboard drag state,…" at bounding box center [366, 236] width 684 height 367
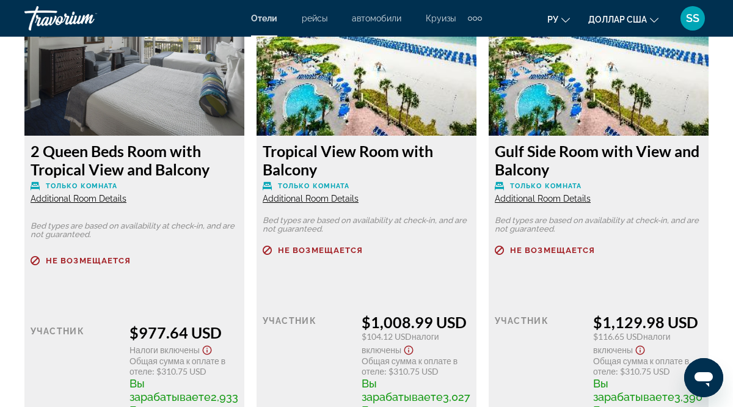
scroll to position [2595, 0]
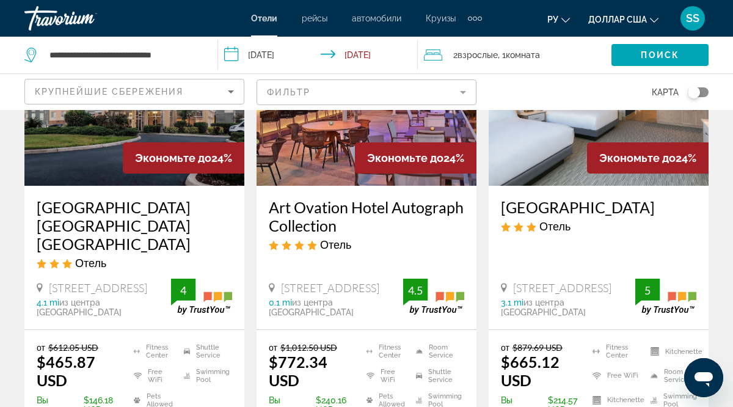
scroll to position [652, 0]
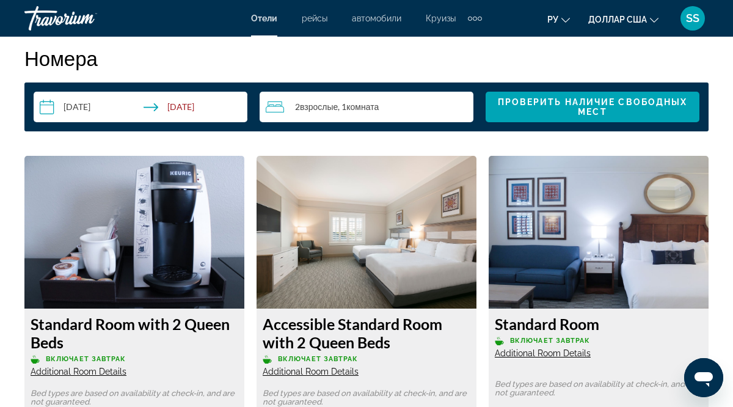
scroll to position [1775, 0]
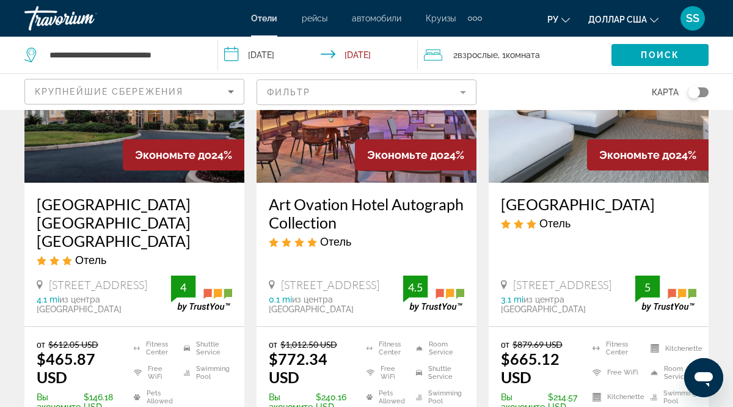
scroll to position [654, 0]
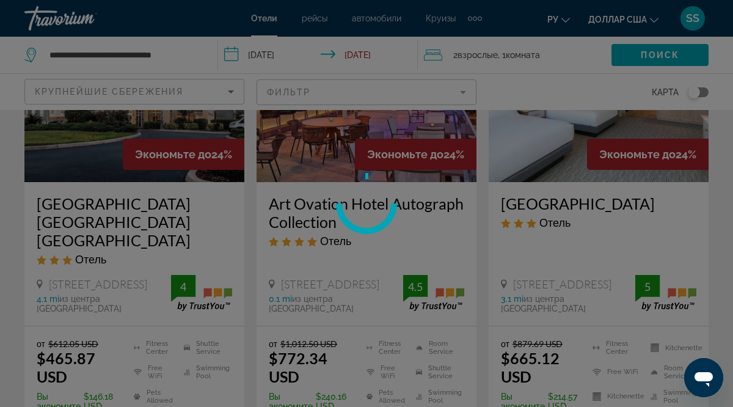
click at [395, 386] on div at bounding box center [366, 203] width 733 height 407
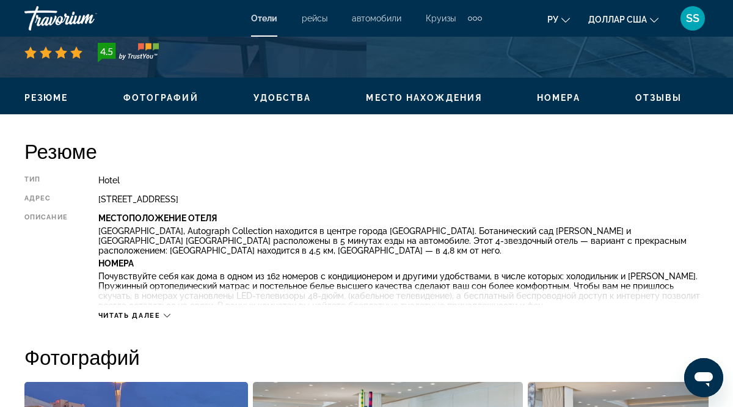
scroll to position [546, 0]
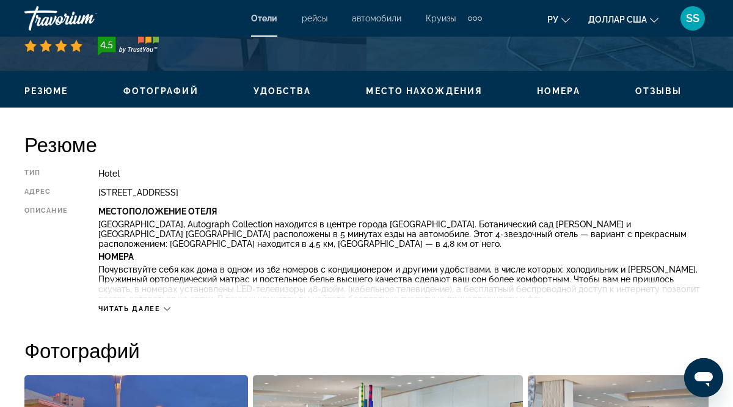
click at [140, 309] on span "Читать далее" at bounding box center [129, 309] width 62 height 8
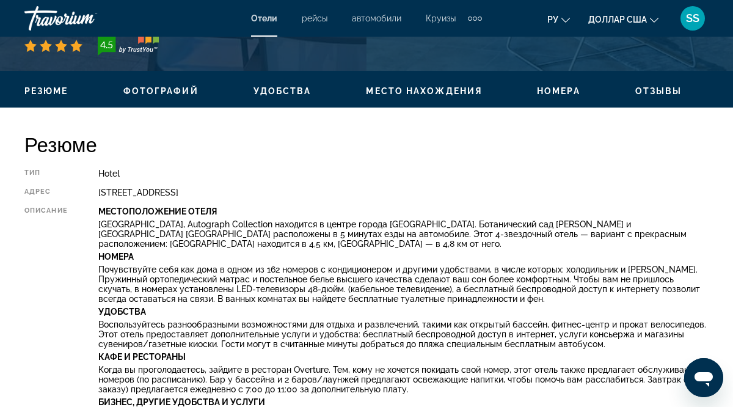
click at [654, 89] on span "Отзывы" at bounding box center [658, 91] width 47 height 10
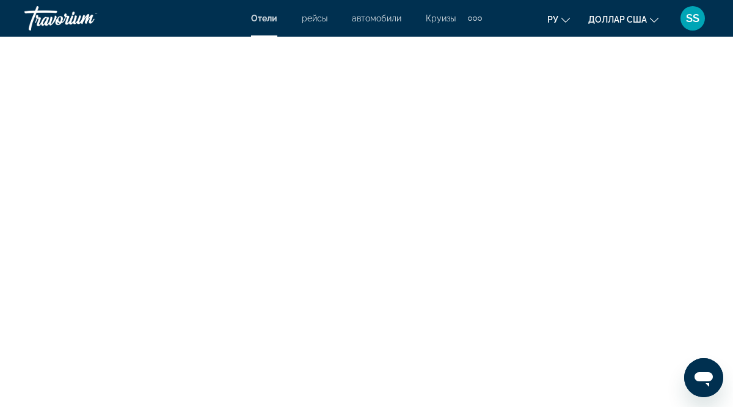
scroll to position [5080, 0]
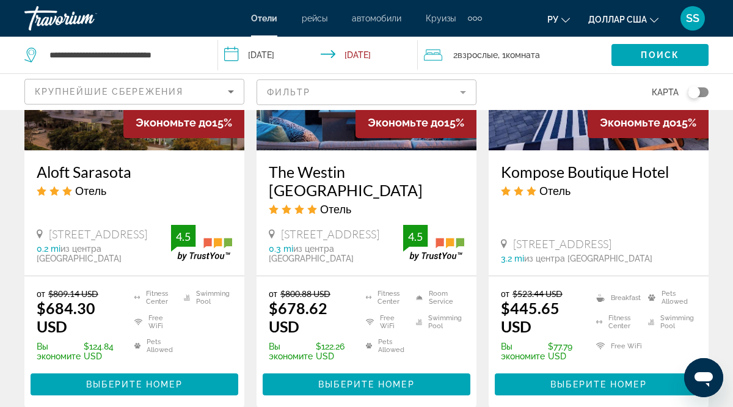
scroll to position [1661, 0]
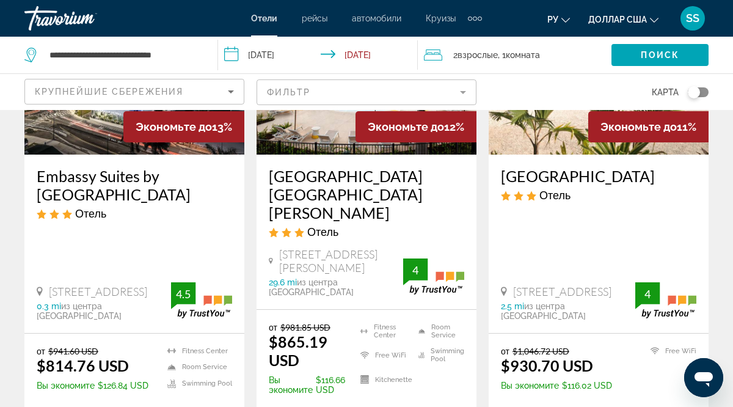
scroll to position [702, 0]
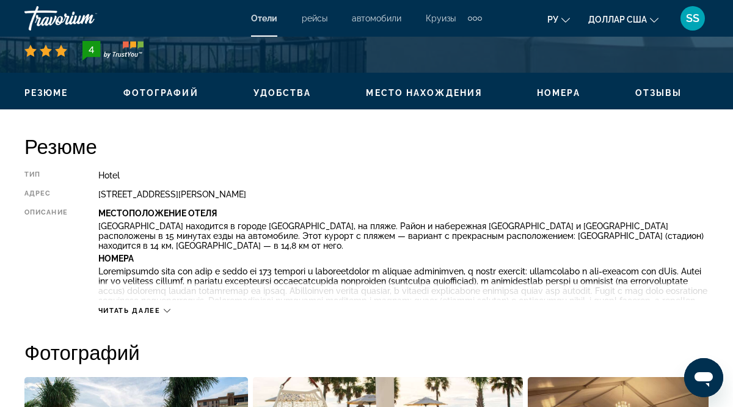
scroll to position [547, 0]
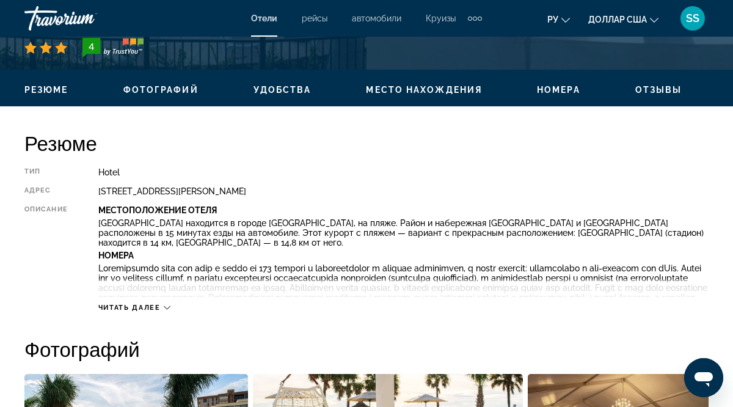
click at [137, 308] on span "Читать далее" at bounding box center [129, 308] width 62 height 8
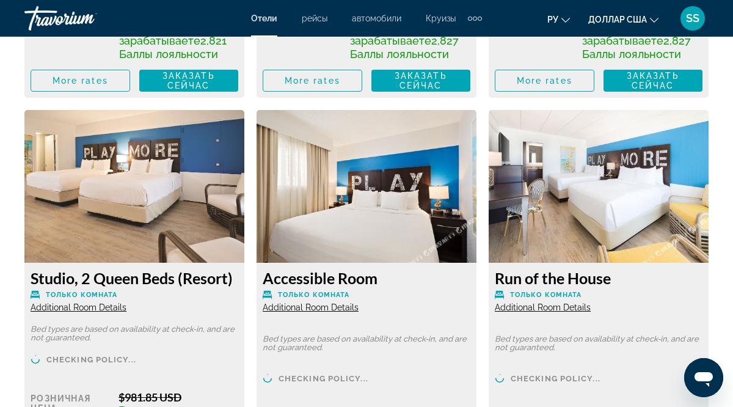
scroll to position [2998, 0]
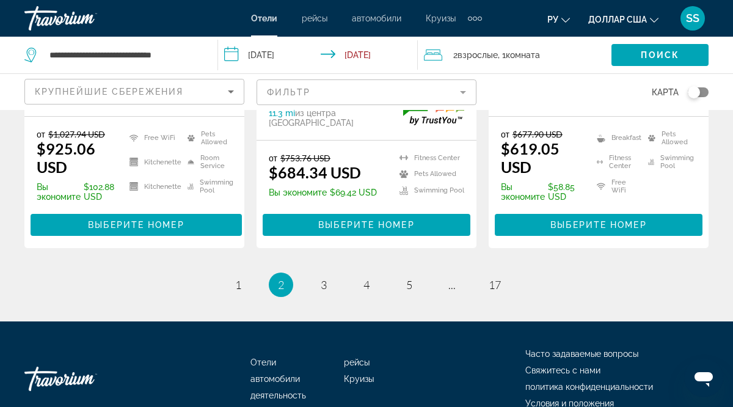
scroll to position [1871, 0]
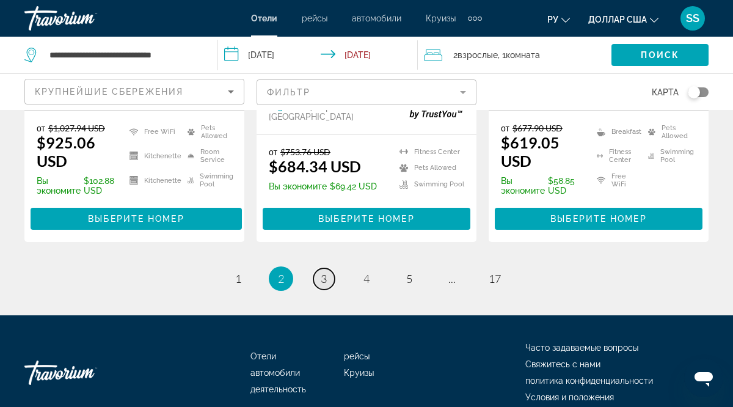
click at [323, 272] on span "3" at bounding box center [324, 278] width 6 height 13
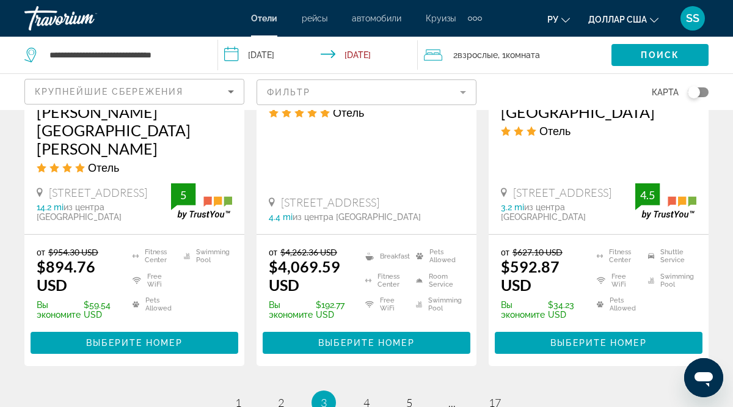
scroll to position [1734, 0]
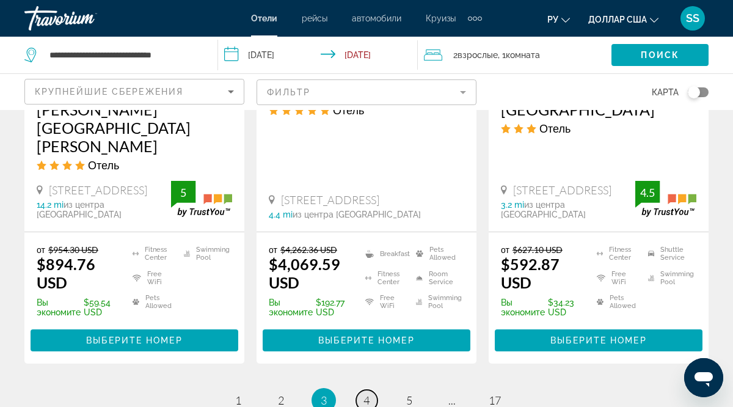
click at [368, 393] on span "4" at bounding box center [367, 399] width 6 height 13
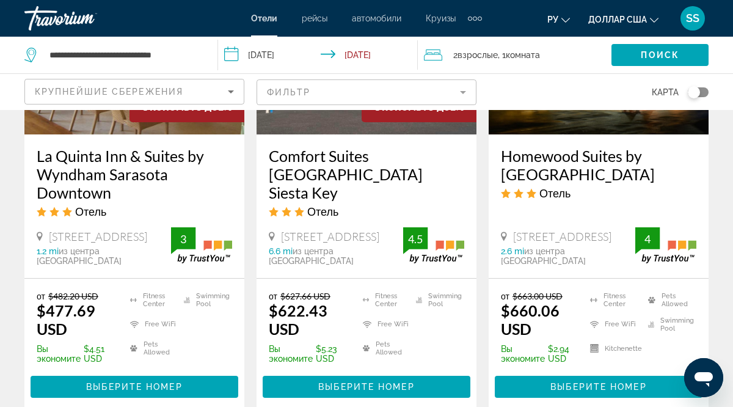
scroll to position [1653, 0]
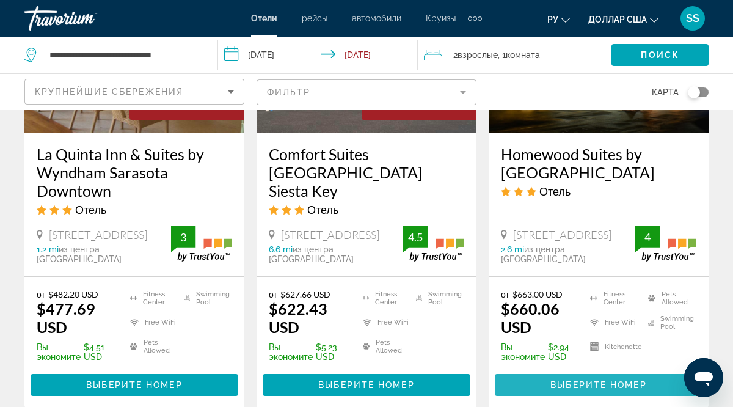
click at [571, 380] on span "Выберите номер" at bounding box center [598, 385] width 96 height 10
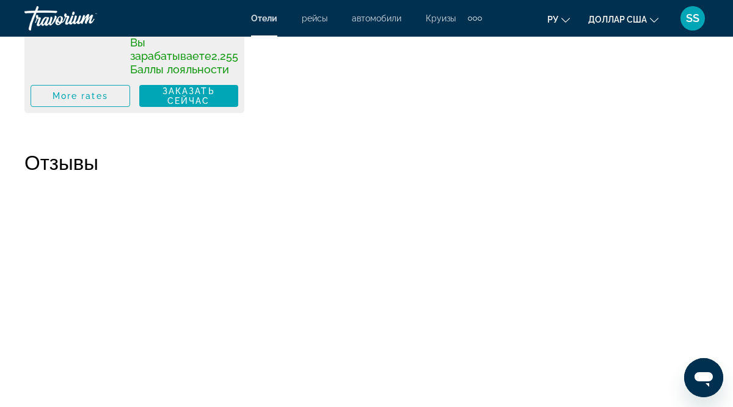
scroll to position [4549, 0]
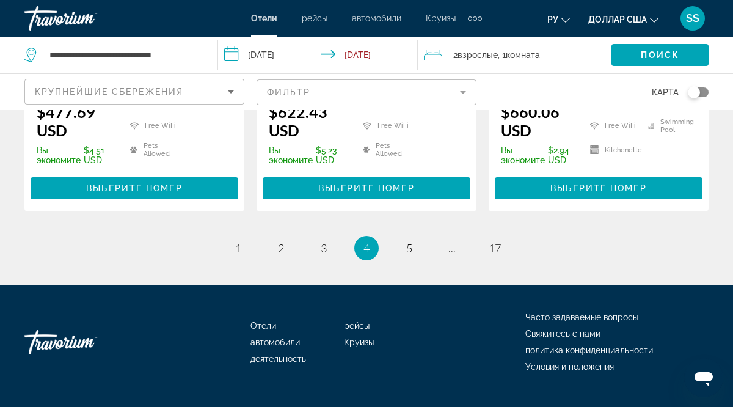
scroll to position [1852, 0]
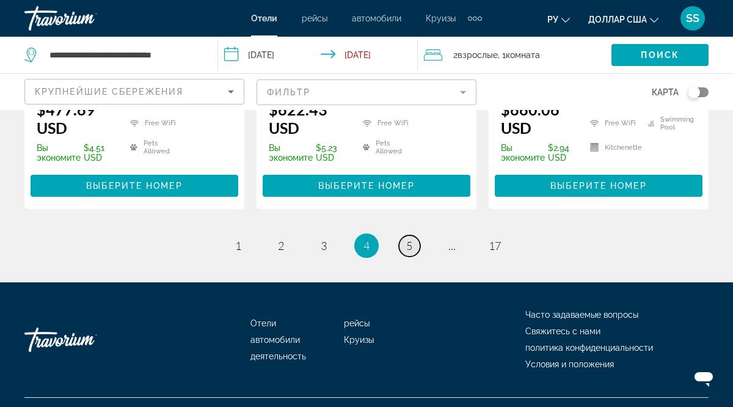
click at [411, 239] on span "5" at bounding box center [409, 245] width 6 height 13
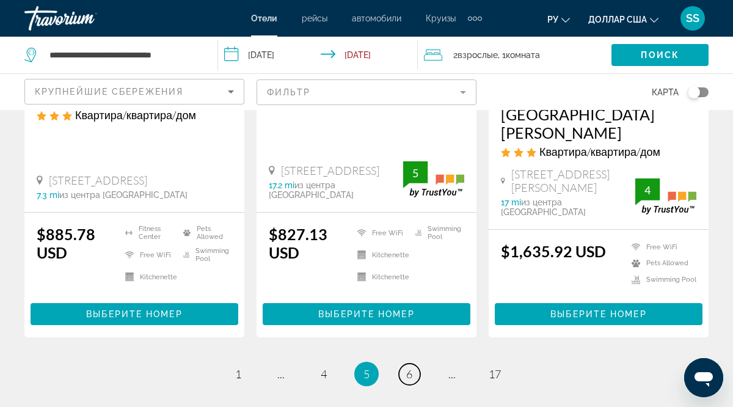
scroll to position [1759, 0]
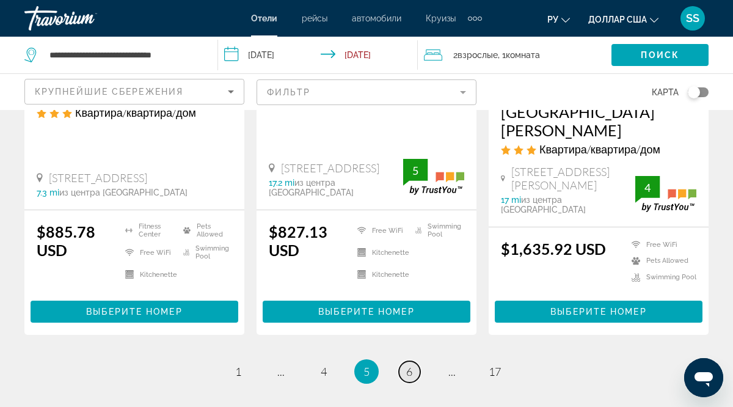
click at [409, 365] on span "6" at bounding box center [409, 371] width 6 height 13
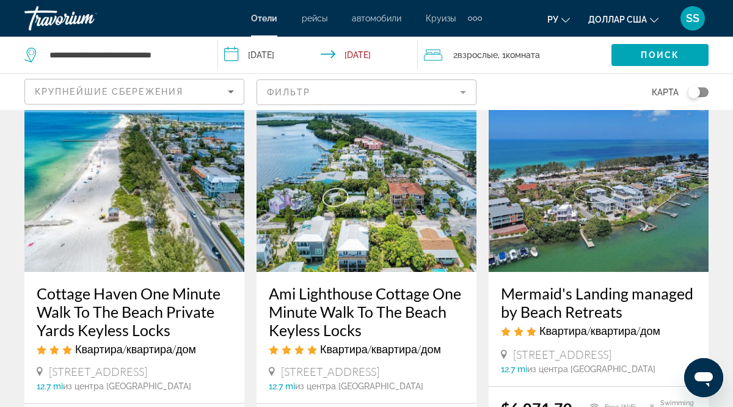
scroll to position [1530, 0]
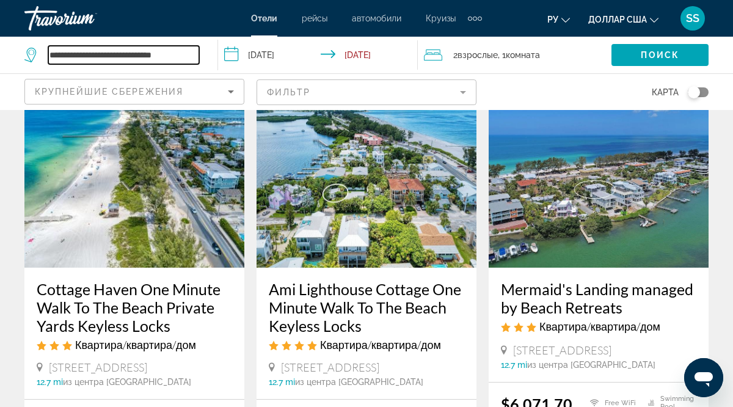
click at [187, 55] on input "**********" at bounding box center [123, 55] width 151 height 18
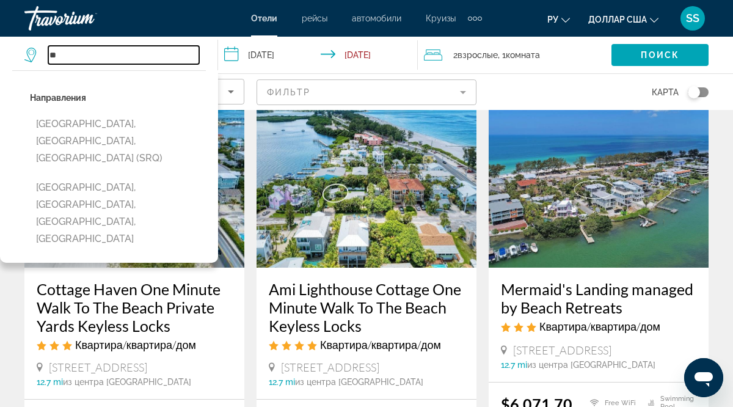
type input "*"
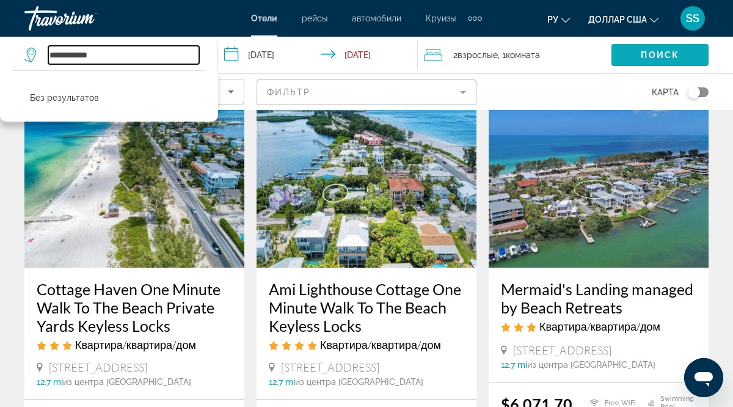
type input "**********"
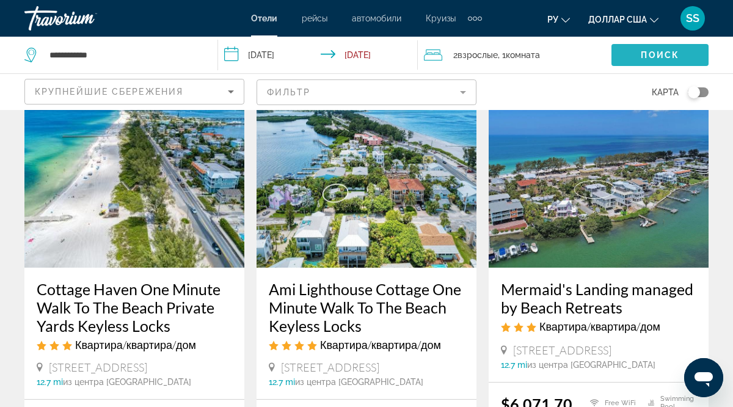
click at [651, 56] on span "Поиск" at bounding box center [660, 55] width 38 height 10
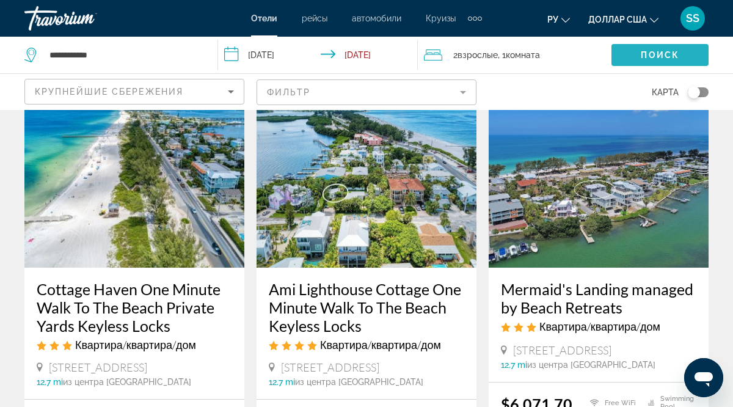
click at [651, 56] on span "Поиск" at bounding box center [660, 55] width 38 height 10
click at [670, 58] on span "Поиск" at bounding box center [660, 55] width 38 height 10
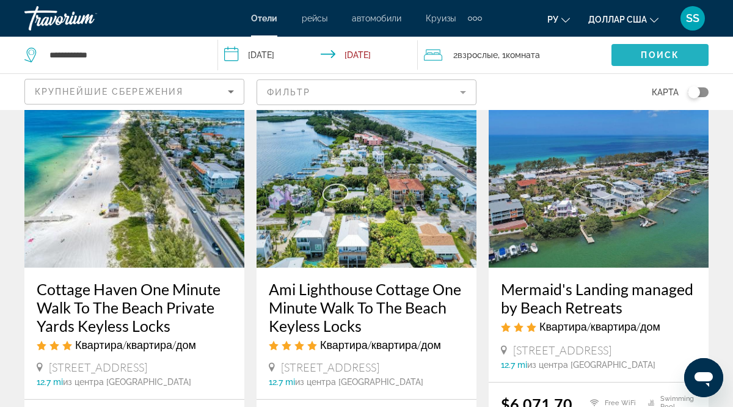
click at [670, 58] on span "Поиск" at bounding box center [660, 55] width 38 height 10
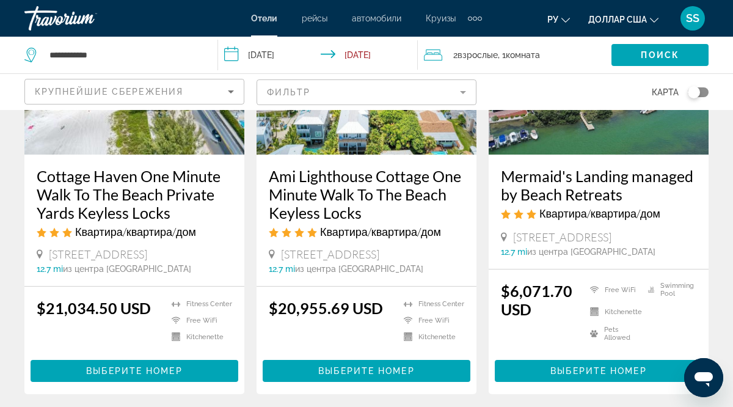
scroll to position [1640, 0]
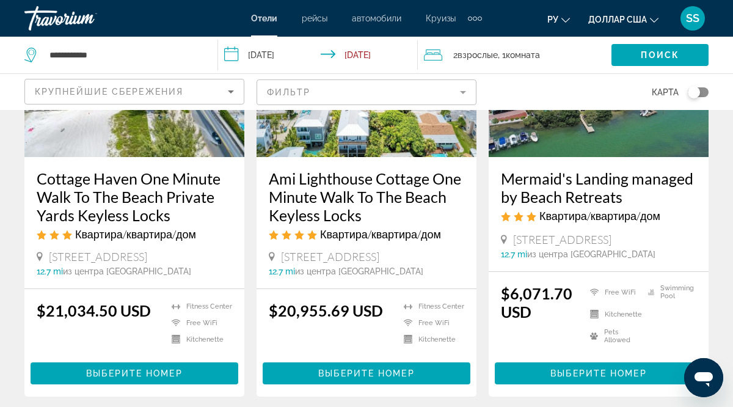
click at [27, 55] on icon "Search widget" at bounding box center [30, 55] width 12 height 15
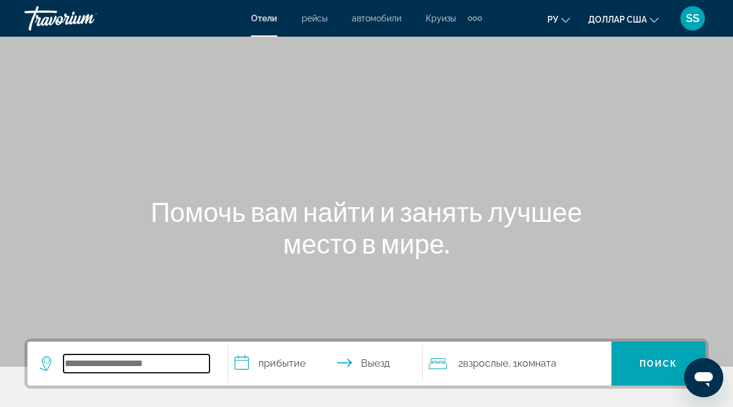
click at [67, 362] on input "Виджет поиска" at bounding box center [137, 363] width 146 height 18
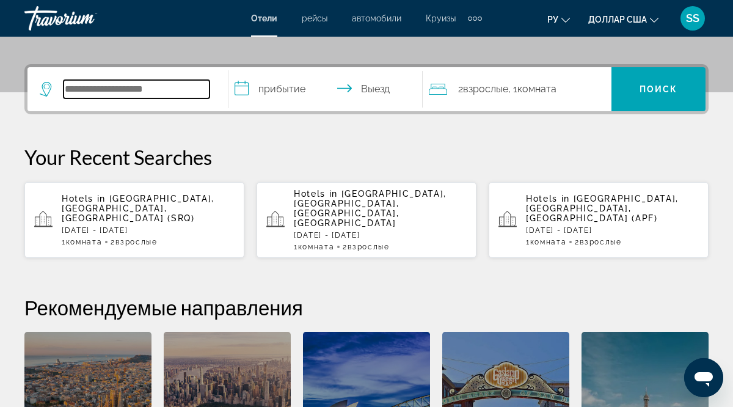
scroll to position [299, 0]
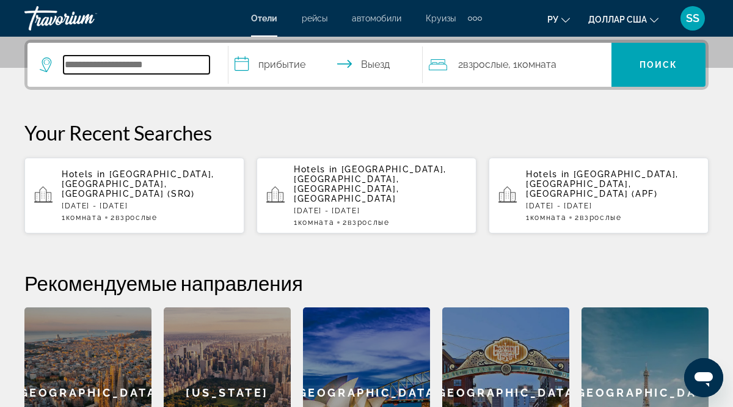
type input "*"
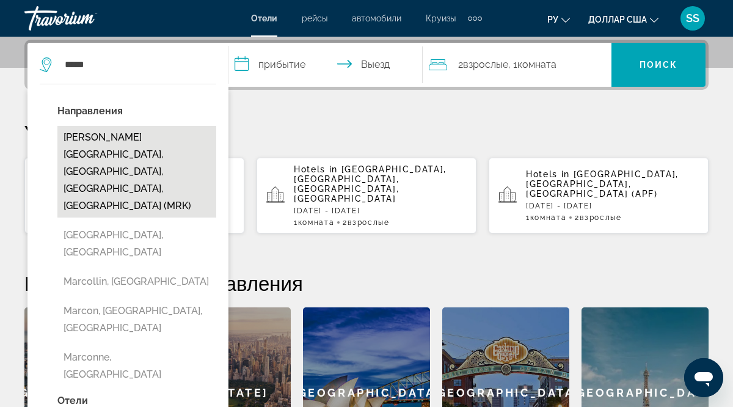
click at [92, 134] on button "[PERSON_NAME][GEOGRAPHIC_DATA], [GEOGRAPHIC_DATA], [GEOGRAPHIC_DATA], [GEOGRAPH…" at bounding box center [136, 172] width 159 height 92
type input "**********"
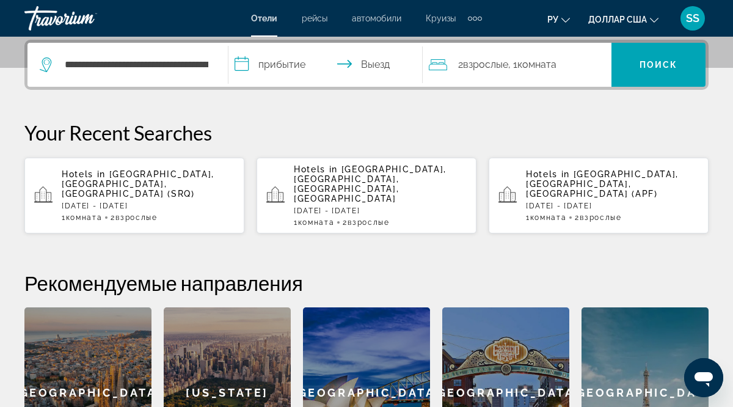
click at [240, 65] on input "**********" at bounding box center [328, 67] width 200 height 48
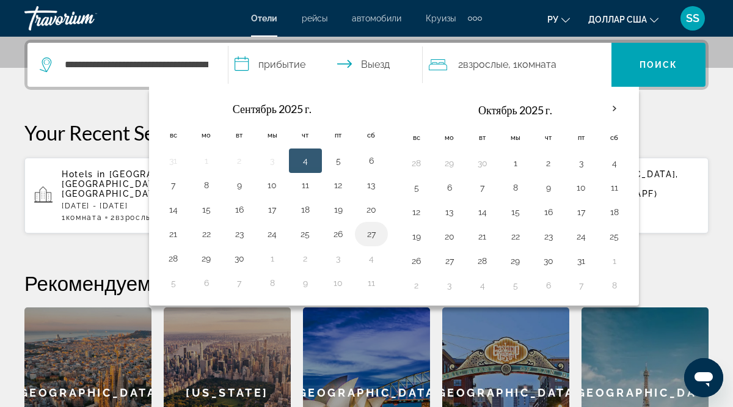
click at [372, 233] on button "27" at bounding box center [372, 233] width 20 height 17
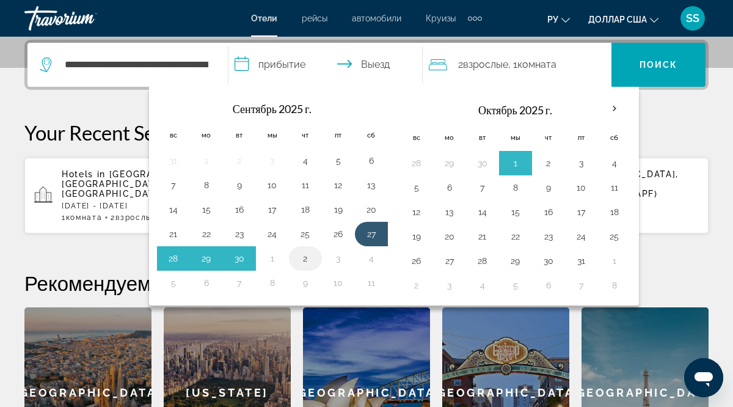
click at [307, 258] on button "2" at bounding box center [306, 258] width 20 height 17
type input "**********"
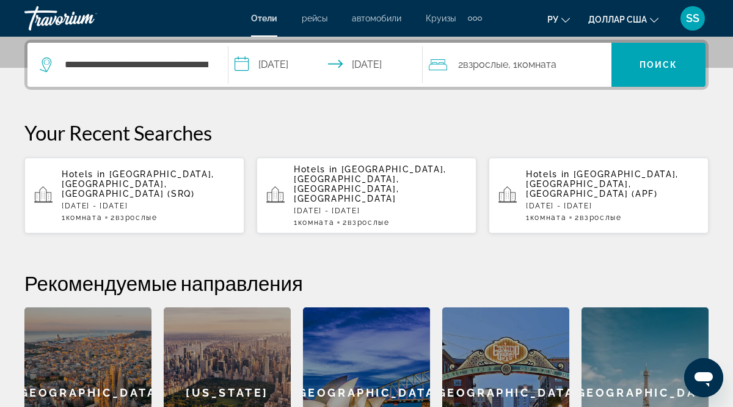
click at [361, 66] on input "**********" at bounding box center [328, 67] width 200 height 48
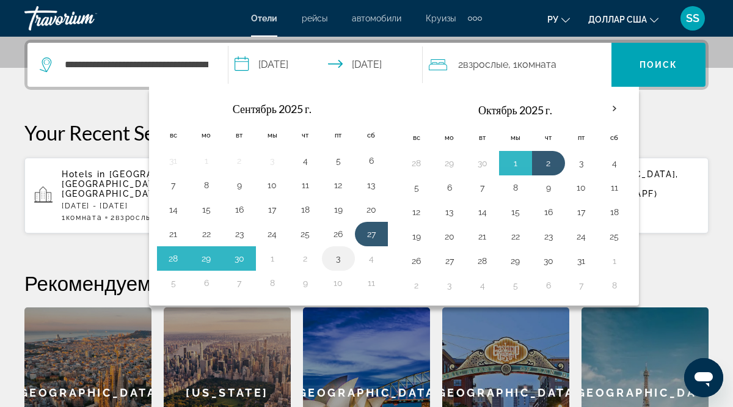
click at [338, 260] on button "3" at bounding box center [339, 258] width 20 height 17
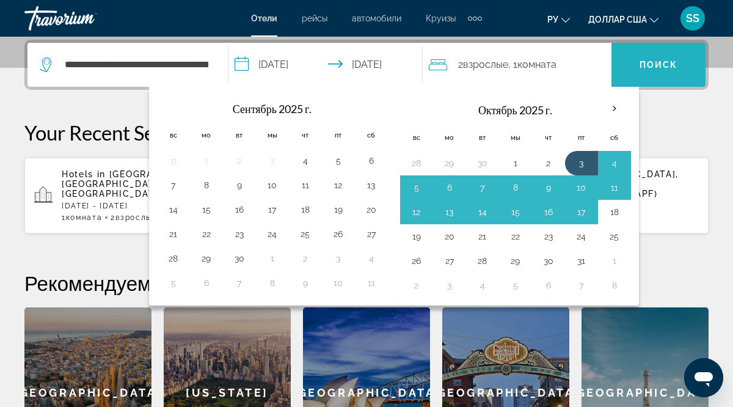
click at [663, 66] on font "Поиск" at bounding box center [659, 65] width 38 height 10
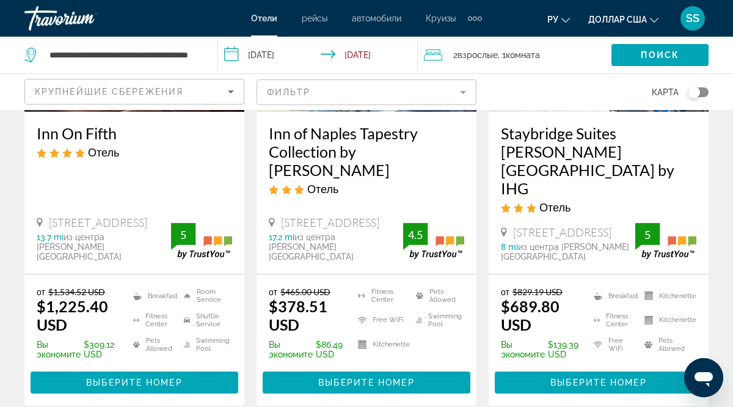
scroll to position [718, 0]
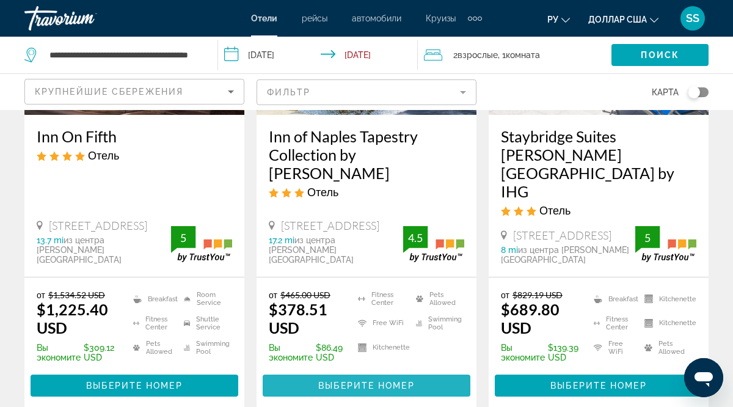
click at [367, 381] on span "Выберите номер" at bounding box center [366, 386] width 96 height 10
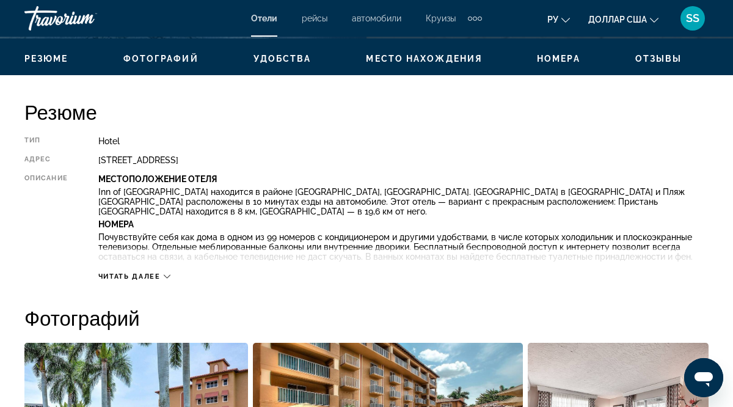
scroll to position [579, 0]
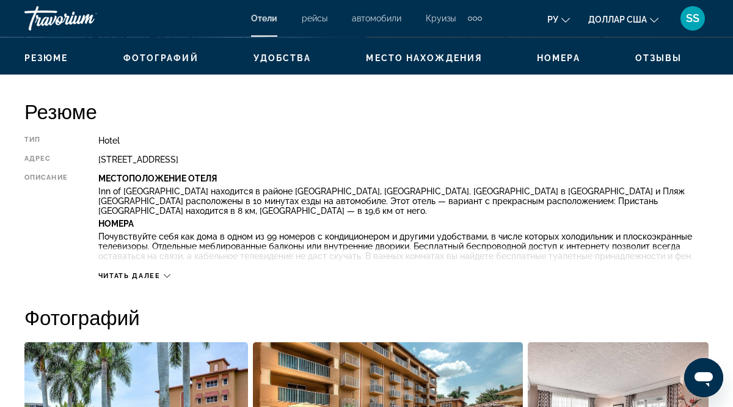
click at [137, 278] on span "Читать далее" at bounding box center [129, 276] width 62 height 8
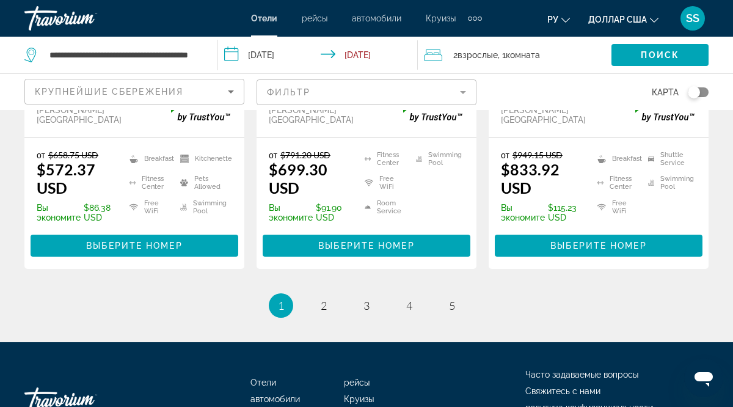
scroll to position [1853, 0]
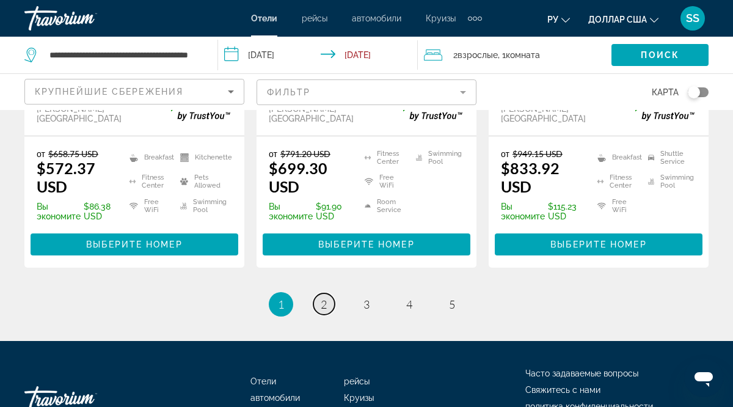
click at [328, 293] on link "page 2" at bounding box center [323, 303] width 21 height 21
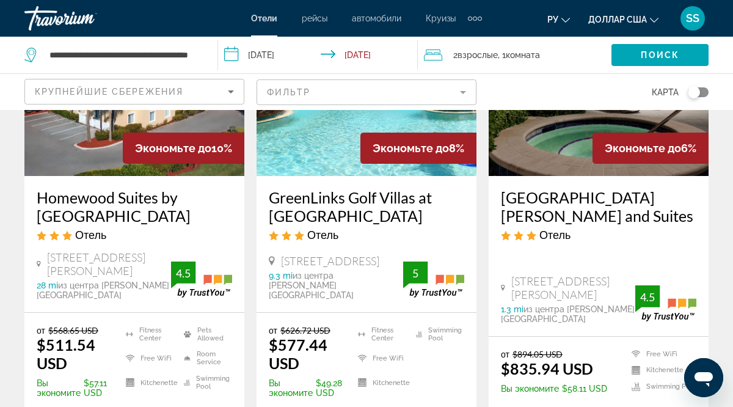
scroll to position [695, 0]
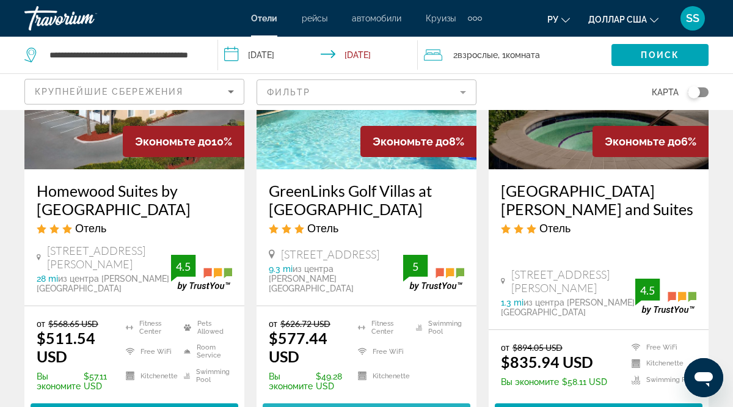
click at [346, 406] on span "Выберите номер" at bounding box center [366, 414] width 96 height 10
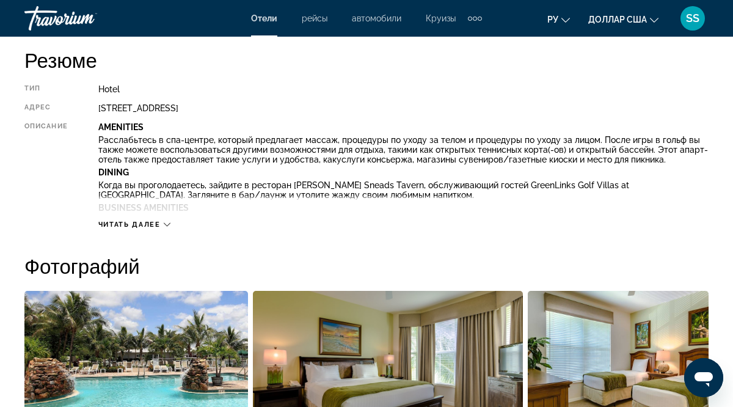
scroll to position [632, 0]
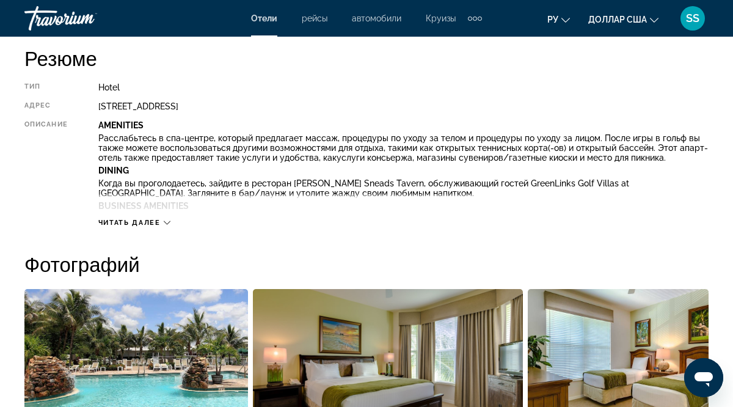
click at [145, 225] on span "Читать далее" at bounding box center [129, 223] width 62 height 8
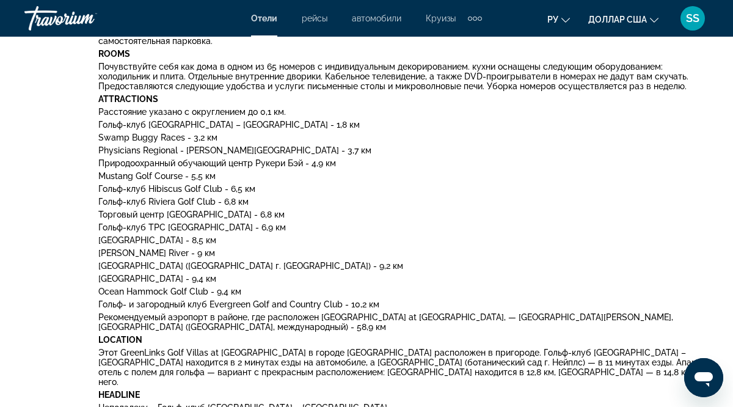
scroll to position [826, 0]
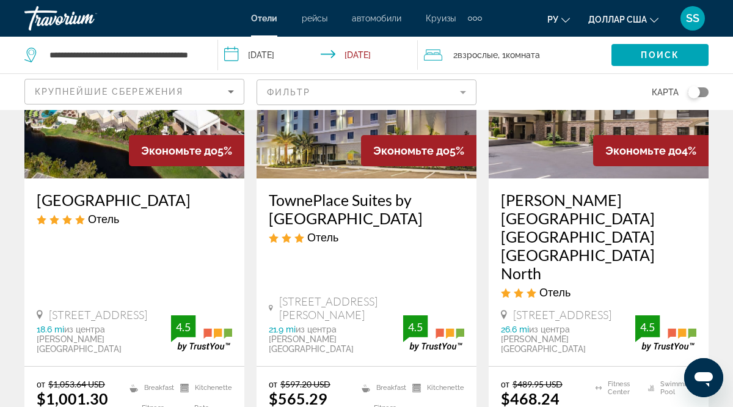
scroll to position [1876, 0]
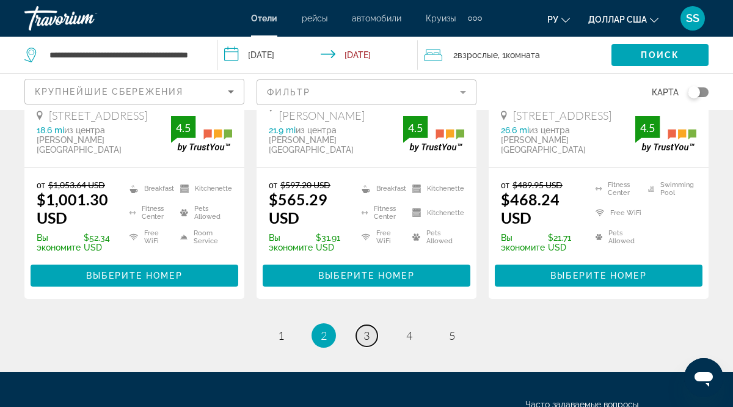
click at [366, 329] on span "3" at bounding box center [367, 335] width 6 height 13
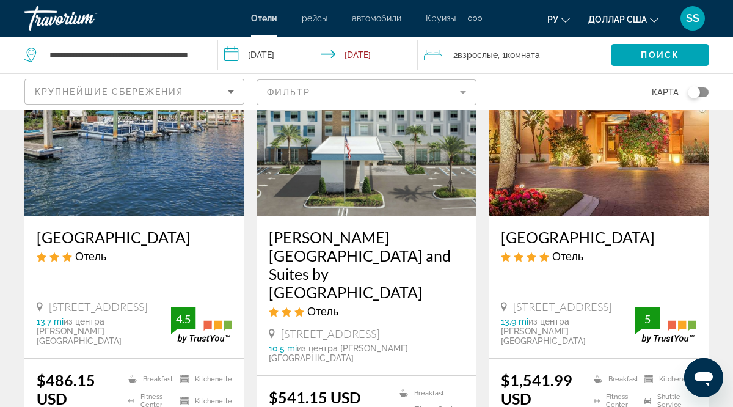
scroll to position [1609, 0]
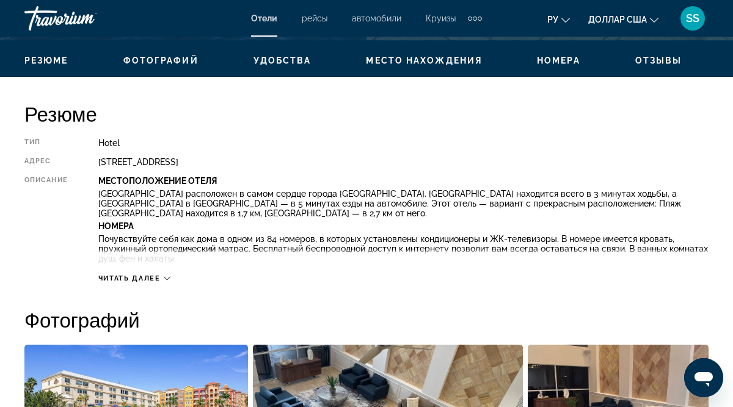
scroll to position [579, 0]
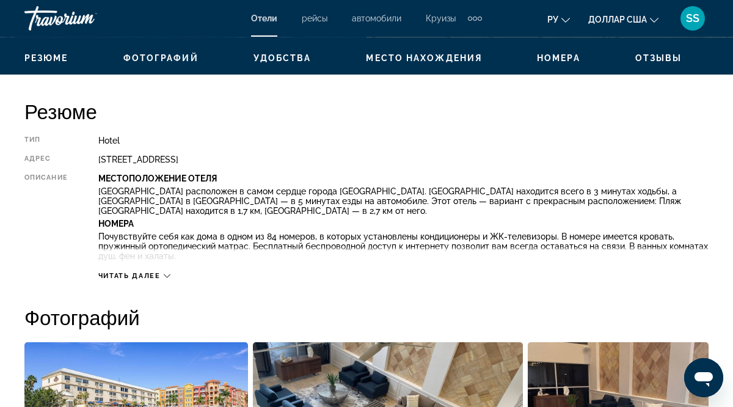
click at [126, 275] on span "Читать далее" at bounding box center [129, 276] width 62 height 8
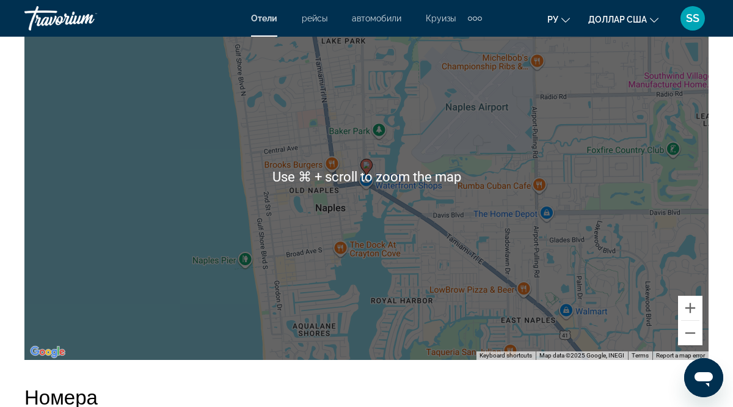
scroll to position [1570, 0]
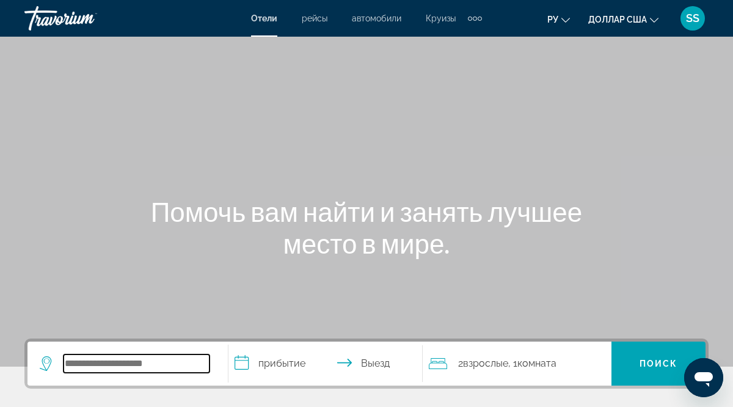
click at [64, 362] on input "Виджет поиска" at bounding box center [137, 363] width 146 height 18
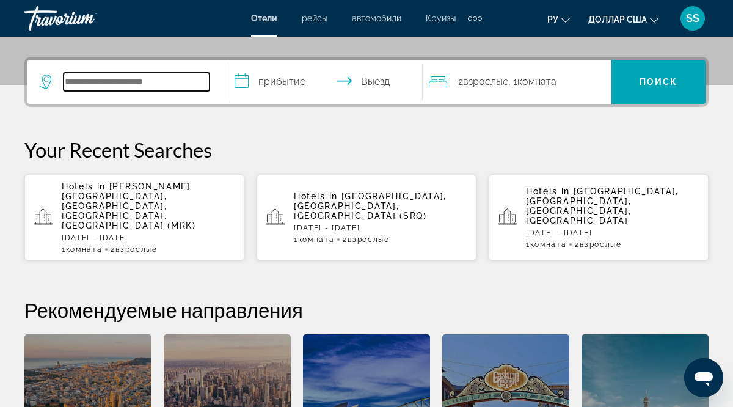
scroll to position [299, 0]
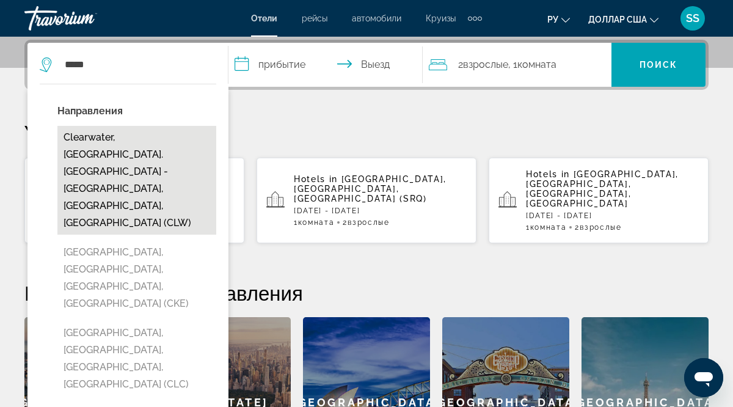
click at [106, 136] on button "Clearwater, [GEOGRAPHIC_DATA]. [GEOGRAPHIC_DATA] - [GEOGRAPHIC_DATA], [GEOGRAPH…" at bounding box center [136, 180] width 159 height 109
type input "**********"
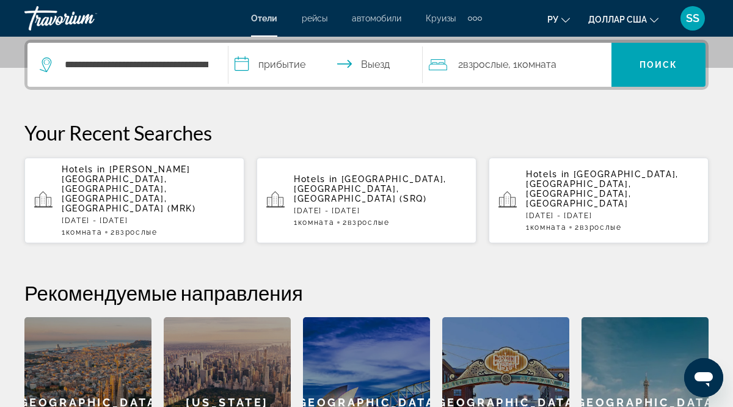
click at [245, 65] on input "**********" at bounding box center [328, 67] width 200 height 48
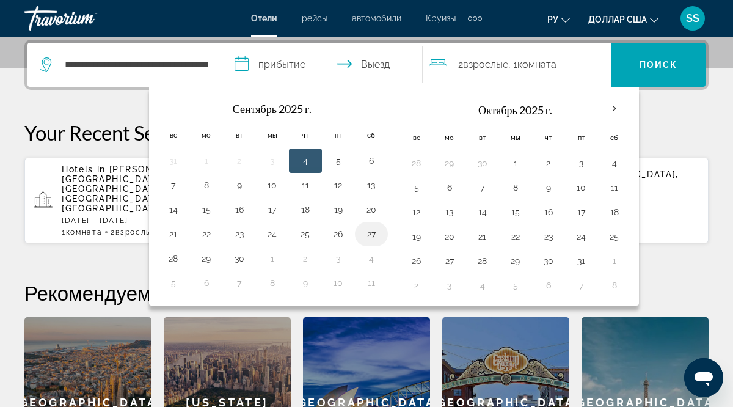
click at [373, 236] on button "27" at bounding box center [372, 233] width 20 height 17
click at [365, 65] on input "**********" at bounding box center [328, 67] width 200 height 48
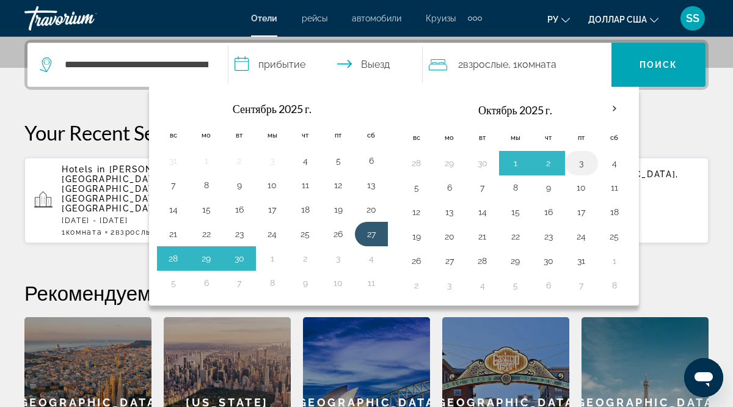
click at [583, 166] on button "3" at bounding box center [582, 163] width 20 height 17
type input "**********"
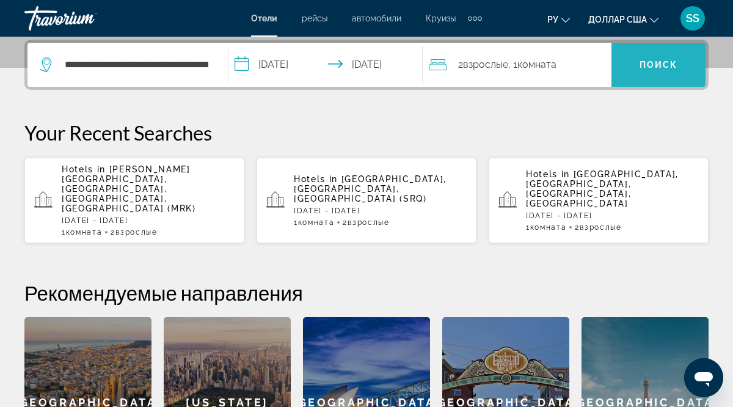
click at [658, 67] on font "Поиск" at bounding box center [659, 65] width 38 height 10
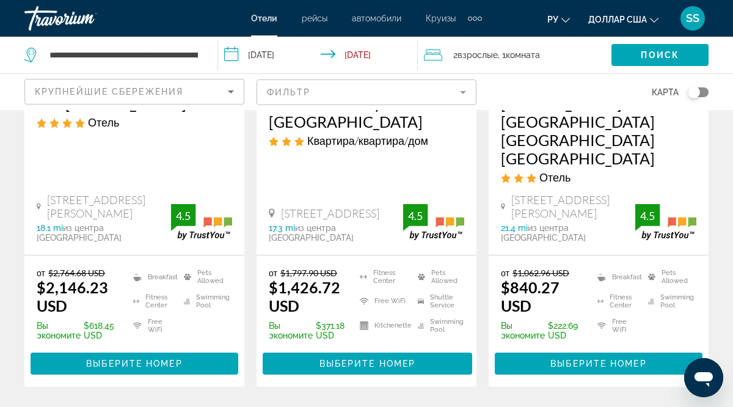
scroll to position [1799, 0]
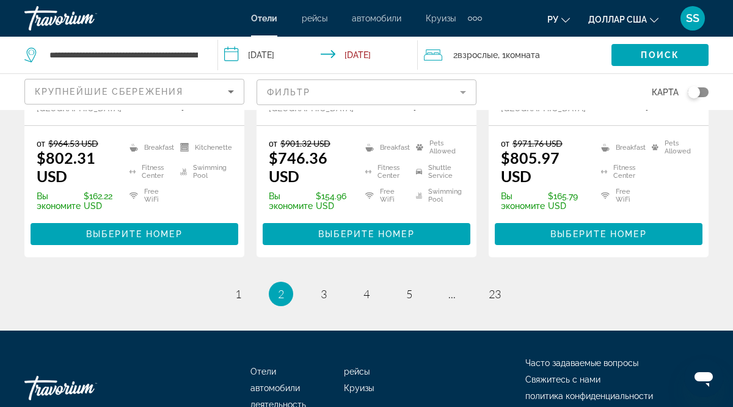
scroll to position [1852, 0]
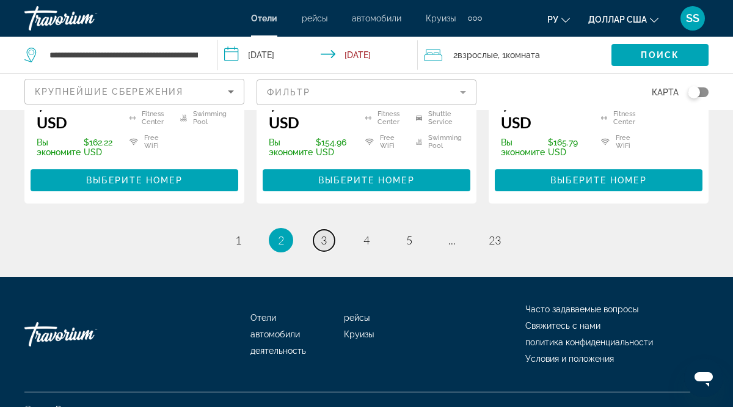
click at [328, 230] on link "page 3" at bounding box center [323, 240] width 21 height 21
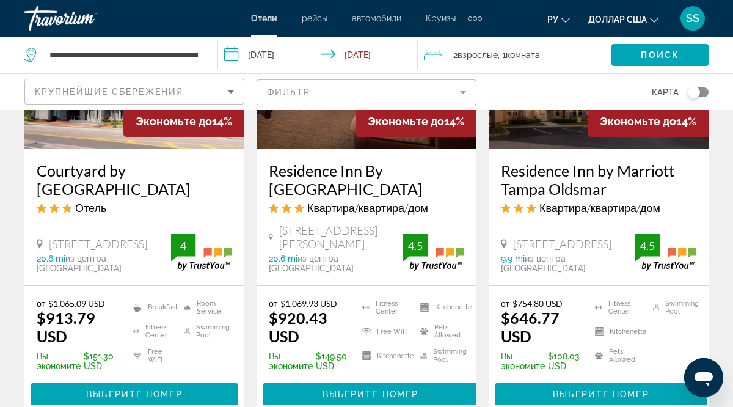
scroll to position [1696, 0]
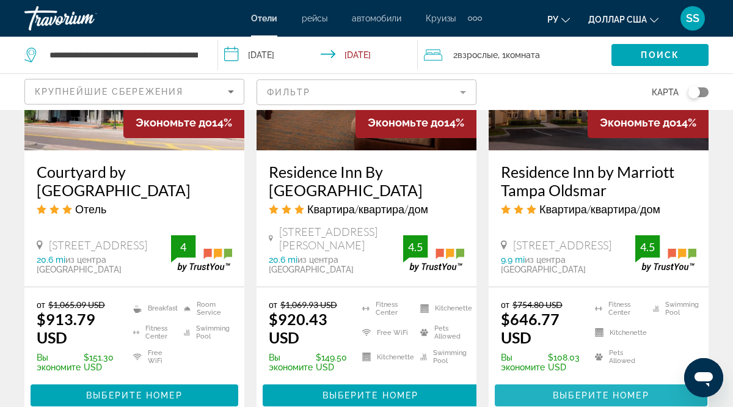
click at [580, 390] on span "Выберите номер" at bounding box center [601, 395] width 96 height 10
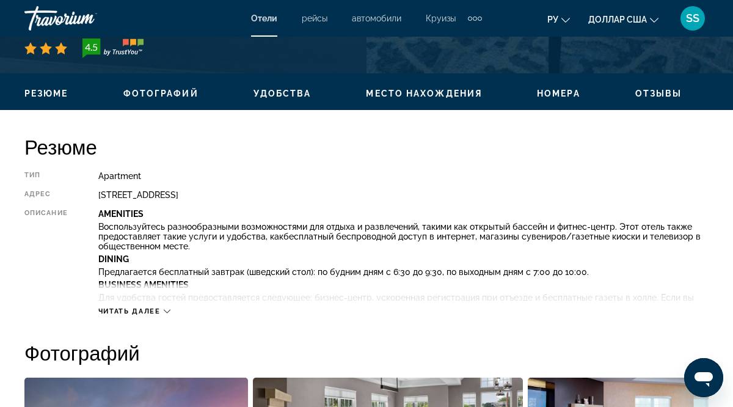
scroll to position [546, 0]
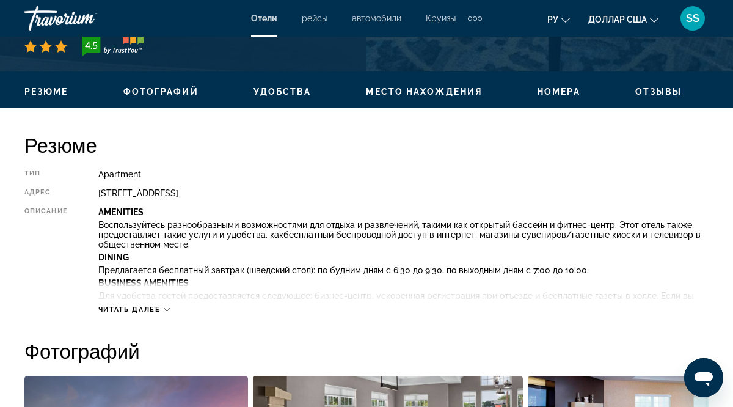
click at [121, 308] on span "Читать далее" at bounding box center [129, 309] width 62 height 8
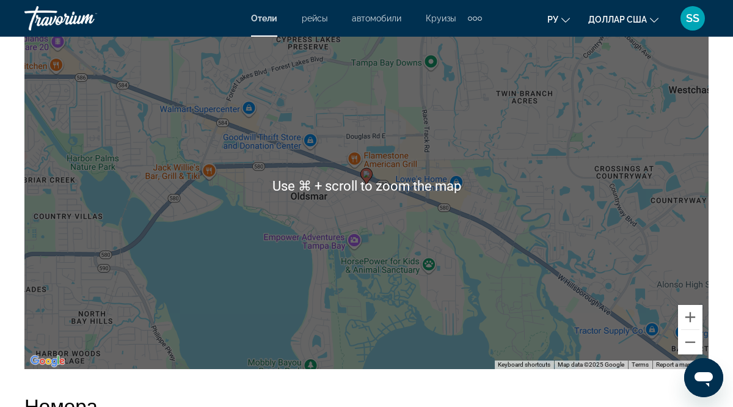
scroll to position [1896, 0]
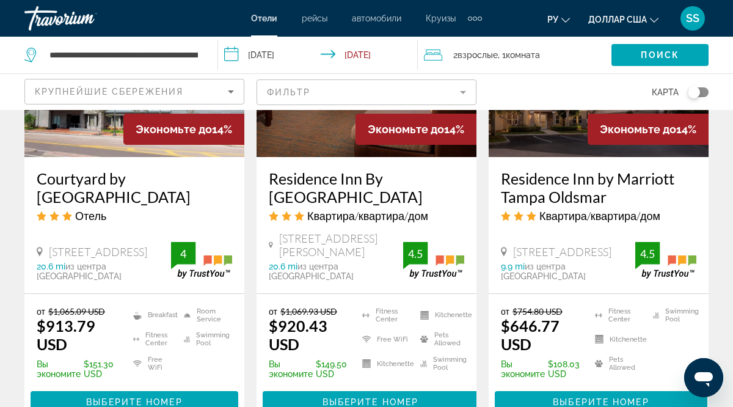
scroll to position [1690, 0]
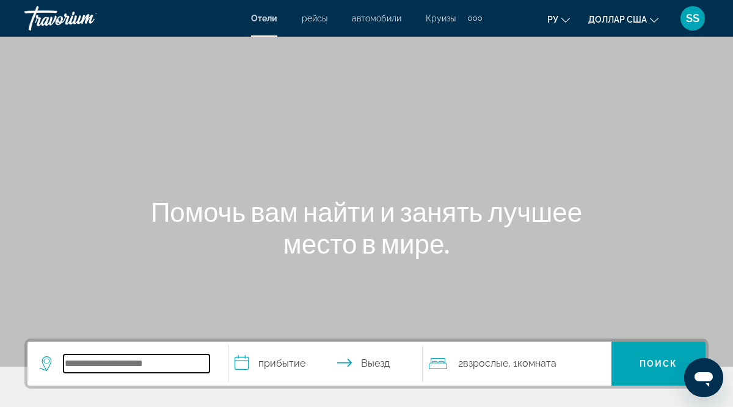
click at [66, 364] on input "Виджет поиска" at bounding box center [137, 363] width 146 height 18
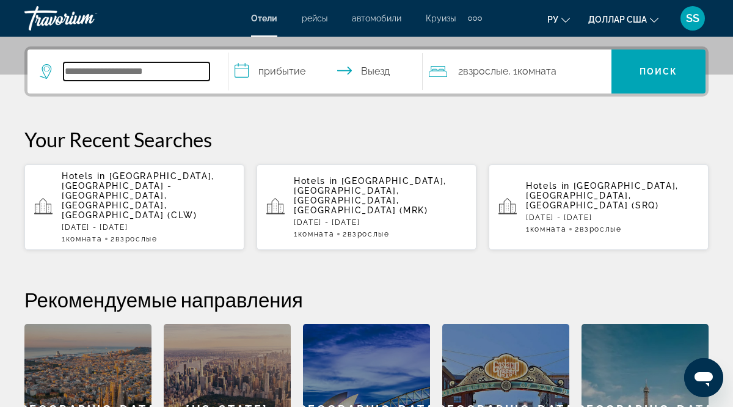
scroll to position [299, 0]
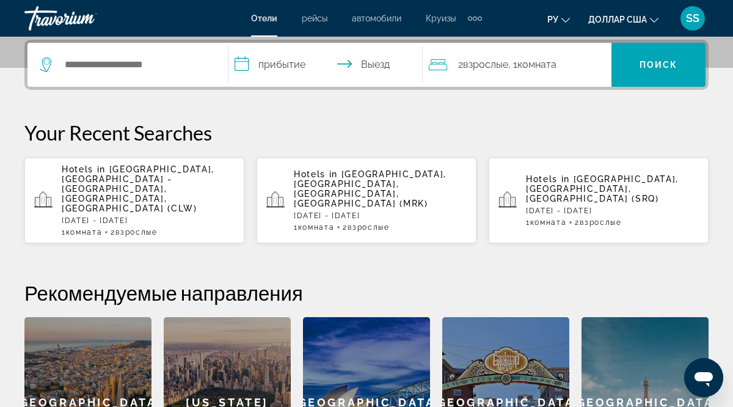
click at [508, 191] on icon "Основное содержание" at bounding box center [508, 200] width 18 height 18
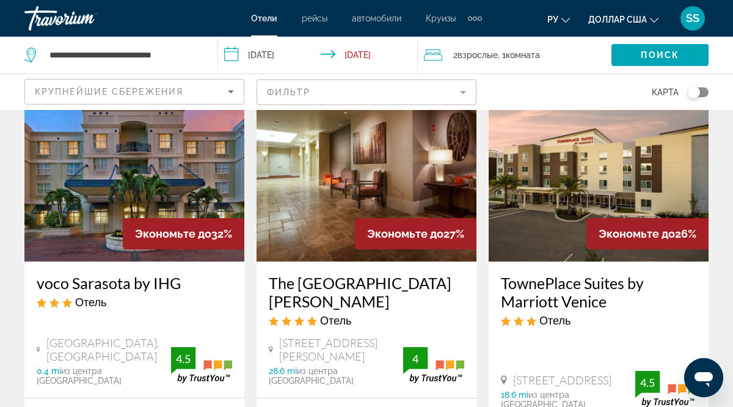
scroll to position [88, 0]
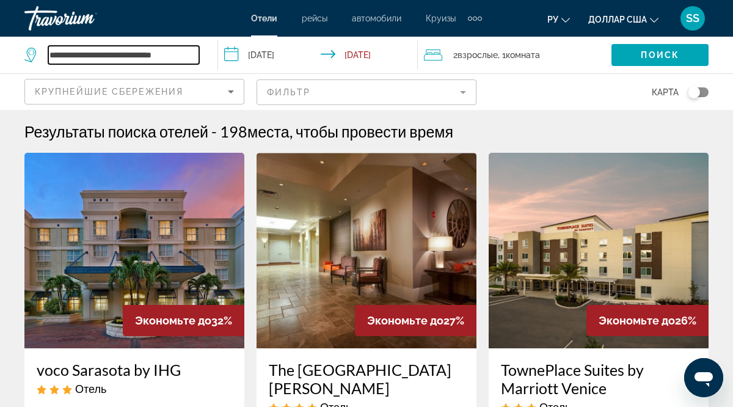
click at [182, 54] on input "**********" at bounding box center [123, 55] width 151 height 18
type input "*"
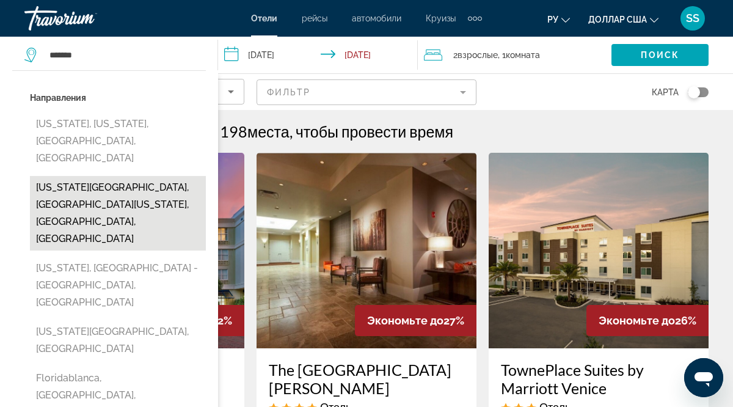
click at [106, 176] on button "Florida Keys, South Florida, FL, United States" at bounding box center [118, 213] width 176 height 75
type input "**********"
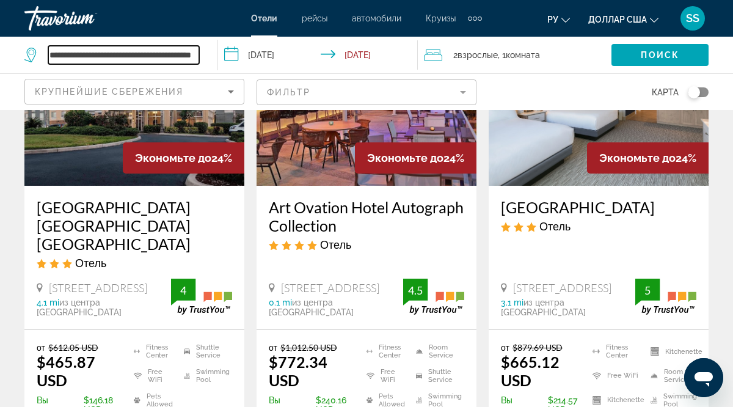
scroll to position [651, 0]
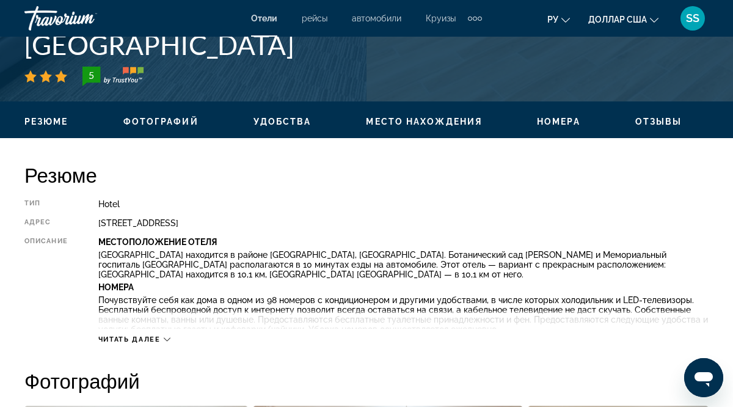
scroll to position [515, 0]
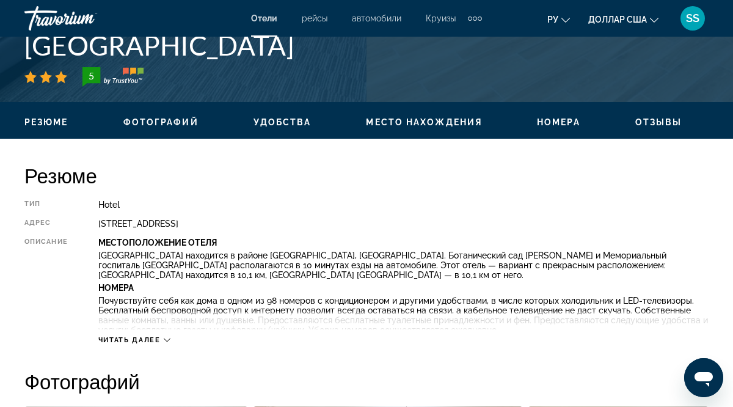
click at [130, 342] on span "Читать далее" at bounding box center [129, 340] width 62 height 8
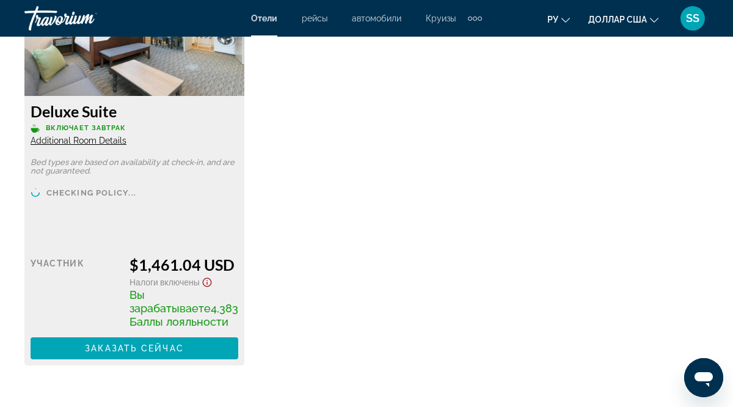
scroll to position [4005, 0]
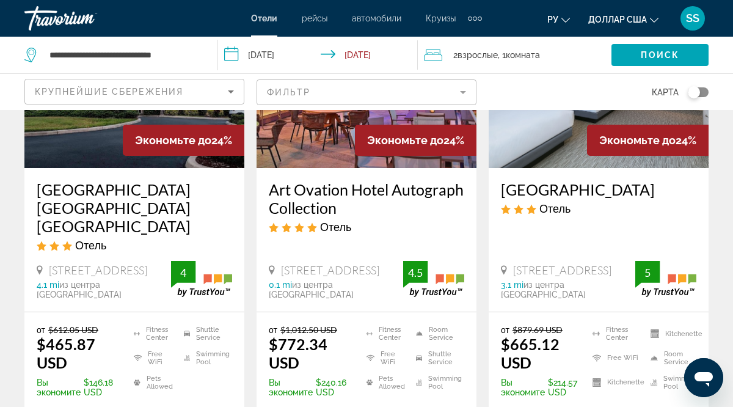
scroll to position [671, 0]
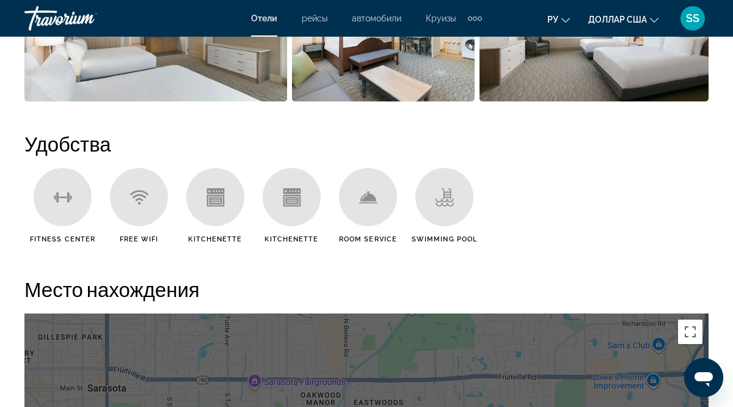
scroll to position [1127, 0]
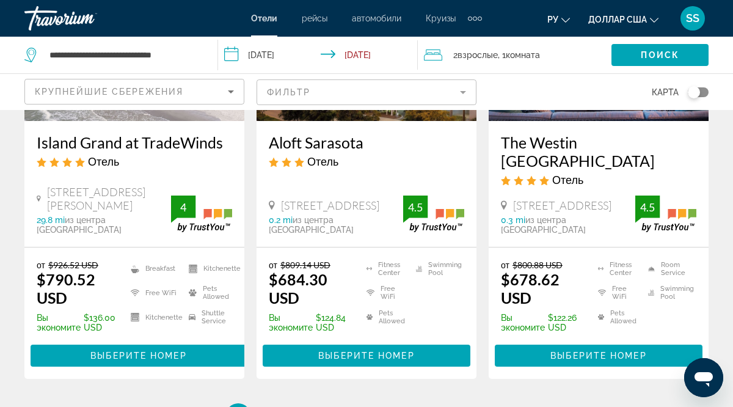
scroll to position [1722, 0]
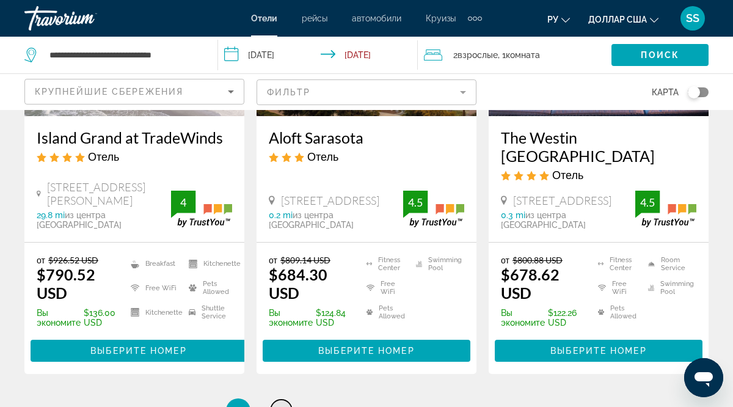
click at [282, 404] on span "2" at bounding box center [281, 410] width 6 height 13
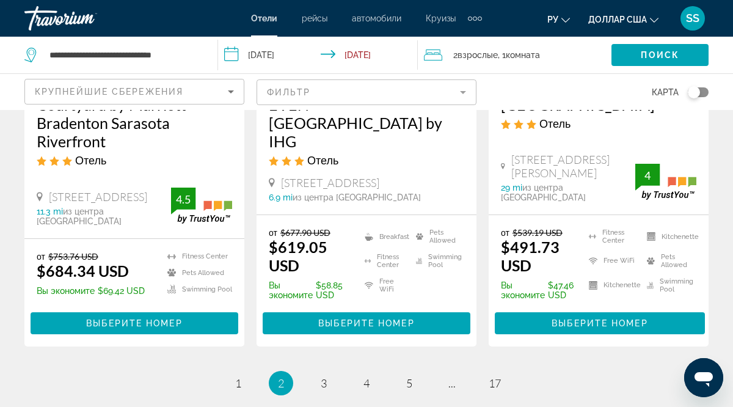
scroll to position [1767, 0]
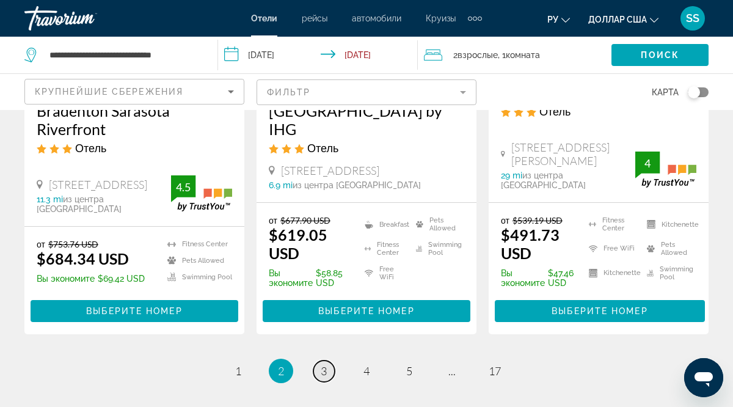
click at [326, 364] on span "3" at bounding box center [324, 370] width 6 height 13
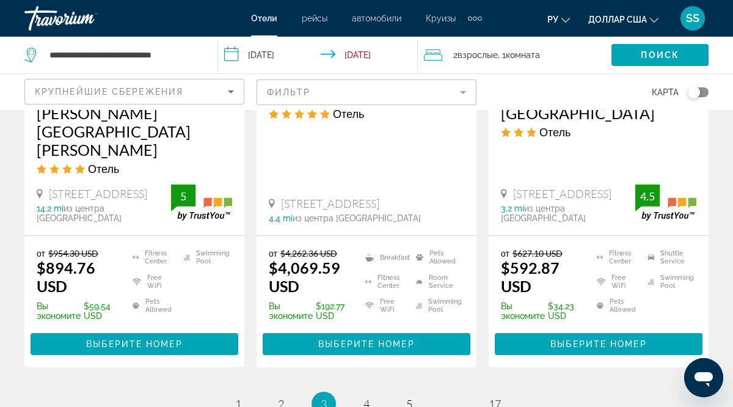
scroll to position [1733, 0]
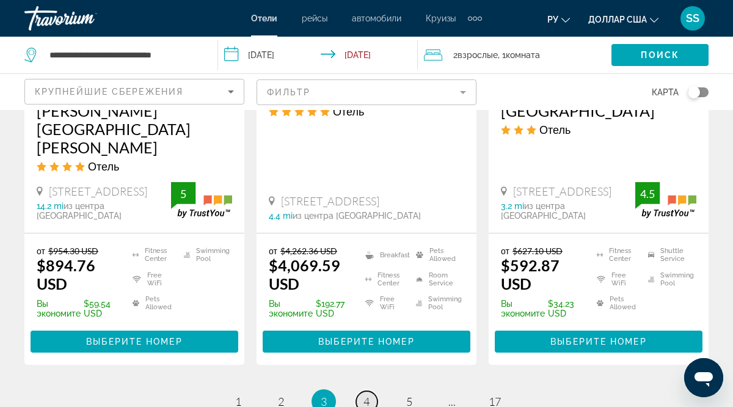
click at [369, 395] on span "4" at bounding box center [367, 401] width 6 height 13
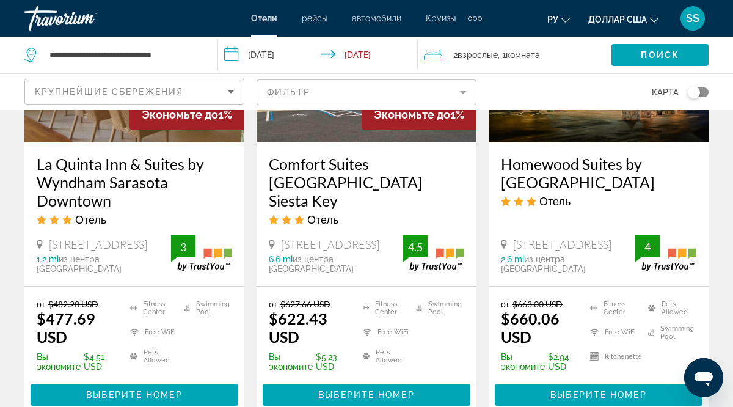
scroll to position [1643, 0]
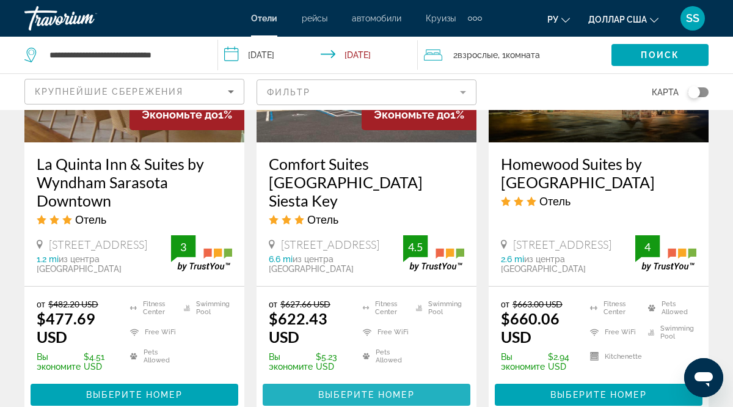
click at [400, 390] on span "Выберите номер" at bounding box center [366, 395] width 96 height 10
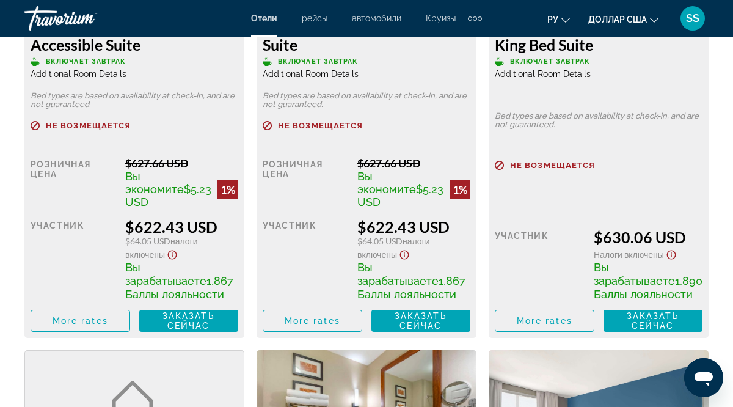
scroll to position [2070, 0]
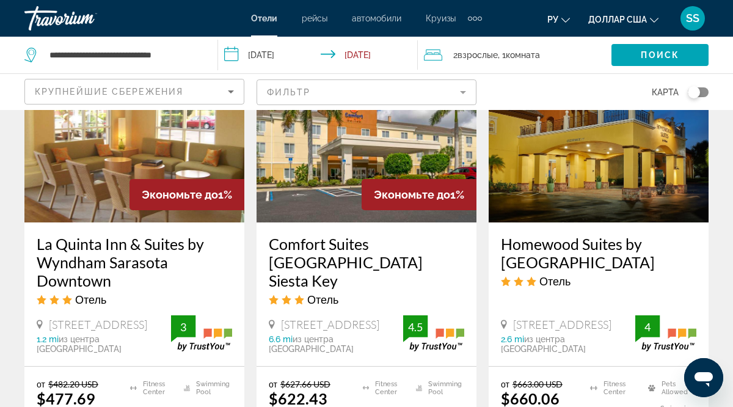
scroll to position [1565, 0]
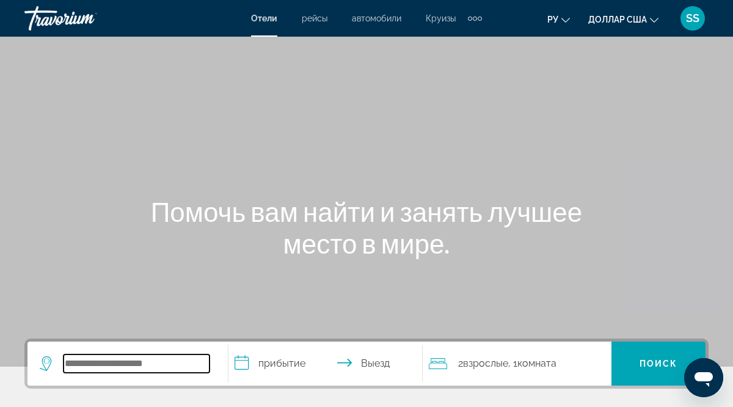
click at [65, 362] on input "Виджет поиска" at bounding box center [137, 363] width 146 height 18
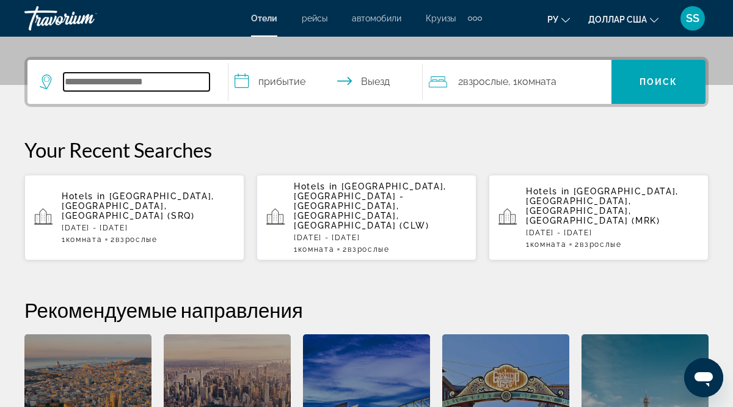
scroll to position [299, 0]
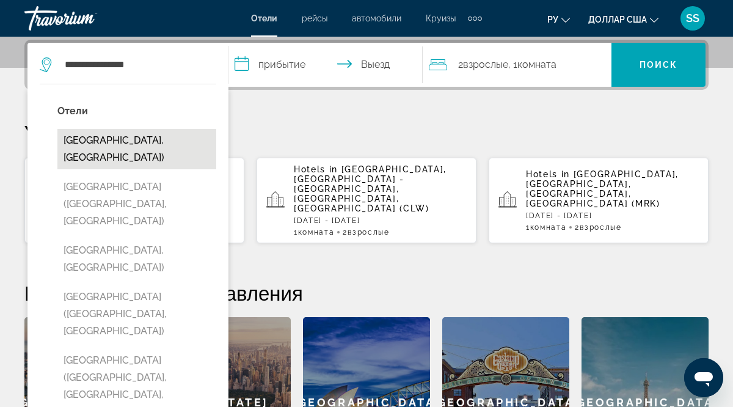
click at [137, 156] on button "[GEOGRAPHIC_DATA], [GEOGRAPHIC_DATA])" at bounding box center [136, 149] width 159 height 40
type input "**********"
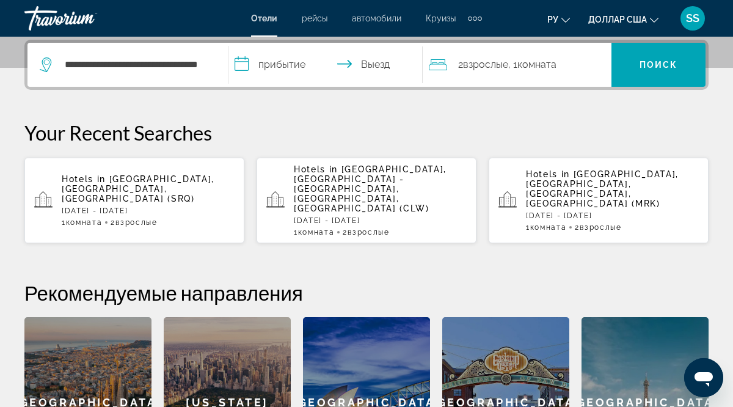
click at [245, 63] on input "**********" at bounding box center [328, 67] width 200 height 48
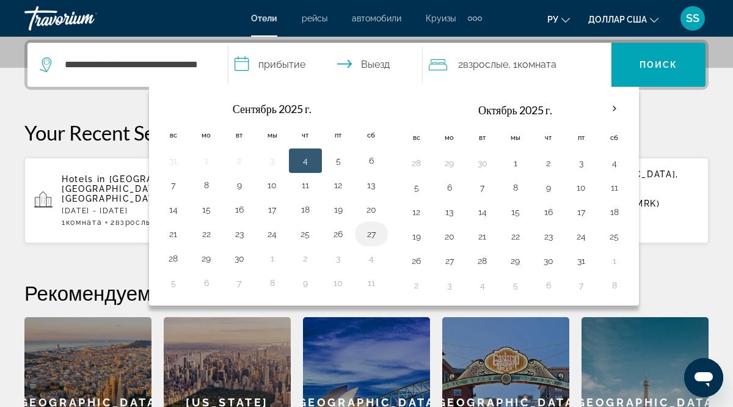
click at [374, 236] on button "27" at bounding box center [372, 233] width 20 height 17
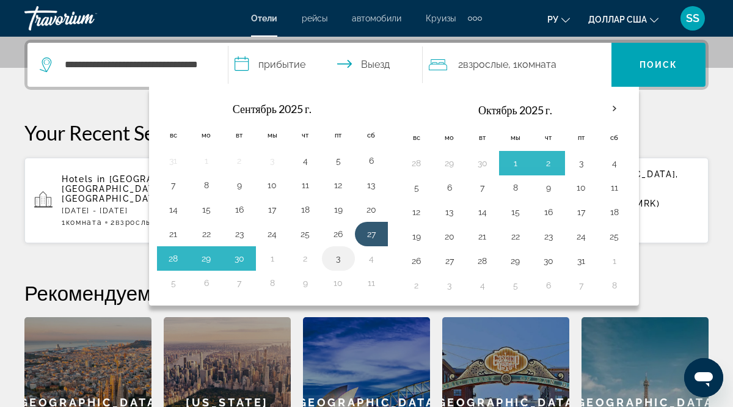
click at [339, 260] on button "3" at bounding box center [339, 258] width 20 height 17
type input "**********"
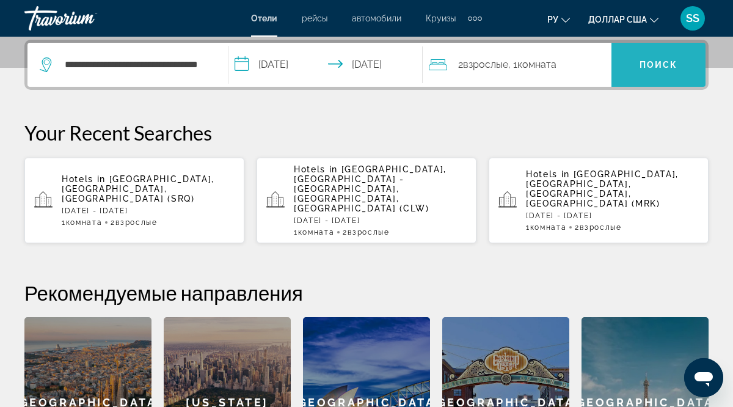
click at [653, 67] on font "Поиск" at bounding box center [659, 65] width 38 height 10
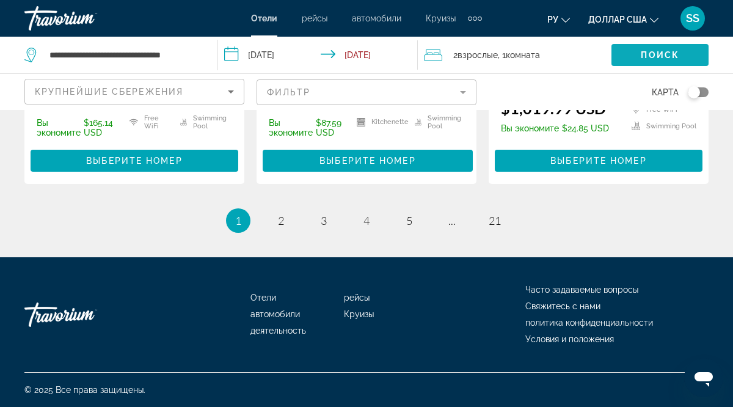
scroll to position [1833, 0]
click at [281, 221] on span "2" at bounding box center [281, 220] width 6 height 13
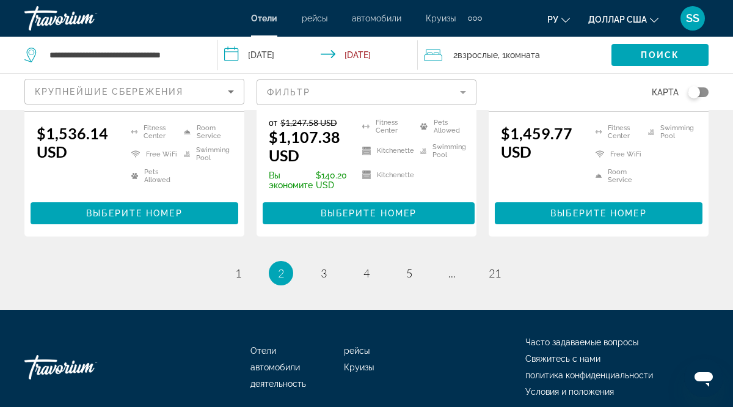
scroll to position [1844, 0]
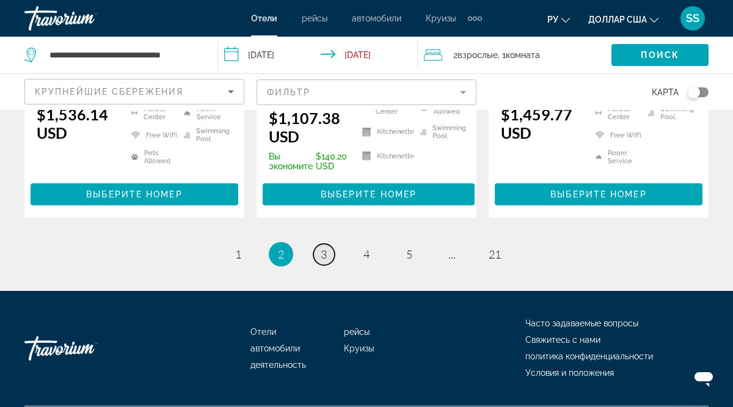
click at [325, 247] on span "3" at bounding box center [324, 253] width 6 height 13
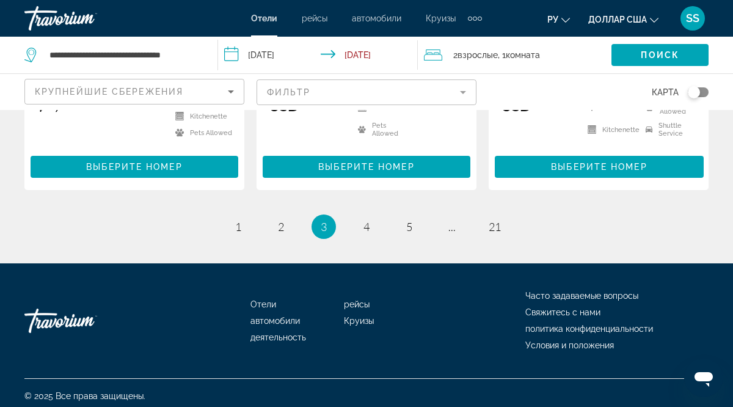
scroll to position [1782, 0]
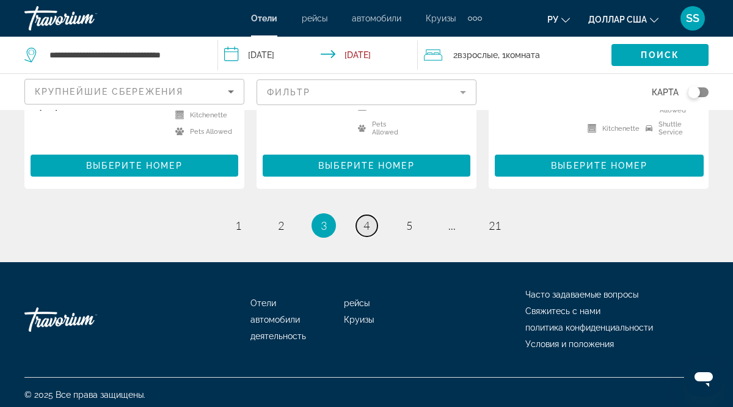
click at [370, 221] on link "page 4" at bounding box center [366, 225] width 21 height 21
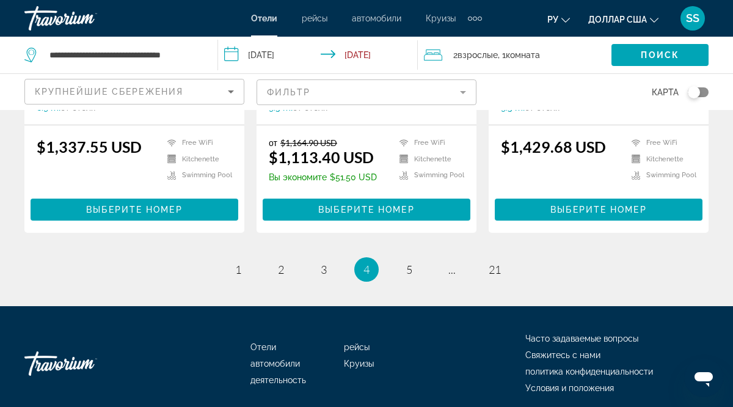
scroll to position [1806, 0]
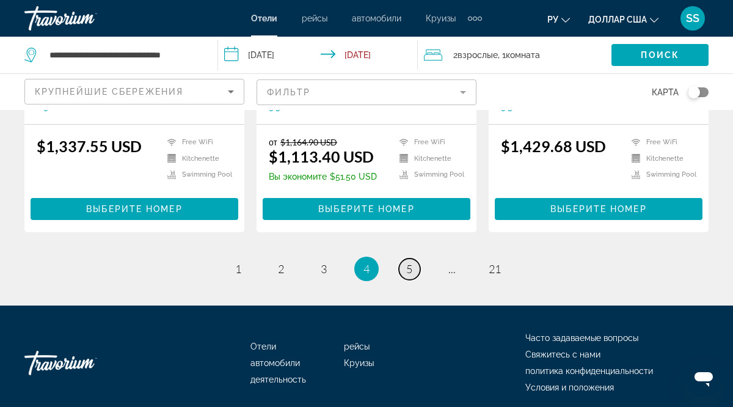
click at [407, 270] on span "5" at bounding box center [409, 268] width 6 height 13
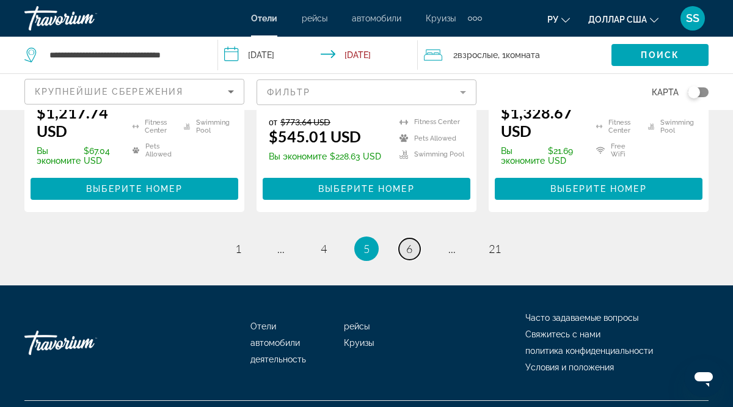
scroll to position [1891, 0]
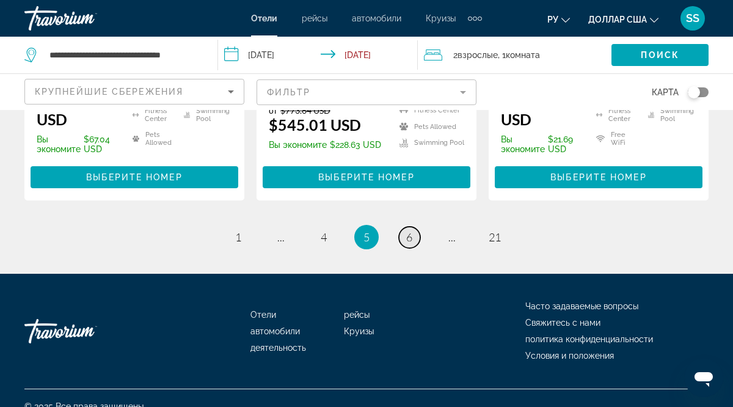
click at [411, 230] on span "6" at bounding box center [409, 236] width 6 height 13
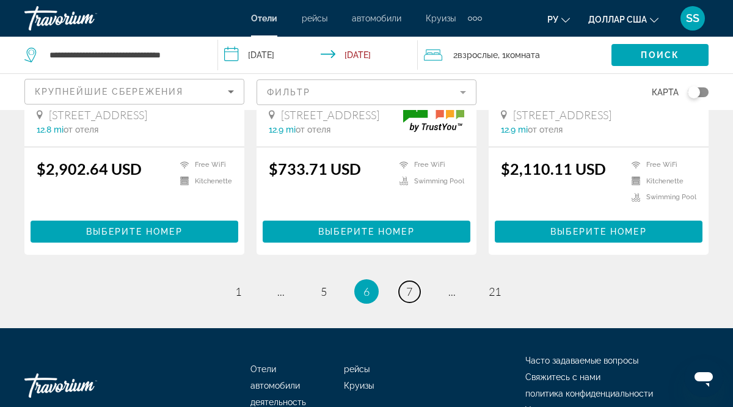
scroll to position [1846, 0]
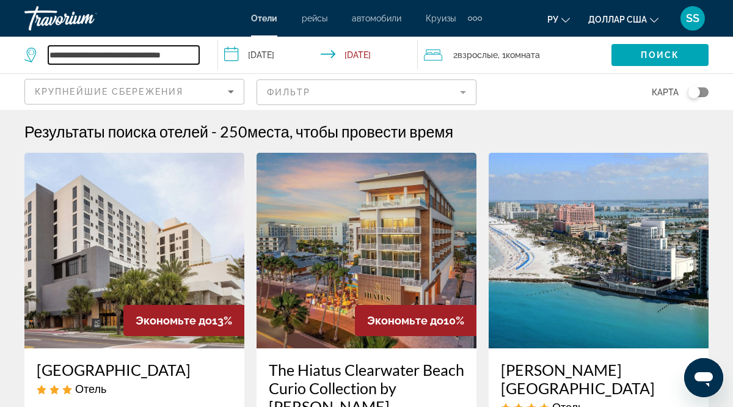
click at [198, 53] on input "**********" at bounding box center [123, 55] width 151 height 18
type input "*"
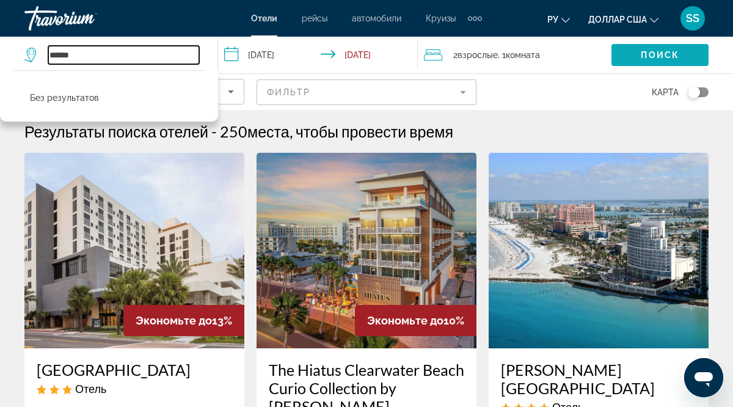
type input "******"
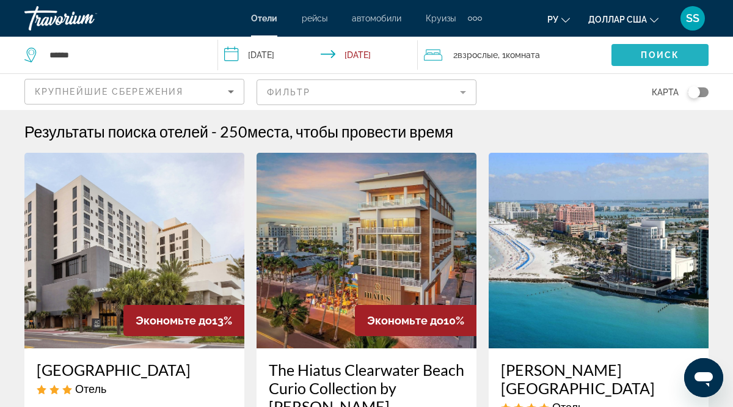
click at [641, 51] on span "Search widget" at bounding box center [660, 54] width 97 height 29
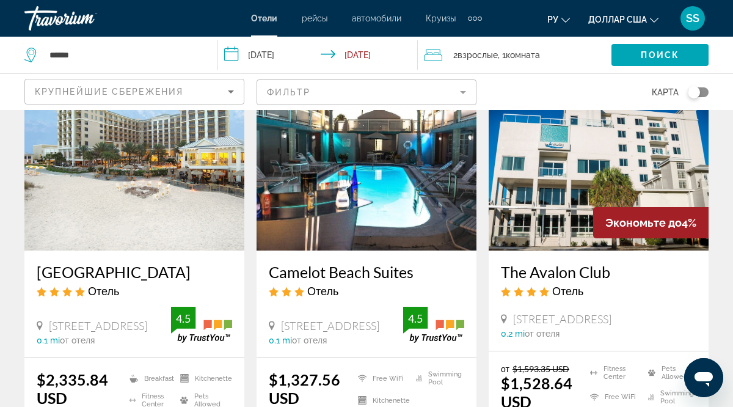
scroll to position [59, 0]
